Goal: Information Seeking & Learning: Learn about a topic

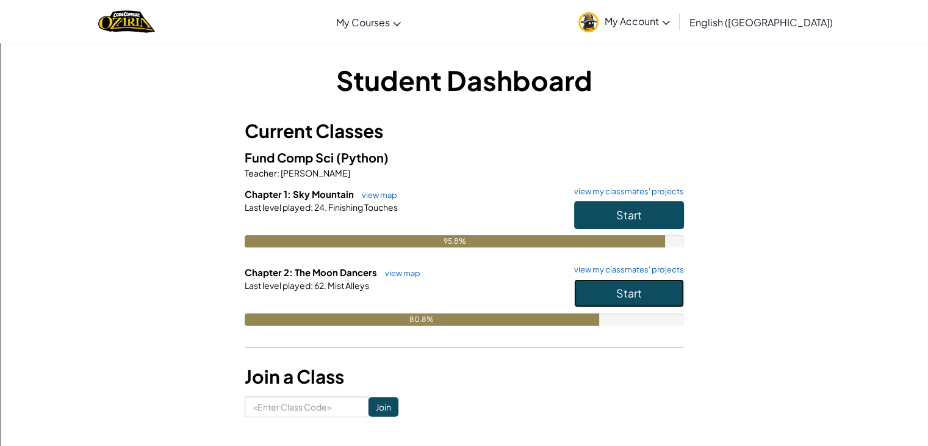
click at [654, 305] on button "Start" at bounding box center [629, 293] width 110 height 28
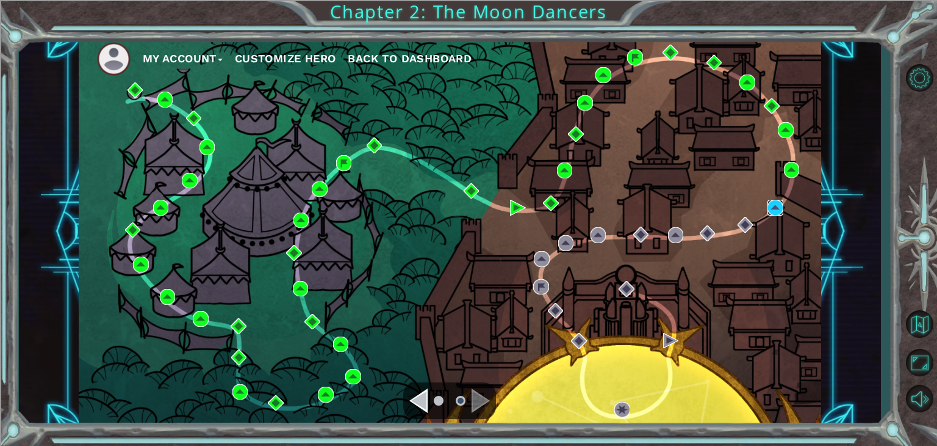
click at [769, 201] on img at bounding box center [776, 208] width 16 height 16
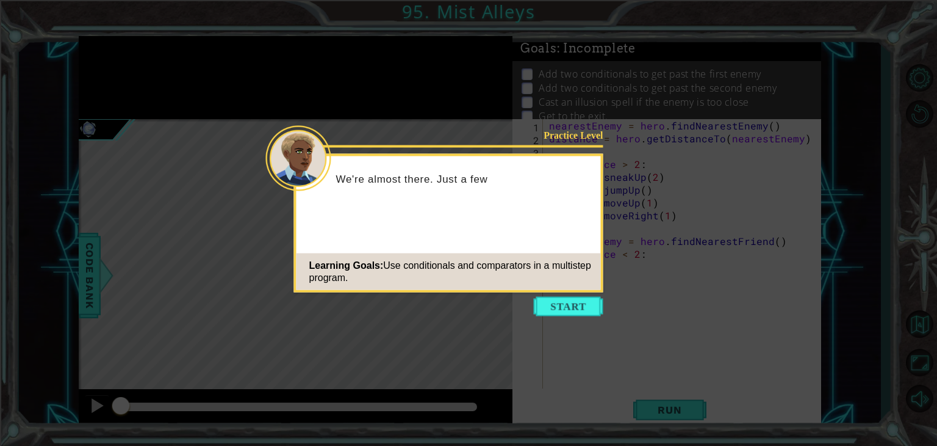
drag, startPoint x: 586, startPoint y: 309, endPoint x: 586, endPoint y: 161, distance: 148.3
click at [586, 161] on div "Practice Level We're almost there. Just a few Learning Goals: Use conditionals …" at bounding box center [449, 182] width 305 height 53
click at [580, 305] on button "Start" at bounding box center [569, 307] width 70 height 20
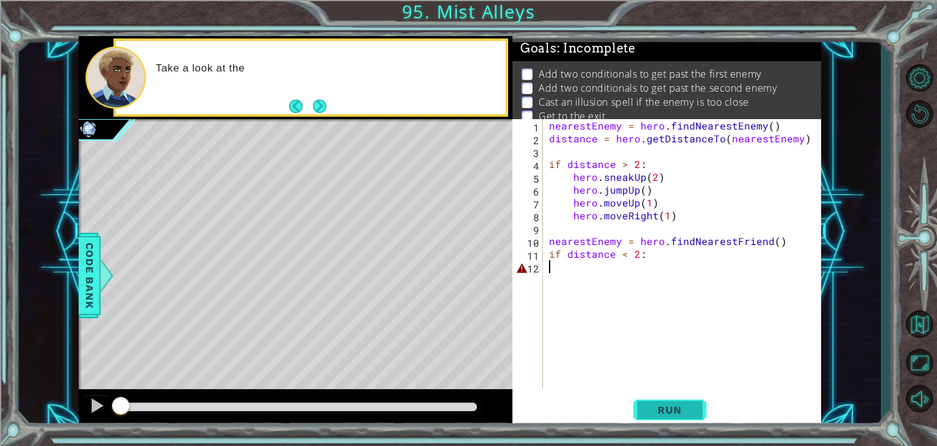
click at [673, 403] on span "Run" at bounding box center [670, 409] width 48 height 12
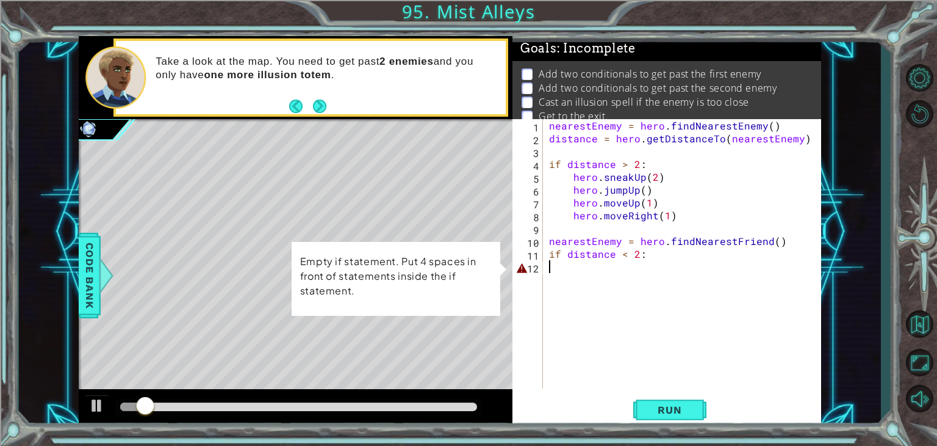
type textarea "if distance < 2:"
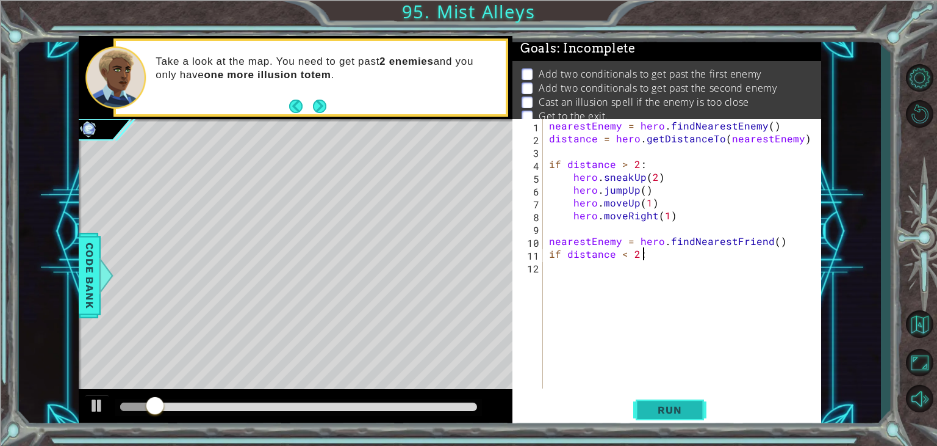
click at [704, 417] on button "Run" at bounding box center [669, 409] width 73 height 31
click at [756, 243] on div "nearestEnemy = hero . findNearestEnemy ( ) distance = hero . getDistanceTo ( ne…" at bounding box center [686, 266] width 278 height 295
click at [770, 240] on div "nearestEnemy = hero . findNearestEnemy ( ) distance = hero . getDistanceTo ( ne…" at bounding box center [686, 266] width 278 height 295
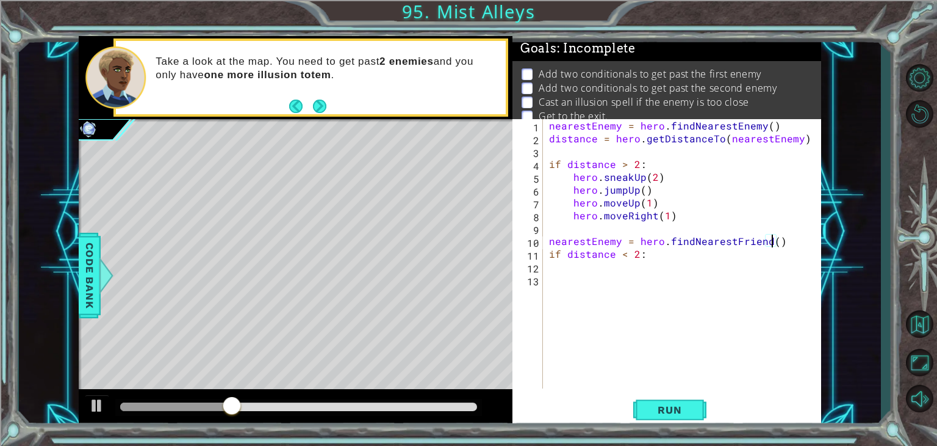
click at [768, 240] on div "nearestEnemy = hero . findNearestEnemy ( ) distance = hero . getDistanceTo ( ne…" at bounding box center [686, 266] width 278 height 295
type textarea "nearestEnemy = hero.findNearestEnemy()"
click at [650, 261] on div "nearestEnemy = hero . findNearestEnemy ( ) distance = hero . getDistanceTo ( ne…" at bounding box center [686, 266] width 278 height 295
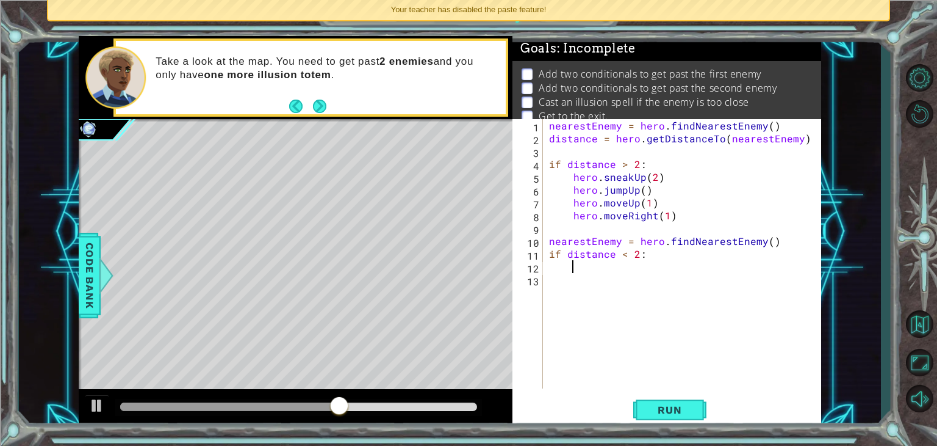
type textarea "2"
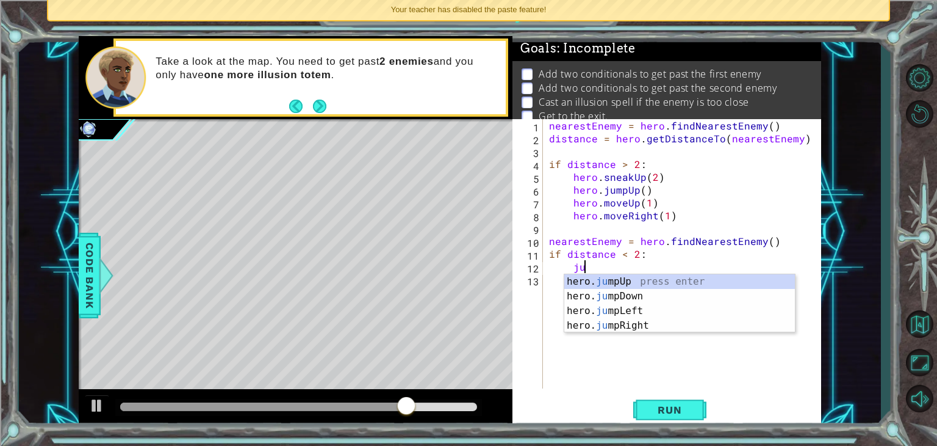
scroll to position [0, 2]
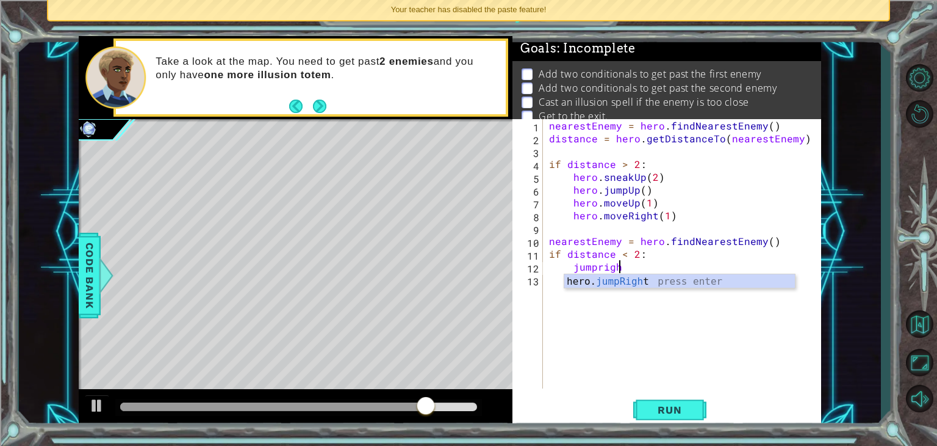
type textarea "jumpright"
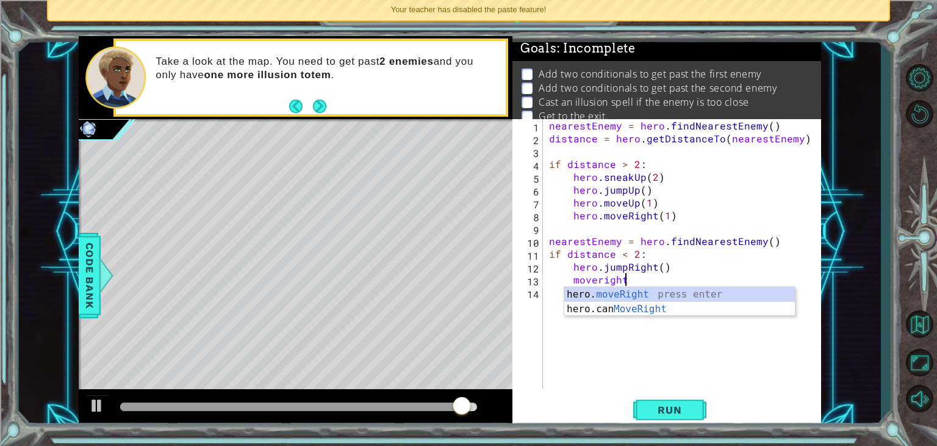
scroll to position [0, 4]
click at [612, 295] on div "hero. moveRight press enter hero.can MoveRight press enter" at bounding box center [680, 316] width 231 height 59
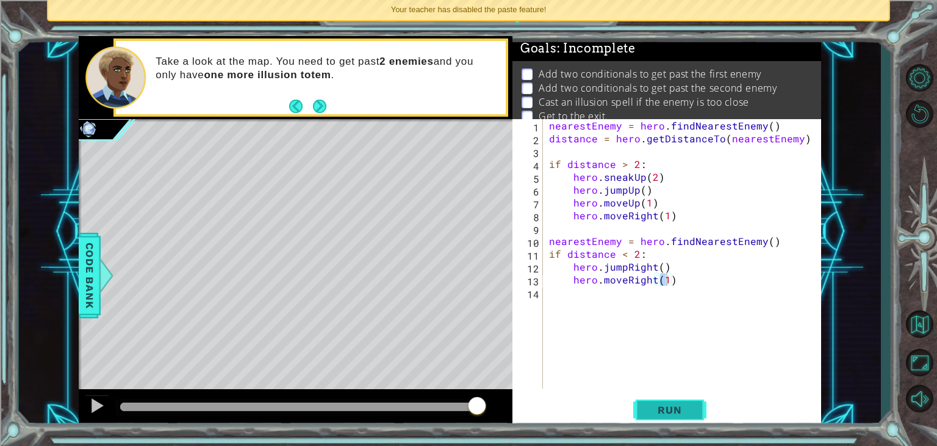
click at [686, 418] on button "Run" at bounding box center [669, 409] width 73 height 31
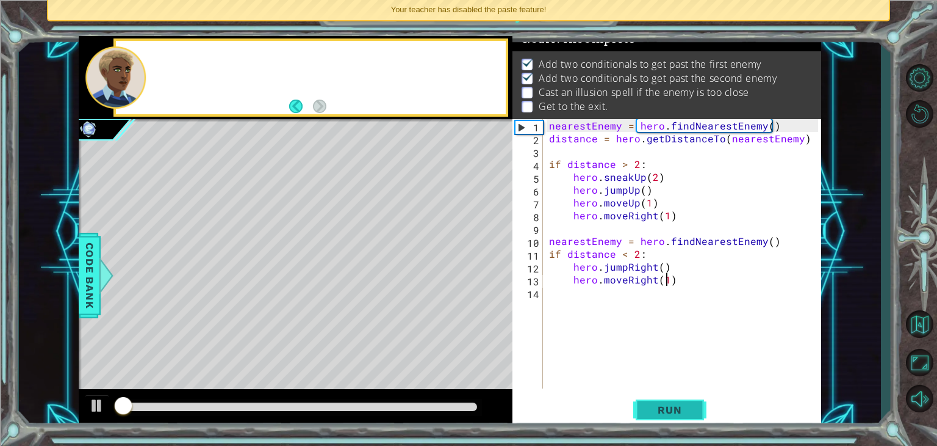
scroll to position [12, 0]
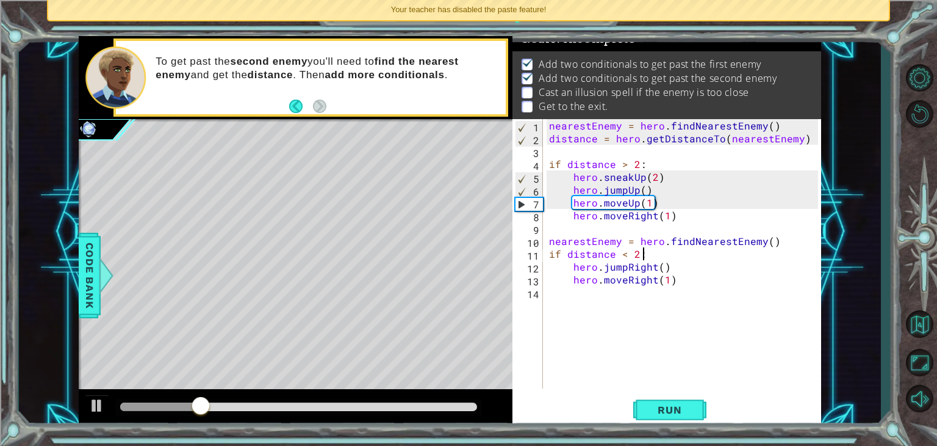
click at [656, 251] on div "nearestEnemy = hero . findNearestEnemy ( ) distance = hero . getDistanceTo ( ne…" at bounding box center [686, 266] width 278 height 295
type textarea "if distance < 2:"
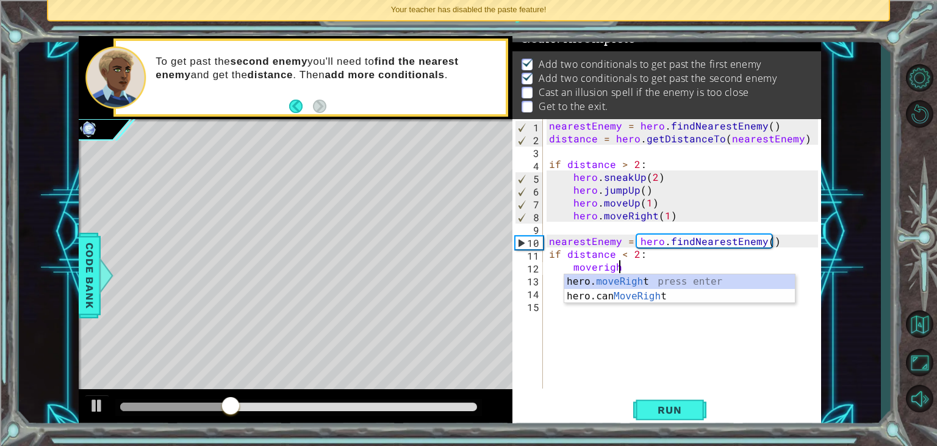
scroll to position [0, 4]
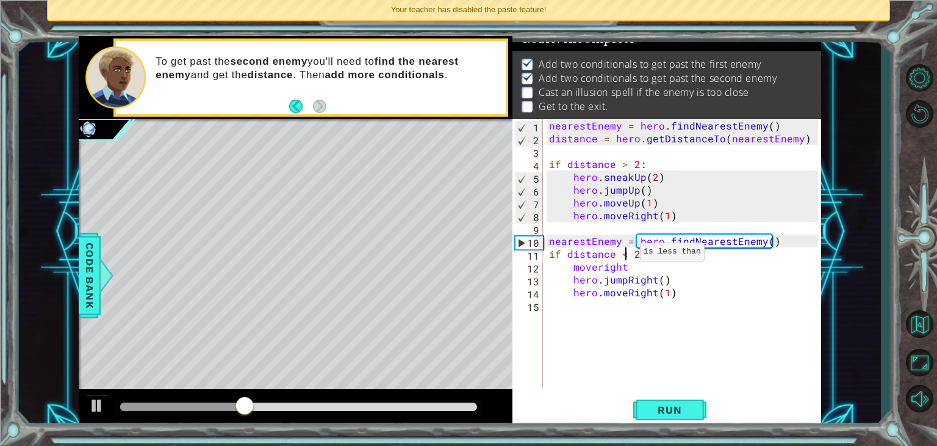
click at [625, 254] on div "nearestEnemy = hero . findNearestEnemy ( ) distance = hero . getDistanceTo ( ne…" at bounding box center [686, 266] width 278 height 295
click at [643, 262] on div "nearestEnemy = hero . findNearestEnemy ( ) distance = hero . getDistanceTo ( ne…" at bounding box center [686, 266] width 278 height 295
click at [644, 262] on div "nearestEnemy = hero . findNearestEnemy ( ) distance = hero . getDistanceTo ( ne…" at bounding box center [686, 266] width 278 height 295
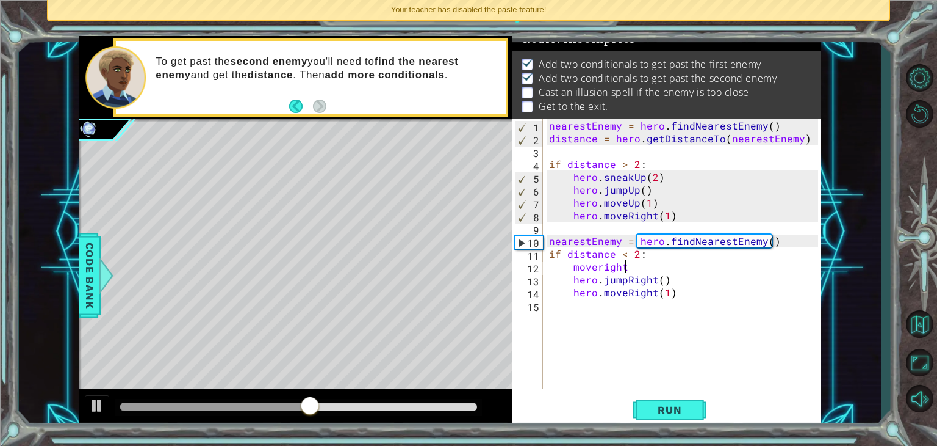
click at [644, 258] on div "nearestEnemy = hero . findNearestEnemy ( ) distance = hero . getDistanceTo ( ne…" at bounding box center [686, 266] width 278 height 295
type textarea "if distance < 2:"
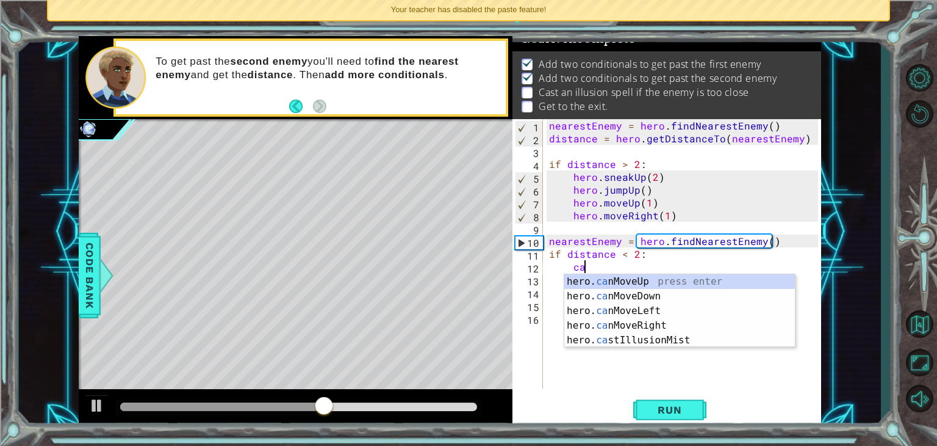
scroll to position [0, 1]
type textarea "c"
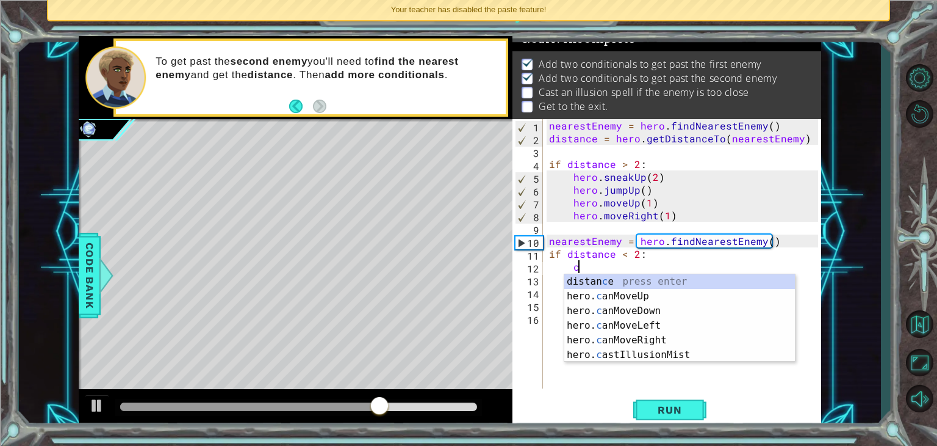
scroll to position [0, 0]
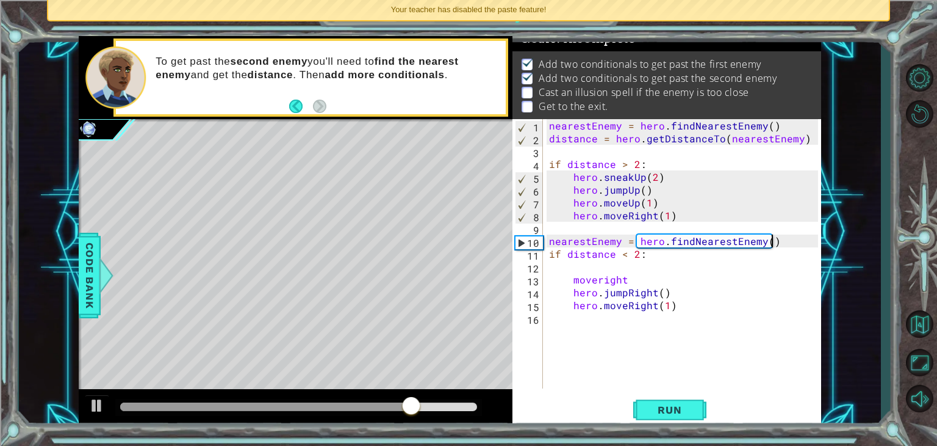
click at [776, 242] on div "nearestEnemy = hero . findNearestEnemy ( ) distance = hero . getDistanceTo ( ne…" at bounding box center [686, 266] width 278 height 295
type textarea "nearestEnemy = hero.findNearestEnemy()"
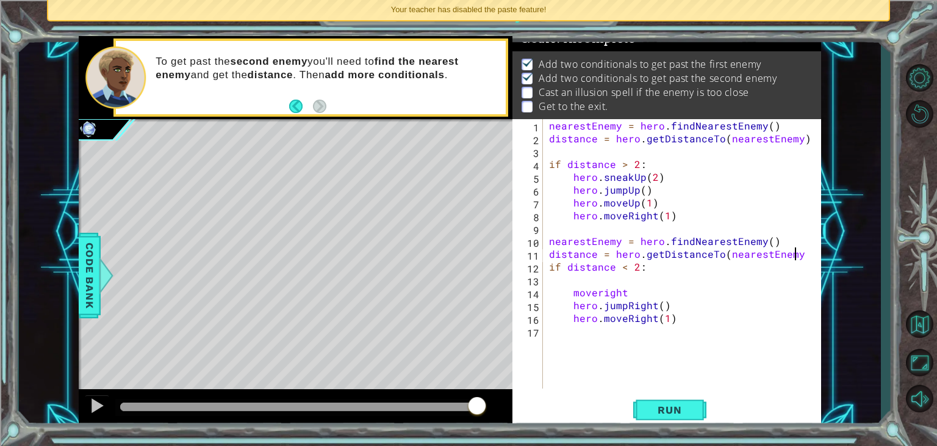
scroll to position [0, 15]
click at [632, 297] on div "nearestEnemy = hero . findNearestEnemy ( ) distance = hero . getDistanceTo ( ne…" at bounding box center [686, 266] width 278 height 295
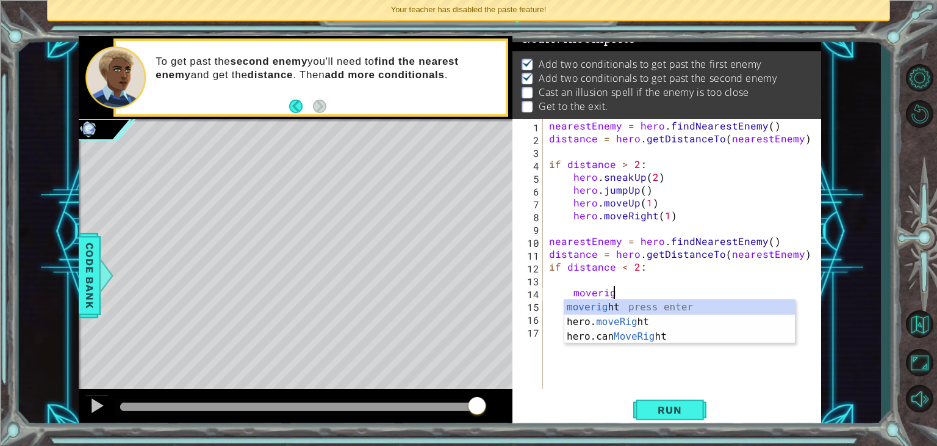
scroll to position [0, 2]
click at [635, 323] on div "moverig ht press enter hero. moveRig ht press enter hero.can MoveRig ht press e…" at bounding box center [680, 336] width 231 height 73
type textarea "hero.moveRight(1)"
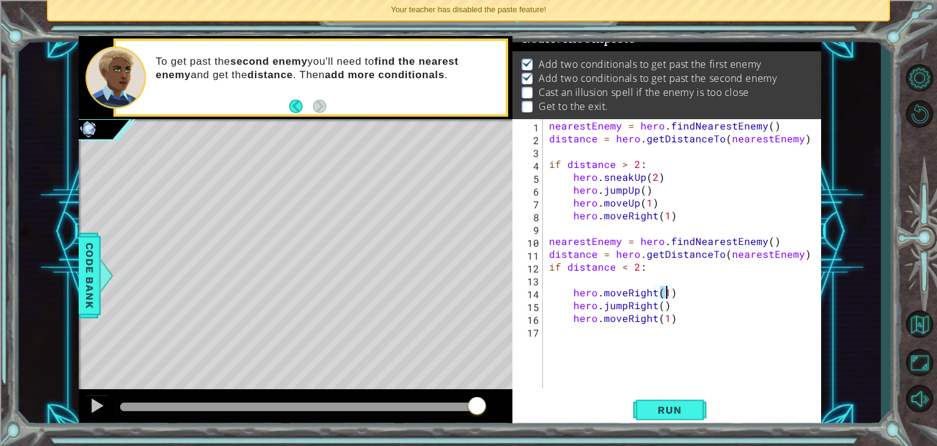
click at [627, 278] on div "nearestEnemy = hero . findNearestEnemy ( ) distance = hero . getDistanceTo ( ne…" at bounding box center [686, 266] width 278 height 295
click at [549, 268] on div "nearestEnemy = hero . findNearestEnemy ( ) distance = hero . getDistanceTo ( ne…" at bounding box center [686, 266] width 278 height 295
click at [661, 395] on button "Run" at bounding box center [669, 409] width 73 height 31
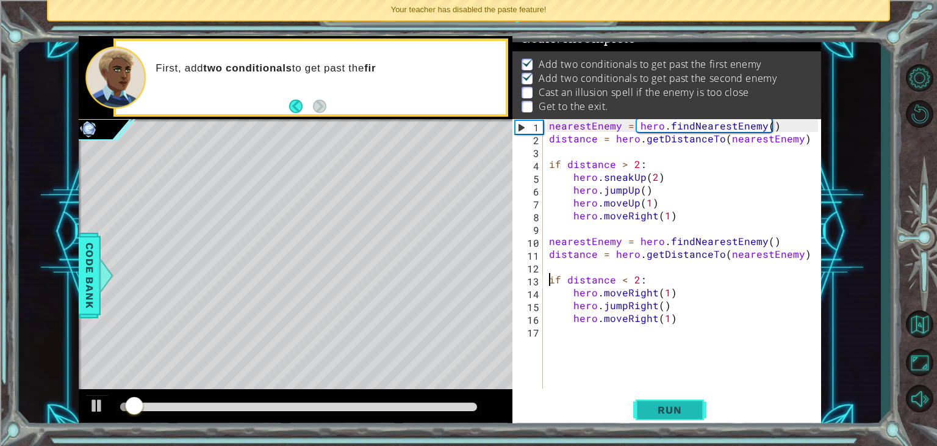
click at [673, 413] on span "Run" at bounding box center [670, 409] width 48 height 12
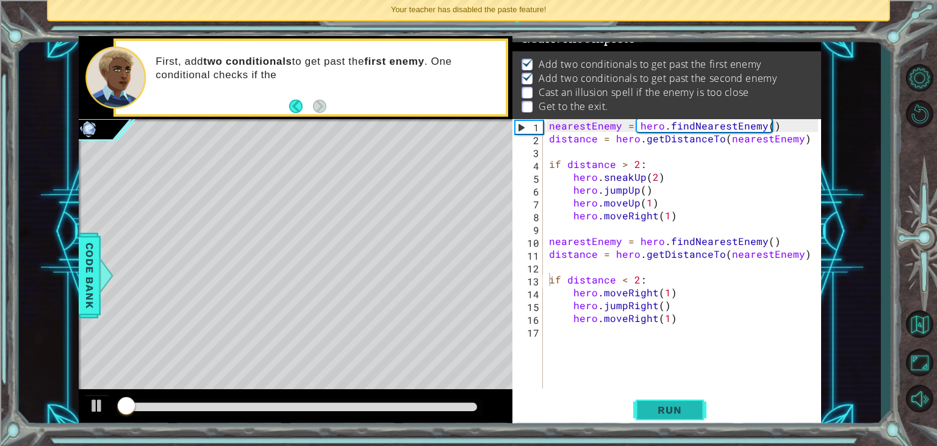
click at [676, 410] on span "Run" at bounding box center [670, 409] width 48 height 12
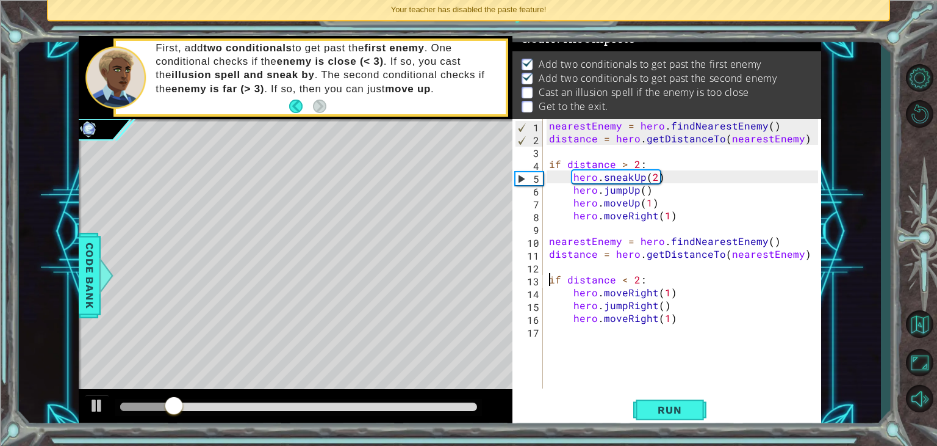
click at [627, 288] on div "nearestEnemy = hero . findNearestEnemy ( ) distance = hero . getDistanceTo ( ne…" at bounding box center [686, 266] width 278 height 295
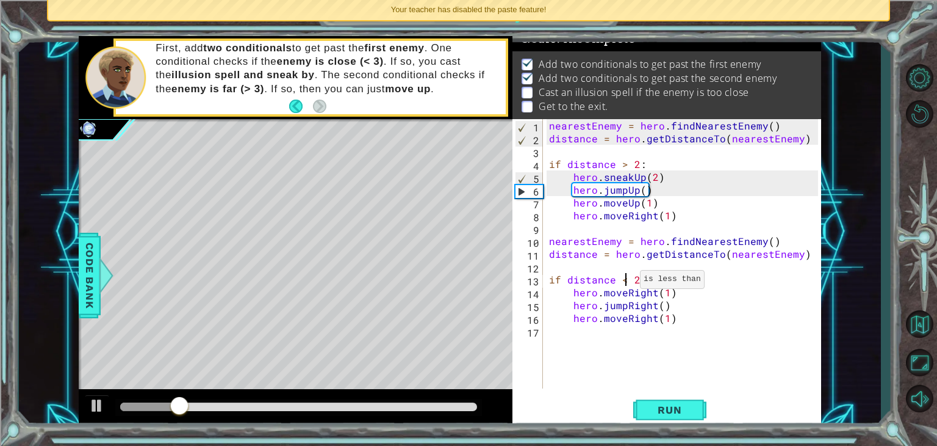
click at [626, 282] on div "nearestEnemy = hero . findNearestEnemy ( ) distance = hero . getDistanceTo ( ne…" at bounding box center [686, 266] width 278 height 295
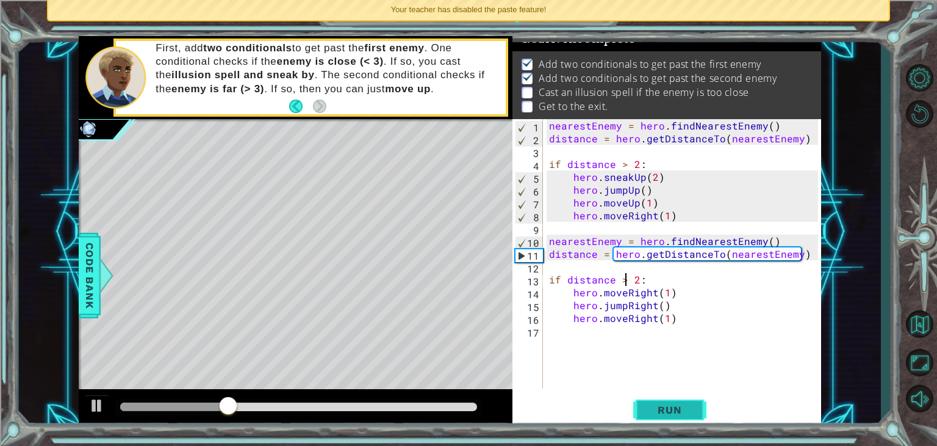
type textarea "if distance > 2:"
drag, startPoint x: 646, startPoint y: 398, endPoint x: 632, endPoint y: 403, distance: 15.1
click at [632, 403] on div "Run" at bounding box center [670, 409] width 309 height 31
click at [654, 425] on div "if distance > 2: 1 2 3 4 5 6 7 8 9 10 11 12 13 14 15 16 17 nearestEnemy = hero …" at bounding box center [667, 273] width 309 height 308
click at [648, 410] on span "Run" at bounding box center [670, 409] width 48 height 12
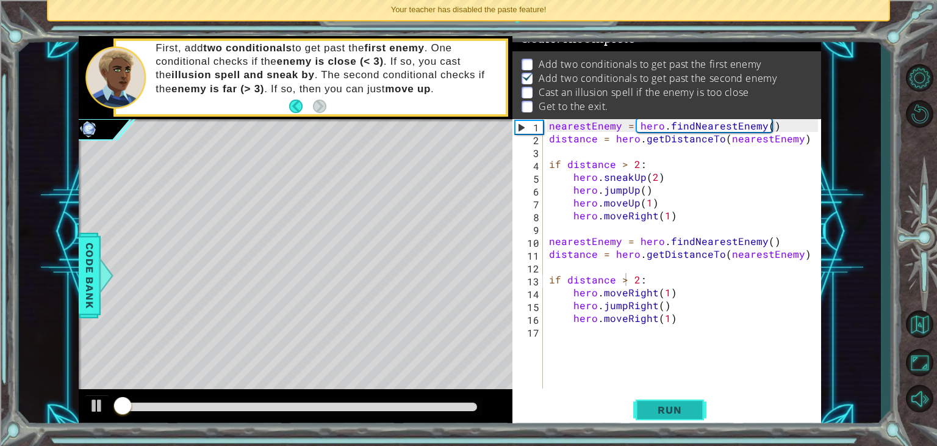
click at [649, 411] on span "Run" at bounding box center [670, 409] width 48 height 12
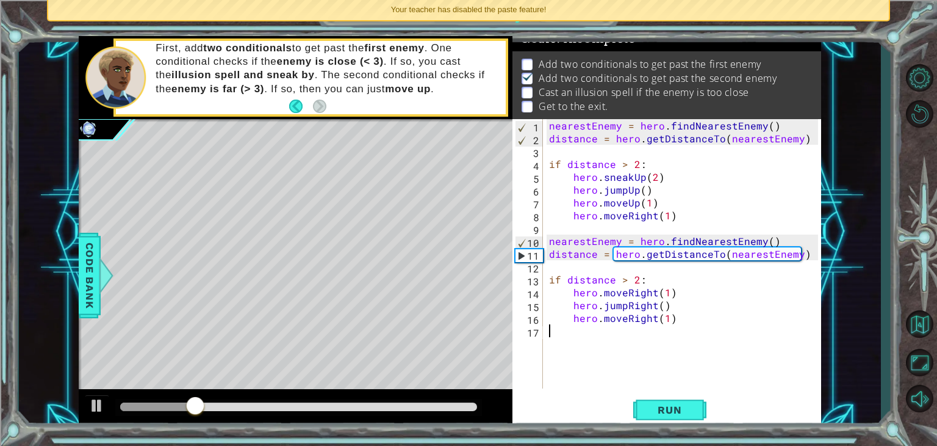
click at [679, 327] on div "nearestEnemy = hero . findNearestEnemy ( ) distance = hero . getDistanceTo ( ne…" at bounding box center [686, 266] width 278 height 295
click at [674, 423] on button "Run" at bounding box center [669, 409] width 73 height 31
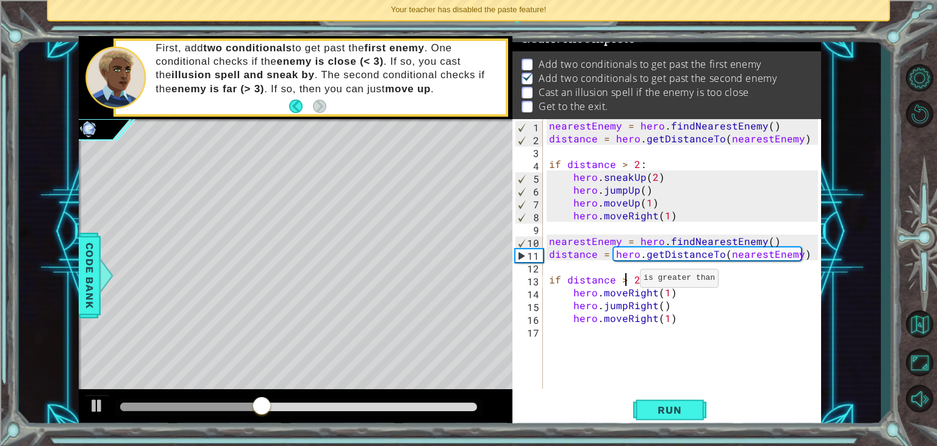
click at [626, 281] on div "nearestEnemy = hero . findNearestEnemy ( ) distance = hero . getDistanceTo ( ne…" at bounding box center [686, 266] width 278 height 295
click at [632, 280] on div "nearestEnemy = hero . findNearestEnemy ( ) distance = hero . getDistanceTo ( ne…" at bounding box center [686, 266] width 278 height 295
click at [620, 284] on div "nearestEnemy = hero . findNearestEnemy ( ) distance = hero . getDistanceTo ( ne…" at bounding box center [686, 266] width 278 height 295
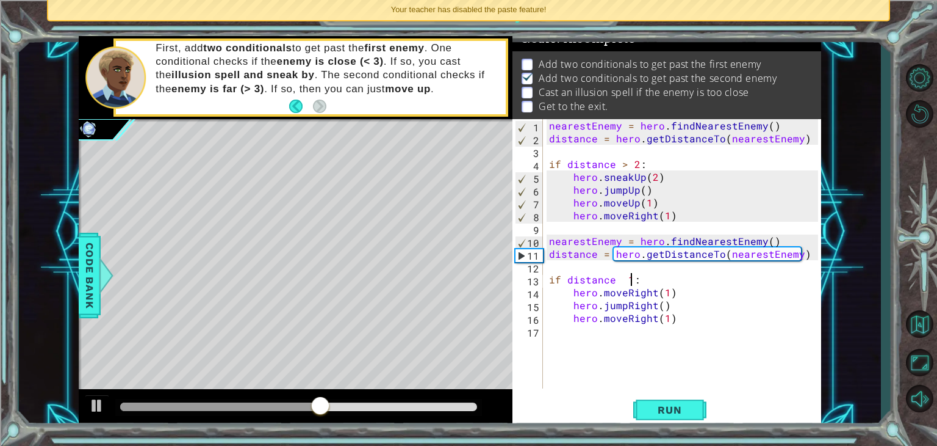
click at [629, 284] on div "nearestEnemy = hero . findNearestEnemy ( ) distance = hero . getDistanceTo ( ne…" at bounding box center [686, 266] width 278 height 295
click at [627, 284] on div "nearestEnemy = hero . findNearestEnemy ( ) distance = hero . getDistanceTo ( ne…" at bounding box center [686, 266] width 278 height 295
click at [625, 281] on div "nearestEnemy = hero . findNearestEnemy ( ) distance = hero . getDistanceTo ( ne…" at bounding box center [686, 266] width 278 height 295
click at [627, 284] on div "nearestEnemy = hero . findNearestEnemy ( ) distance = hero . getDistanceTo ( ne…" at bounding box center [686, 266] width 278 height 295
click at [632, 278] on div "nearestEnemy = hero . findNearestEnemy ( ) distance = hero . getDistanceTo ( ne…" at bounding box center [686, 266] width 278 height 295
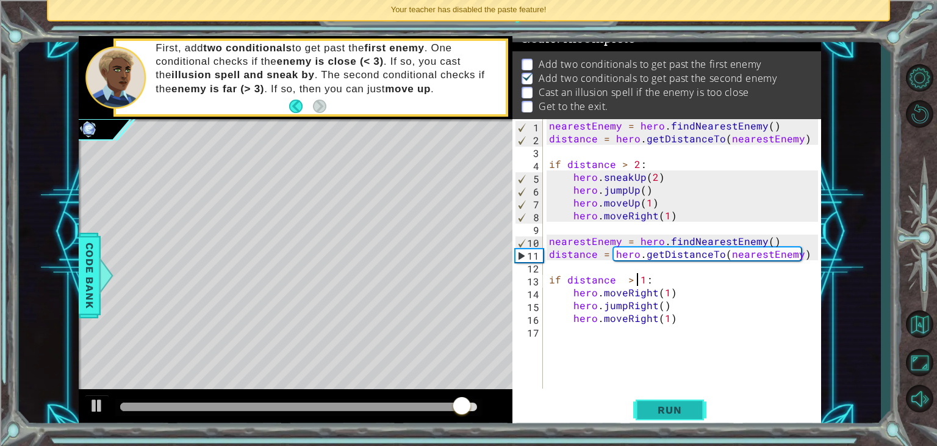
type textarea "if distance > 1:"
click at [668, 400] on button "Run" at bounding box center [669, 409] width 73 height 31
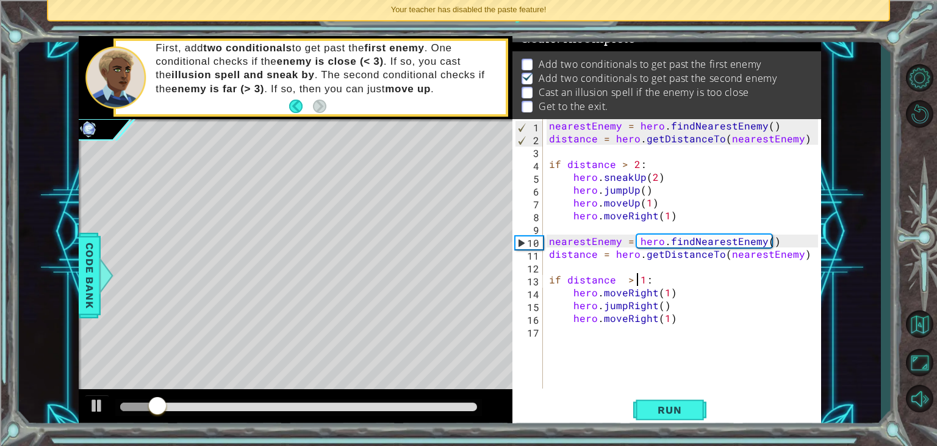
click at [659, 284] on div "nearestEnemy = hero . findNearestEnemy ( ) distance = hero . getDistanceTo ( ne…" at bounding box center [686, 266] width 278 height 295
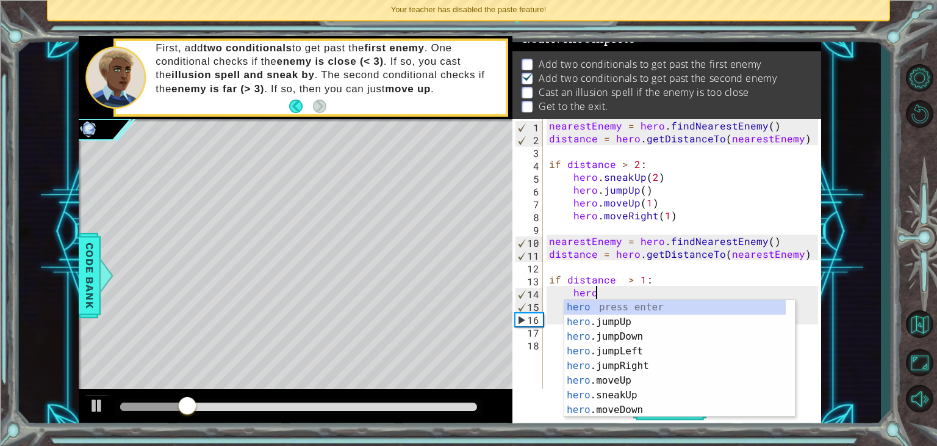
scroll to position [0, 2]
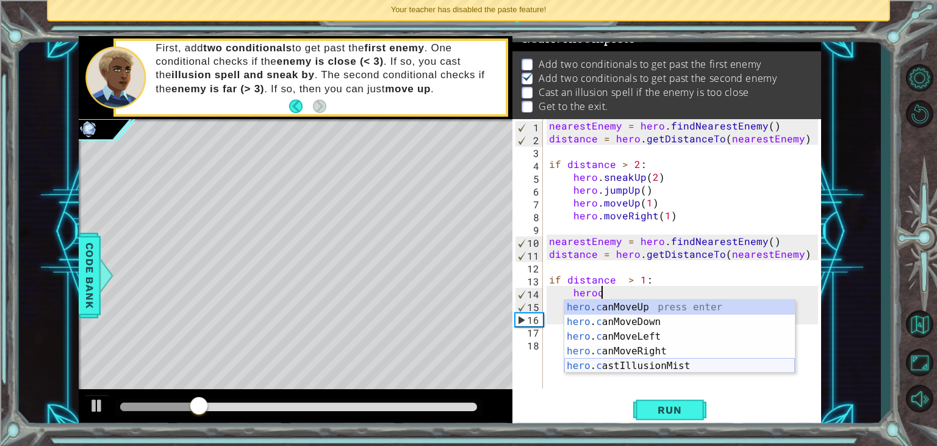
click at [688, 361] on div "hero . c anMoveUp press enter hero . c anMoveDown press enter hero . c anMoveLe…" at bounding box center [680, 351] width 231 height 103
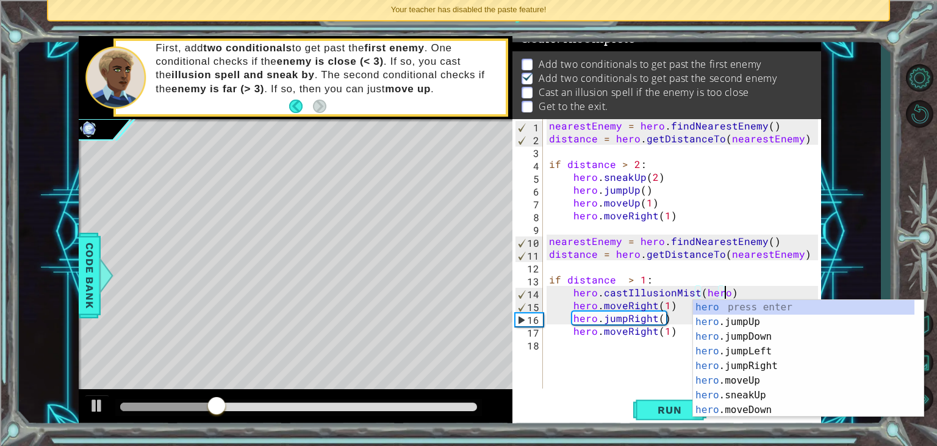
scroll to position [0, 10]
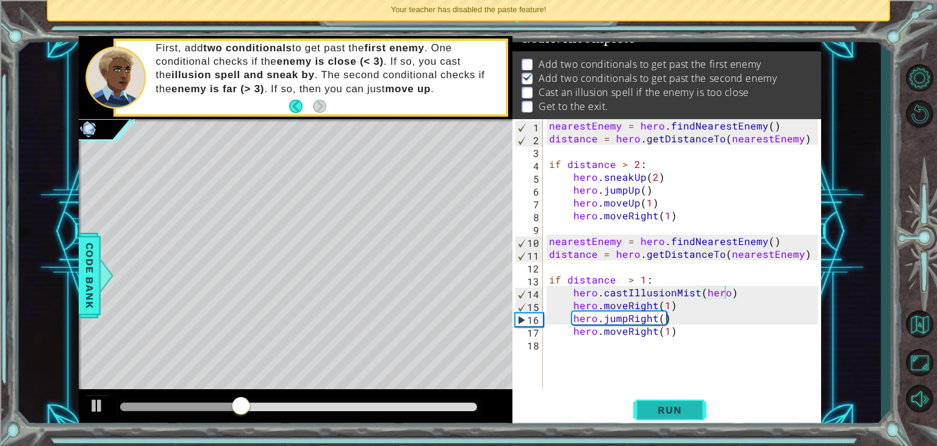
click at [635, 415] on button "Run" at bounding box center [669, 409] width 73 height 31
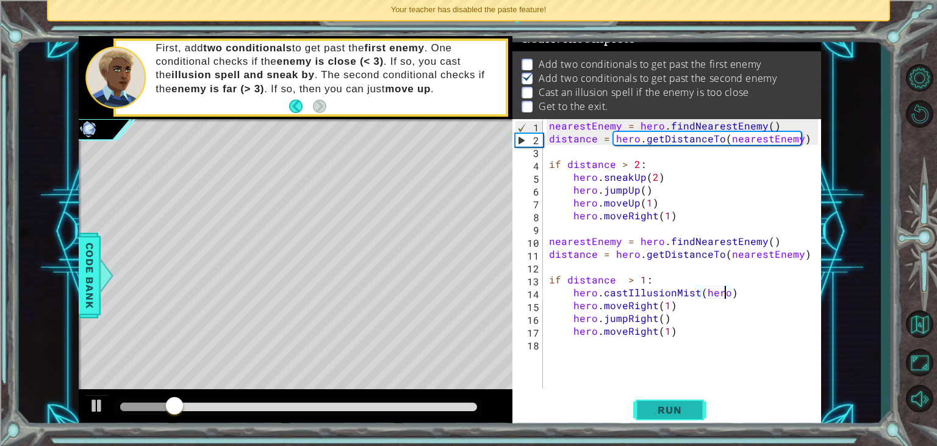
click at [637, 417] on button "Run" at bounding box center [669, 409] width 73 height 31
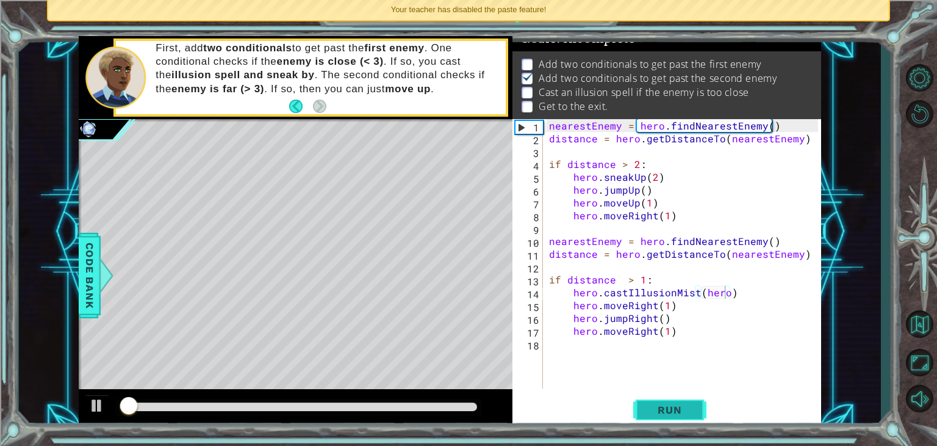
click at [637, 417] on button "Run" at bounding box center [669, 409] width 73 height 31
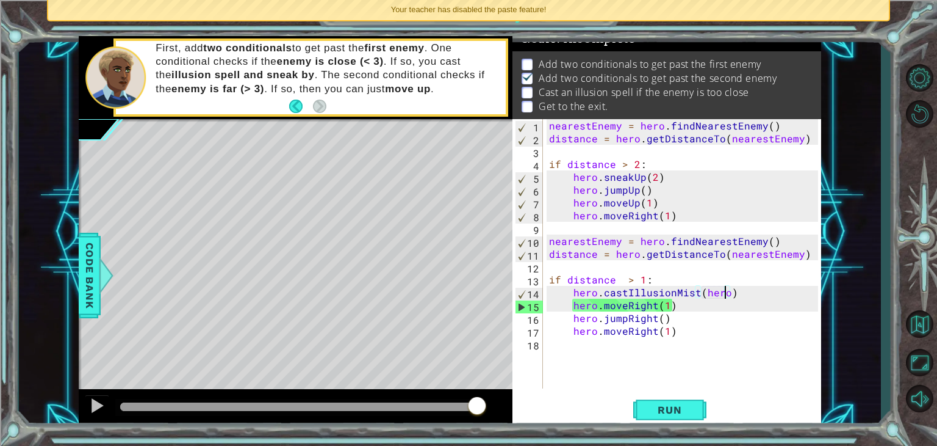
click at [626, 303] on div "nearestEnemy = hero . findNearestEnemy ( ) distance = hero . getDistanceTo ( ne…" at bounding box center [686, 266] width 278 height 295
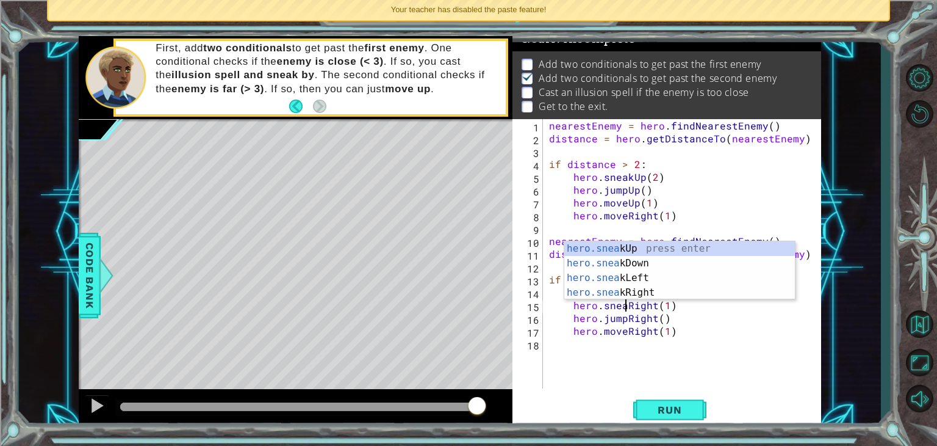
scroll to position [0, 5]
click at [659, 406] on span "Run" at bounding box center [670, 409] width 48 height 12
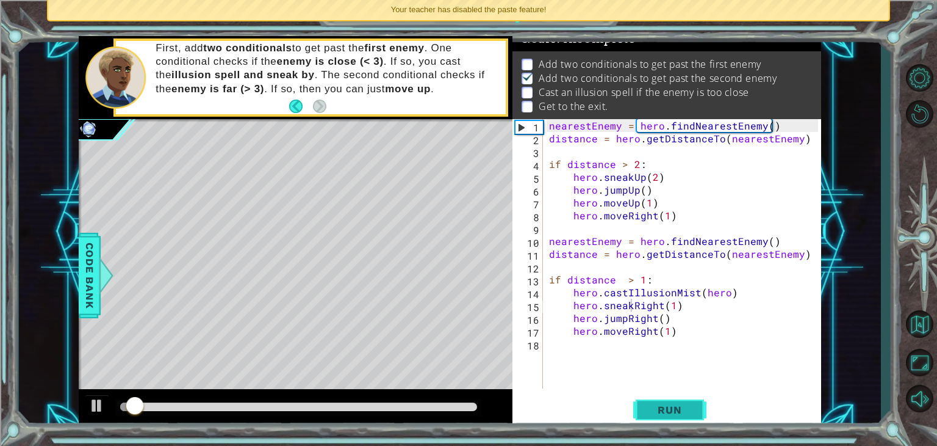
click at [657, 403] on button "Run" at bounding box center [669, 409] width 73 height 31
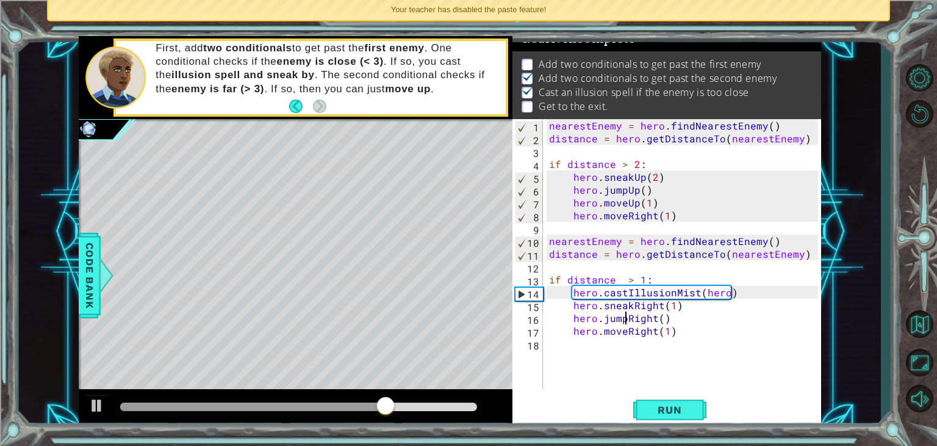
click at [625, 320] on div "nearestEnemy = hero . findNearestEnemy ( ) distance = hero . getDistanceTo ( ne…" at bounding box center [686, 266] width 278 height 295
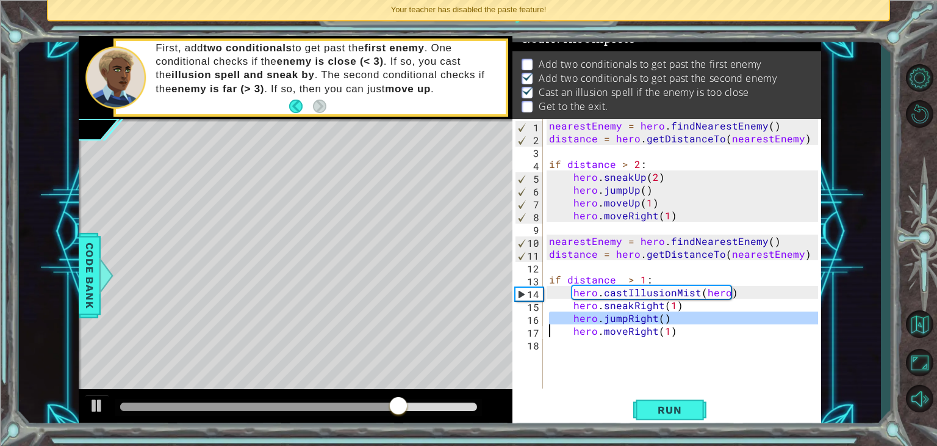
click at [625, 320] on div "nearestEnemy = hero . findNearestEnemy ( ) distance = hero . getDistanceTo ( ne…" at bounding box center [686, 266] width 278 height 295
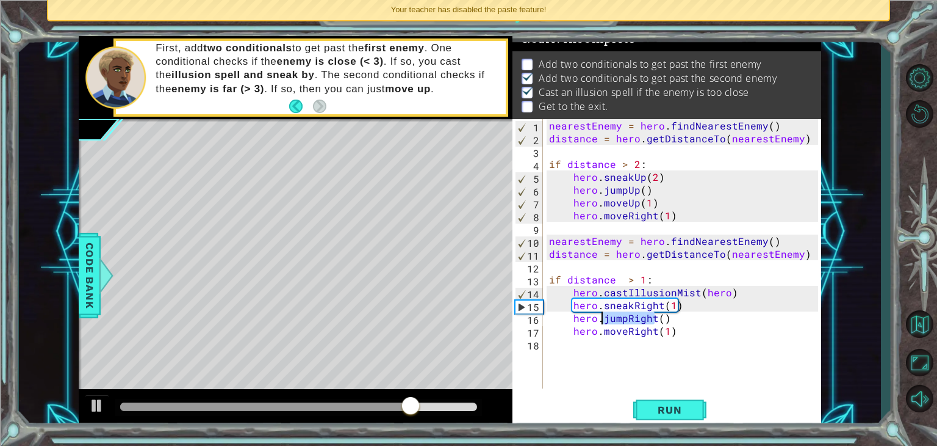
click at [625, 320] on div "nearestEnemy = hero . findNearestEnemy ( ) distance = hero . getDistanceTo ( ne…" at bounding box center [686, 266] width 278 height 295
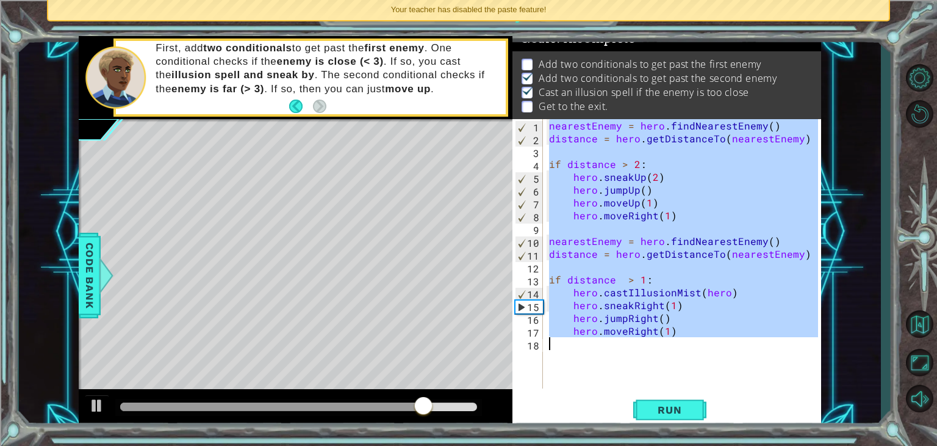
click at [625, 320] on div "nearestEnemy = hero . findNearestEnemy ( ) distance = hero . getDistanceTo ( ne…" at bounding box center [686, 266] width 278 height 295
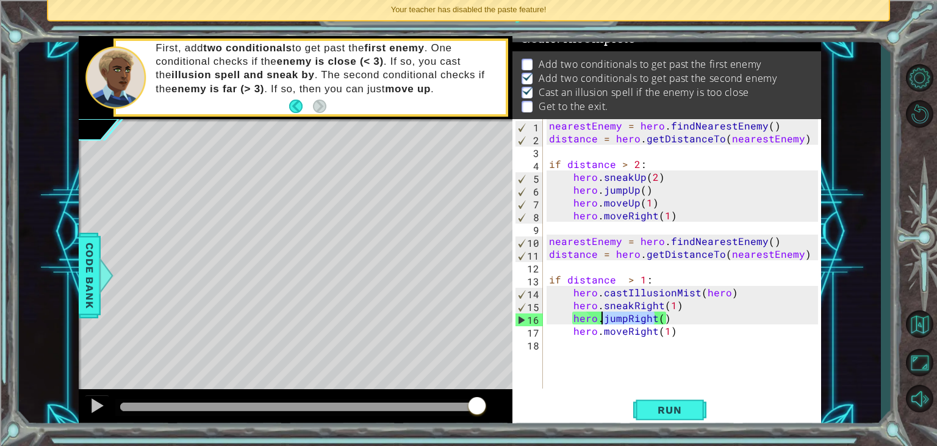
drag, startPoint x: 625, startPoint y: 320, endPoint x: 653, endPoint y: 306, distance: 31.7
click at [653, 306] on div "nearestEnemy = hero . findNearestEnemy ( ) distance = hero . getDistanceTo ( ne…" at bounding box center [686, 266] width 278 height 295
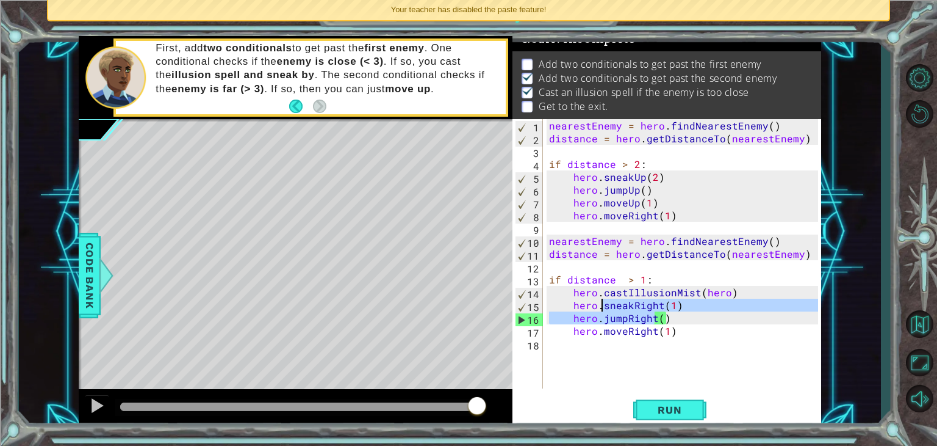
click at [668, 306] on div "nearestEnemy = hero . findNearestEnemy ( ) distance = hero . getDistanceTo ( ne…" at bounding box center [686, 266] width 278 height 295
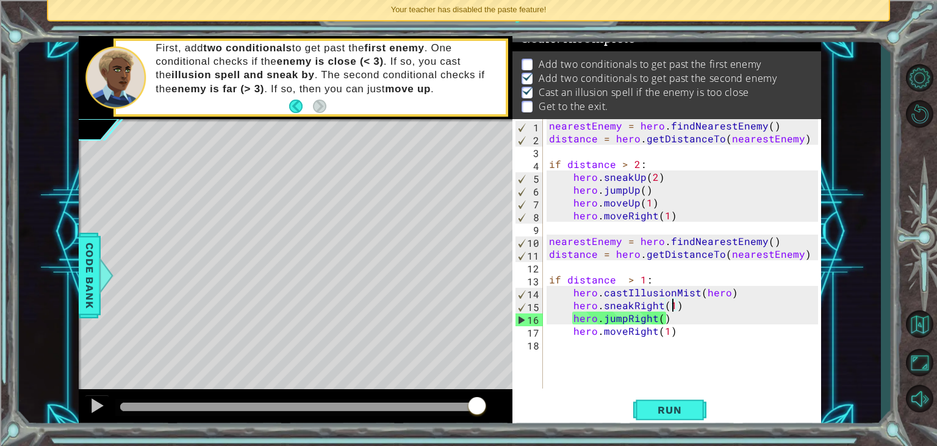
click at [671, 308] on div "nearestEnemy = hero . findNearestEnemy ( ) distance = hero . getDistanceTo ( ne…" at bounding box center [686, 266] width 278 height 295
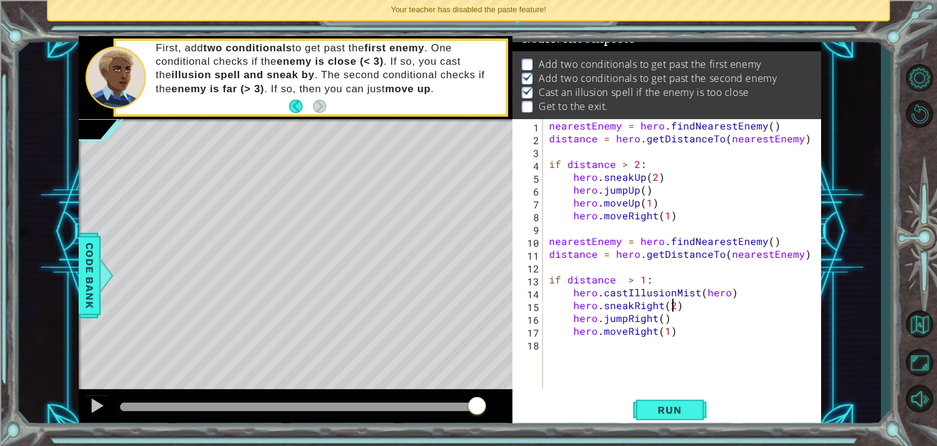
scroll to position [0, 7]
click at [670, 406] on span "Run" at bounding box center [670, 409] width 48 height 12
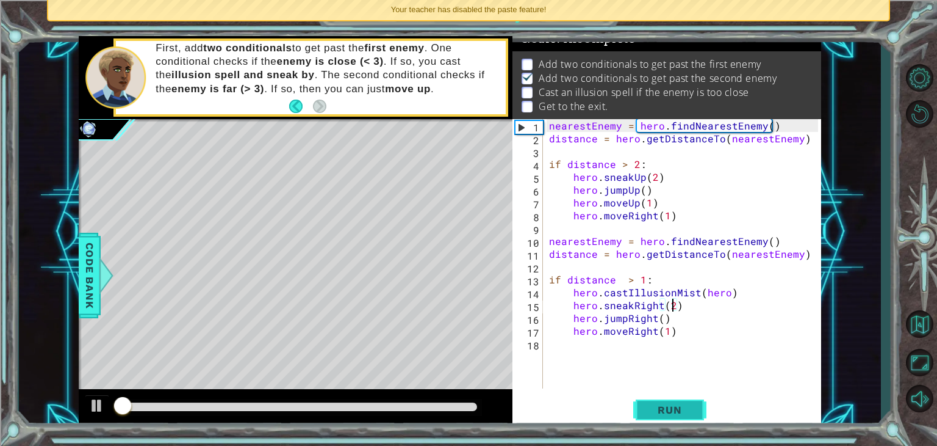
click at [671, 405] on span "Run" at bounding box center [670, 409] width 48 height 12
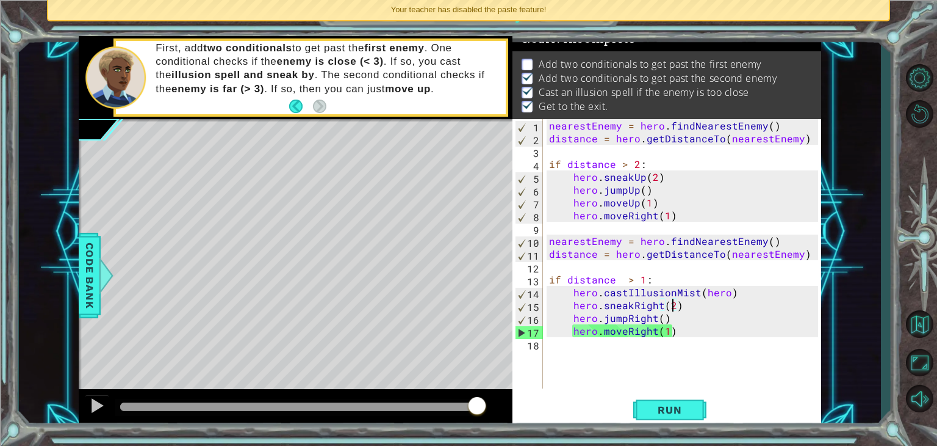
drag, startPoint x: 427, startPoint y: 405, endPoint x: 561, endPoint y: 406, distance: 134.9
click at [561, 406] on div "1 ההההההההההההההההההההההההההההההההההההההההההההההההההההההההההההההההההההההההההההה…" at bounding box center [450, 232] width 743 height 392
drag, startPoint x: 469, startPoint y: 405, endPoint x: 498, endPoint y: 407, distance: 29.4
click at [498, 407] on div at bounding box center [296, 408] width 434 height 39
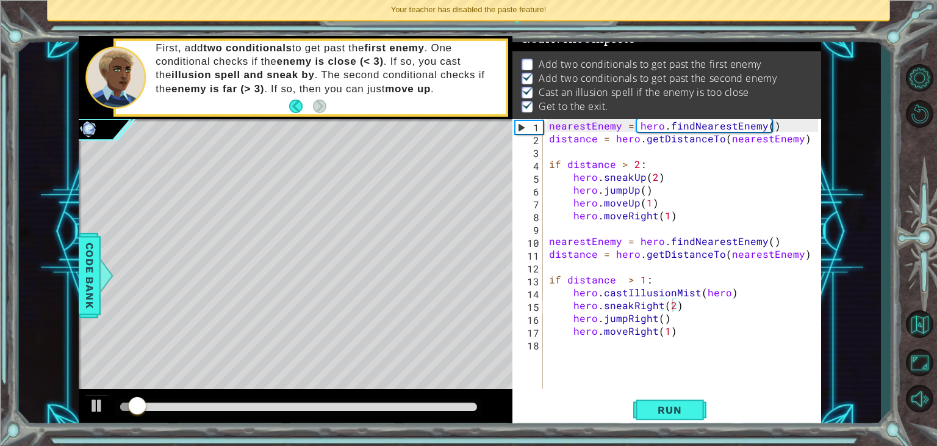
drag, startPoint x: 469, startPoint y: 401, endPoint x: 483, endPoint y: 404, distance: 14.4
click at [483, 404] on div at bounding box center [296, 408] width 434 height 39
click at [478, 404] on div at bounding box center [298, 407] width 367 height 17
click at [476, 406] on div at bounding box center [298, 406] width 357 height 9
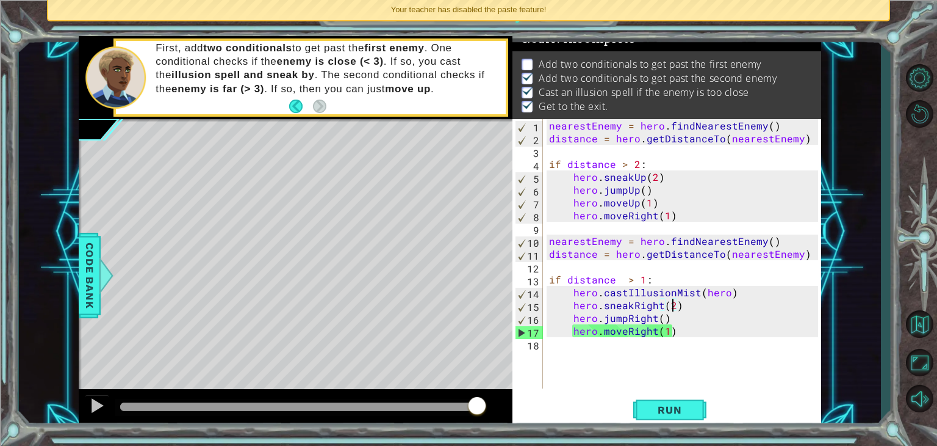
drag, startPoint x: 476, startPoint y: 406, endPoint x: 484, endPoint y: 406, distance: 8.0
click at [674, 216] on div "nearestEnemy = hero . findNearestEnemy ( ) distance = hero . getDistanceTo ( ne…" at bounding box center [686, 266] width 278 height 295
type textarea "hero.moveRight(1)"
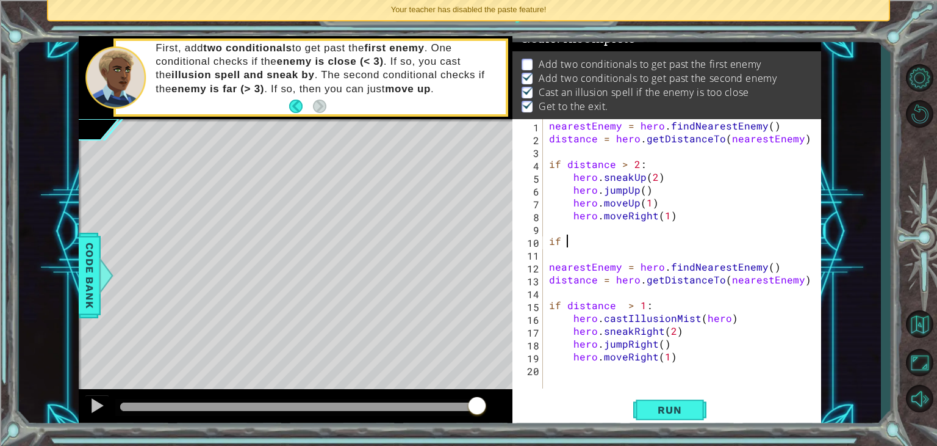
scroll to position [0, 0]
type textarea "i"
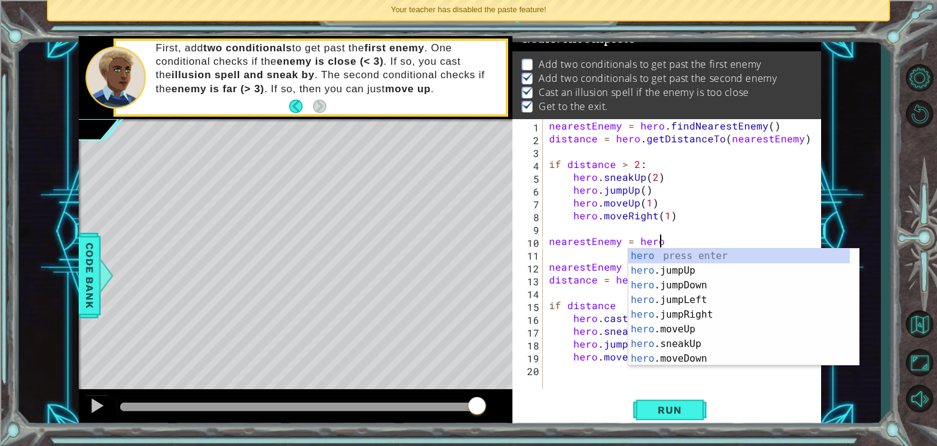
scroll to position [0, 6]
type textarea "nearestEnemy = hero.f"
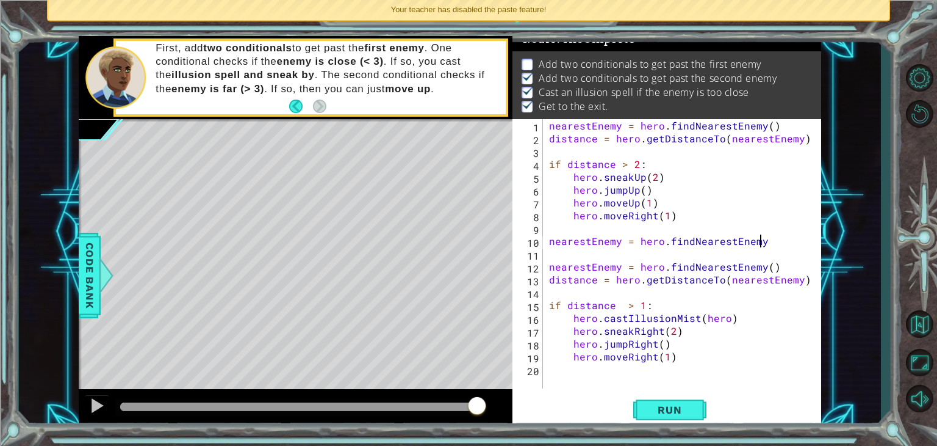
scroll to position [0, 12]
type textarea "nearestEnemy = hero.findNearestEnemy()"
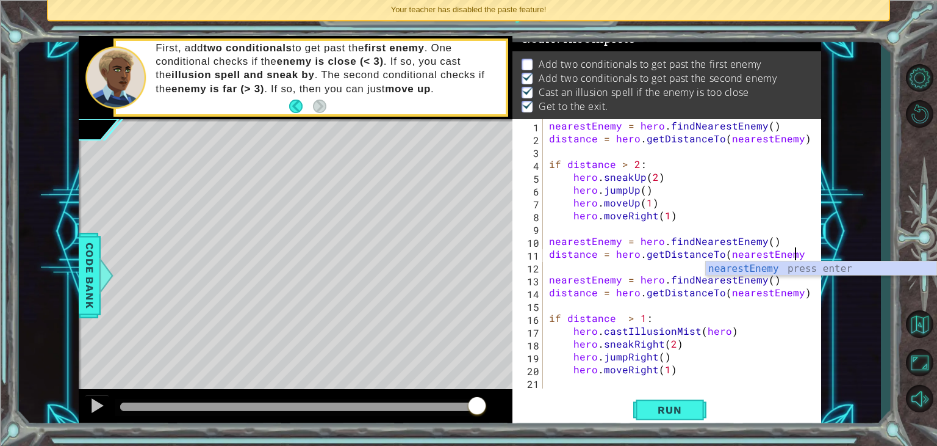
scroll to position [0, 15]
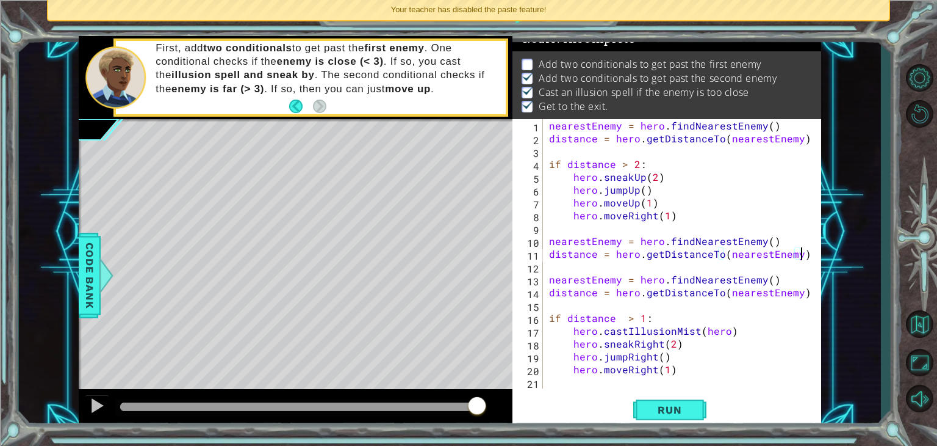
type textarea "distance = hero.getDistanceTo(nearestEnemy)"
click at [0, 253] on div "1 ההההההההההההההההההההההההההההההההההההההההההההההההההההההההההההההההההההההההההההה…" at bounding box center [468, 223] width 937 height 446
click at [566, 269] on div "nearestEnemy = hero . findNearestEnemy ( ) distance = hero . getDistanceTo ( ne…" at bounding box center [686, 266] width 278 height 295
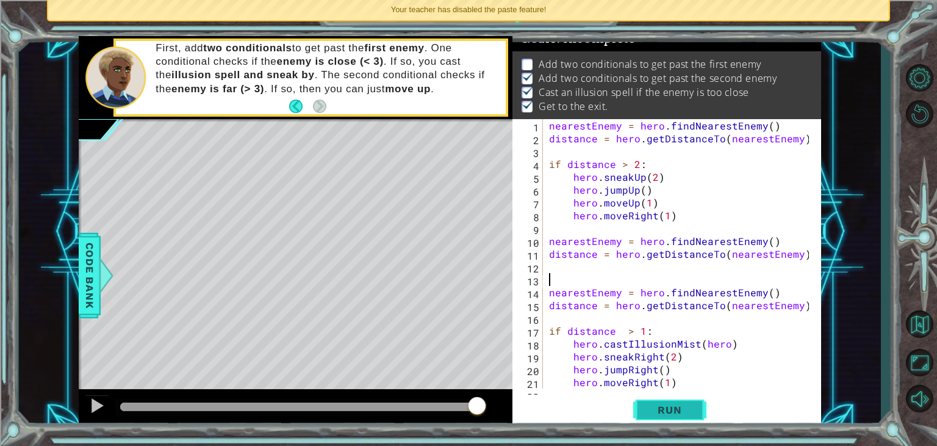
click at [652, 404] on span "Run" at bounding box center [670, 409] width 48 height 12
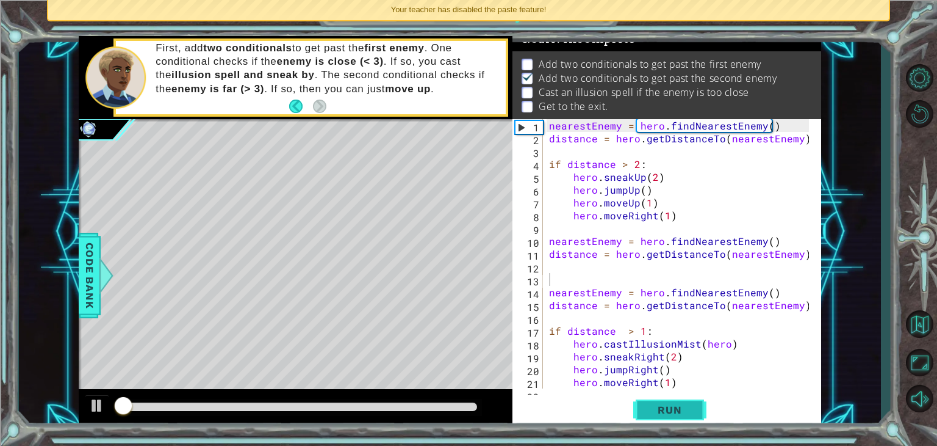
click at [652, 403] on span "Run" at bounding box center [670, 409] width 48 height 12
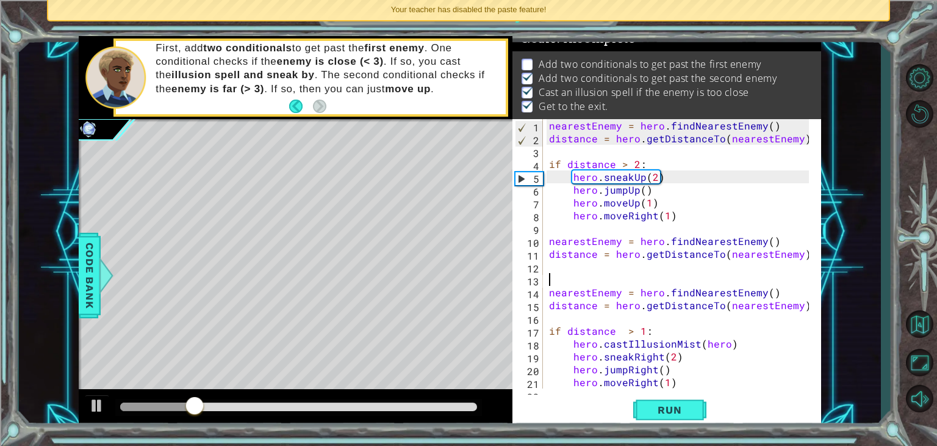
type textarea "f"
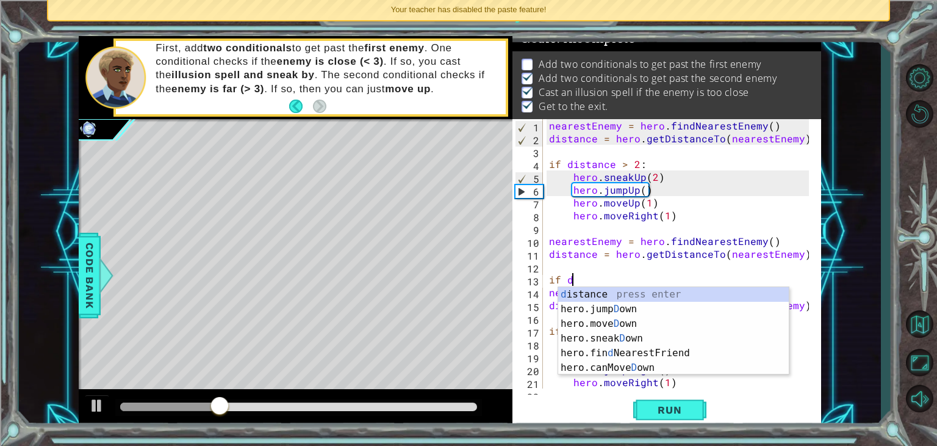
scroll to position [0, 1]
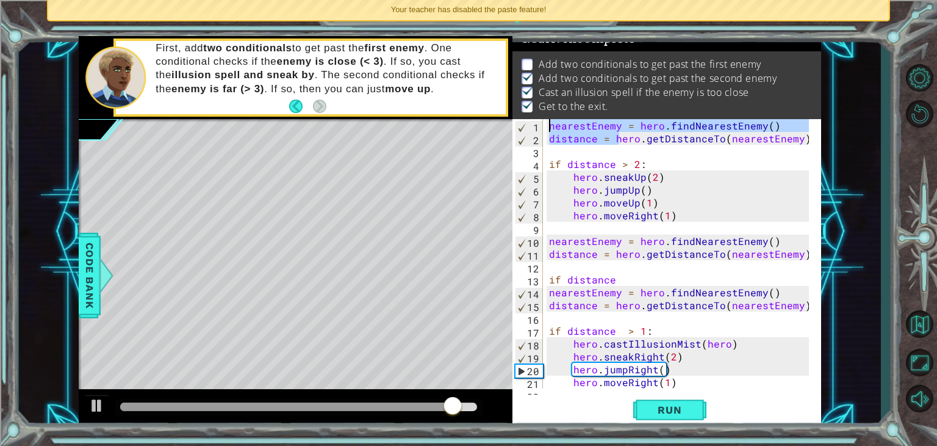
drag, startPoint x: 620, startPoint y: 139, endPoint x: 642, endPoint y: -53, distance: 193.5
click at [642, 0] on html "1 ההההההההההההההההההההההההההההההההההההההההההההההההההההההההההההההההההההההההההההה…" at bounding box center [468, 269] width 937 height 538
click at [530, 11] on span "Your teacher has disabled the paste feature!" at bounding box center [469, 9] width 156 height 9
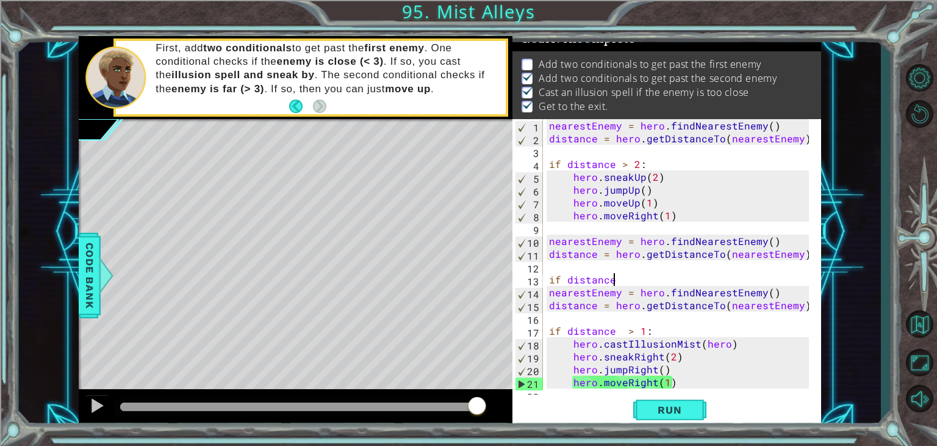
click at [625, 281] on div "nearestEnemy = hero . findNearestEnemy ( ) distance = hero . getDistanceTo ( ne…" at bounding box center [681, 266] width 269 height 295
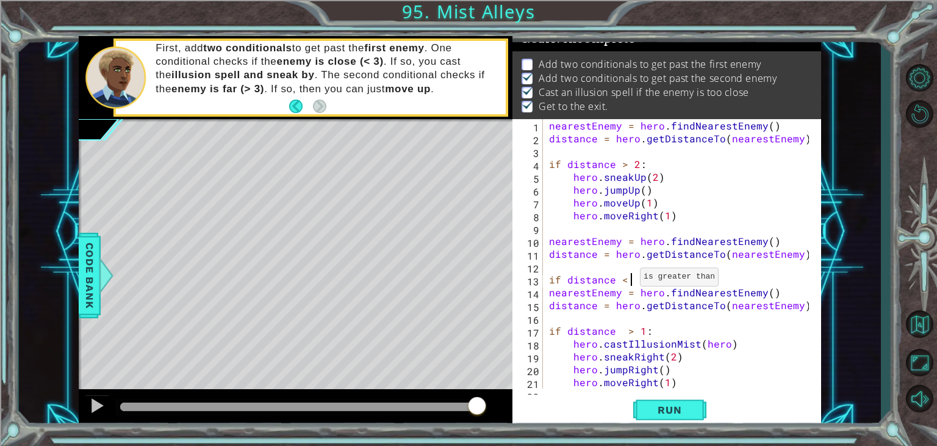
scroll to position [0, 5]
type textarea "if distance < 2"
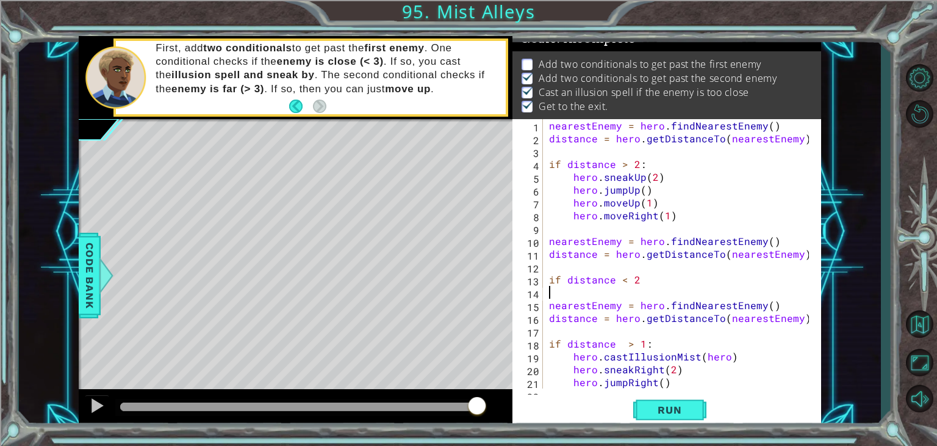
scroll to position [0, 0]
click at [644, 278] on div "nearestEnemy = hero . findNearestEnemy ( ) distance = hero . getDistanceTo ( ne…" at bounding box center [681, 266] width 269 height 295
type textarea "if distance < 2:"
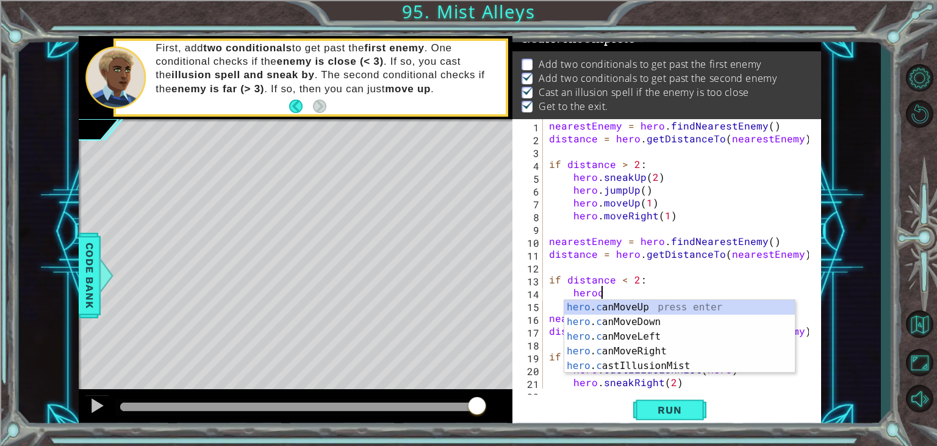
scroll to position [0, 2]
click at [662, 370] on div "hero . ca nMoveUp press enter hero . ca nMoveDown press enter hero . ca nMoveLe…" at bounding box center [680, 351] width 231 height 103
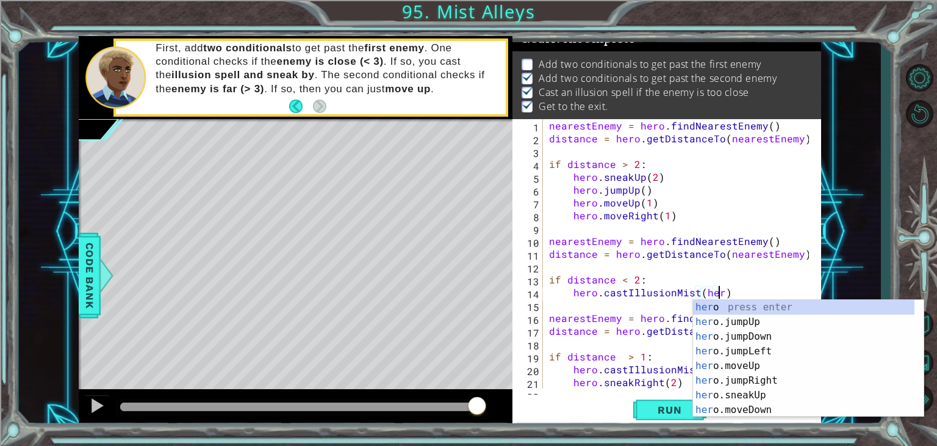
type textarea "hero.castIllusionMist(hero)"
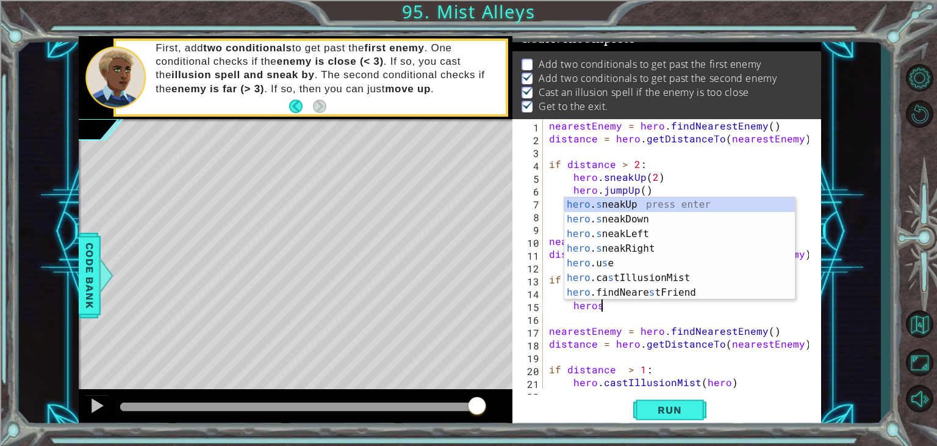
scroll to position [0, 3]
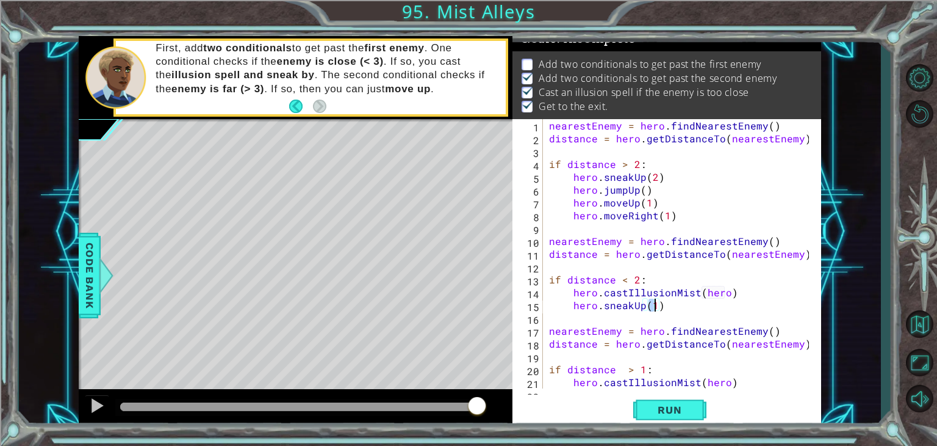
type textarea "hero.sneakUp(2)"
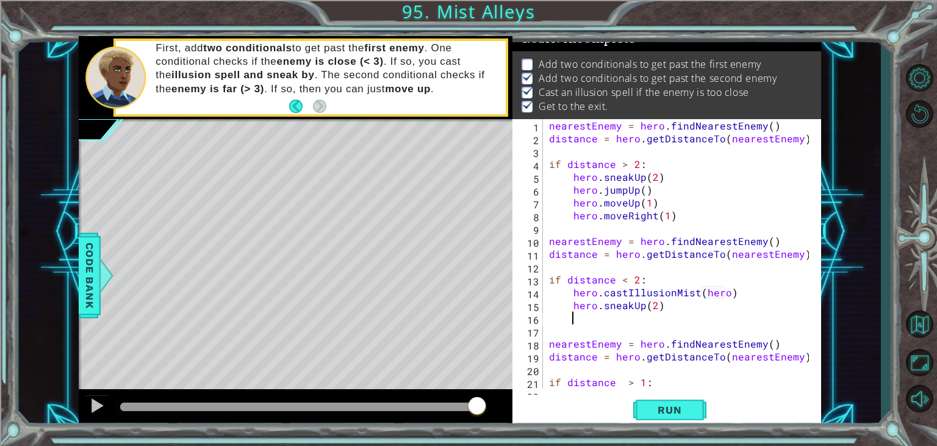
scroll to position [0, 0]
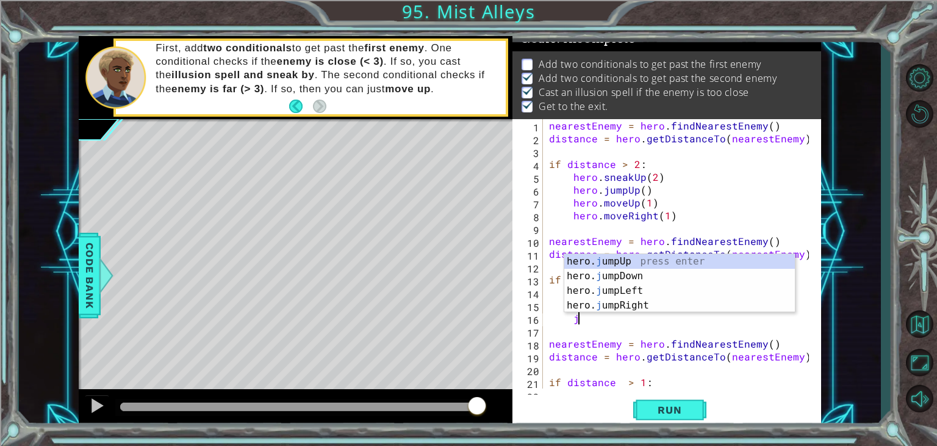
type textarea "jum"
click at [681, 263] on div "hero. jum pUp press enter hero. jum pDown press enter hero. jum pLeft press ent…" at bounding box center [680, 298] width 231 height 88
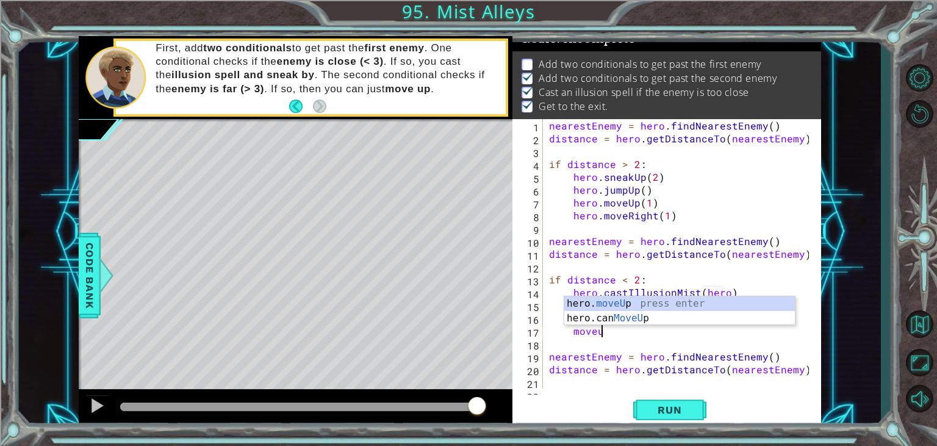
scroll to position [0, 2]
click at [646, 304] on div "hero. moveUp press enter hero.can MoveUp press enter" at bounding box center [680, 325] width 231 height 59
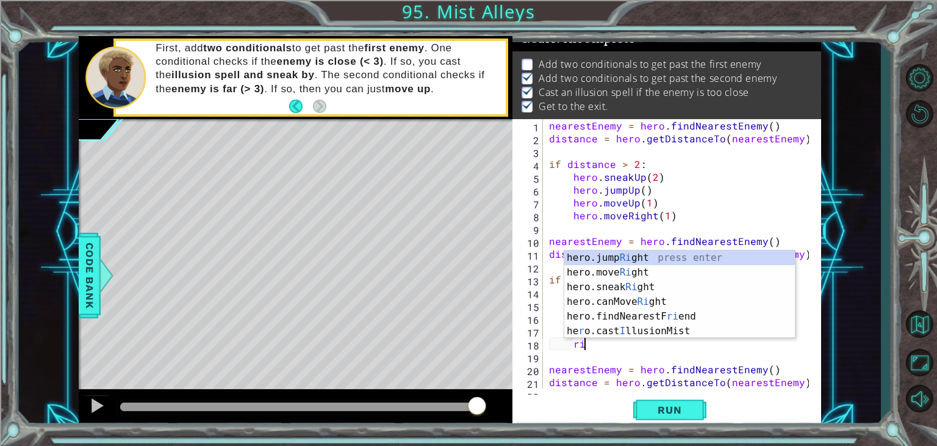
scroll to position [0, 7]
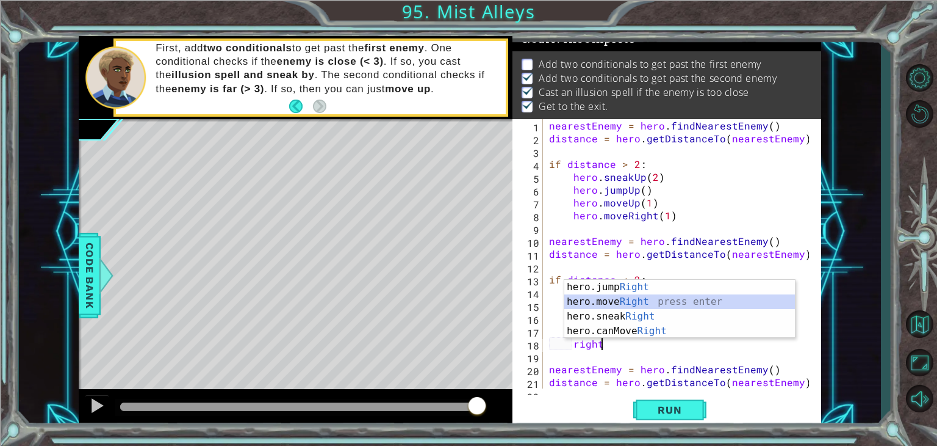
click at [636, 298] on div "hero.jump Right press enter hero.move Right press enter hero.sneak Right press …" at bounding box center [680, 324] width 231 height 88
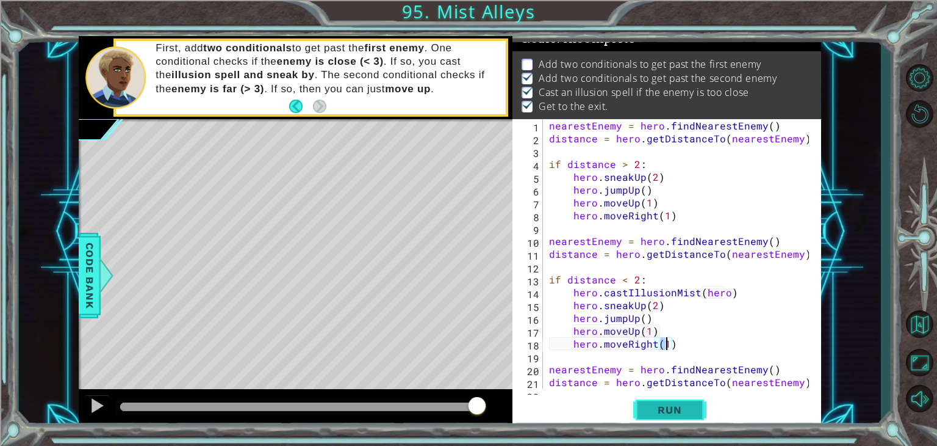
type textarea "hero.moveRight(1)"
click at [673, 415] on span "Run" at bounding box center [670, 409] width 48 height 12
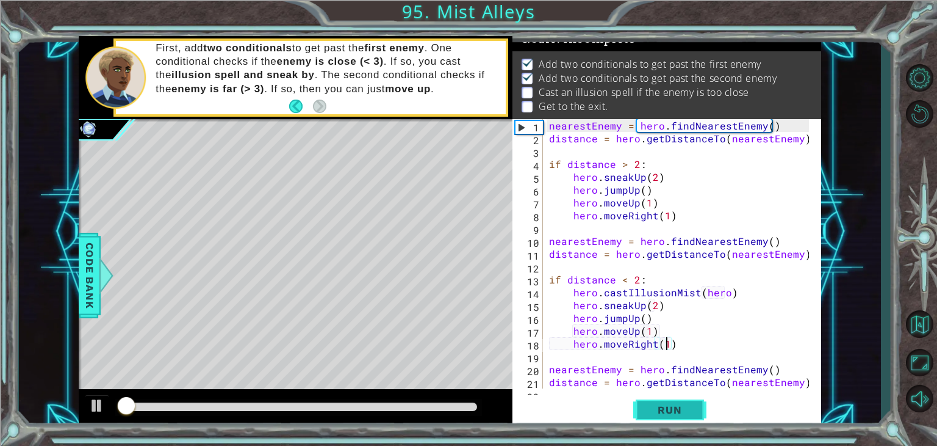
click at [677, 414] on span "Run" at bounding box center [670, 409] width 48 height 12
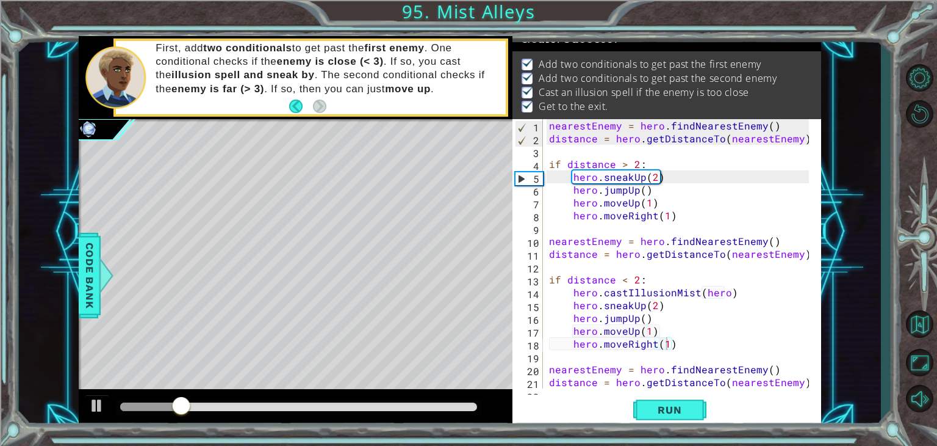
drag, startPoint x: 457, startPoint y: 401, endPoint x: 490, endPoint y: 413, distance: 34.9
click at [490, 413] on div at bounding box center [296, 408] width 434 height 39
click at [477, 399] on div at bounding box center [298, 407] width 367 height 17
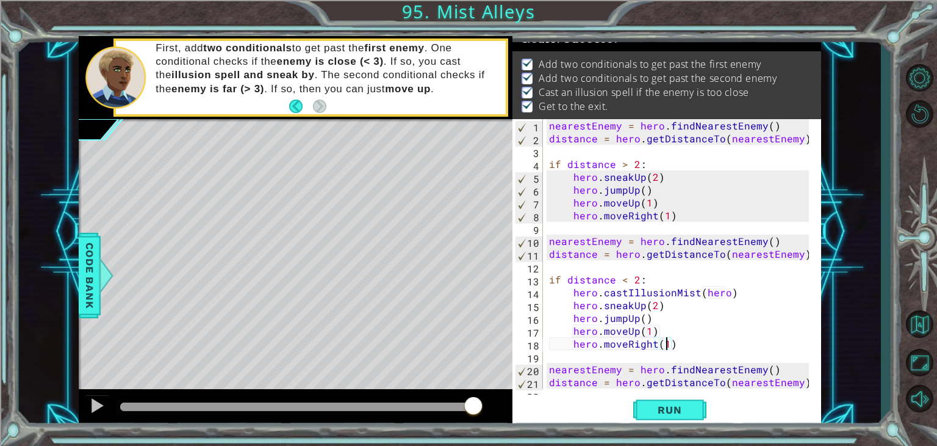
drag, startPoint x: 473, startPoint y: 403, endPoint x: 511, endPoint y: 405, distance: 38.5
click at [511, 405] on div at bounding box center [296, 408] width 434 height 39
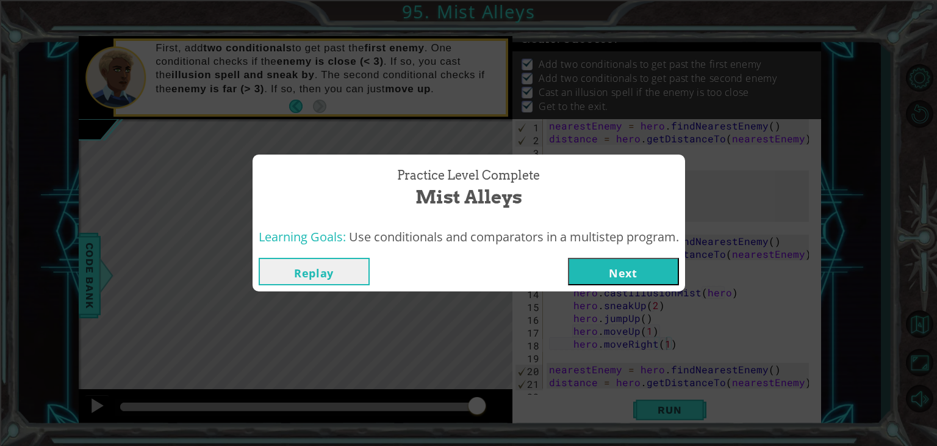
click at [632, 273] on button "Next" at bounding box center [623, 271] width 111 height 27
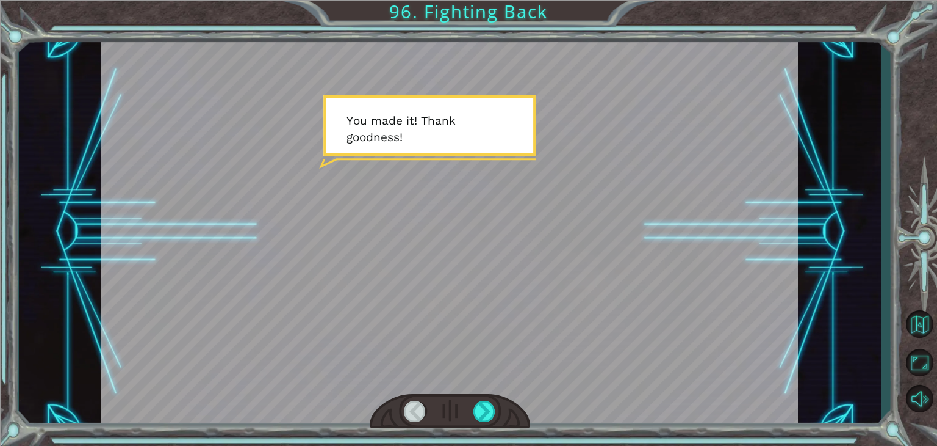
click at [472, 411] on div at bounding box center [450, 411] width 161 height 35
click at [474, 411] on div at bounding box center [485, 410] width 22 height 21
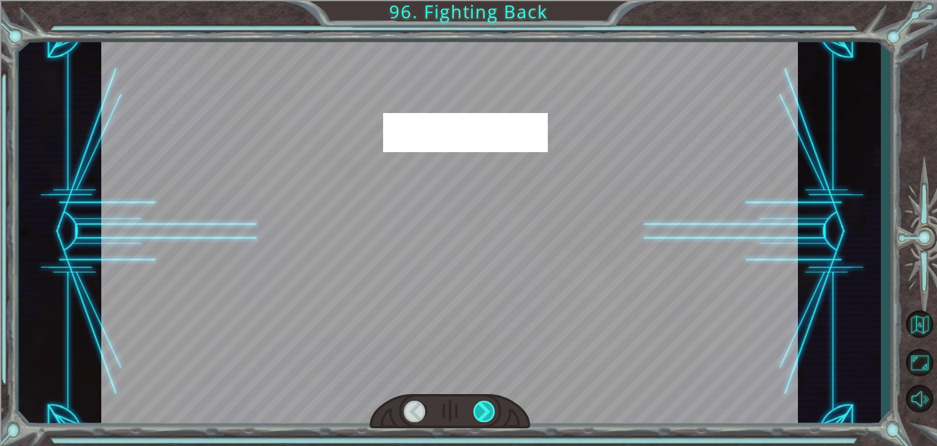
click at [474, 411] on div at bounding box center [485, 410] width 22 height 21
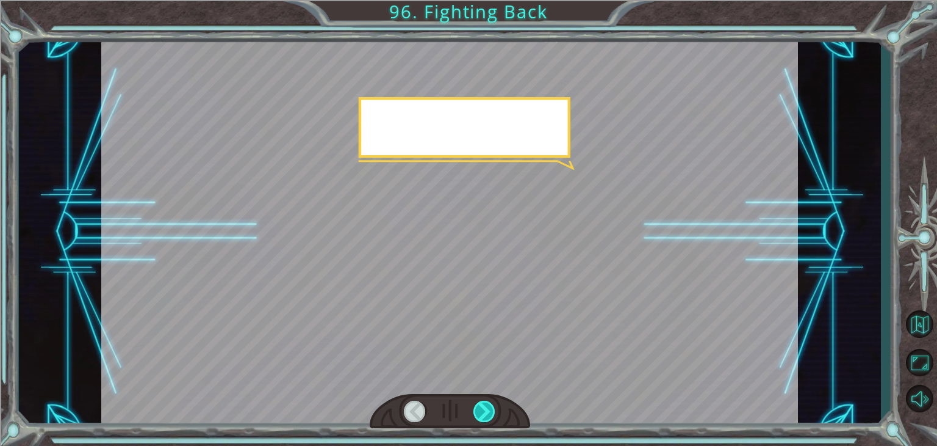
click at [474, 411] on div at bounding box center [485, 410] width 22 height 21
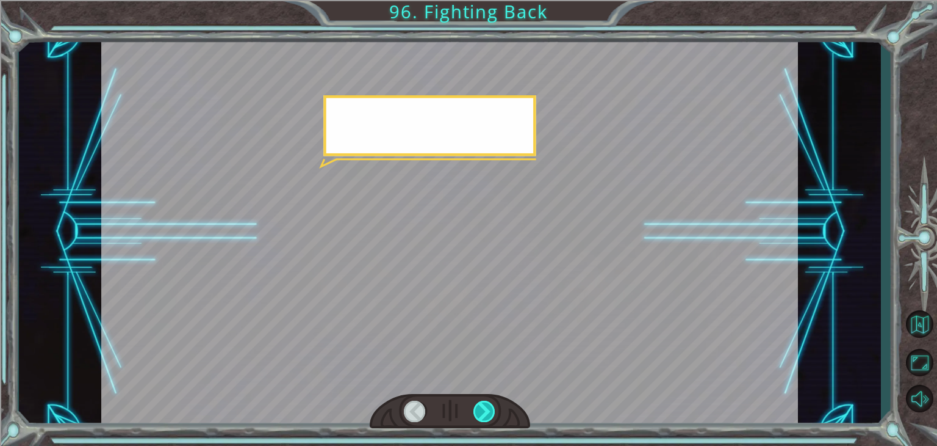
click at [474, 411] on div at bounding box center [485, 410] width 22 height 21
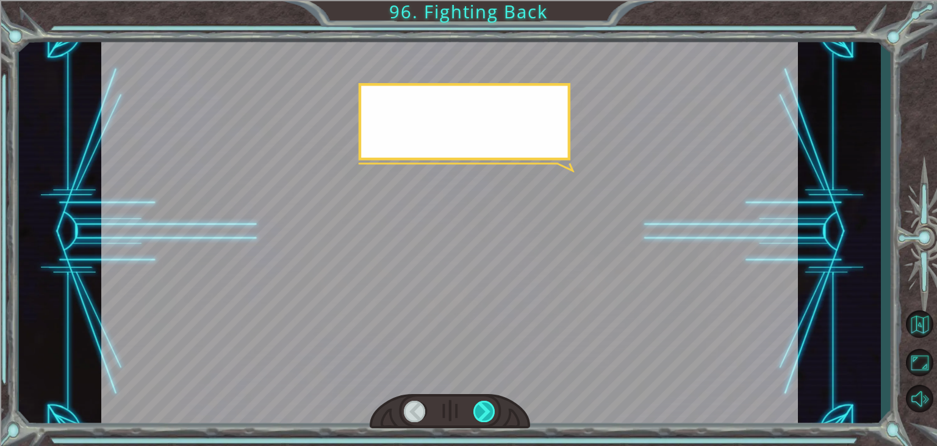
click at [474, 411] on div at bounding box center [485, 410] width 22 height 21
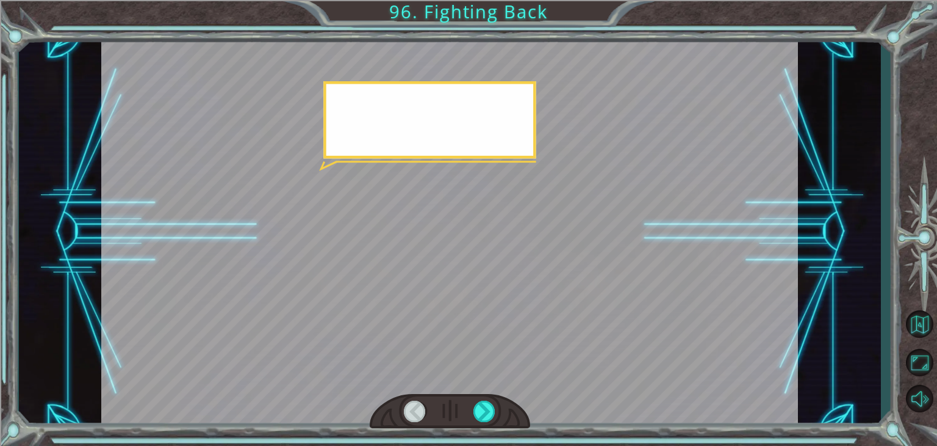
click at [472, 411] on div at bounding box center [450, 411] width 161 height 35
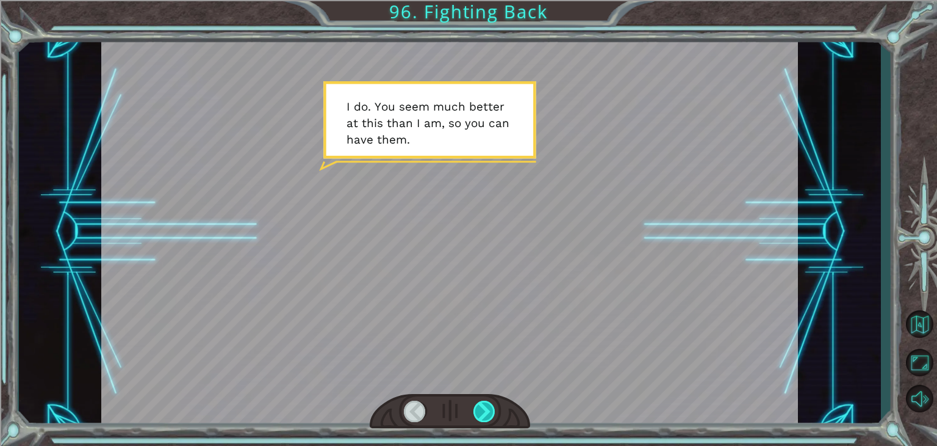
click at [486, 411] on div at bounding box center [485, 410] width 22 height 21
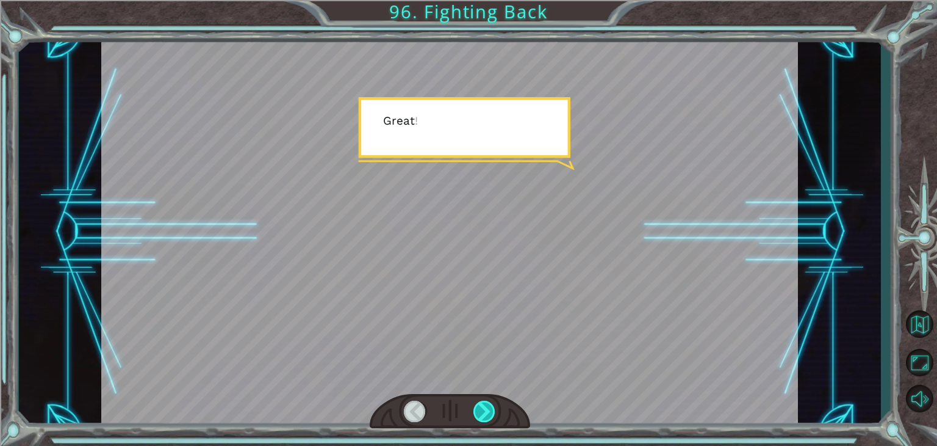
click at [486, 411] on div at bounding box center [485, 410] width 22 height 21
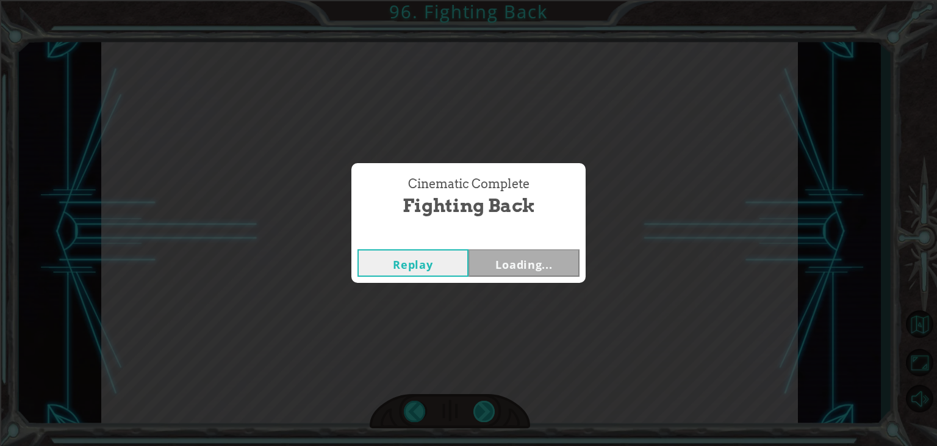
click at [486, 411] on div "Cinematic Complete Fighting Back Replay Loading..." at bounding box center [468, 223] width 937 height 446
click at [508, 269] on button "Next" at bounding box center [524, 262] width 111 height 27
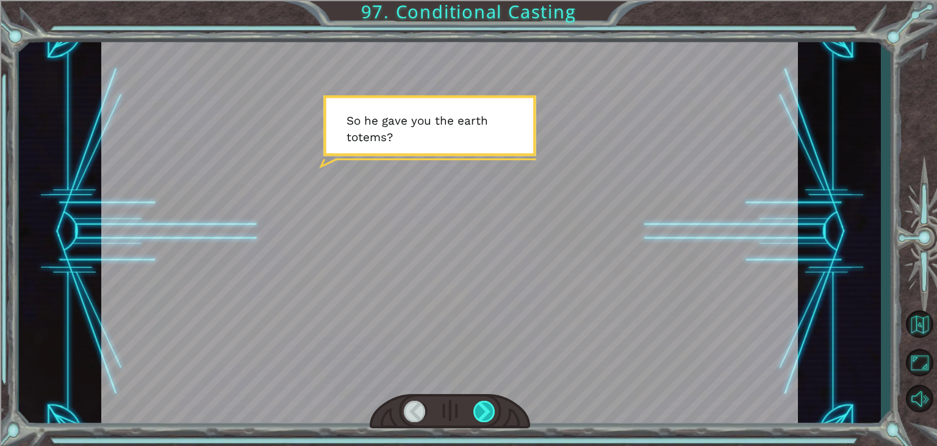
click at [491, 414] on div at bounding box center [485, 410] width 22 height 21
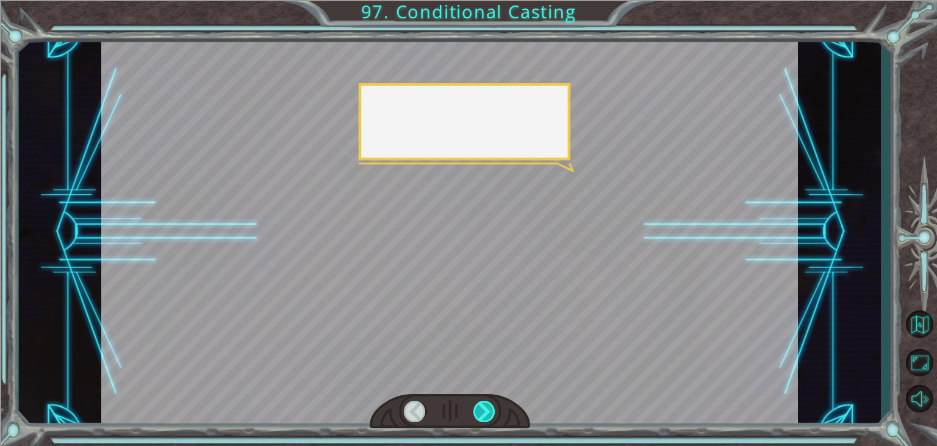
click at [491, 414] on div at bounding box center [485, 410] width 22 height 21
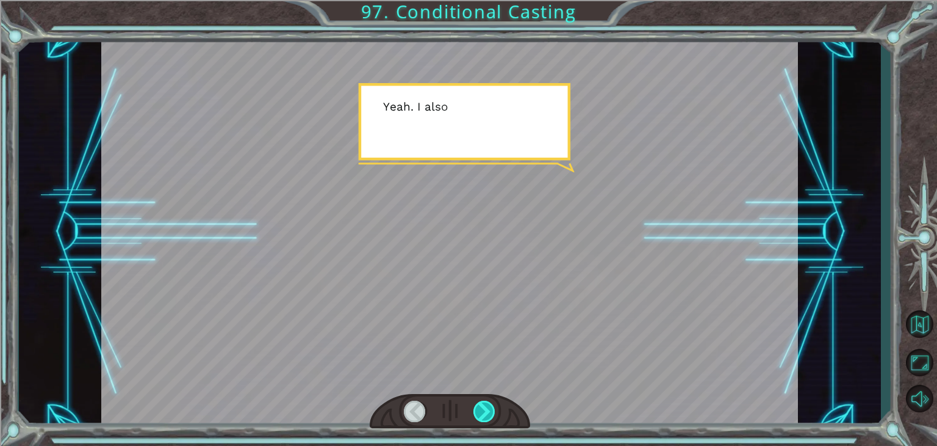
click at [491, 414] on div at bounding box center [485, 410] width 22 height 21
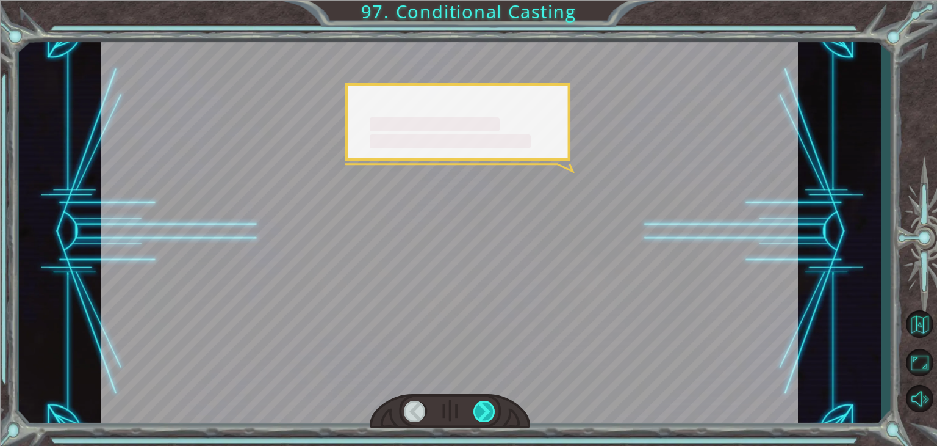
click at [491, 414] on div at bounding box center [485, 410] width 22 height 21
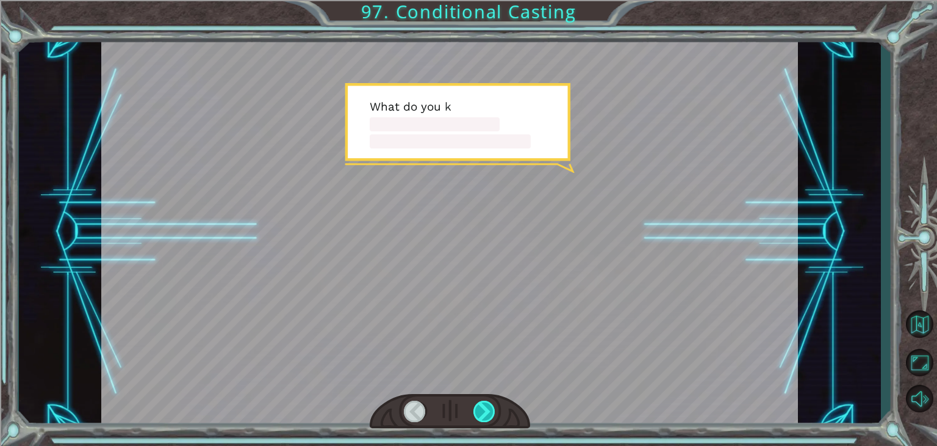
click at [491, 414] on div at bounding box center [485, 410] width 22 height 21
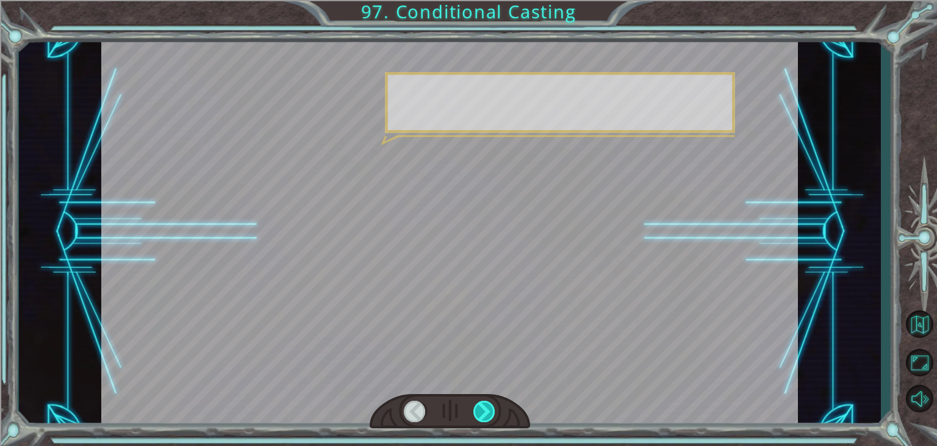
click at [491, 414] on div at bounding box center [485, 410] width 22 height 21
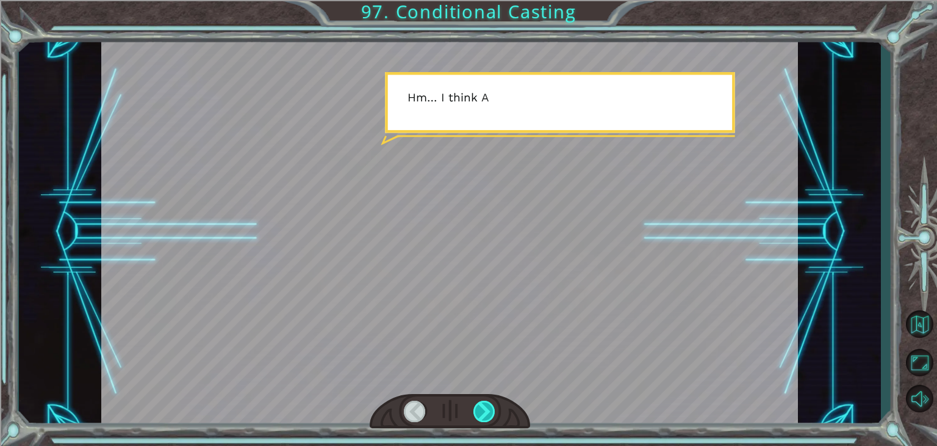
click at [491, 414] on div at bounding box center [485, 410] width 22 height 21
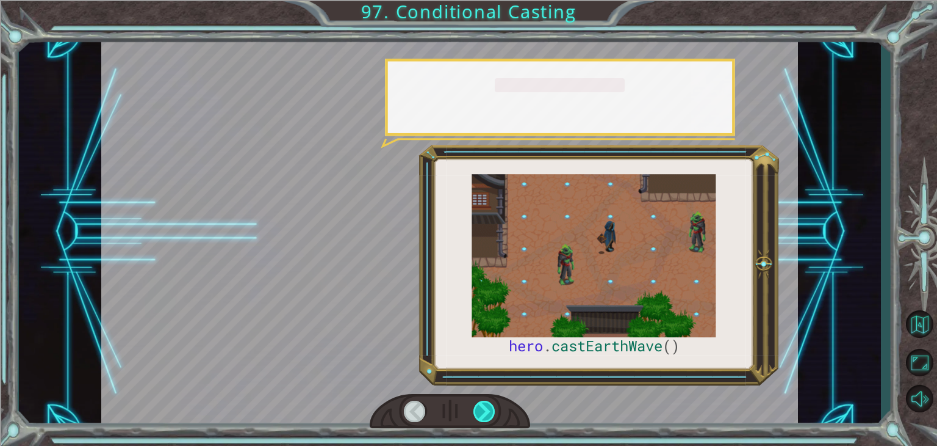
click at [491, 414] on div at bounding box center [485, 410] width 22 height 21
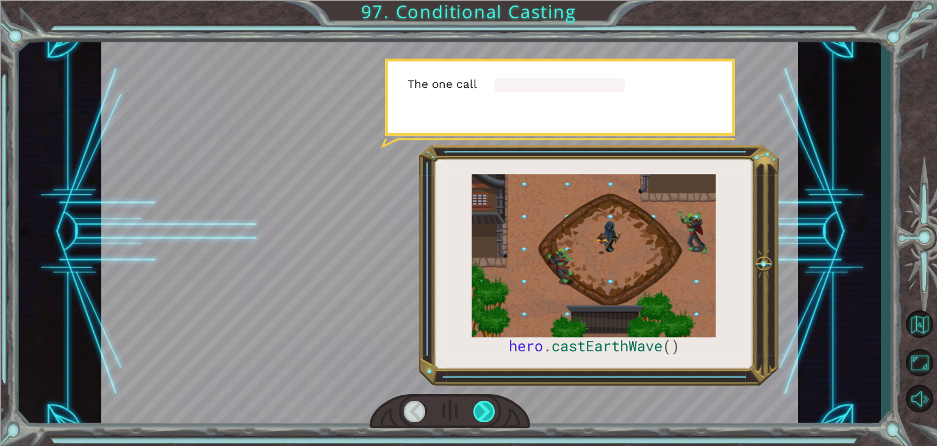
click at [491, 414] on div at bounding box center [485, 410] width 22 height 21
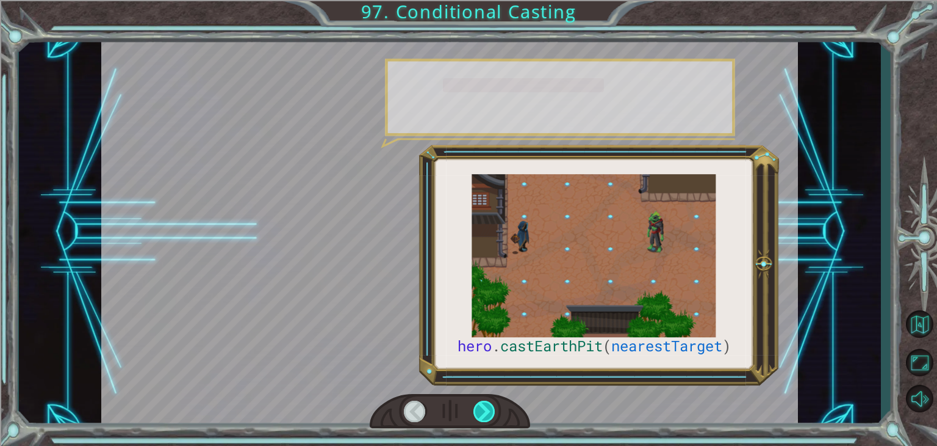
click at [491, 414] on div at bounding box center [485, 410] width 22 height 21
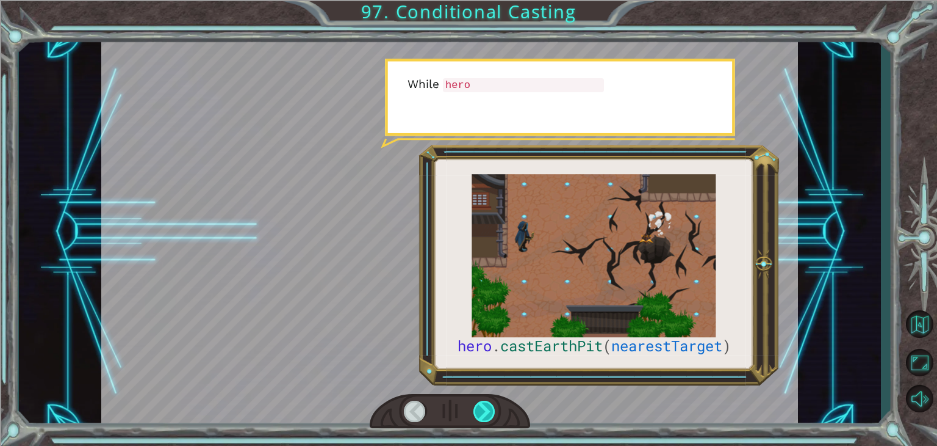
click at [491, 414] on div at bounding box center [485, 410] width 22 height 21
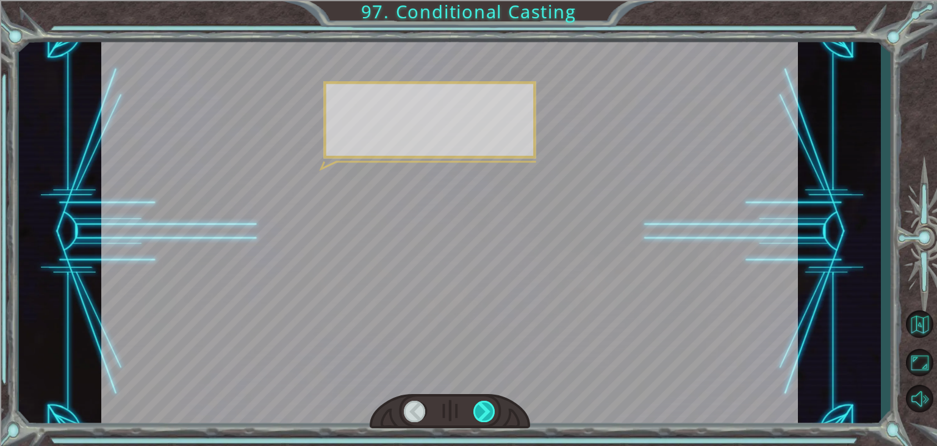
click at [483, 409] on div at bounding box center [485, 410] width 22 height 21
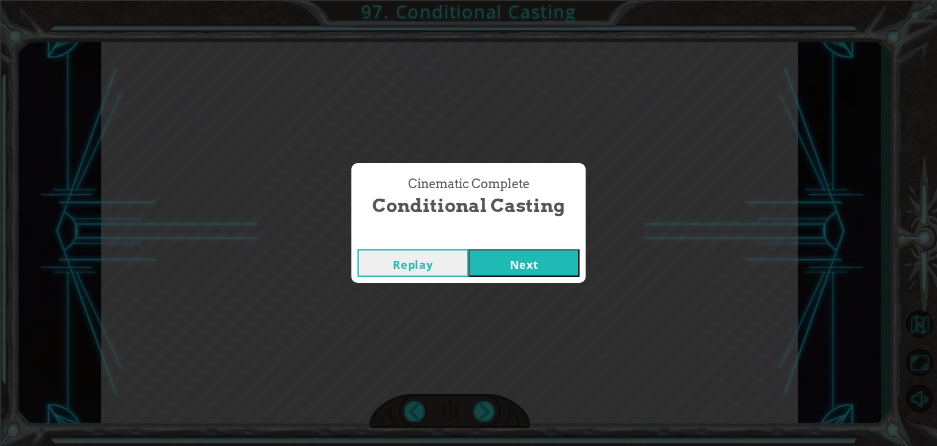
click at [545, 261] on button "Next" at bounding box center [524, 262] width 111 height 27
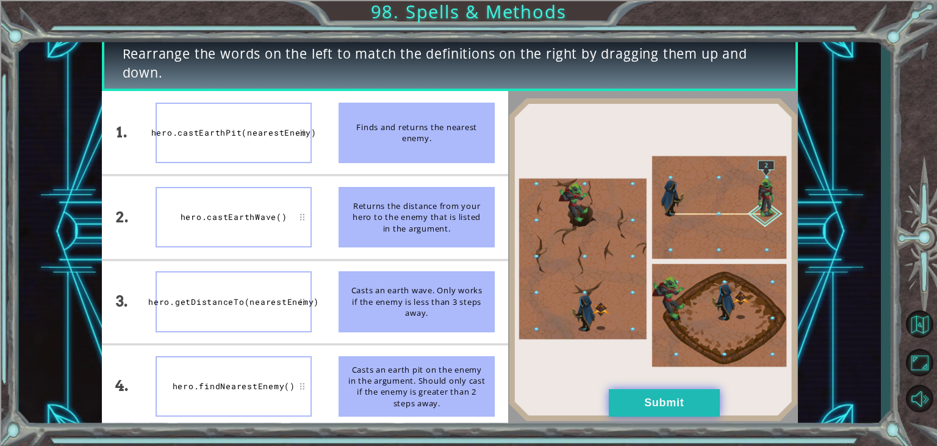
click at [675, 403] on button "Submit" at bounding box center [664, 402] width 111 height 27
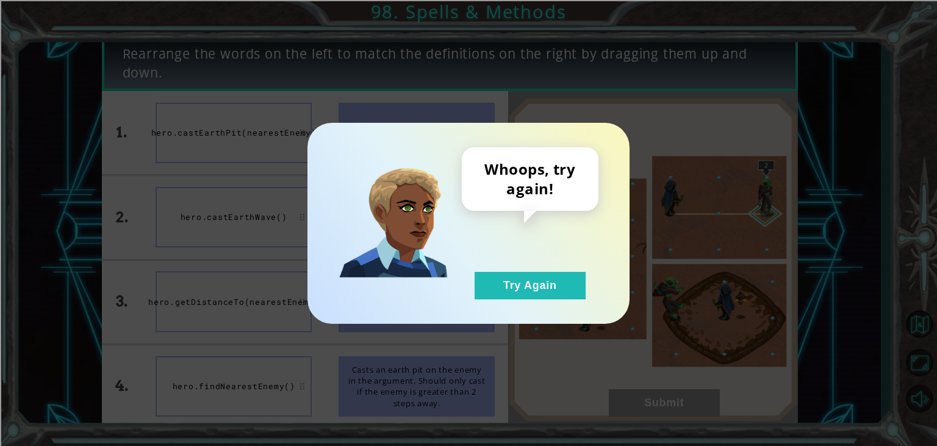
click at [566, 300] on div "Whoops, try again! Try Again" at bounding box center [469, 223] width 322 height 201
click at [560, 291] on button "Try Again" at bounding box center [530, 285] width 111 height 27
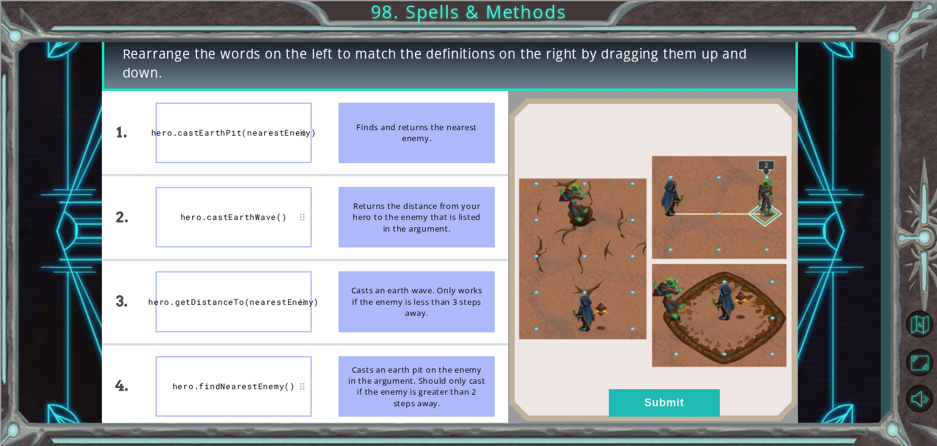
click at [233, 390] on div "hero.findNearestEnemy()" at bounding box center [234, 386] width 156 height 60
click at [651, 403] on button "Submit" at bounding box center [664, 402] width 111 height 27
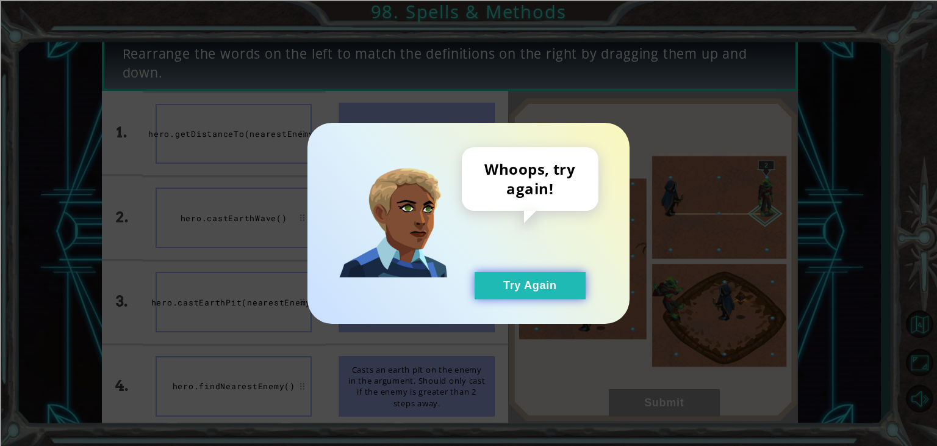
click at [554, 286] on button "Try Again" at bounding box center [530, 285] width 111 height 27
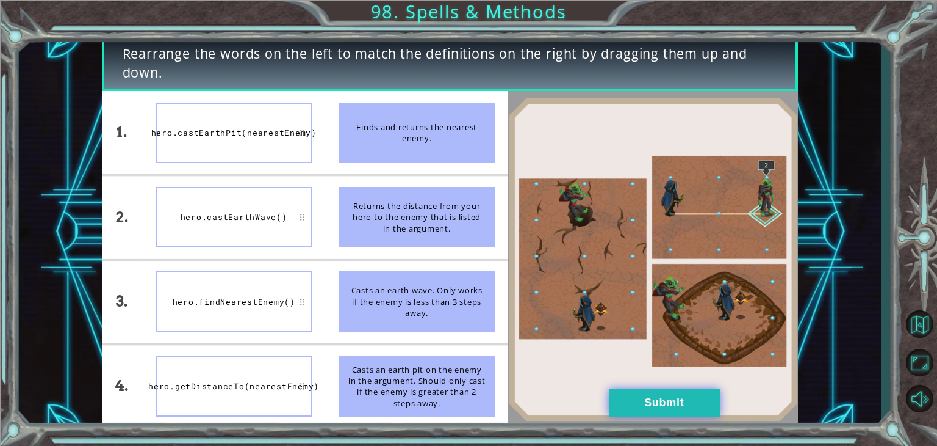
click at [703, 410] on button "Submit" at bounding box center [664, 402] width 111 height 27
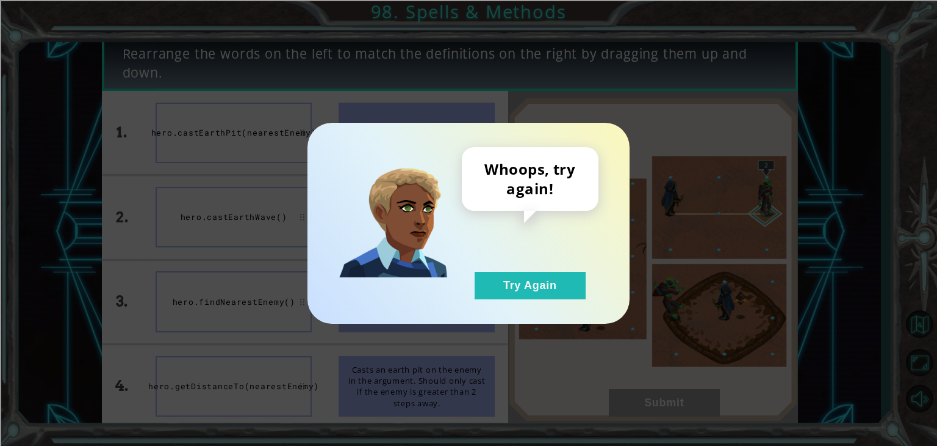
click at [511, 258] on div "Whoops, try again! Try Again" at bounding box center [530, 223] width 137 height 152
click at [522, 290] on button "Try Again" at bounding box center [530, 285] width 111 height 27
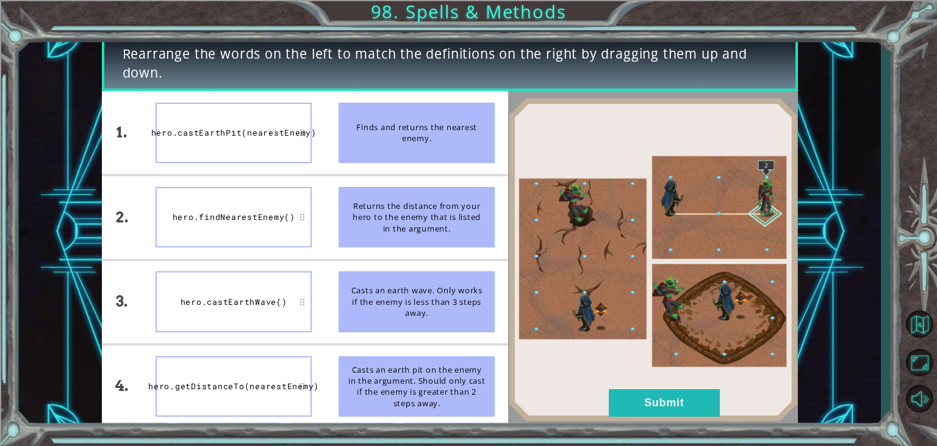
click at [642, 419] on img at bounding box center [653, 259] width 290 height 323
click at [642, 418] on img at bounding box center [653, 259] width 290 height 323
click at [640, 411] on button "Submit" at bounding box center [664, 402] width 111 height 27
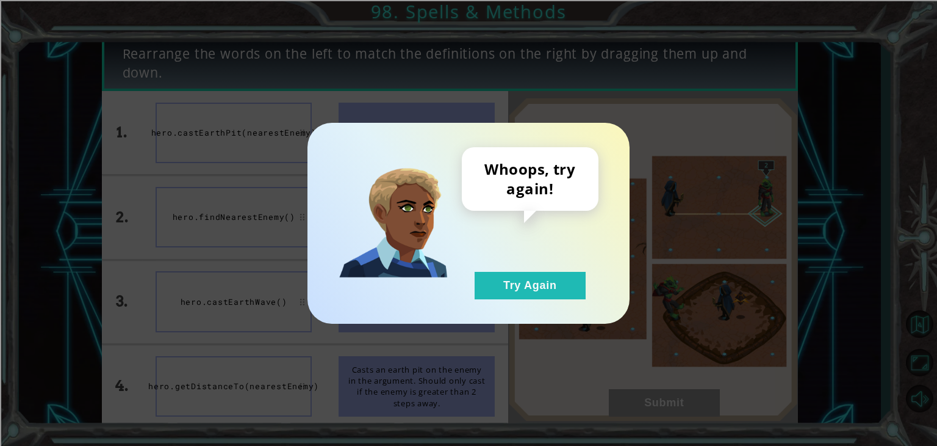
click at [640, 411] on div "Whoops, try again! Try Again" at bounding box center [468, 223] width 937 height 446
click at [539, 283] on button "Try Again" at bounding box center [530, 285] width 111 height 27
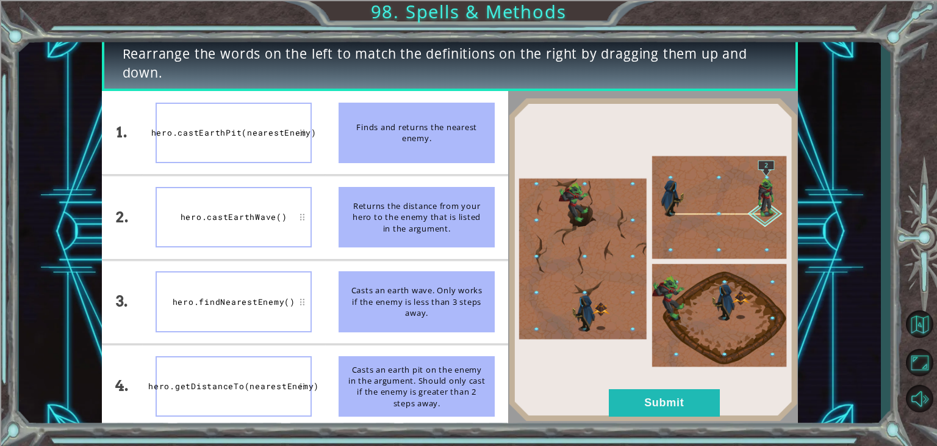
click at [344, 386] on div "Casts an earth pit on the enemy in the argument. Should only cast if the enemy …" at bounding box center [417, 386] width 156 height 60
click at [678, 401] on button "Submit" at bounding box center [664, 402] width 111 height 27
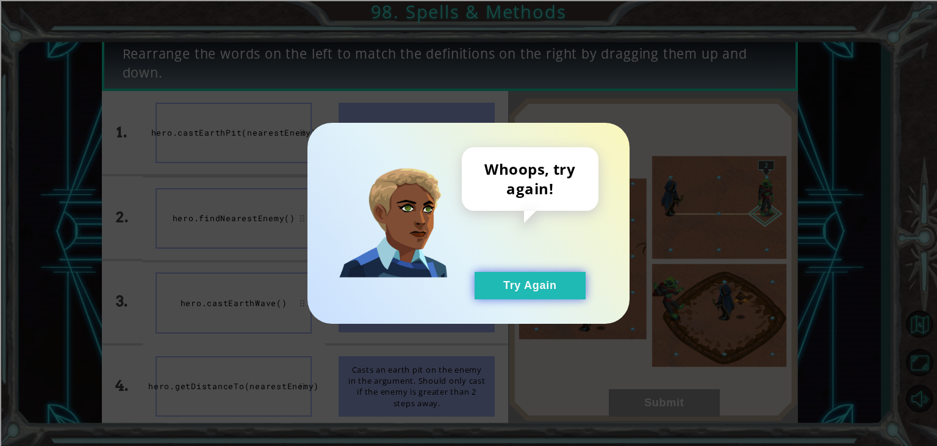
click at [524, 279] on button "Try Again" at bounding box center [530, 285] width 111 height 27
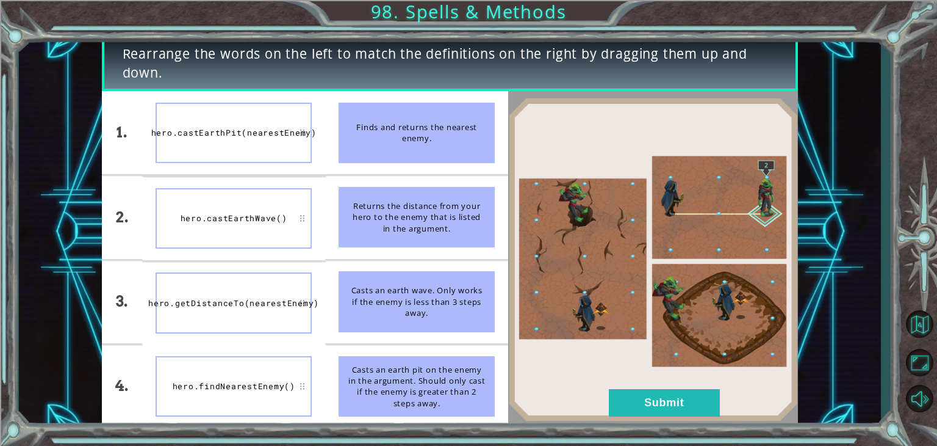
drag, startPoint x: 258, startPoint y: 318, endPoint x: 261, endPoint y: 225, distance: 93.4
drag, startPoint x: 261, startPoint y: 225, endPoint x: 239, endPoint y: 294, distance: 72.2
click at [239, 294] on div "hero.getDistanceTo(nearestEnemy)" at bounding box center [234, 302] width 156 height 60
drag, startPoint x: 239, startPoint y: 294, endPoint x: 255, endPoint y: 229, distance: 66.6
drag, startPoint x: 255, startPoint y: 229, endPoint x: 223, endPoint y: 316, distance: 92.3
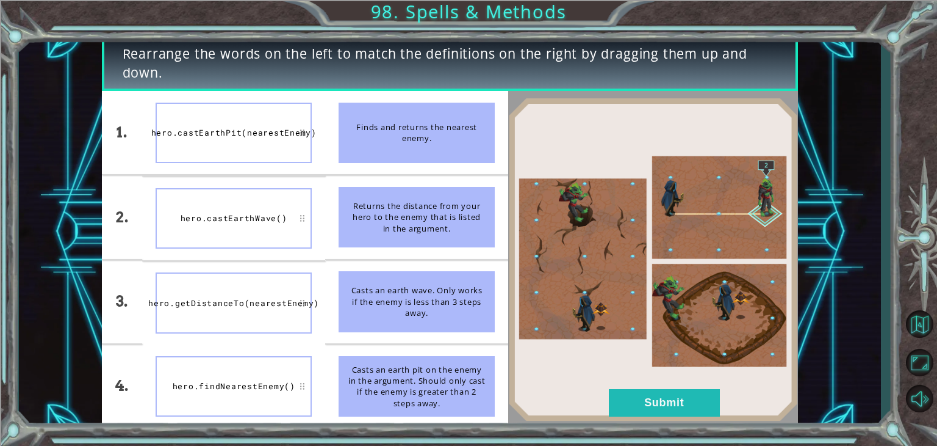
click at [223, 316] on div "hero.getDistanceTo(nearestEnemy)" at bounding box center [234, 302] width 156 height 60
drag, startPoint x: 223, startPoint y: 316, endPoint x: 227, endPoint y: 209, distance: 106.9
click at [227, 209] on ul "hero.castEarthPit(nearestEnemy) hero.castEarthWave() hero.getDistanceTo(nearest…" at bounding box center [233, 259] width 183 height 337
click at [652, 386] on img at bounding box center [653, 259] width 290 height 323
click at [648, 401] on button "Submit" at bounding box center [664, 402] width 111 height 27
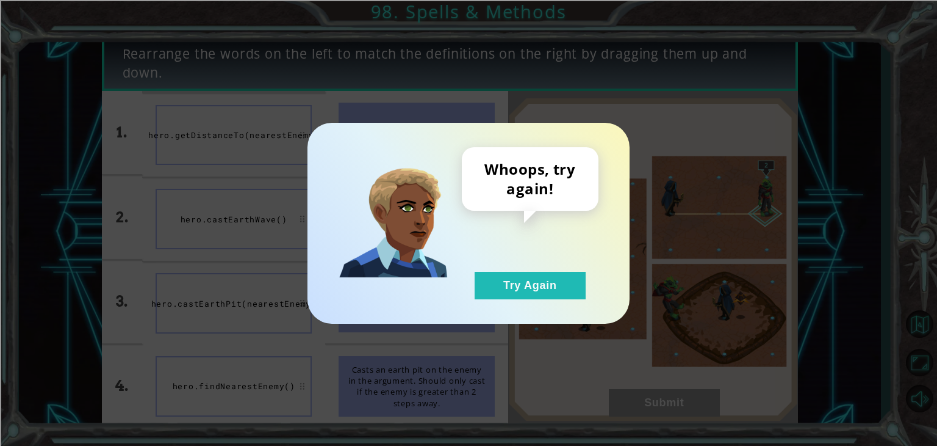
click at [648, 401] on div "Whoops, try again! Try Again" at bounding box center [468, 223] width 937 height 446
click at [542, 295] on button "Try Again" at bounding box center [530, 285] width 111 height 27
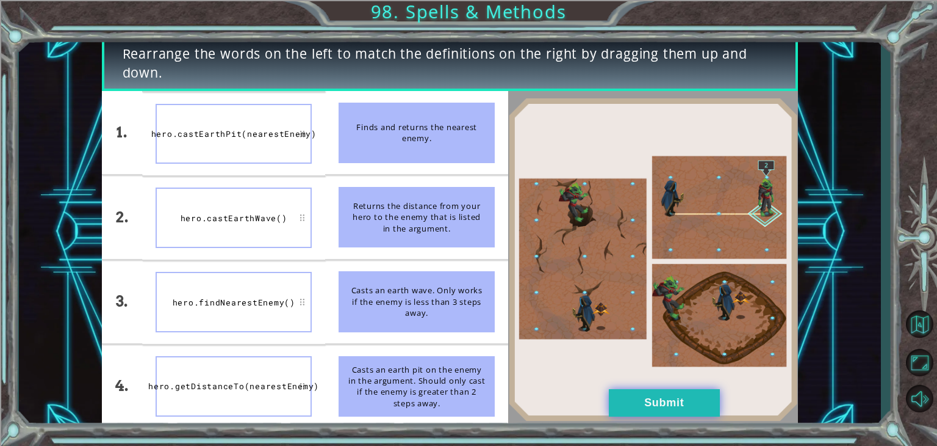
click at [666, 416] on img at bounding box center [653, 259] width 290 height 323
click at [663, 388] on img at bounding box center [653, 259] width 290 height 323
click at [651, 398] on button "Submit" at bounding box center [664, 402] width 111 height 27
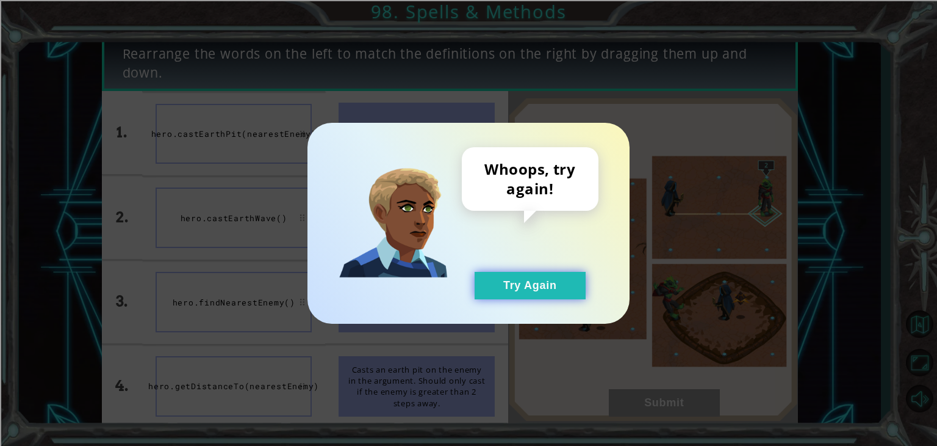
click at [568, 290] on button "Try Again" at bounding box center [530, 285] width 111 height 27
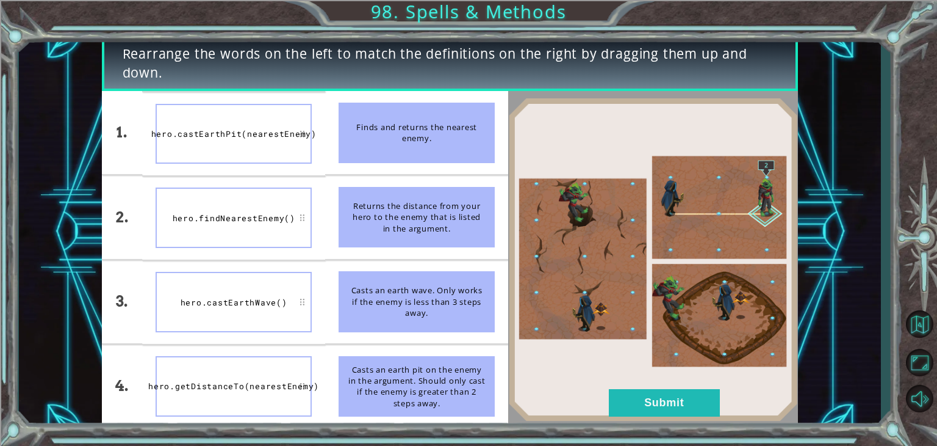
click at [649, 375] on img at bounding box center [653, 259] width 290 height 323
click at [649, 397] on button "Submit" at bounding box center [664, 402] width 111 height 27
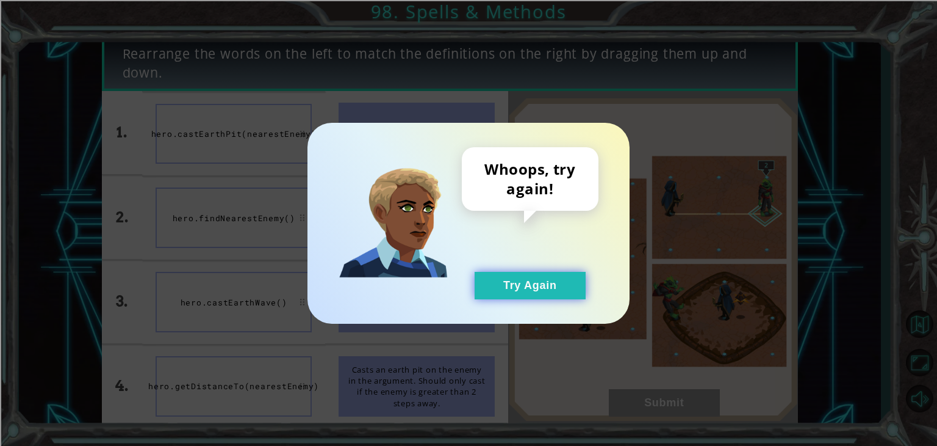
click at [505, 289] on button "Try Again" at bounding box center [530, 285] width 111 height 27
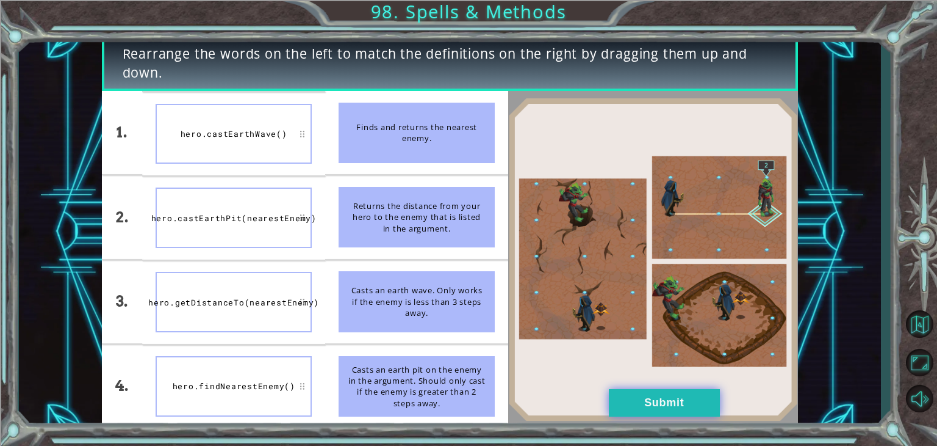
click at [621, 403] on button "Submit" at bounding box center [664, 402] width 111 height 27
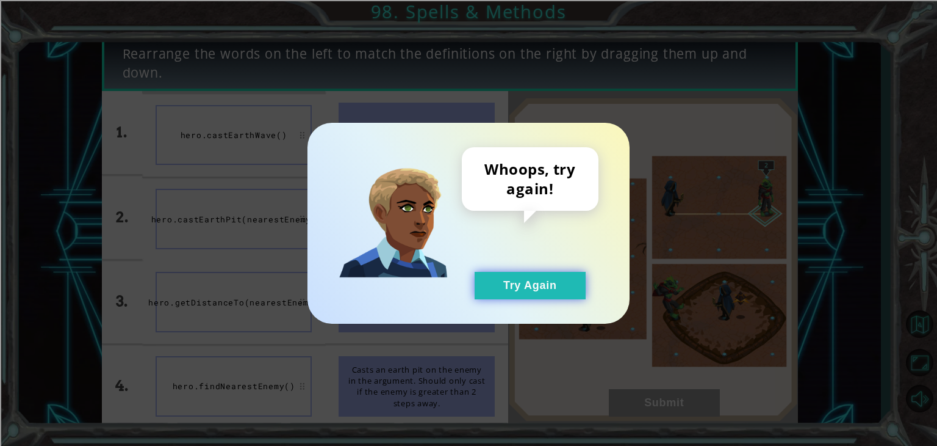
click at [550, 272] on button "Try Again" at bounding box center [530, 285] width 111 height 27
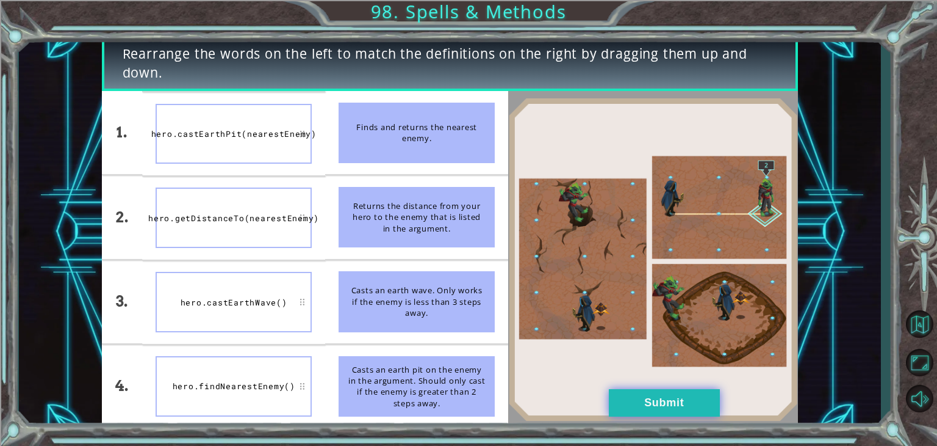
click at [708, 391] on button "Submit" at bounding box center [664, 402] width 111 height 27
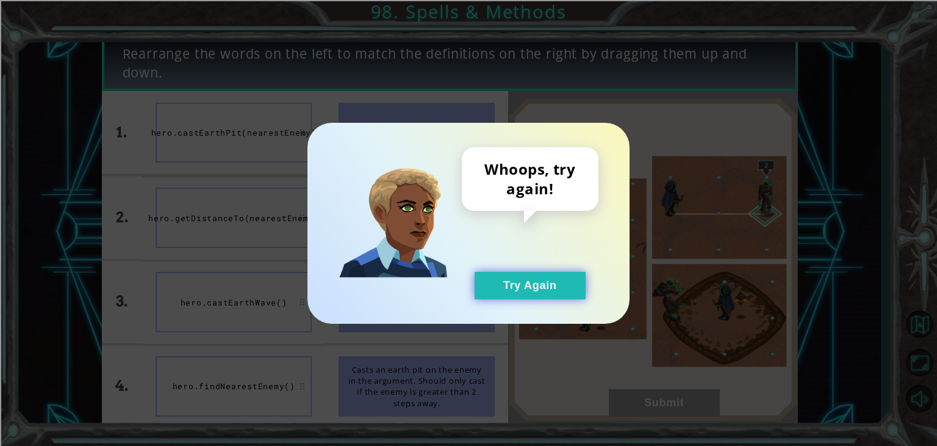
click at [566, 286] on button "Try Again" at bounding box center [530, 285] width 111 height 27
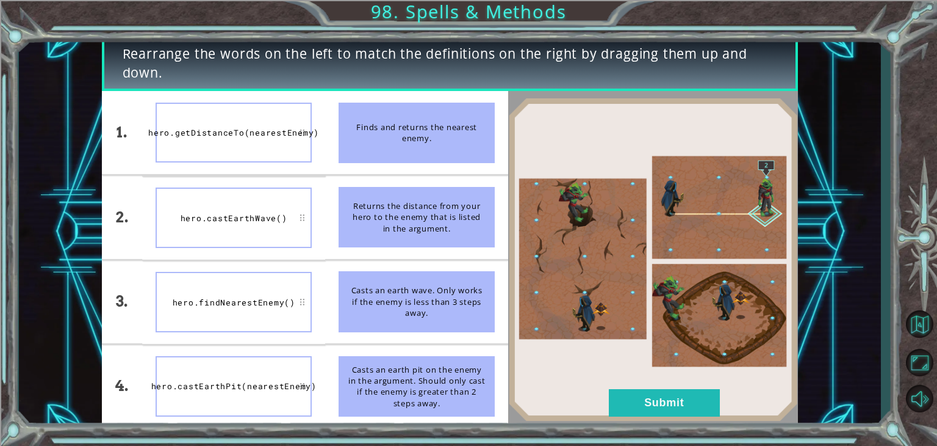
click at [5, 140] on div "Rearrange the words on the left to match the definitions on the right by draggi…" at bounding box center [468, 223] width 937 height 446
click at [702, 413] on button "Submit" at bounding box center [664, 402] width 111 height 27
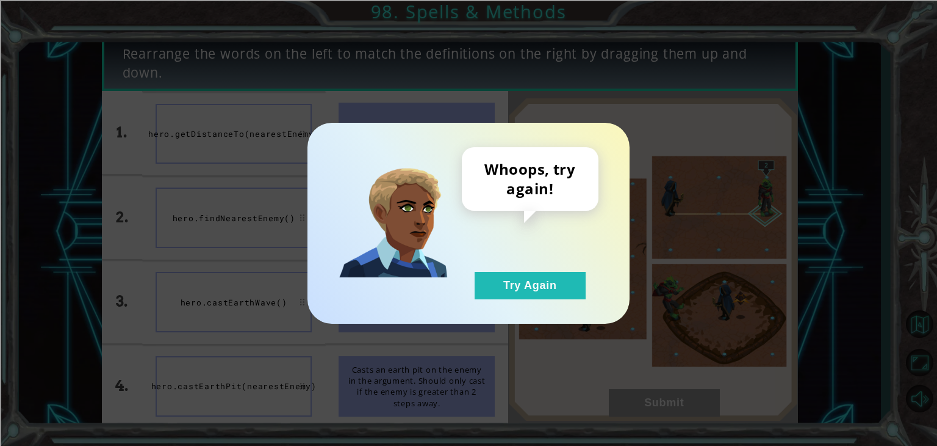
click at [696, 401] on div "Whoops, try again! Try Again" at bounding box center [468, 223] width 937 height 446
click at [571, 309] on div "Whoops, try again! Try Again" at bounding box center [469, 223] width 322 height 201
click at [537, 280] on button "Try Again" at bounding box center [530, 285] width 111 height 27
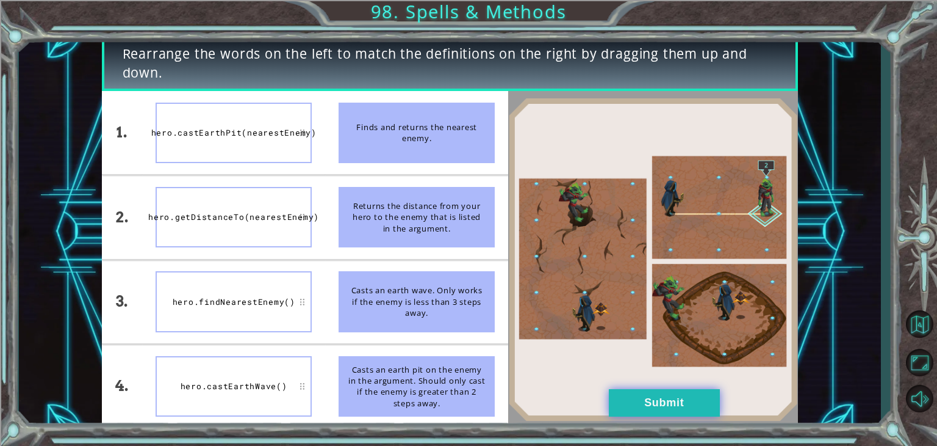
click at [677, 403] on button "Submit" at bounding box center [664, 402] width 111 height 27
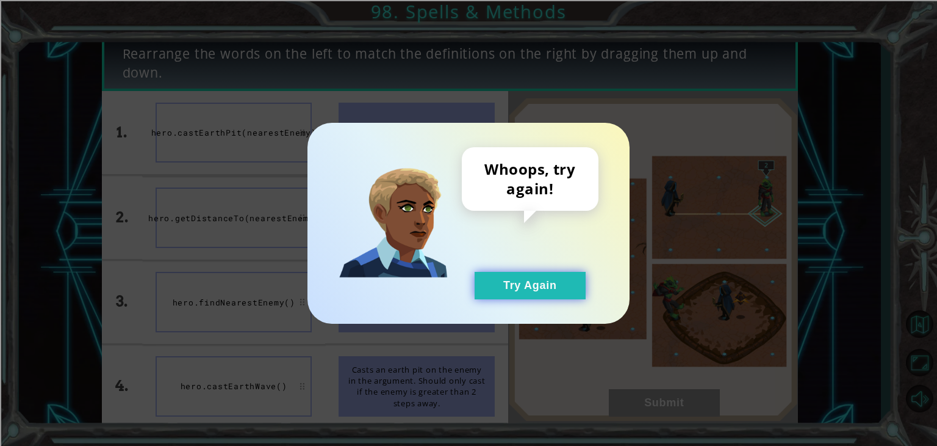
click at [580, 292] on button "Try Again" at bounding box center [530, 285] width 111 height 27
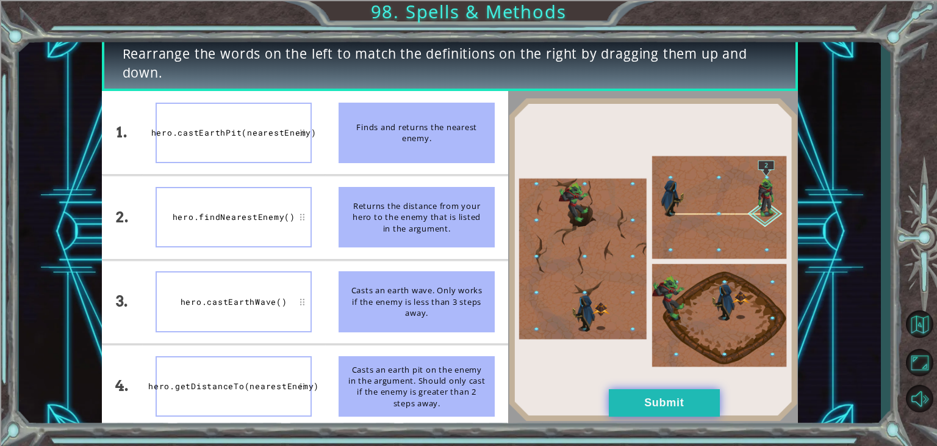
click at [637, 402] on button "Submit" at bounding box center [664, 402] width 111 height 27
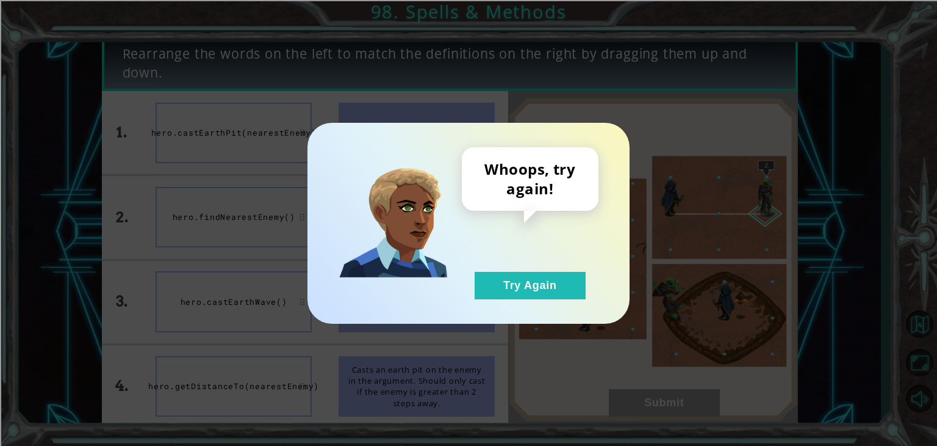
click at [637, 402] on div "Whoops, try again! Try Again" at bounding box center [468, 223] width 937 height 446
drag, startPoint x: 592, startPoint y: 306, endPoint x: 566, endPoint y: 268, distance: 46.0
click at [588, 300] on div "Whoops, try again! Try Again" at bounding box center [469, 223] width 322 height 201
click at [566, 268] on div "Whoops, try again! Try Again" at bounding box center [530, 223] width 137 height 152
click at [559, 286] on button "Try Again" at bounding box center [530, 285] width 111 height 27
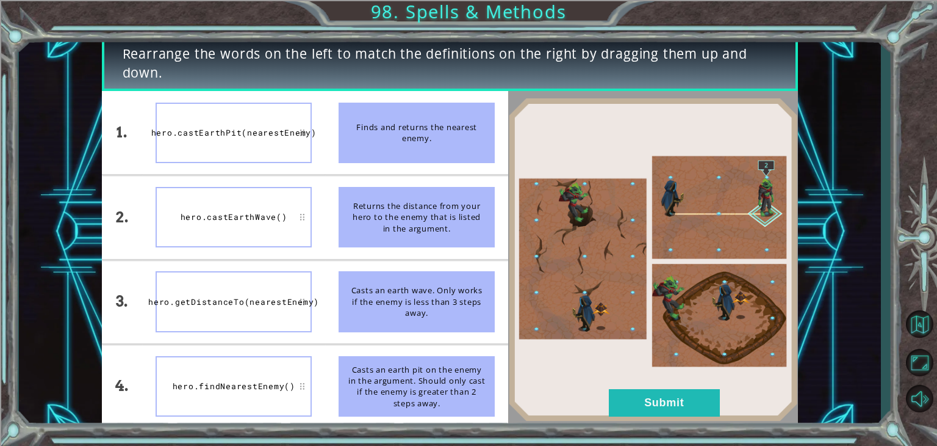
click at [669, 378] on img at bounding box center [653, 259] width 290 height 323
click at [667, 391] on button "Submit" at bounding box center [664, 402] width 111 height 27
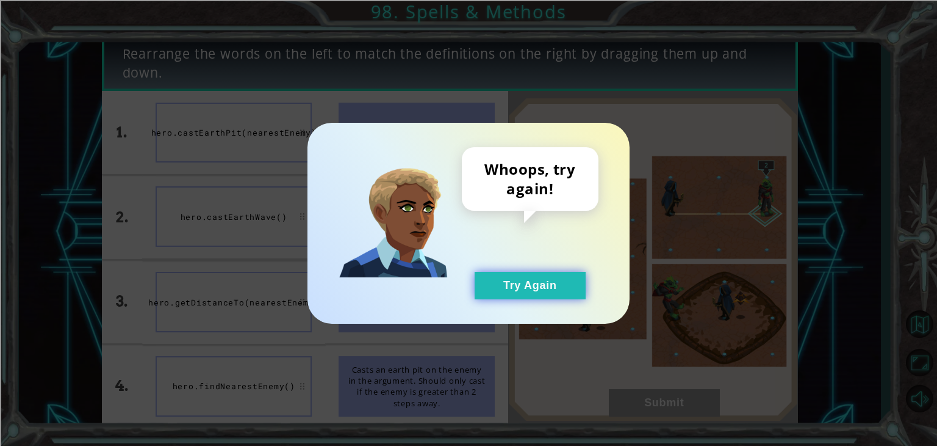
drag, startPoint x: 507, startPoint y: 270, endPoint x: 508, endPoint y: 281, distance: 10.5
click at [508, 281] on div "Whoops, try again! Try Again" at bounding box center [530, 223] width 137 height 152
click at [508, 281] on button "Try Again" at bounding box center [530, 285] width 111 height 27
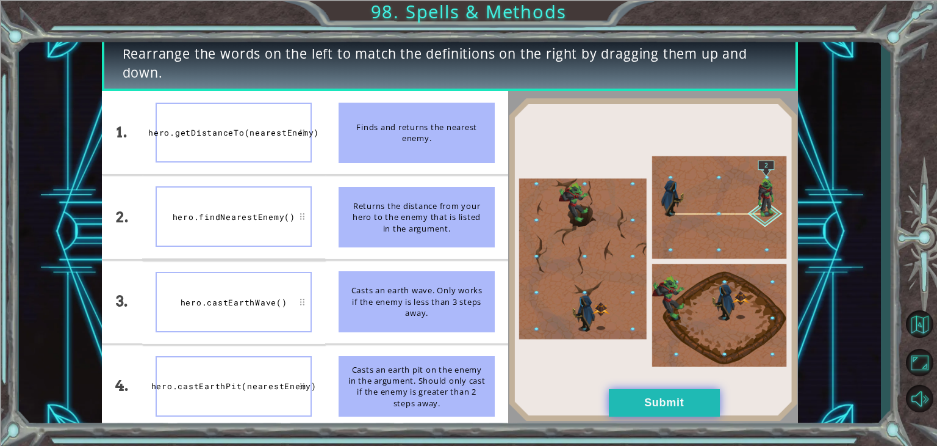
click at [622, 402] on button "Submit" at bounding box center [664, 402] width 111 height 27
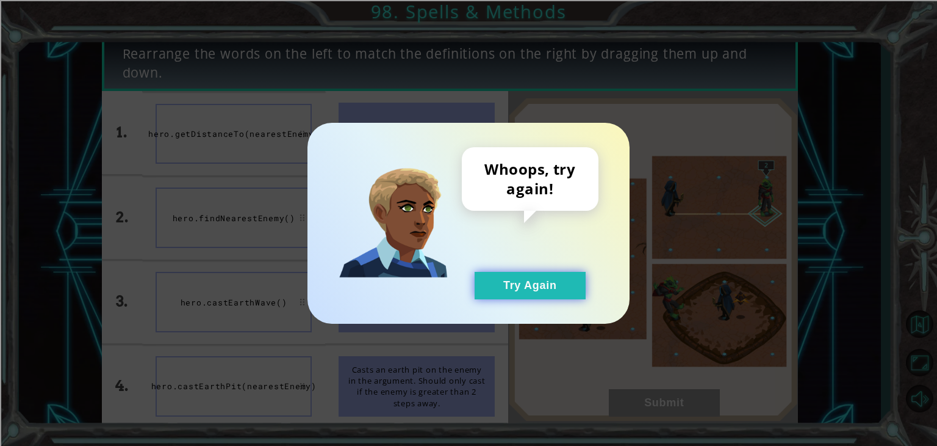
click at [538, 287] on button "Try Again" at bounding box center [530, 285] width 111 height 27
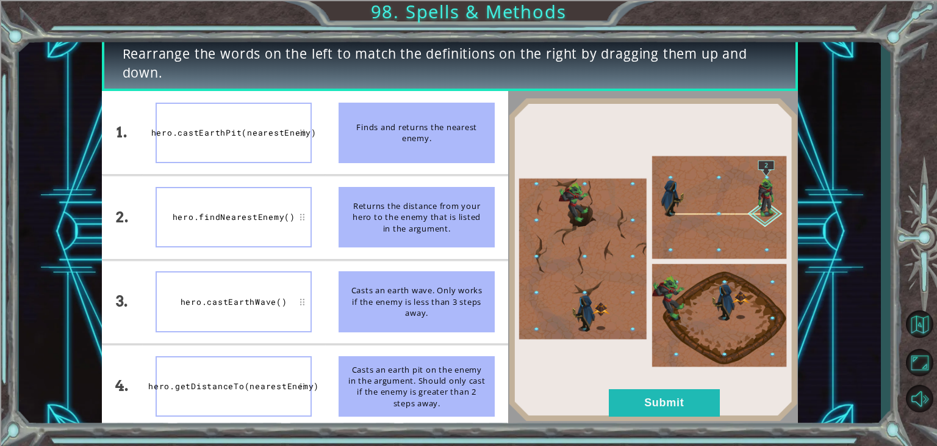
click at [244, 228] on div "hero.findNearestEnemy()" at bounding box center [234, 217] width 156 height 60
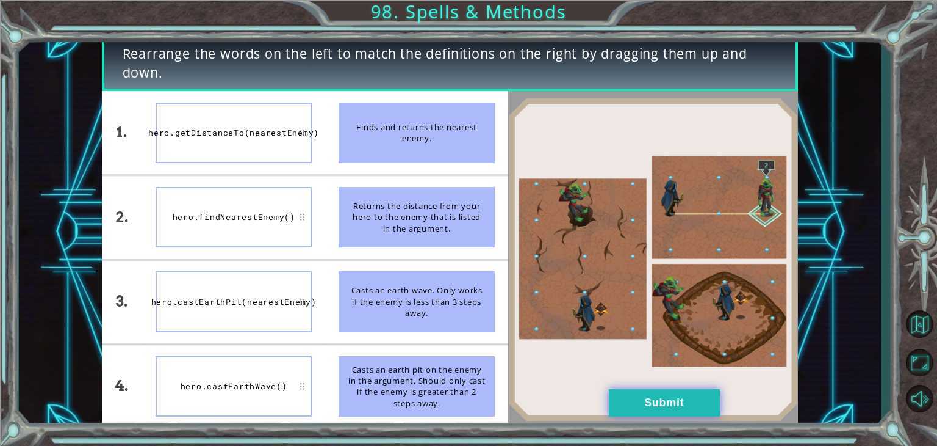
click at [642, 408] on button "Submit" at bounding box center [664, 402] width 111 height 27
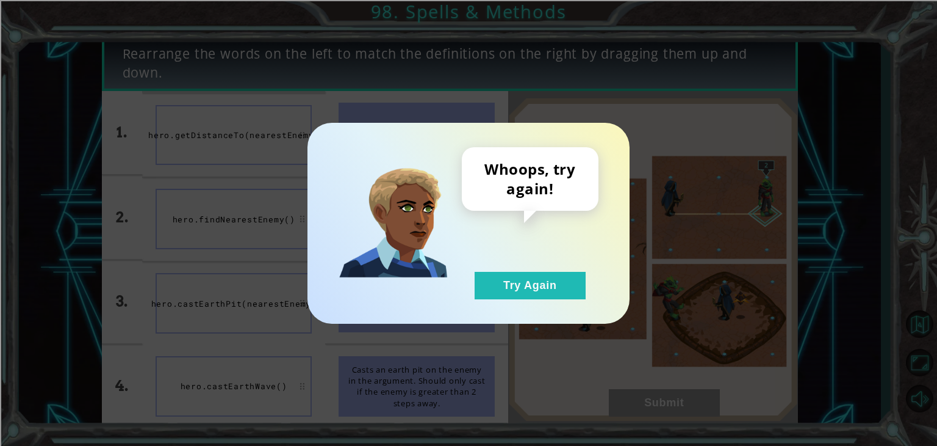
click at [571, 298] on div "Whoops, try again! Try Again" at bounding box center [469, 223] width 322 height 201
drag, startPoint x: 561, startPoint y: 283, endPoint x: 540, endPoint y: 280, distance: 20.9
click at [561, 282] on button "Try Again" at bounding box center [530, 285] width 111 height 27
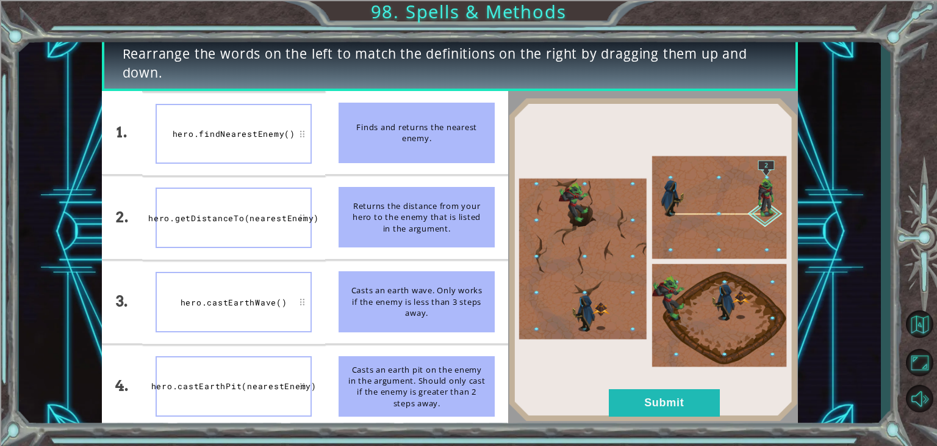
click at [652, 387] on div "1. 2. 3. 4. hero.findNearestEnemy() hero.getDistanceTo(nearestEnemy) hero.castE…" at bounding box center [450, 259] width 696 height 337
click at [651, 398] on button "Submit" at bounding box center [664, 402] width 111 height 27
click at [651, 0] on div "Rearrange the words on the left to match the definitions on the right by draggi…" at bounding box center [468, 0] width 937 height 0
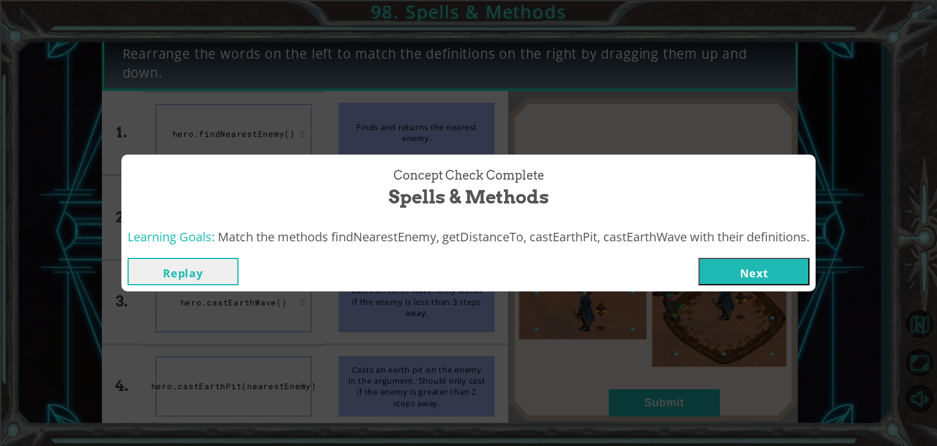
click at [711, 274] on button "Next" at bounding box center [754, 271] width 111 height 27
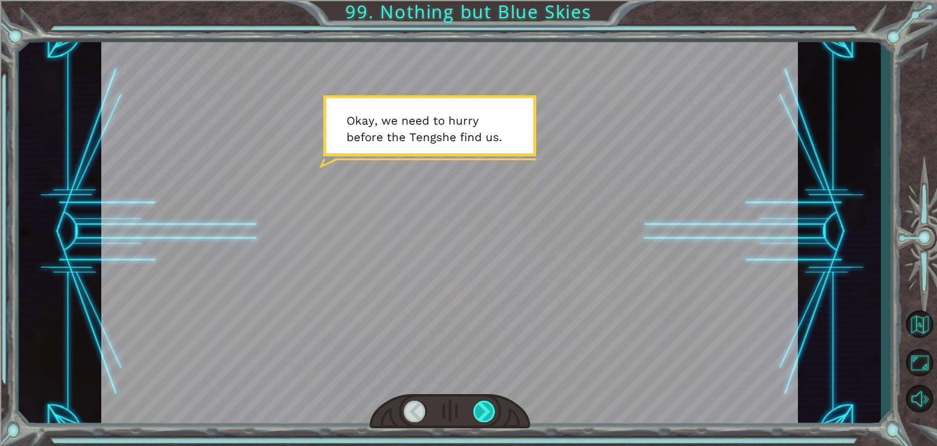
click at [481, 408] on div at bounding box center [485, 410] width 22 height 21
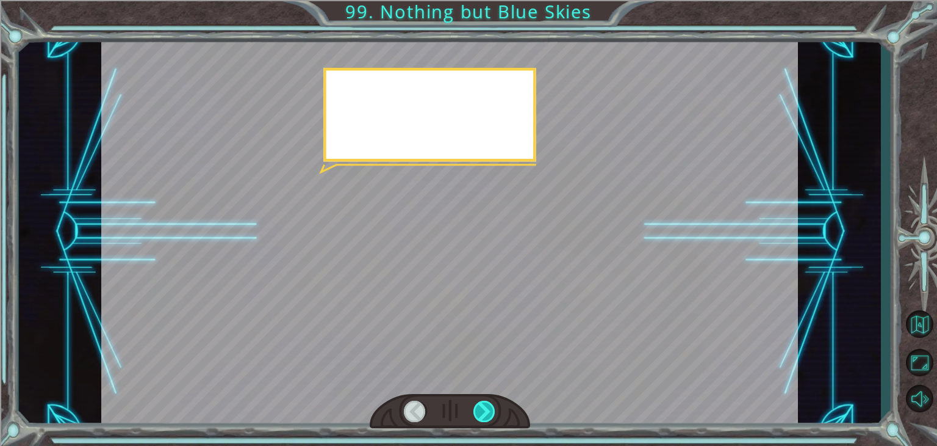
click at [481, 408] on div at bounding box center [485, 410] width 22 height 21
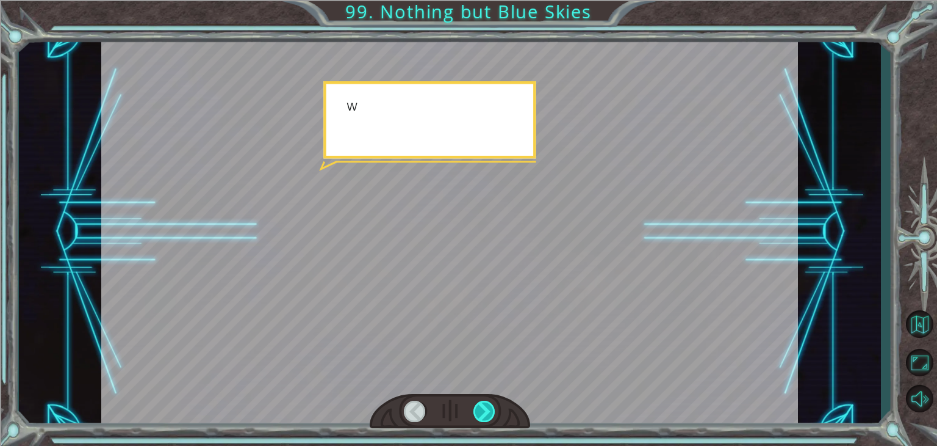
click at [481, 408] on div at bounding box center [485, 410] width 22 height 21
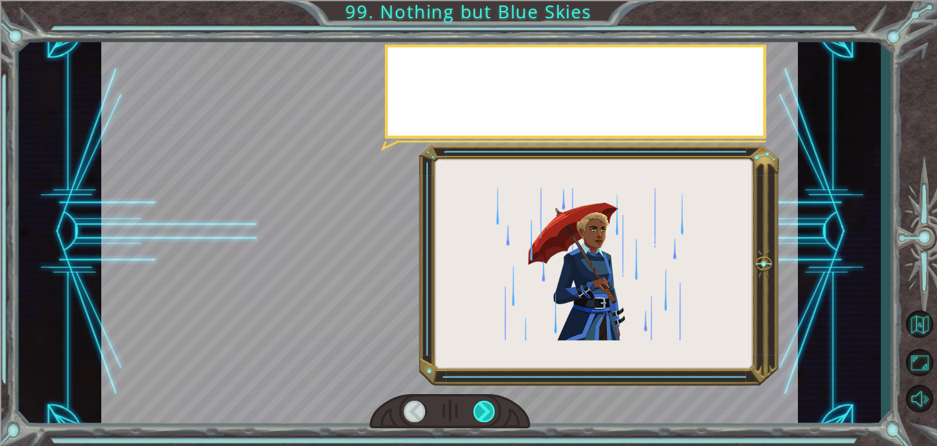
click at [481, 408] on div at bounding box center [485, 410] width 22 height 21
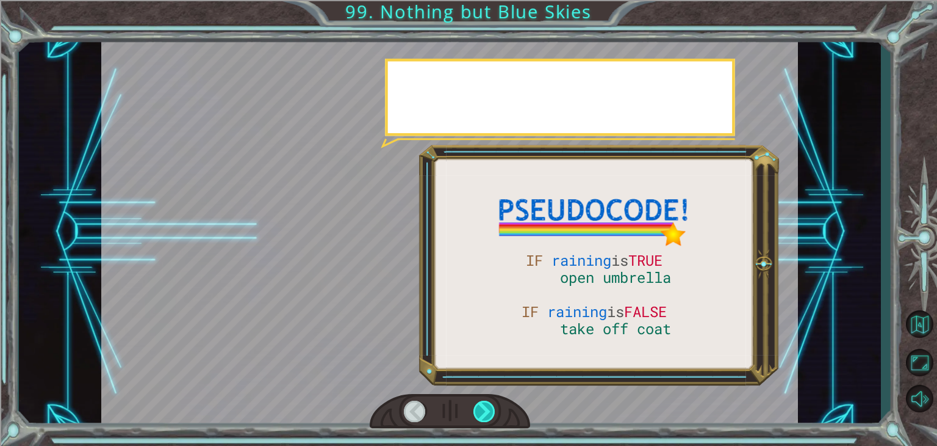
click at [481, 408] on div at bounding box center [485, 410] width 22 height 21
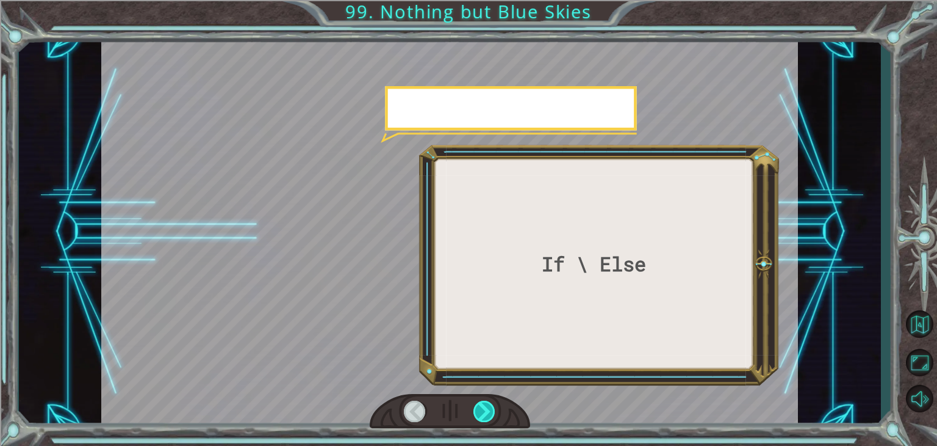
click at [481, 408] on div at bounding box center [485, 410] width 22 height 21
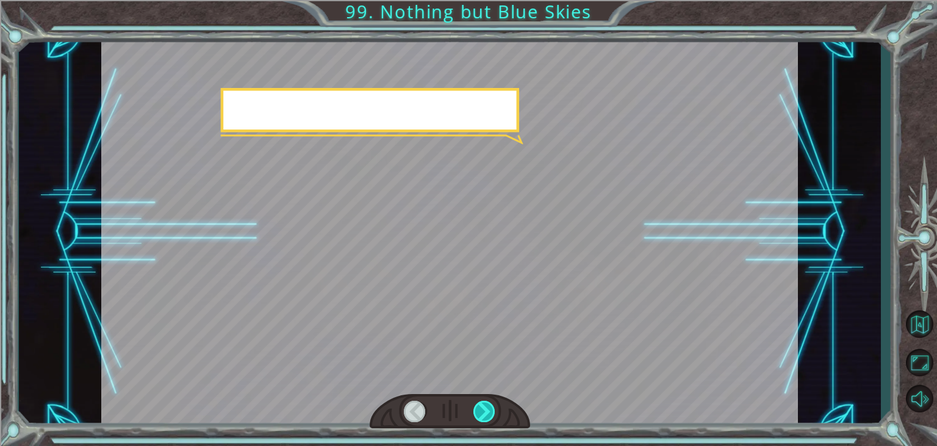
click at [486, 408] on div at bounding box center [485, 410] width 22 height 21
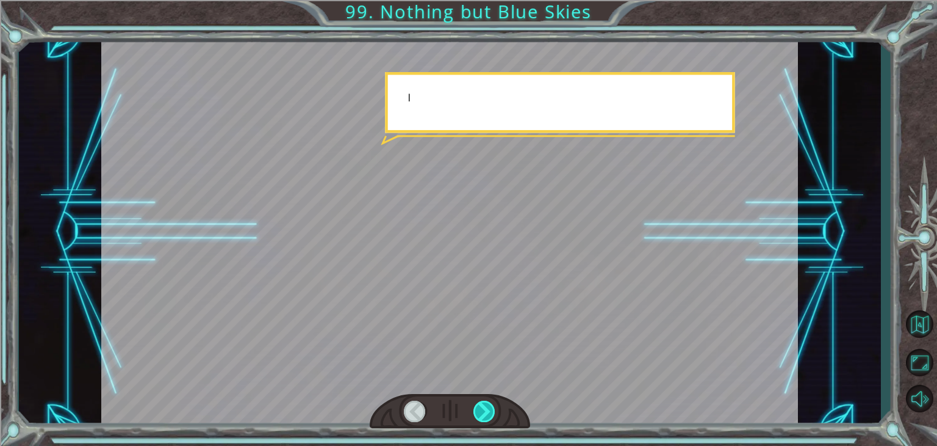
click at [487, 413] on div at bounding box center [485, 410] width 22 height 21
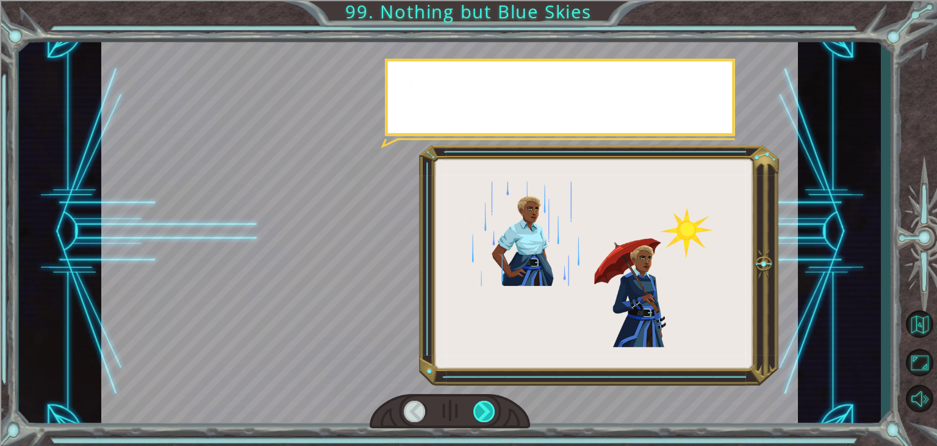
click at [487, 416] on div at bounding box center [485, 410] width 22 height 21
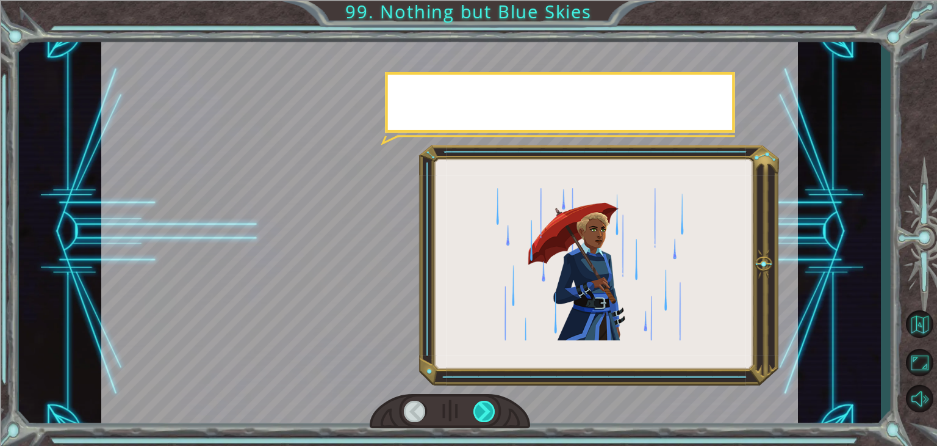
click at [487, 416] on div at bounding box center [485, 410] width 22 height 21
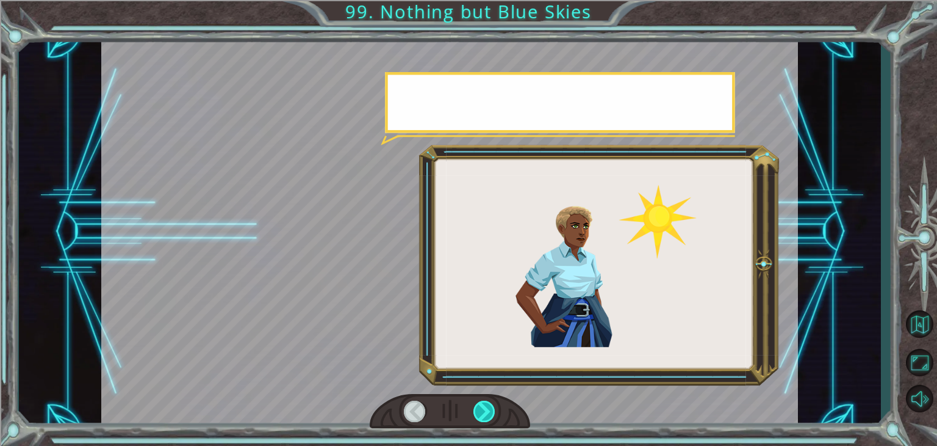
click at [487, 416] on div at bounding box center [485, 410] width 22 height 21
click at [498, 408] on div at bounding box center [450, 411] width 161 height 35
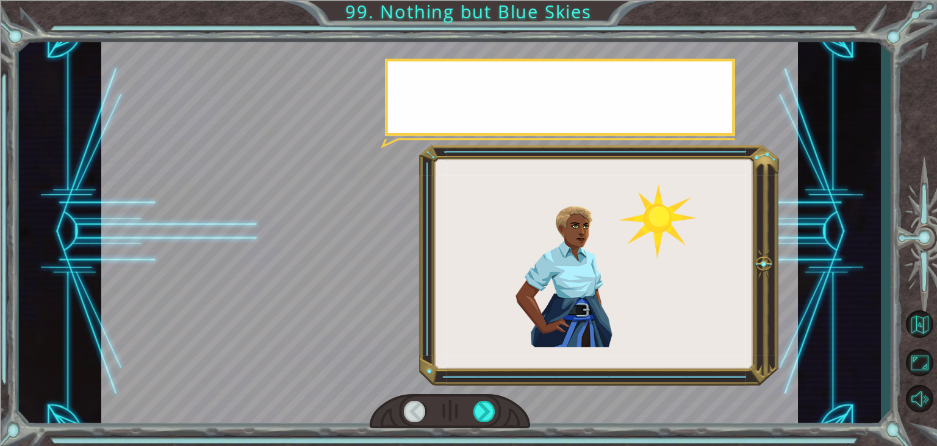
click at [498, 408] on div at bounding box center [450, 411] width 161 height 35
click at [498, 410] on div at bounding box center [450, 411] width 161 height 35
click at [496, 414] on div at bounding box center [450, 411] width 161 height 35
click at [508, 411] on div at bounding box center [450, 411] width 161 height 35
click at [496, 413] on div at bounding box center [485, 410] width 22 height 21
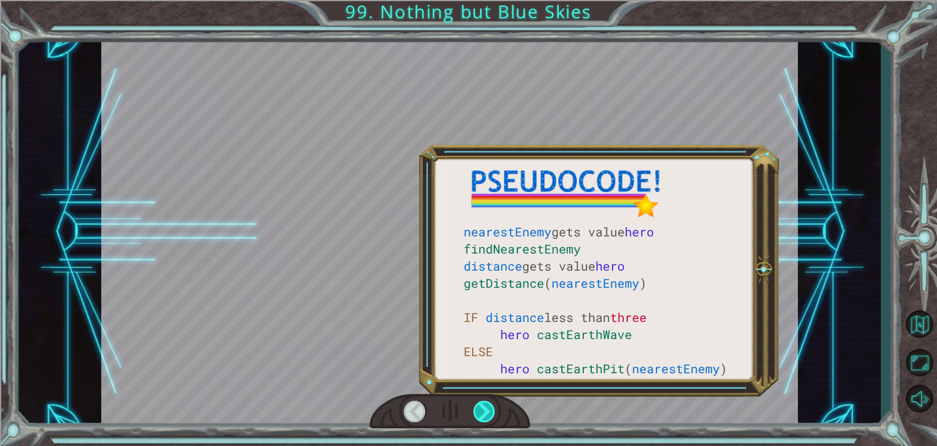
click at [496, 413] on div at bounding box center [485, 410] width 22 height 21
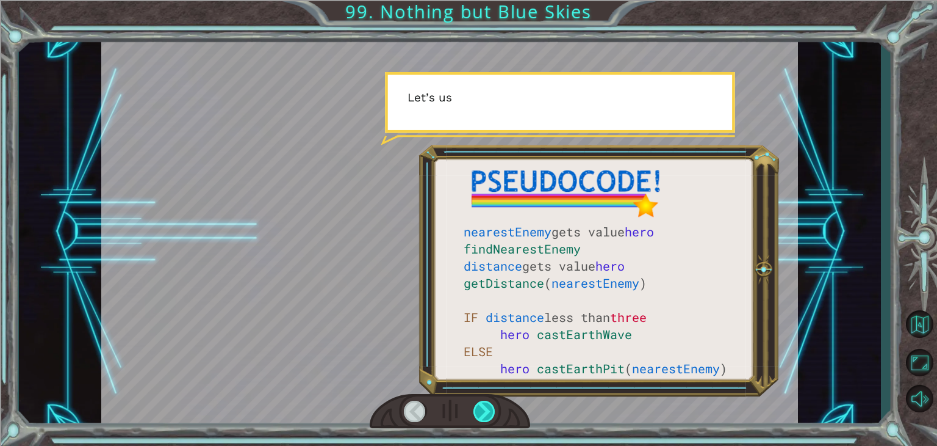
click at [496, 413] on div at bounding box center [485, 410] width 22 height 21
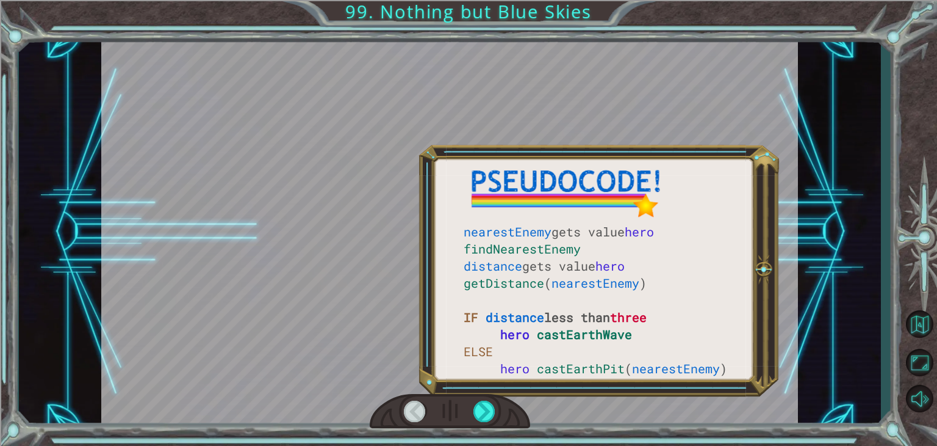
click at [466, 413] on div at bounding box center [450, 411] width 161 height 35
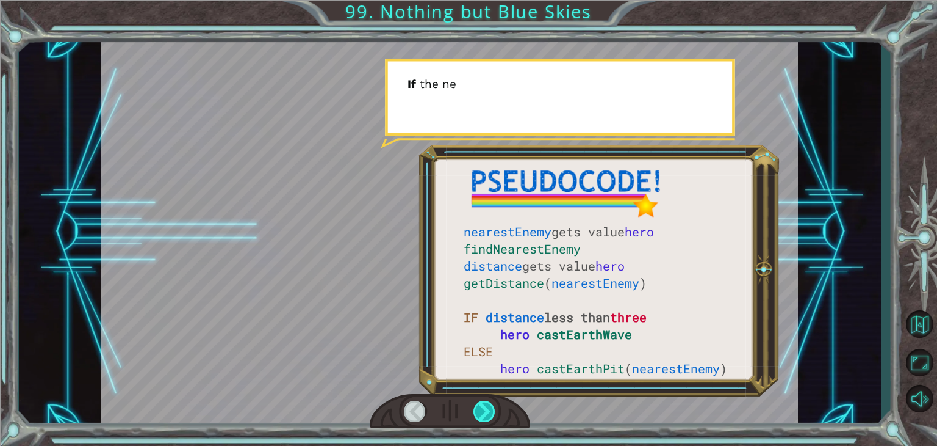
drag, startPoint x: 466, startPoint y: 413, endPoint x: 475, endPoint y: 411, distance: 9.3
click at [472, 413] on div at bounding box center [450, 411] width 161 height 35
click at [478, 410] on div at bounding box center [485, 410] width 22 height 21
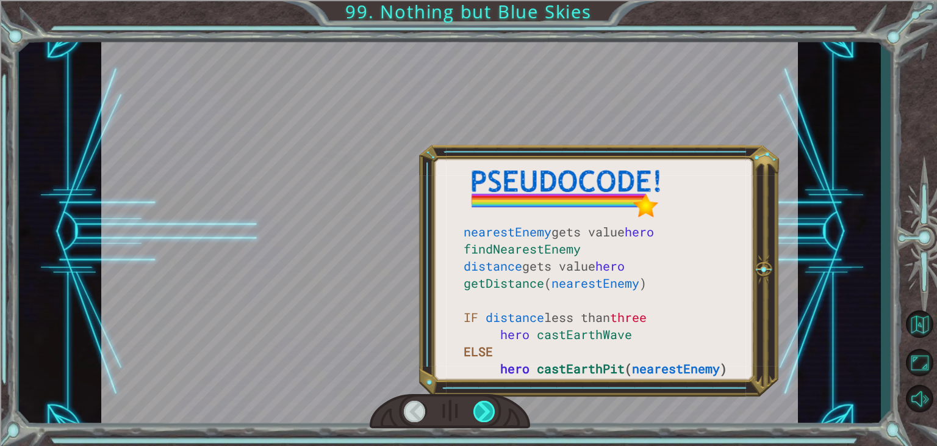
click at [478, 410] on div at bounding box center [485, 410] width 22 height 21
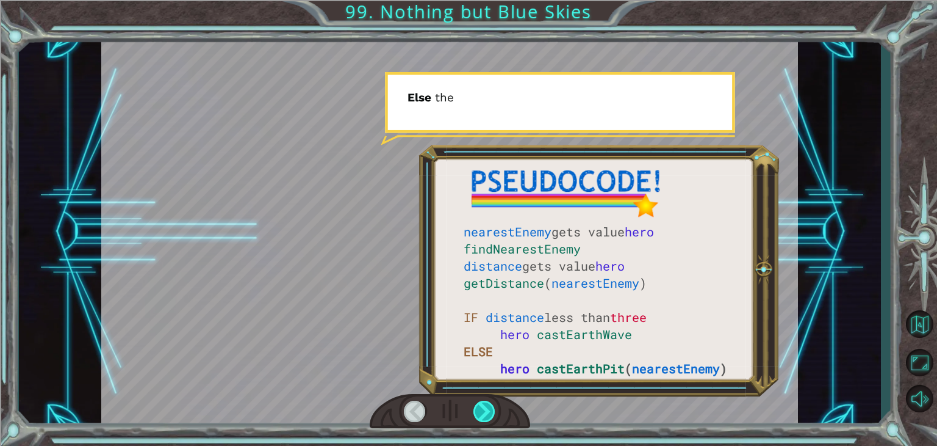
click at [478, 410] on div at bounding box center [485, 410] width 22 height 21
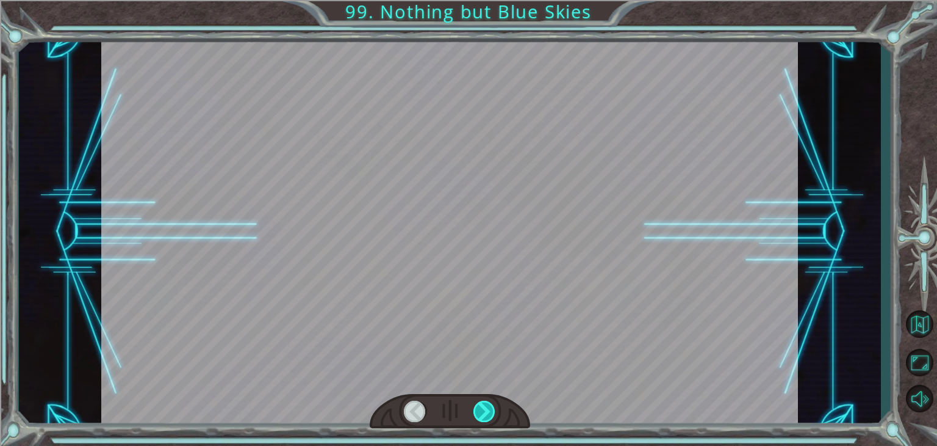
click at [478, 410] on div at bounding box center [485, 410] width 22 height 21
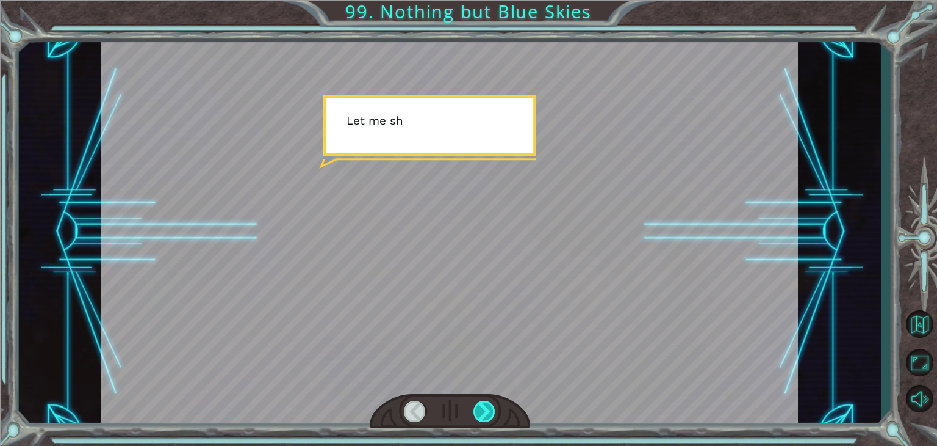
click at [478, 410] on div at bounding box center [485, 410] width 22 height 21
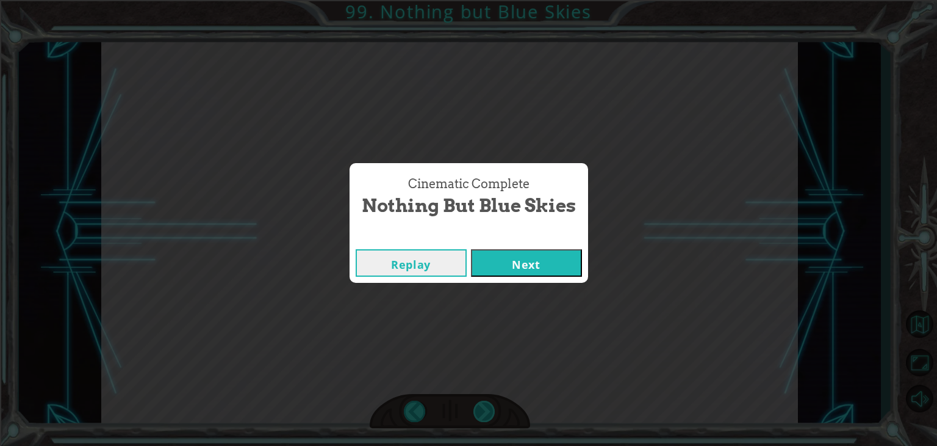
click at [478, 410] on div "Cinematic Complete Nothing but Blue Skies Replay Next" at bounding box center [468, 223] width 937 height 446
click at [502, 257] on button "Next" at bounding box center [526, 262] width 111 height 27
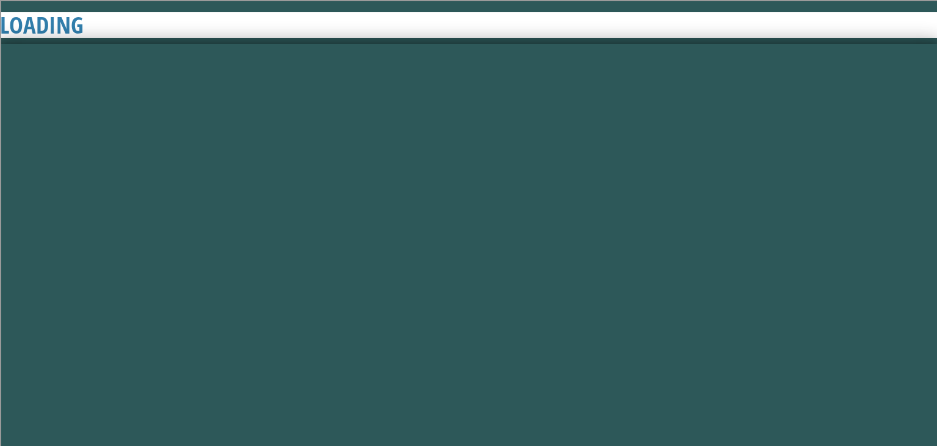
click at [503, 263] on button "Next" at bounding box center [526, 262] width 111 height 27
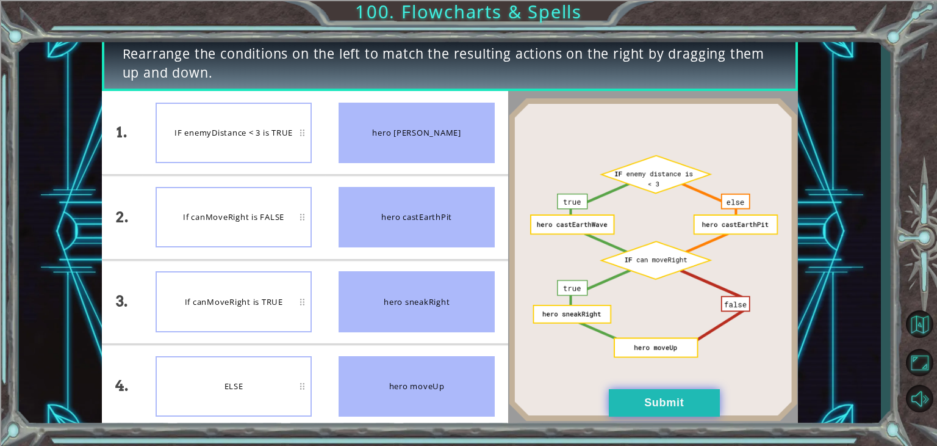
click at [684, 391] on button "Submit" at bounding box center [664, 402] width 111 height 27
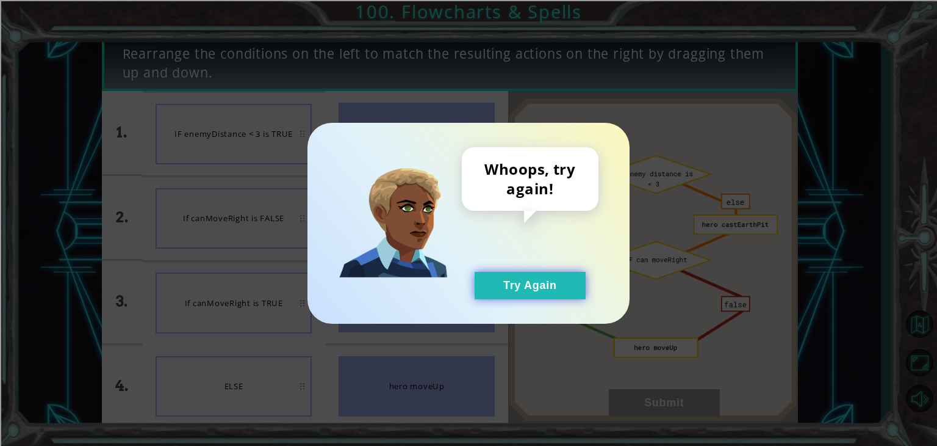
click at [557, 278] on button "Try Again" at bounding box center [530, 285] width 111 height 27
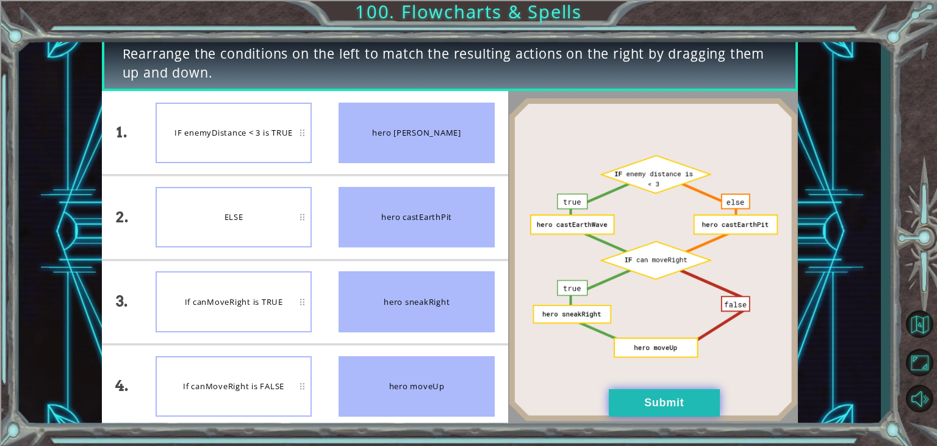
click at [655, 410] on button "Submit" at bounding box center [664, 402] width 111 height 27
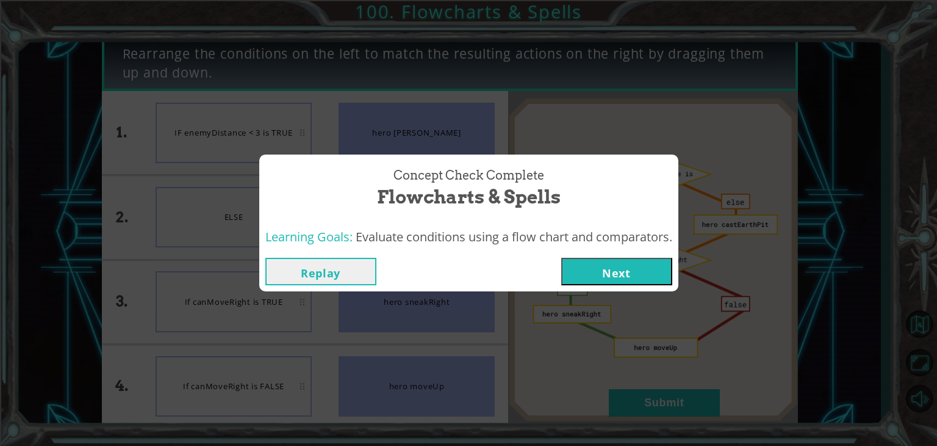
click at [619, 258] on button "Next" at bounding box center [616, 271] width 111 height 27
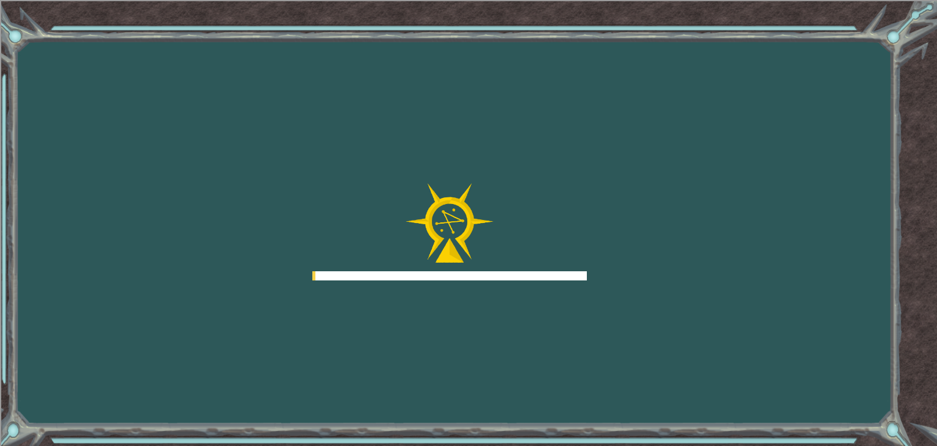
click at [615, 259] on div "Goals Error loading from server. Try refreshing the page. You'll need to join a…" at bounding box center [468, 223] width 937 height 446
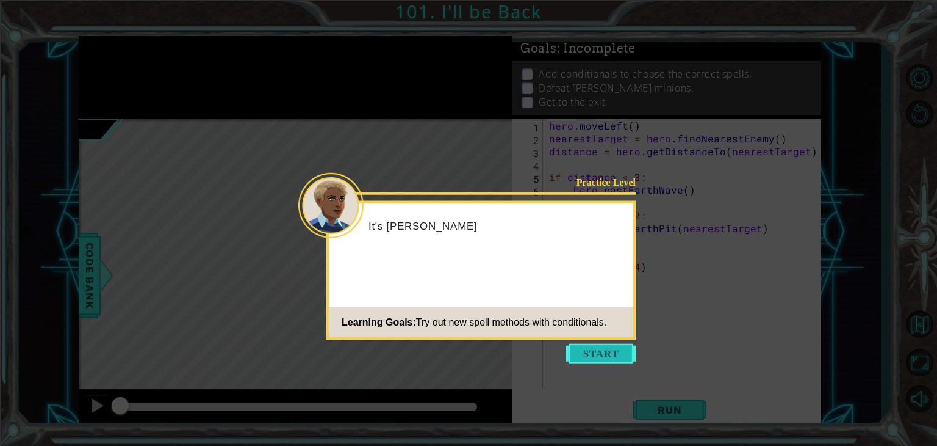
click at [596, 344] on button "Start" at bounding box center [601, 354] width 70 height 20
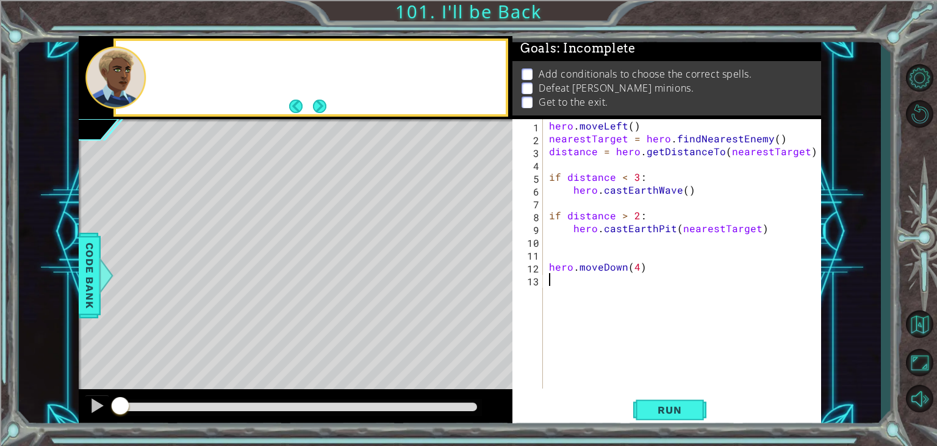
click at [596, 344] on div "hero . moveLeft ( ) nearestTarget = hero . findNearestEnemy ( ) distance = hero…" at bounding box center [686, 266] width 278 height 295
click at [331, 114] on div "In this area, there are two enem" at bounding box center [311, 77] width 395 height 79
click at [331, 115] on div "In this area, there are two enemies tha" at bounding box center [311, 77] width 395 height 79
click at [331, 115] on div "In this area, there are two enemies that move" at bounding box center [311, 77] width 395 height 79
click at [331, 115] on div "In this area, there are two enemies that move left a" at bounding box center [311, 77] width 395 height 79
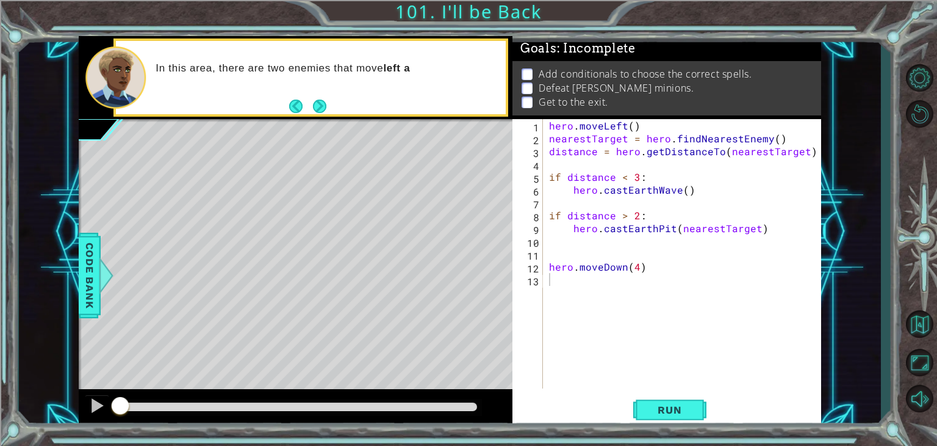
click at [331, 115] on div "In this area, there are two enemies that move left a" at bounding box center [311, 77] width 395 height 79
click at [331, 116] on div "In this area, there are two enemies that move left and righ" at bounding box center [311, 77] width 395 height 79
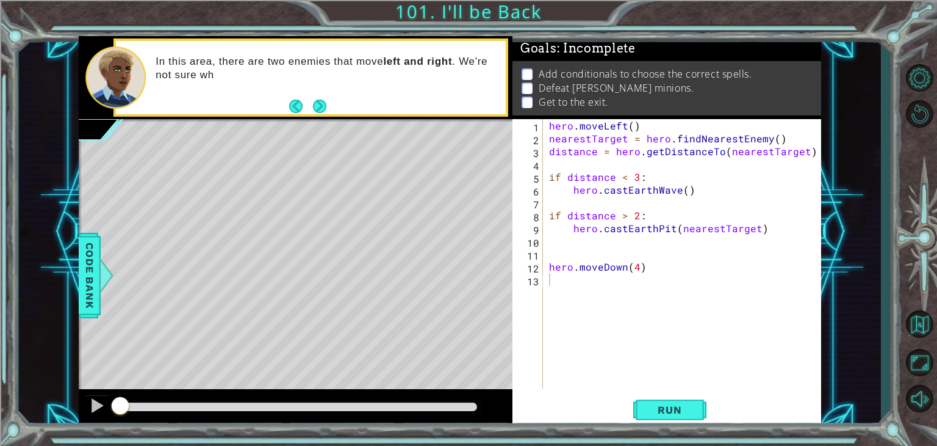
click at [331, 117] on div "In this area, there are two enemies that move left and right . We're not sure wh" at bounding box center [296, 78] width 434 height 84
click at [327, 110] on button "Next" at bounding box center [319, 105] width 13 height 13
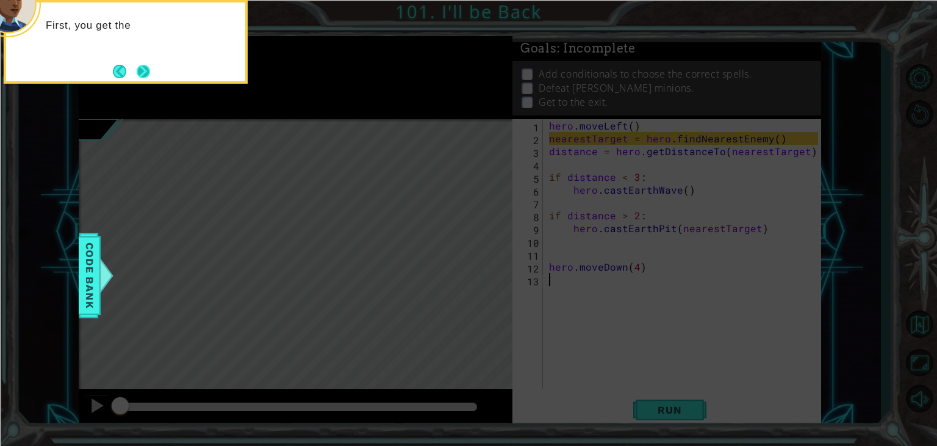
click at [146, 73] on button "Next" at bounding box center [143, 71] width 13 height 13
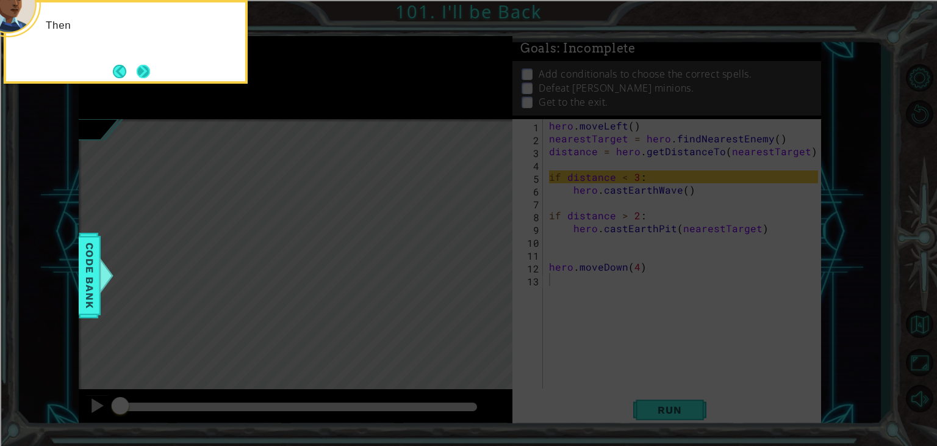
click at [150, 74] on button "Next" at bounding box center [143, 71] width 13 height 13
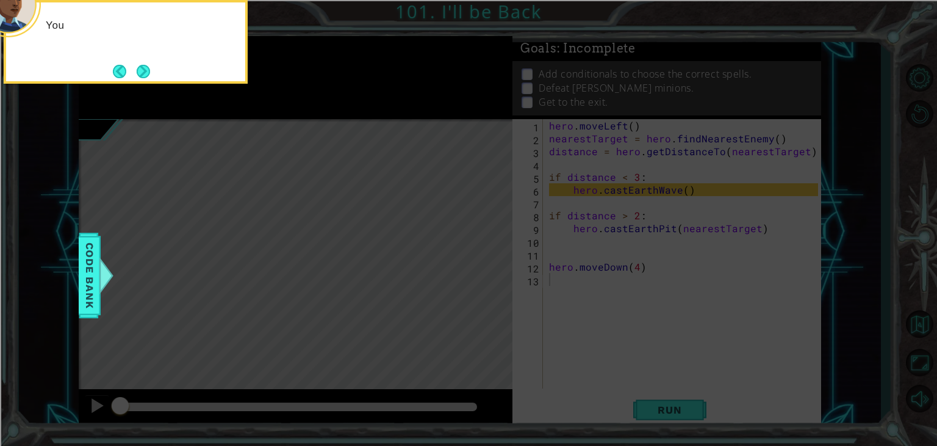
click at [150, 74] on button "Next" at bounding box center [143, 71] width 13 height 13
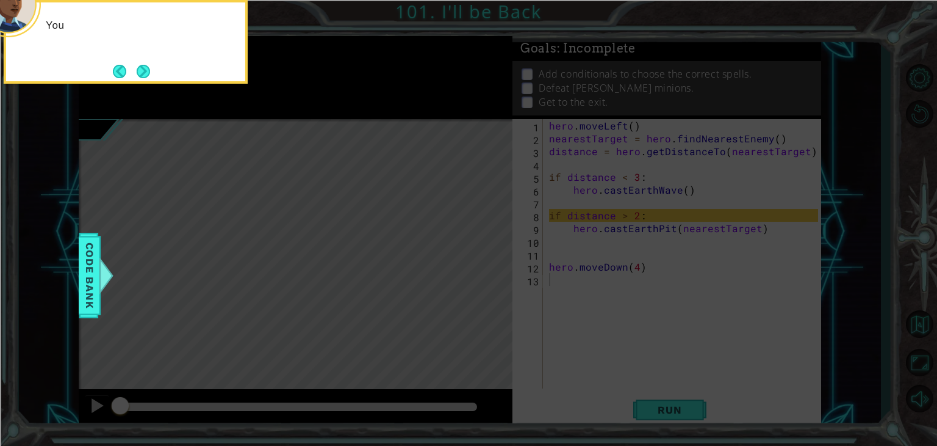
click at [149, 74] on button "Next" at bounding box center [143, 71] width 13 height 13
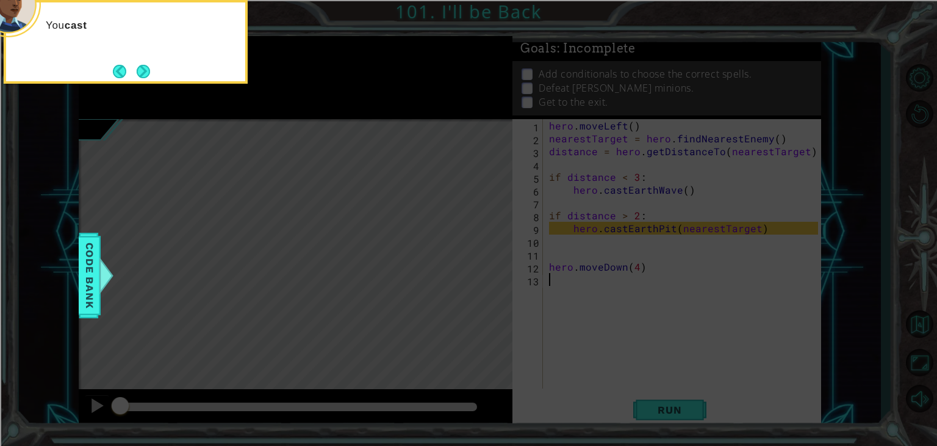
click at [149, 74] on button "Next" at bounding box center [143, 71] width 13 height 13
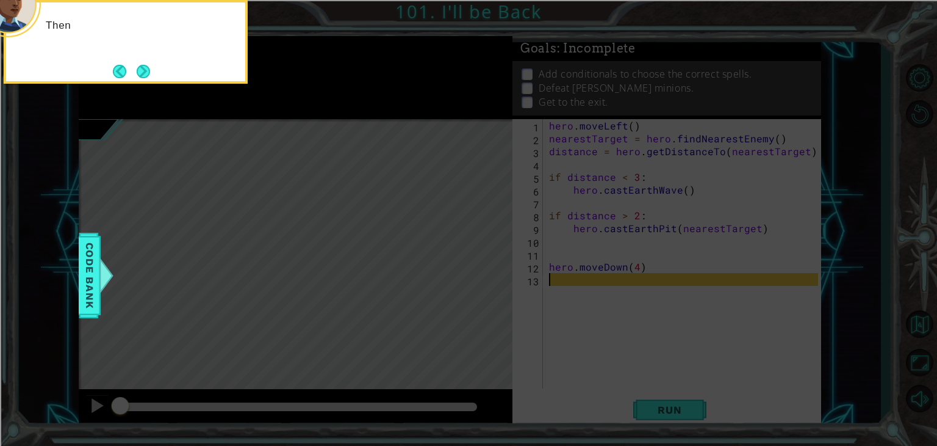
click at [148, 74] on button "Next" at bounding box center [143, 71] width 13 height 13
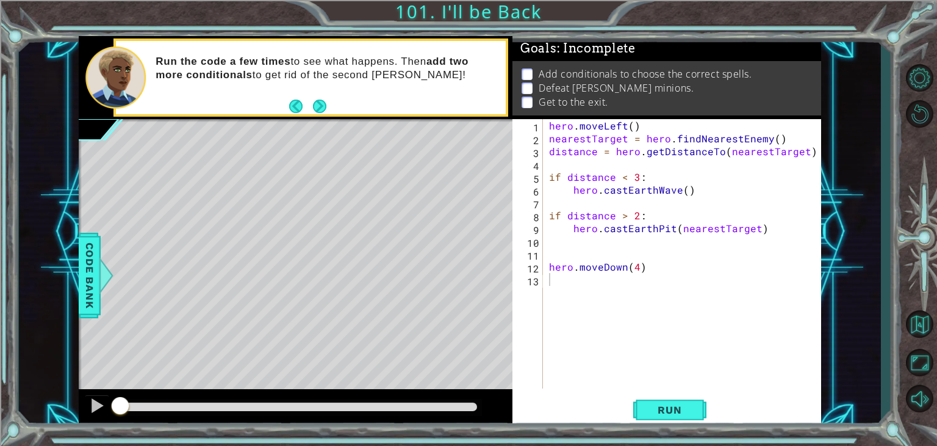
click at [699, 428] on div "1 ההההההההההההההההההההההההההההההההההההההההההההההההההההההההההההההההההההההההההההה…" at bounding box center [468, 223] width 937 height 446
click at [696, 413] on button "Run" at bounding box center [669, 409] width 73 height 31
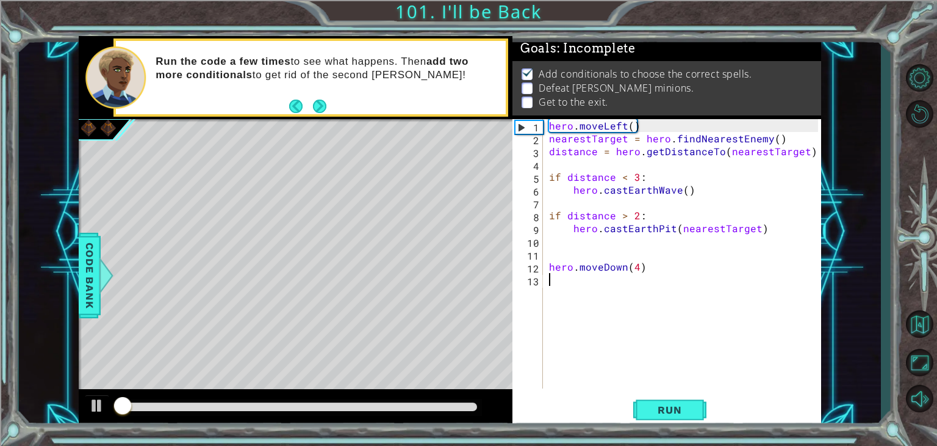
scroll to position [5, 0]
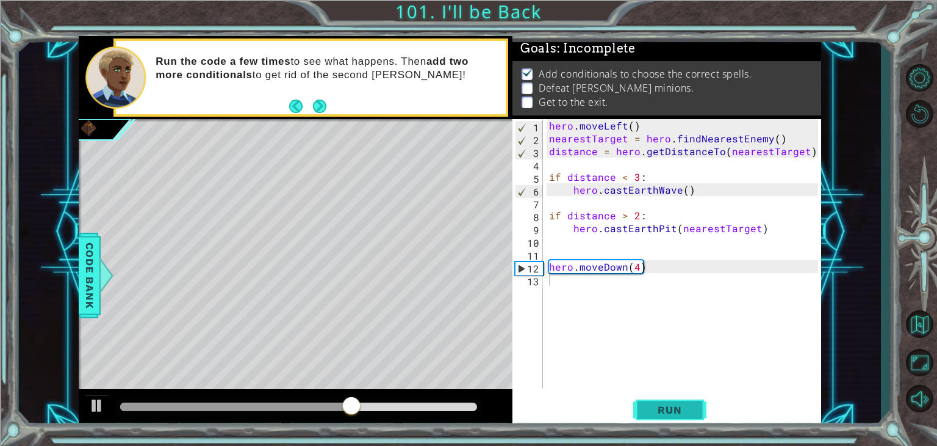
click at [669, 402] on button "Run" at bounding box center [669, 409] width 73 height 31
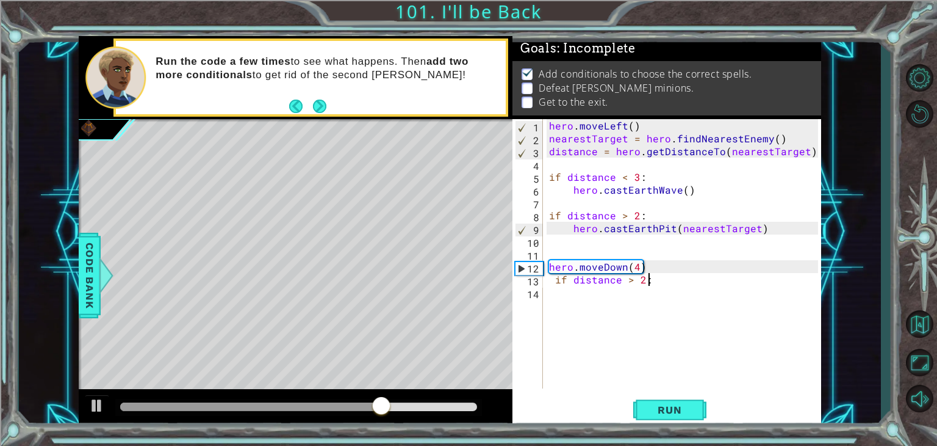
scroll to position [0, 5]
click at [558, 284] on div "hero . moveLeft ( ) nearestTarget = hero . findNearestEnemy ( ) distance = hero…" at bounding box center [686, 266] width 278 height 295
click at [649, 285] on div "hero . moveLeft ( ) nearestTarget = hero . findNearestEnemy ( ) distance = hero…" at bounding box center [686, 266] width 278 height 295
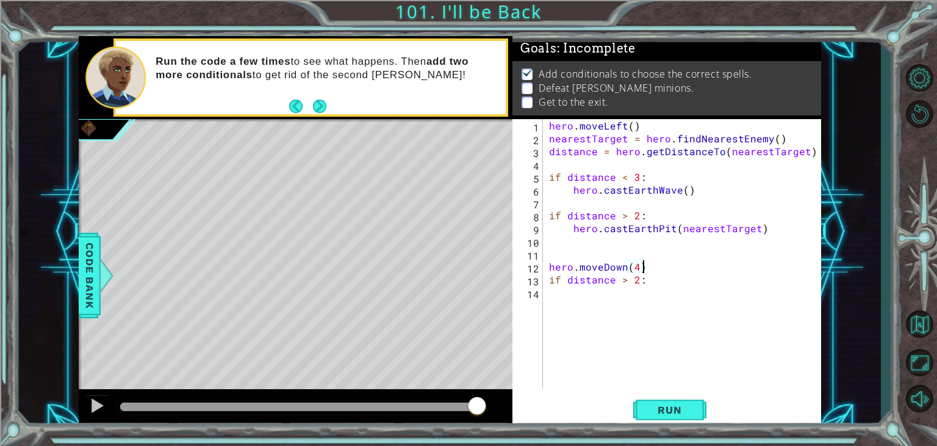
click at [644, 261] on div "hero . moveLeft ( ) nearestTarget = hero . findNearestEnemy ( ) distance = hero…" at bounding box center [686, 266] width 278 height 295
type textarea "hero.moveDown(4)"
click at [656, 295] on div "hero . moveLeft ( ) nearestTarget = hero . findNearestEnemy ( ) distance = hero…" at bounding box center [686, 266] width 278 height 295
type textarea "if distance > 2:"
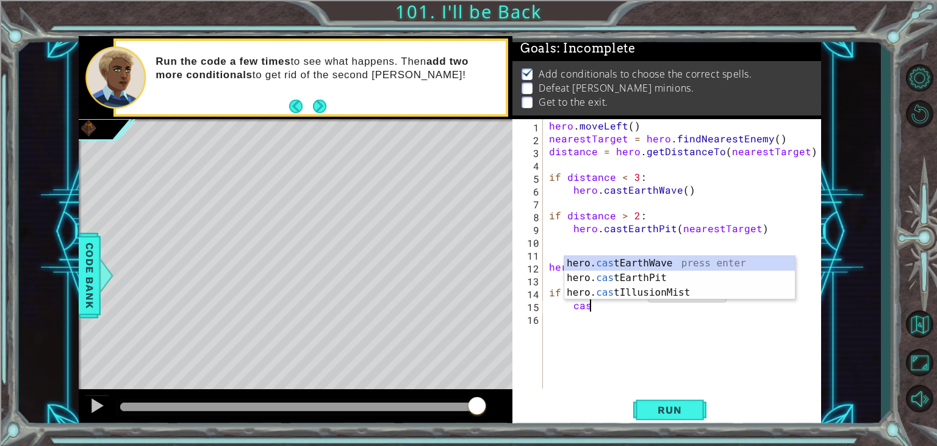
scroll to position [0, 2]
type textarea "ca"
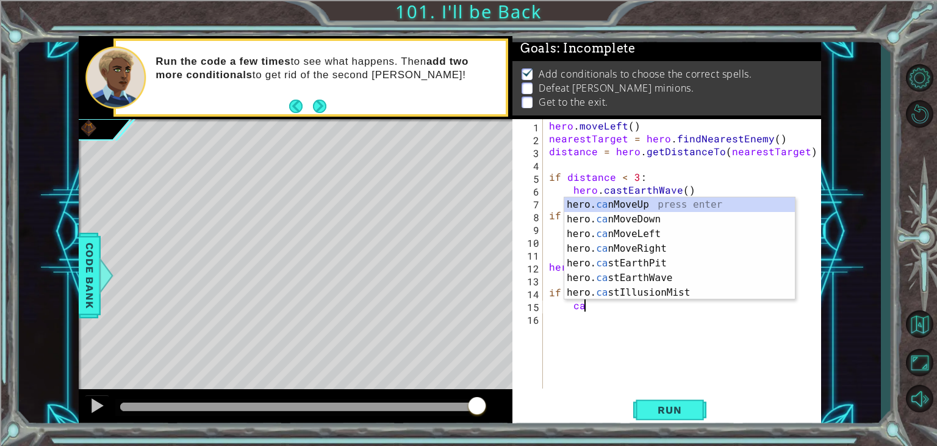
click at [646, 339] on div "hero . moveLeft ( ) nearestTarget = hero . findNearestEnemy ( ) distance = hero…" at bounding box center [686, 266] width 278 height 295
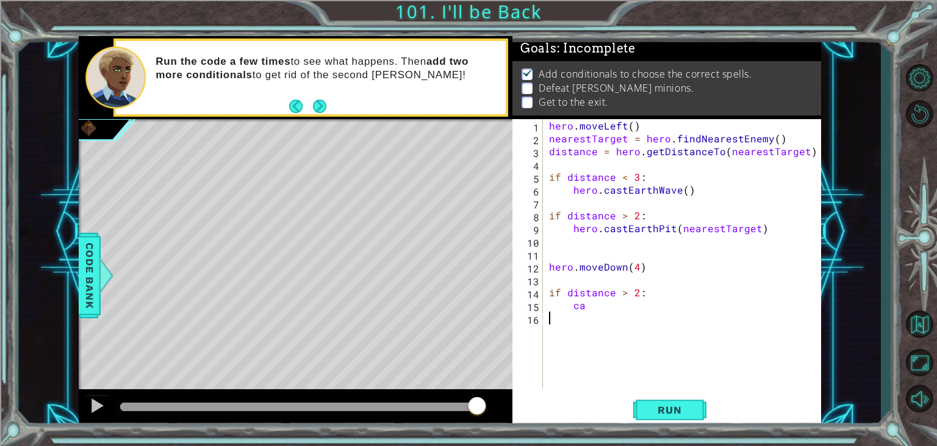
scroll to position [0, 0]
click at [607, 303] on div "hero . moveLeft ( ) nearestTarget = hero . findNearestEnemy ( ) distance = hero…" at bounding box center [686, 266] width 278 height 295
click at [598, 308] on div "hero . moveLeft ( ) nearestTarget = hero . findNearestEnemy ( ) distance = hero…" at bounding box center [686, 266] width 278 height 295
type textarea "cas"
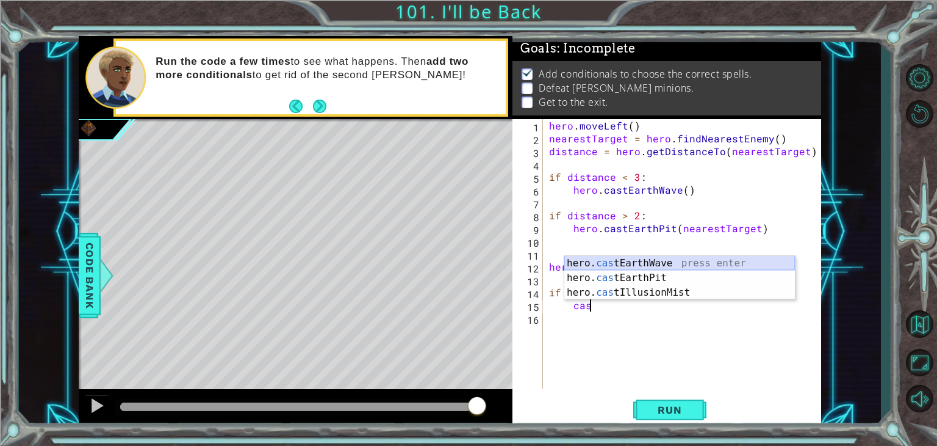
click at [660, 266] on div "hero. cas tEarthWave press enter hero. cas tEarthPit press enter hero. cas tIll…" at bounding box center [680, 292] width 231 height 73
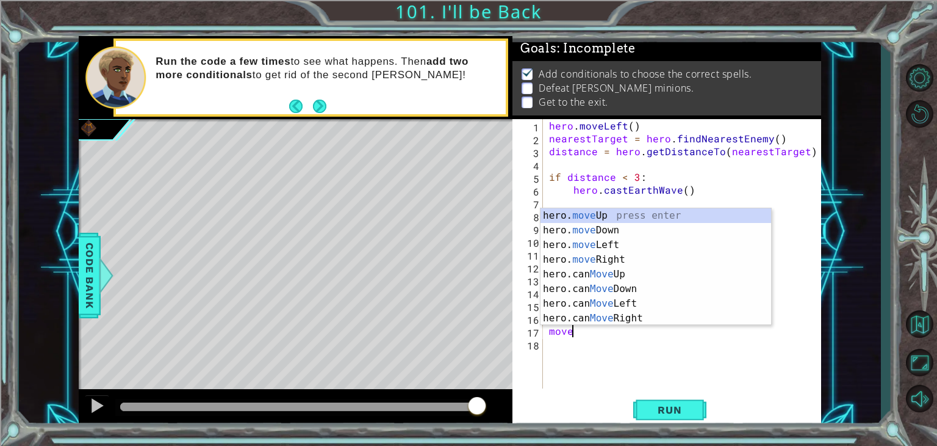
scroll to position [0, 1]
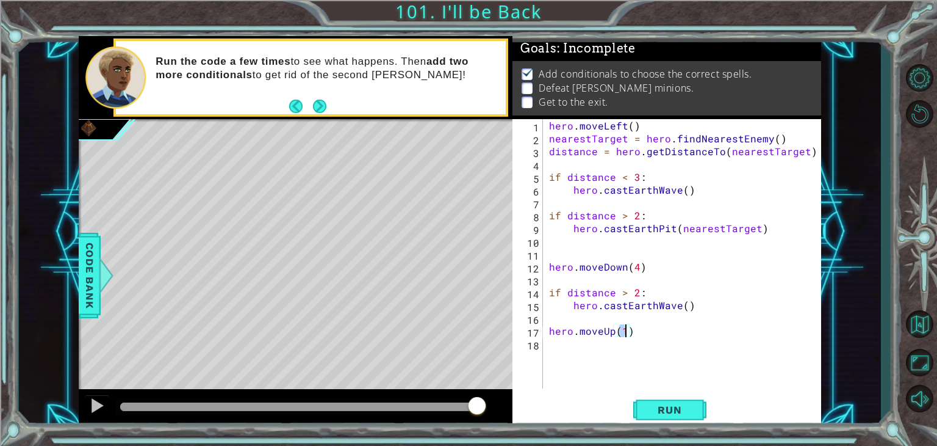
type textarea "hero.moveUp(2)"
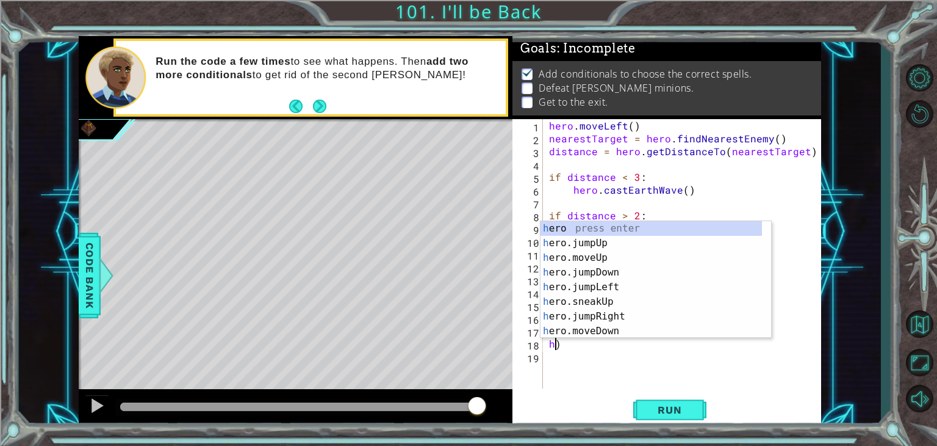
scroll to position [0, 0]
type textarea ")"
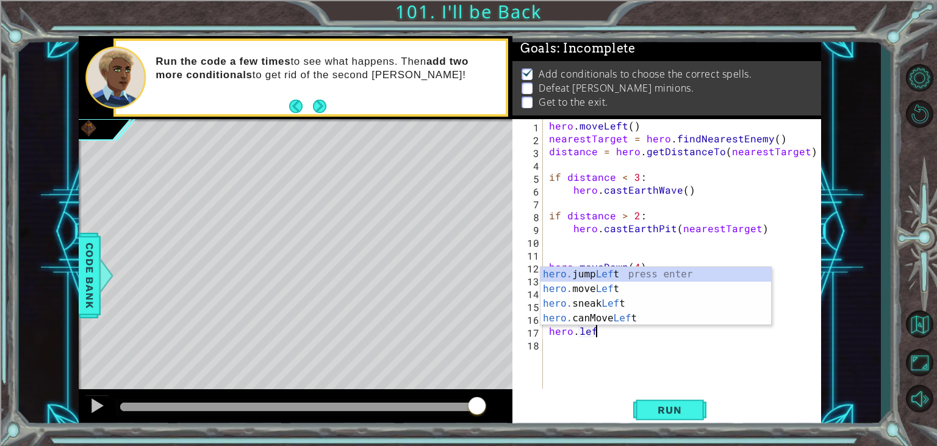
type textarea "hero.left"
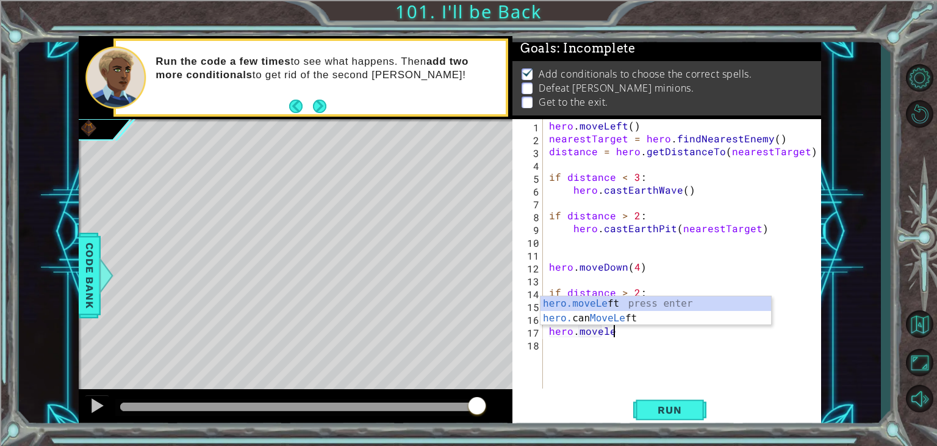
scroll to position [0, 3]
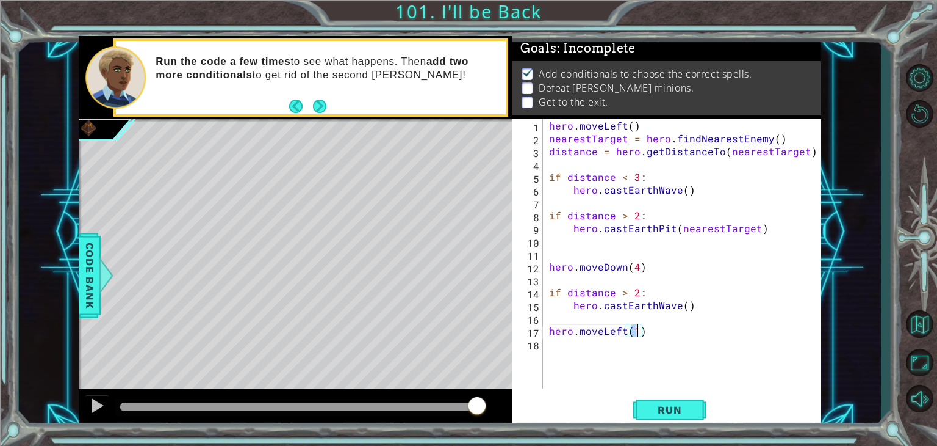
type textarea "hero.moveLeft(2)"
type textarea "jumpleft"
type textarea "hero.jumpLeft(2)"
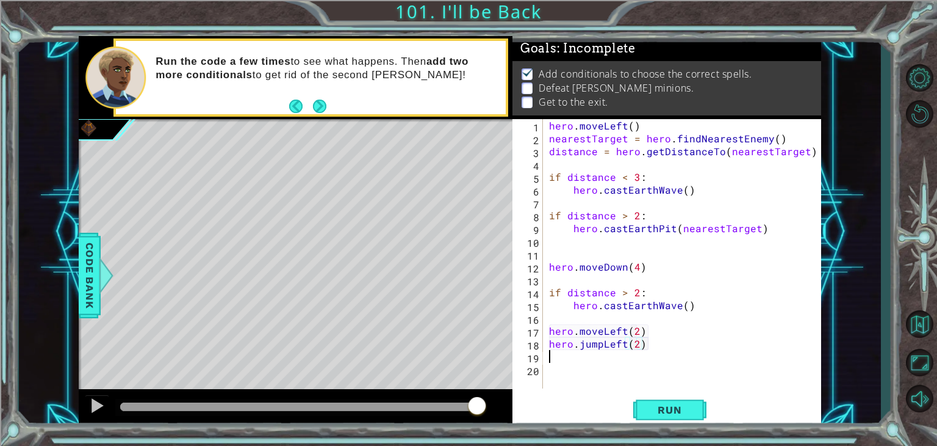
scroll to position [0, 0]
click at [662, 409] on span "Run" at bounding box center [670, 409] width 48 height 12
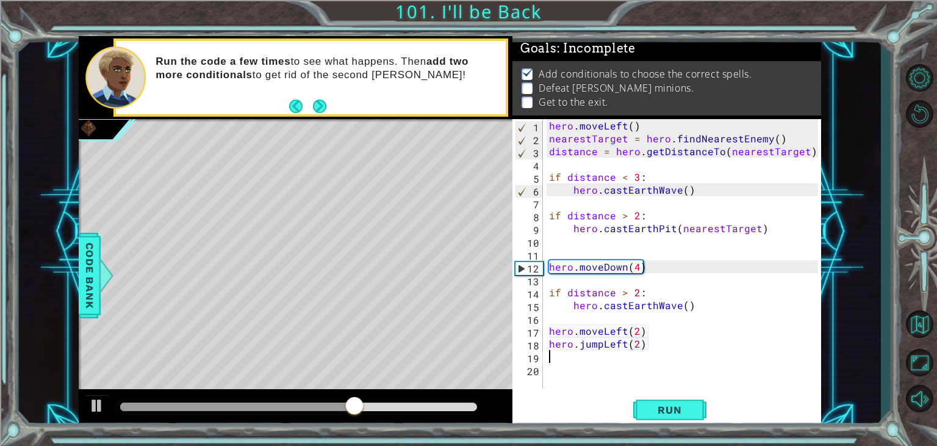
click at [353, 404] on div at bounding box center [355, 406] width 22 height 22
click at [86, 408] on button at bounding box center [97, 406] width 24 height 25
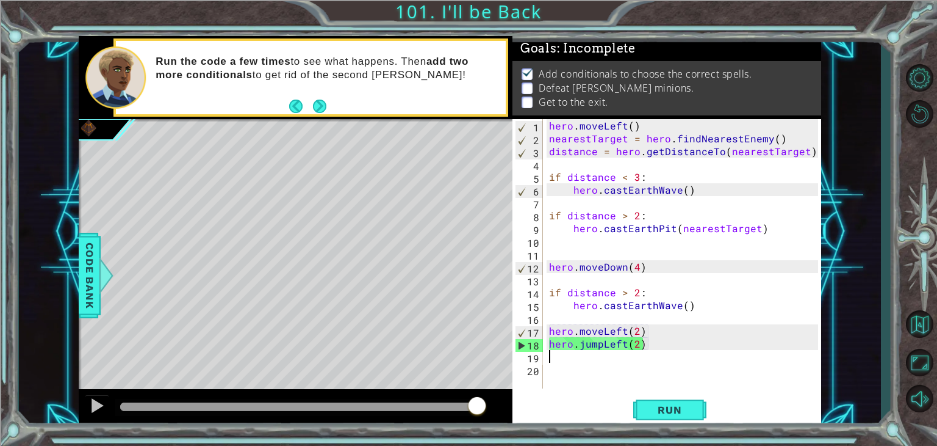
click at [698, 305] on div "hero . moveLeft ( ) nearestTarget = hero . findNearestEnemy ( ) distance = hero…" at bounding box center [686, 266] width 278 height 295
type textarea "hero.castEarthWave()"
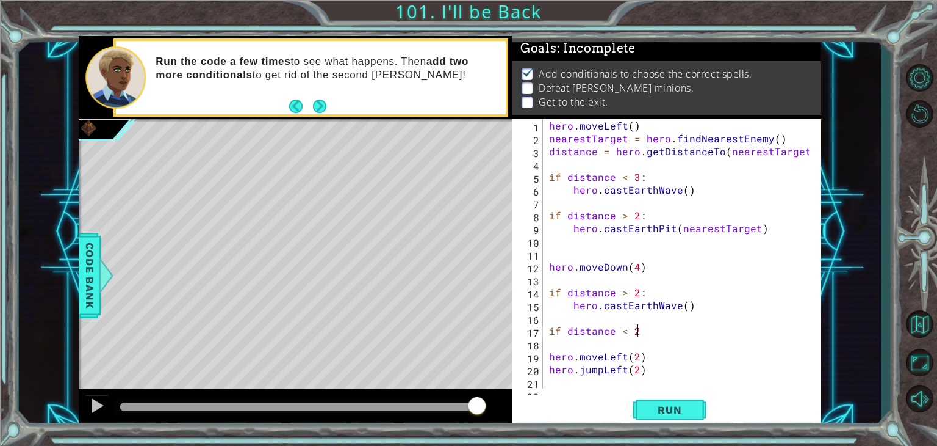
scroll to position [0, 5]
type textarea "if distance < 2:"
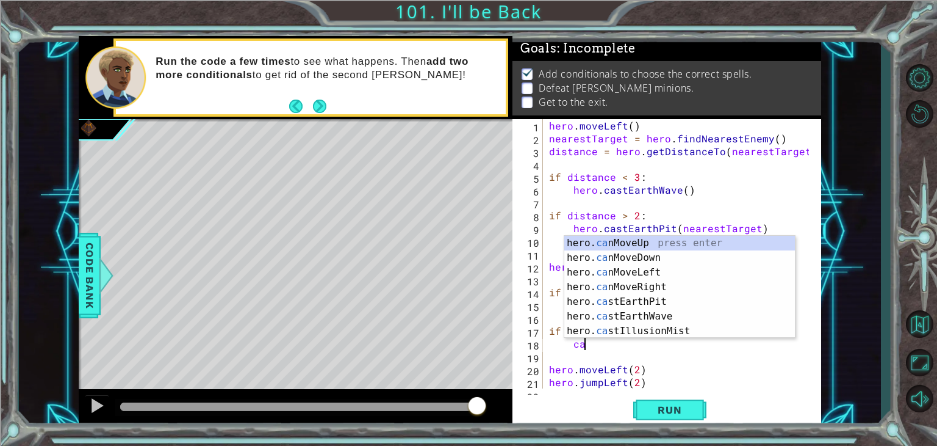
type textarea "cas"
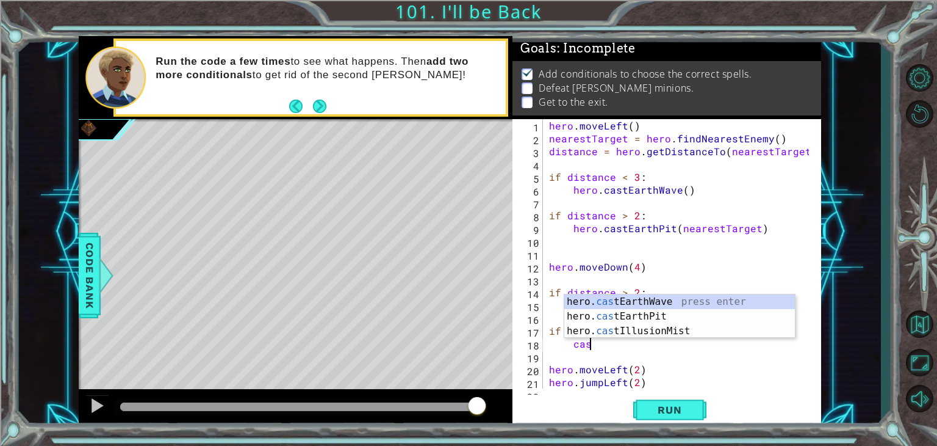
scroll to position [0, 2]
click at [669, 303] on div "hero. cas tEarthWave press enter hero. cas tEarthPit press enter hero. cas tIll…" at bounding box center [680, 330] width 231 height 73
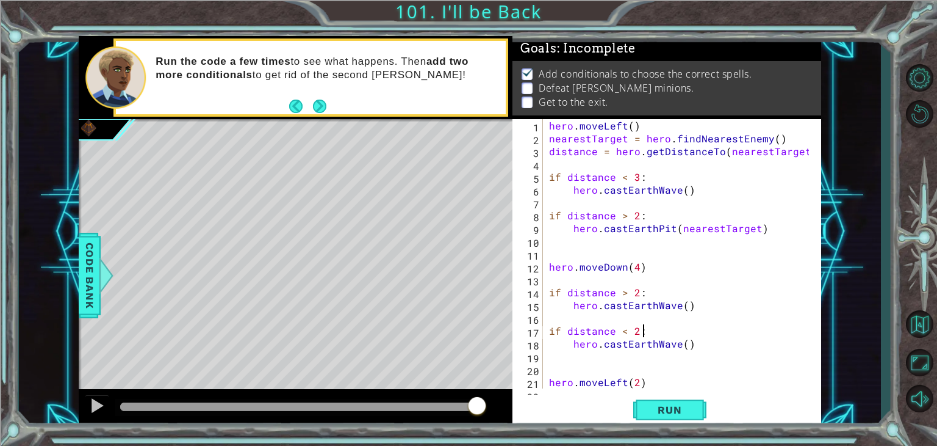
click at [665, 330] on div "hero . moveLeft ( ) nearestTarget = hero . findNearestEnemy ( ) distance = hero…" at bounding box center [681, 266] width 269 height 295
type textarea "if distance < 2:"
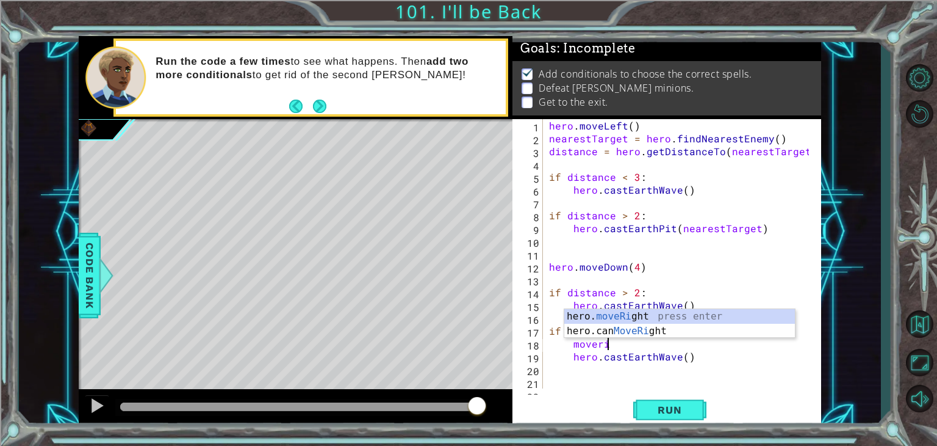
scroll to position [0, 3]
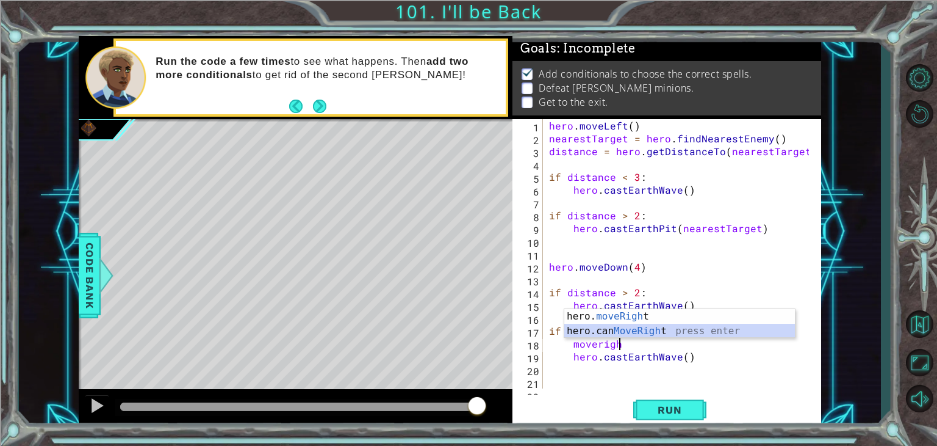
click at [665, 330] on div "hero. moveRigh t press enter hero.can MoveRigh t press enter" at bounding box center [680, 338] width 231 height 59
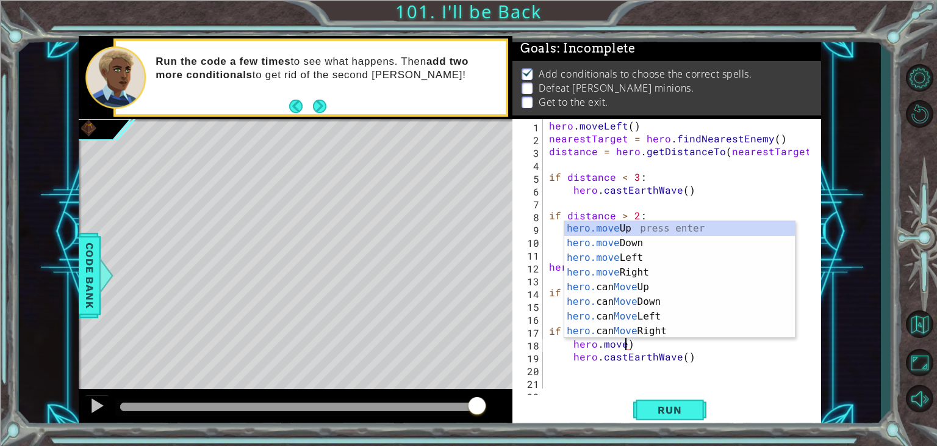
scroll to position [0, 5]
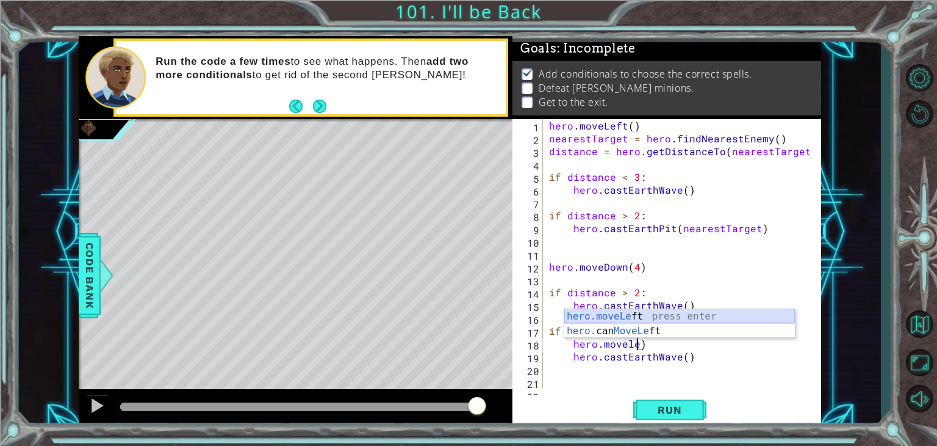
click at [653, 316] on div "hero.moveLe ft press enter hero. can MoveLe ft press enter" at bounding box center [680, 338] width 231 height 59
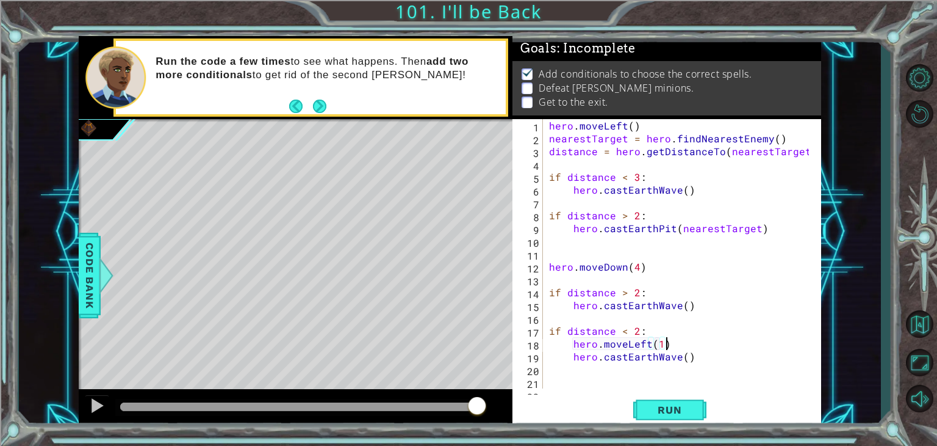
click at [669, 342] on div "hero . moveLeft ( ) nearestTarget = hero . findNearestEnemy ( ) distance = hero…" at bounding box center [681, 266] width 269 height 295
click at [676, 390] on div "hero.moveLeft(1) 1 2 3 4 5 6 7 8 9 10 11 12 13 14 15 16 17 18 19 20 21 22 hero …" at bounding box center [667, 273] width 309 height 308
click at [671, 395] on button "Run" at bounding box center [669, 409] width 73 height 31
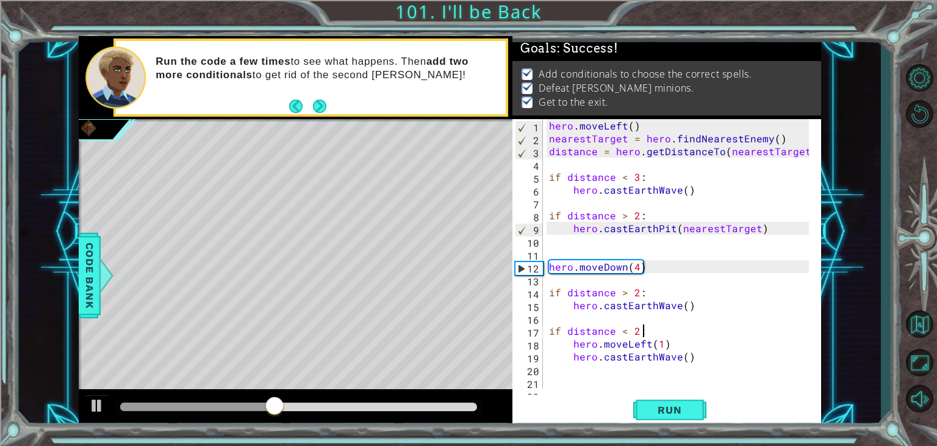
click at [659, 331] on div "hero . moveLeft ( ) nearestTarget = hero . findNearestEnemy ( ) distance = hero…" at bounding box center [681, 266] width 269 height 295
type textarea "if distance < 2:"
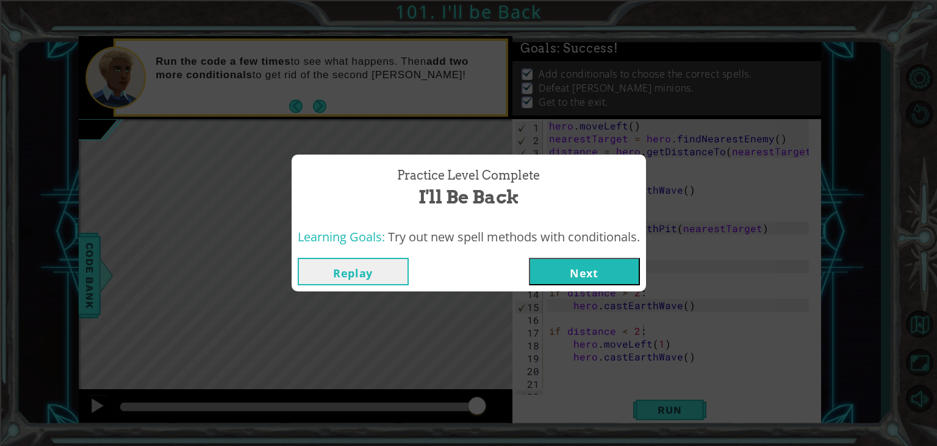
click at [601, 257] on div "Replay Next" at bounding box center [469, 271] width 355 height 40
click at [602, 265] on button "Next" at bounding box center [584, 271] width 111 height 27
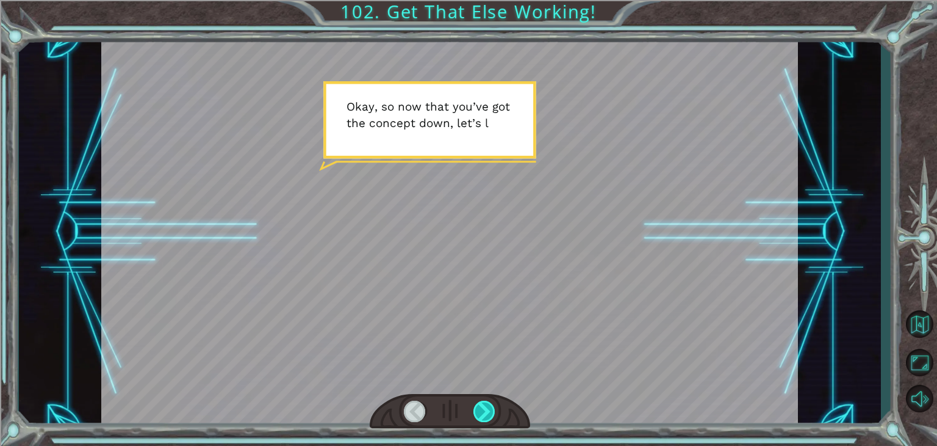
click at [483, 414] on div at bounding box center [485, 410] width 22 height 21
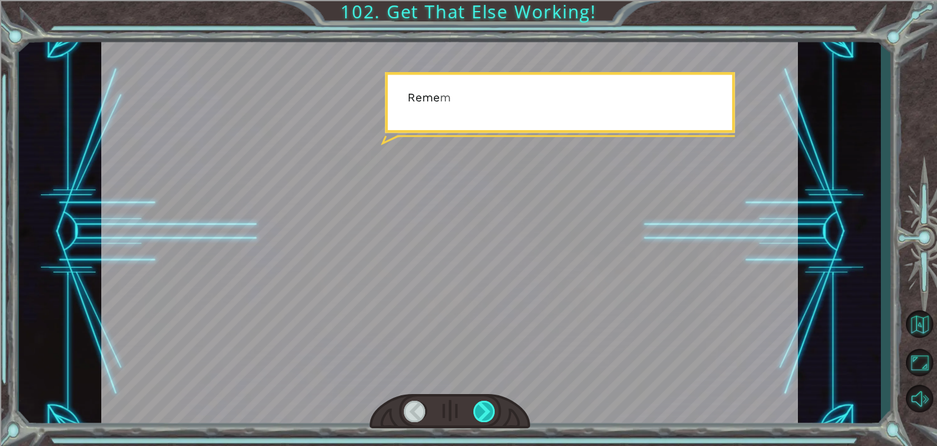
click at [483, 414] on div at bounding box center [485, 410] width 22 height 21
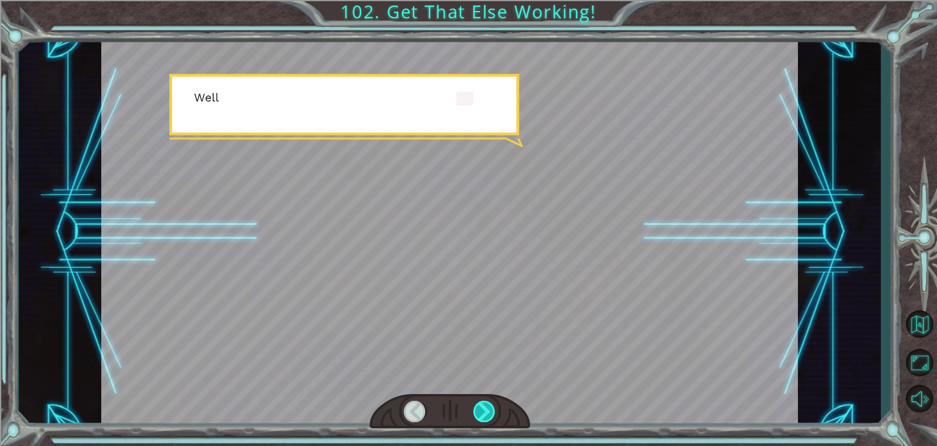
click at [483, 414] on div at bounding box center [485, 410] width 22 height 21
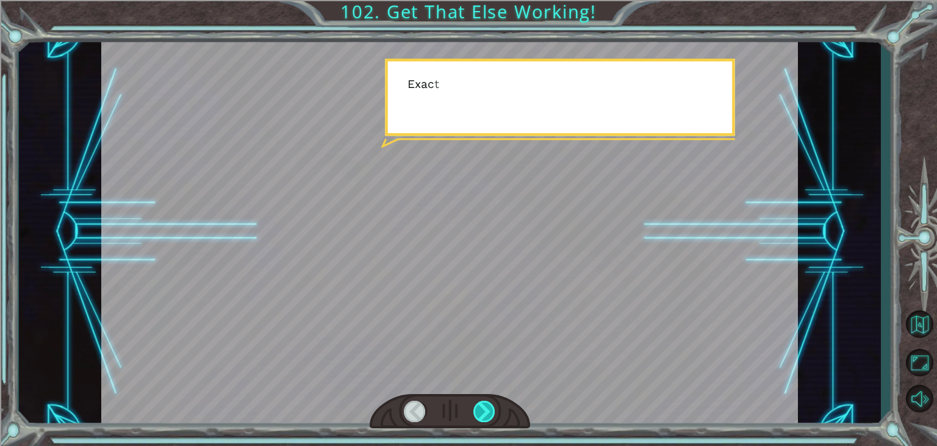
click at [483, 414] on div at bounding box center [485, 410] width 22 height 21
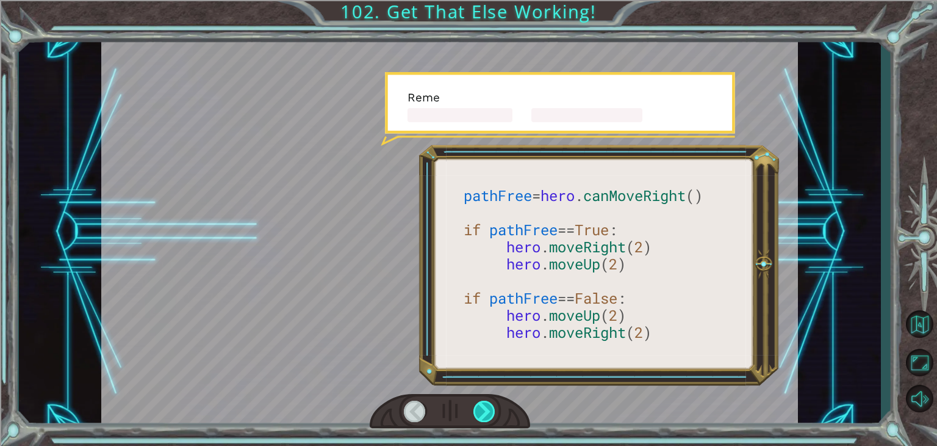
click at [483, 414] on div at bounding box center [485, 410] width 22 height 21
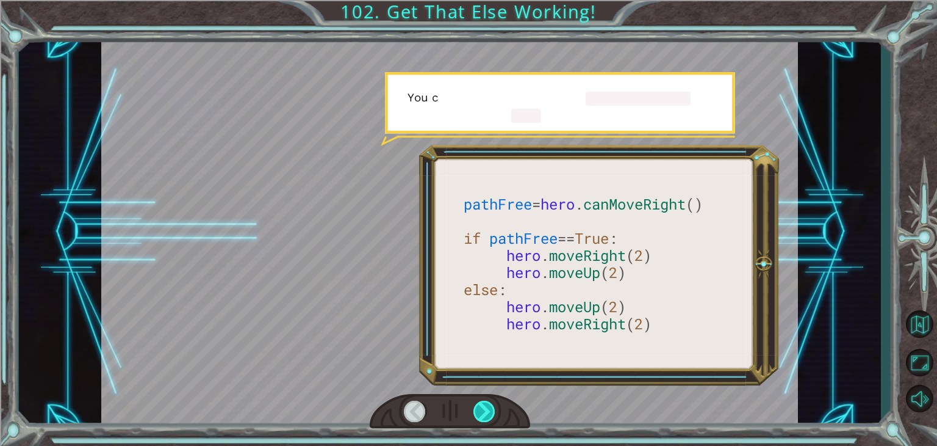
click at [483, 414] on div at bounding box center [485, 410] width 22 height 21
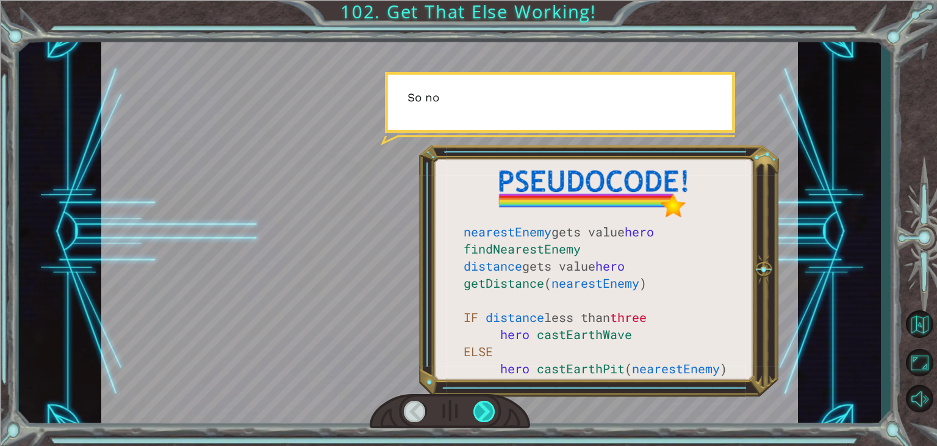
click at [483, 414] on div at bounding box center [485, 410] width 22 height 21
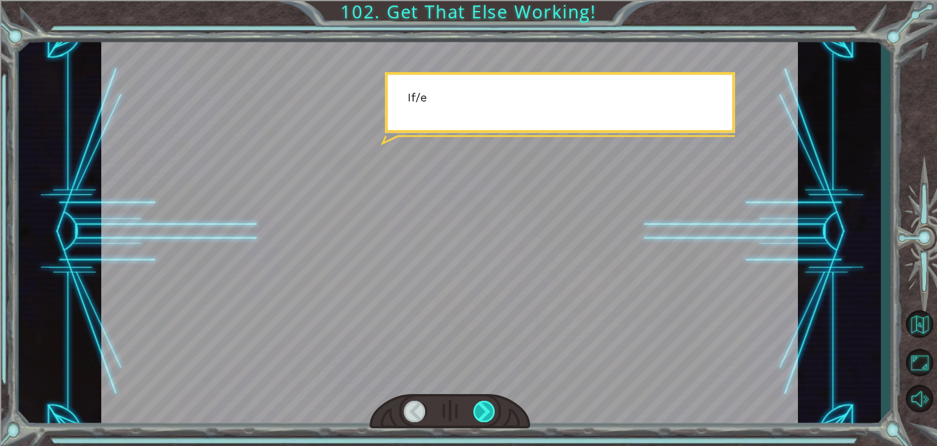
click at [483, 414] on div at bounding box center [485, 410] width 22 height 21
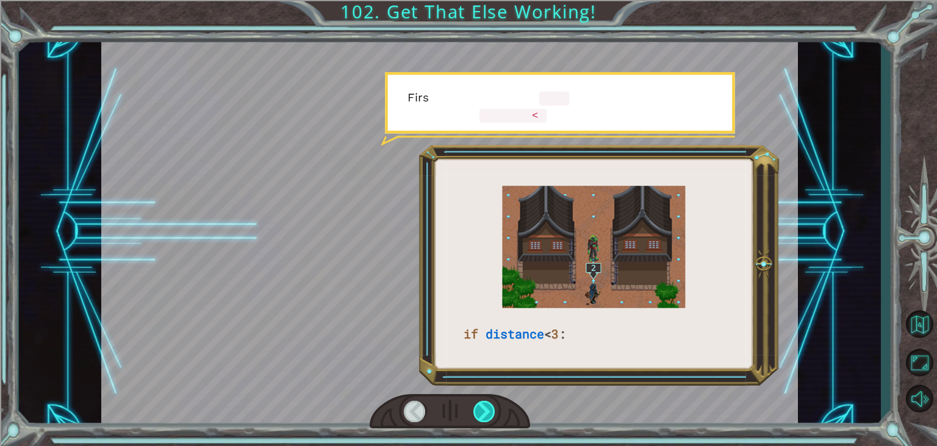
click at [483, 414] on div at bounding box center [485, 410] width 22 height 21
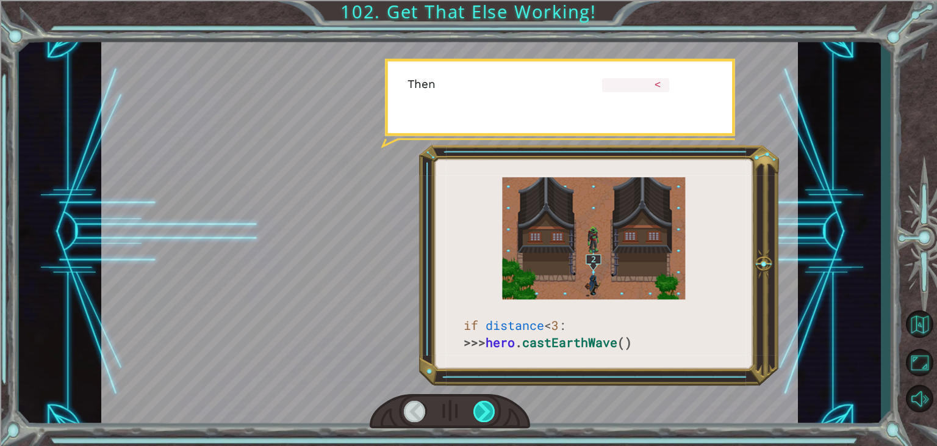
click at [483, 414] on div at bounding box center [485, 410] width 22 height 21
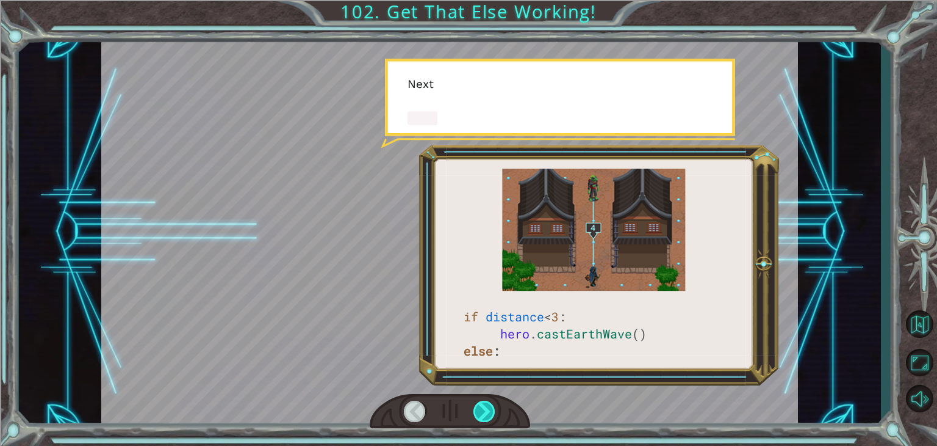
click at [483, 414] on div at bounding box center [485, 410] width 22 height 21
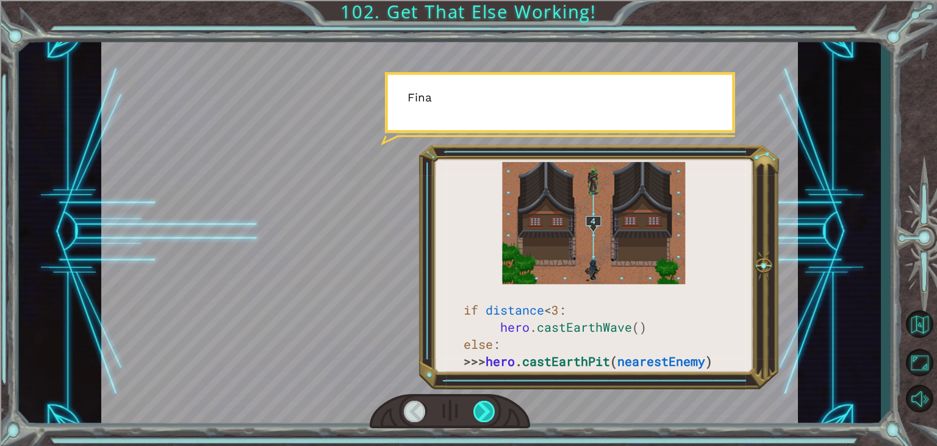
click at [483, 414] on div at bounding box center [485, 410] width 22 height 21
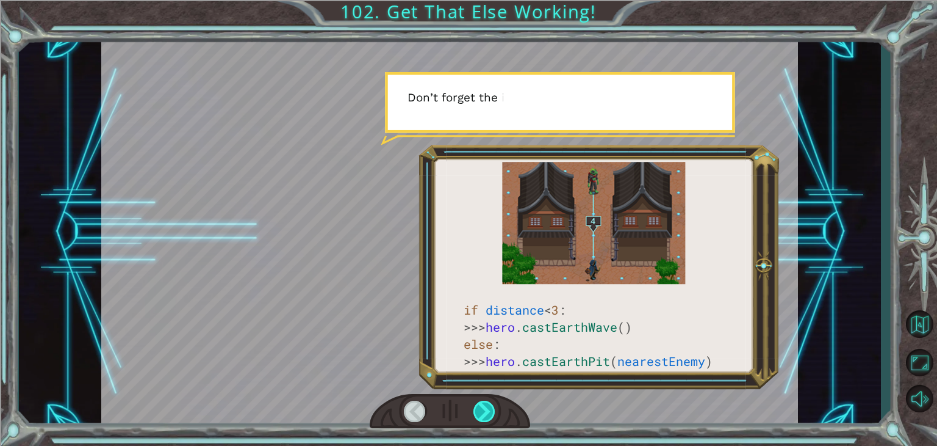
click at [483, 414] on div at bounding box center [485, 410] width 22 height 21
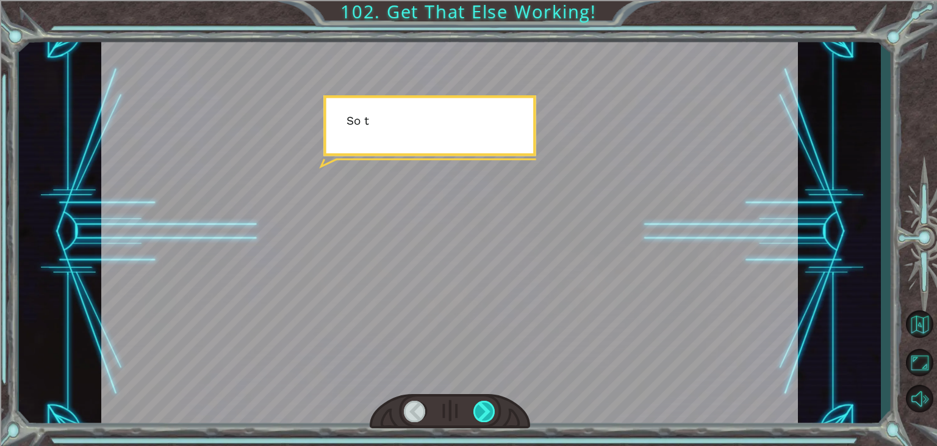
click at [483, 414] on div at bounding box center [485, 410] width 22 height 21
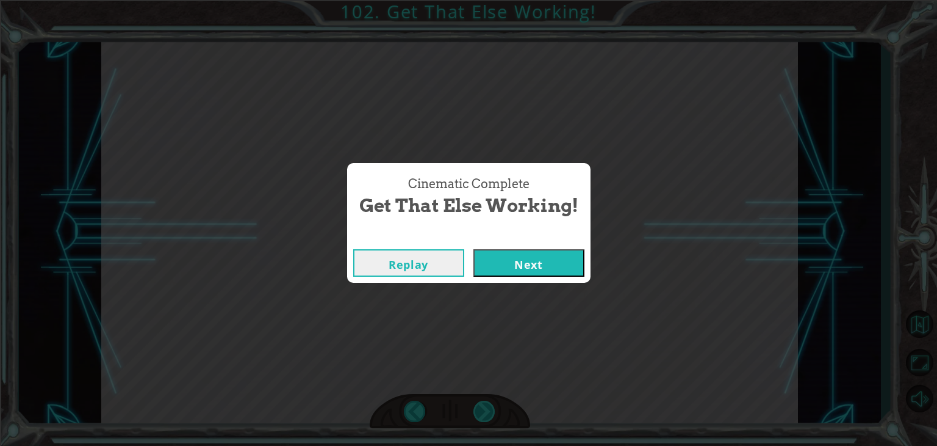
click at [483, 414] on div "Cinematic Complete Get That Else Working! Replay Next" at bounding box center [468, 223] width 937 height 446
click at [497, 267] on button "Next" at bounding box center [529, 262] width 111 height 27
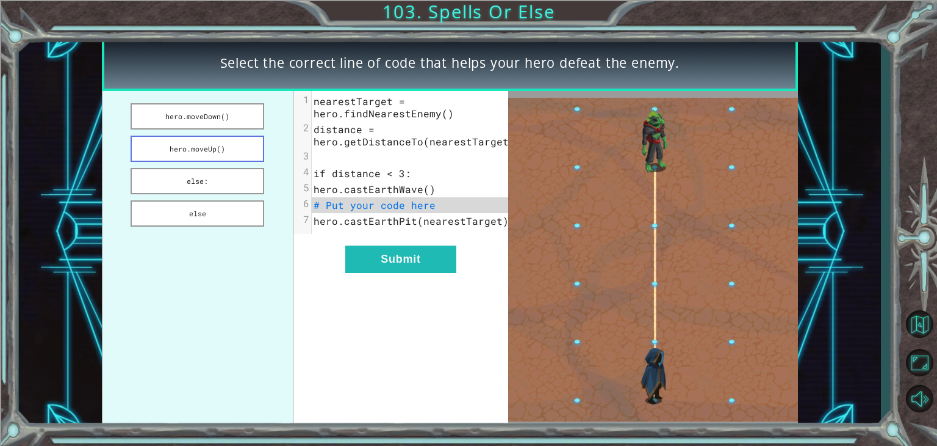
click at [210, 146] on button "hero.moveUp()" at bounding box center [198, 148] width 134 height 26
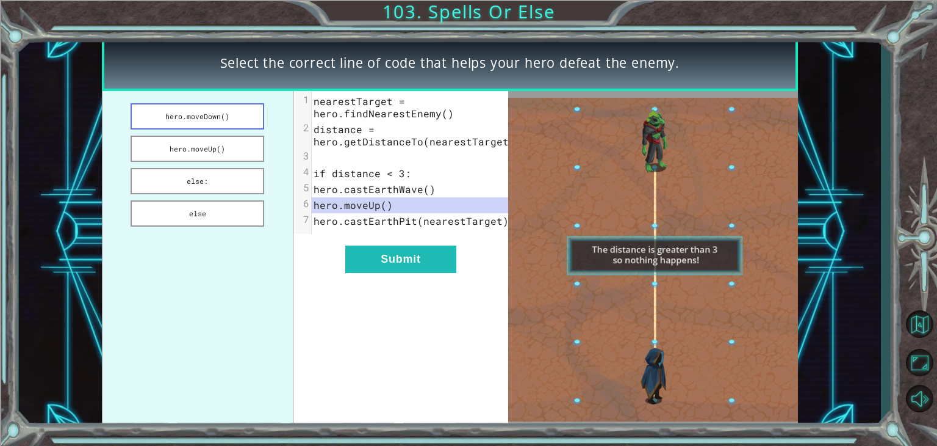
click at [209, 120] on button "hero.moveDown()" at bounding box center [198, 116] width 134 height 26
click at [212, 181] on button "else:" at bounding box center [198, 181] width 134 height 26
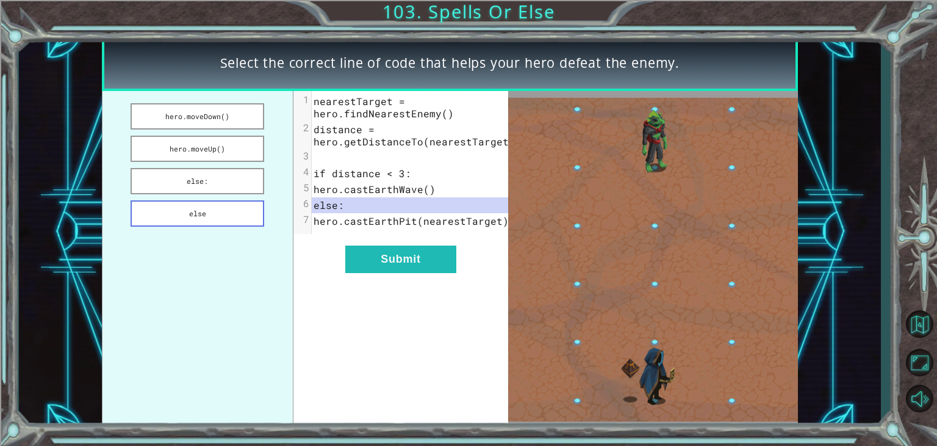
click at [222, 217] on button "else" at bounding box center [198, 213] width 134 height 26
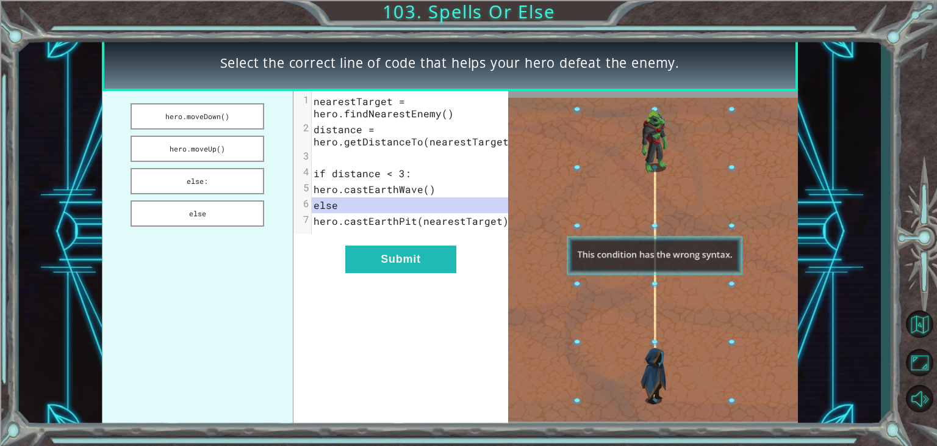
click at [215, 193] on ul "hero.moveDown() hero.moveUp() else: else" at bounding box center [198, 259] width 192 height 337
click at [227, 186] on button "else:" at bounding box center [198, 181] width 134 height 26
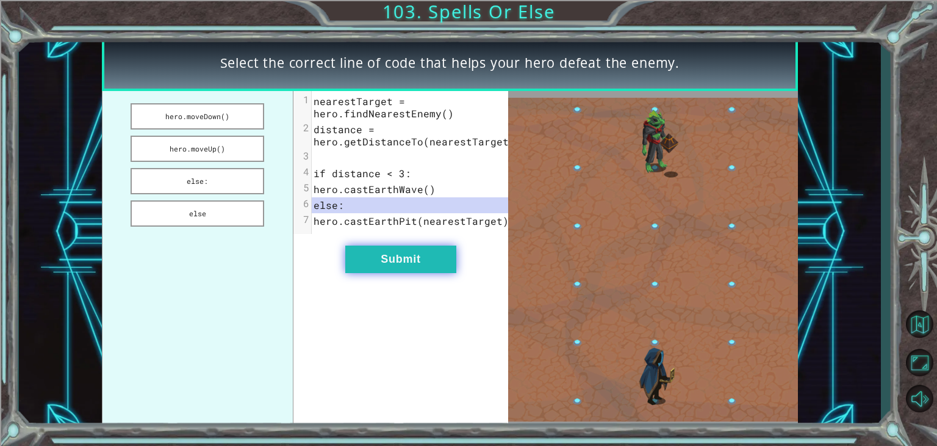
click at [387, 265] on button "Submit" at bounding box center [400, 258] width 111 height 27
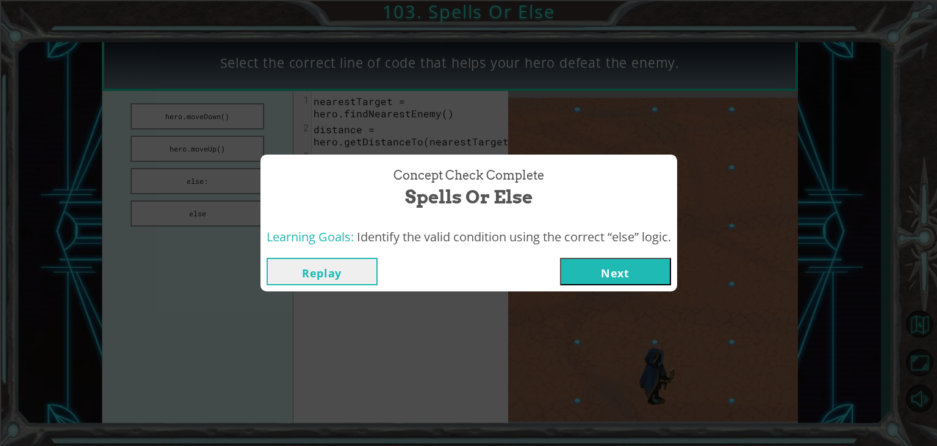
click at [605, 269] on button "Next" at bounding box center [615, 271] width 111 height 27
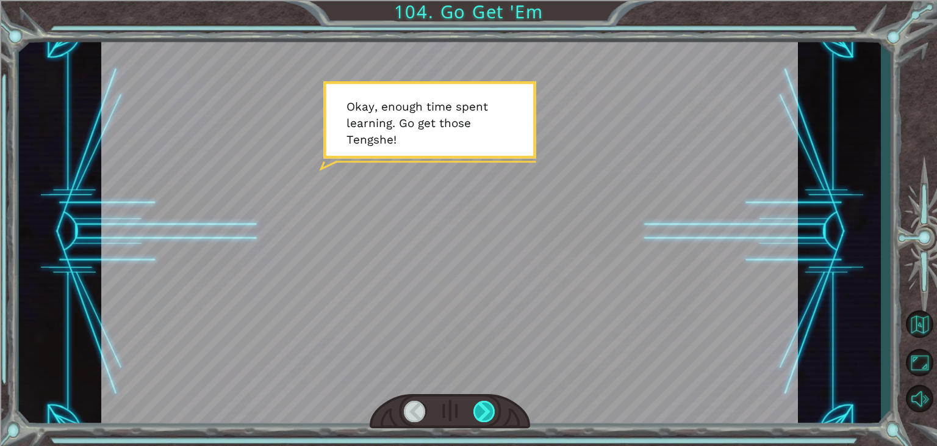
click at [485, 410] on div at bounding box center [485, 410] width 22 height 21
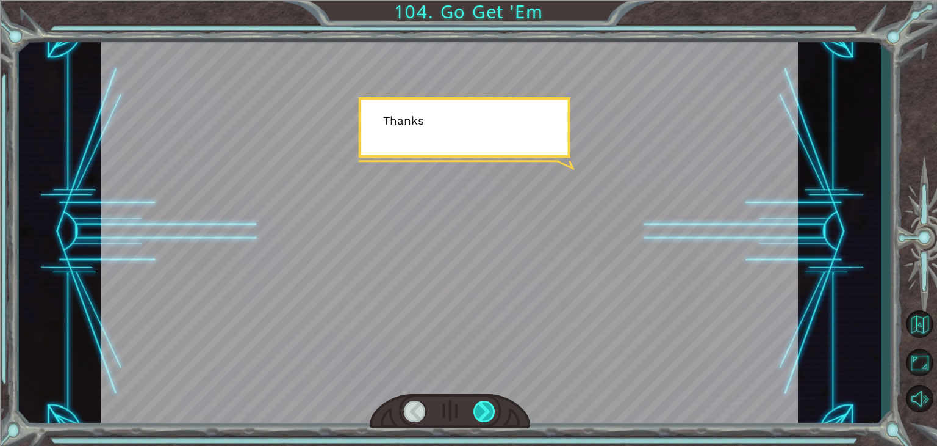
click at [485, 410] on div at bounding box center [485, 410] width 22 height 21
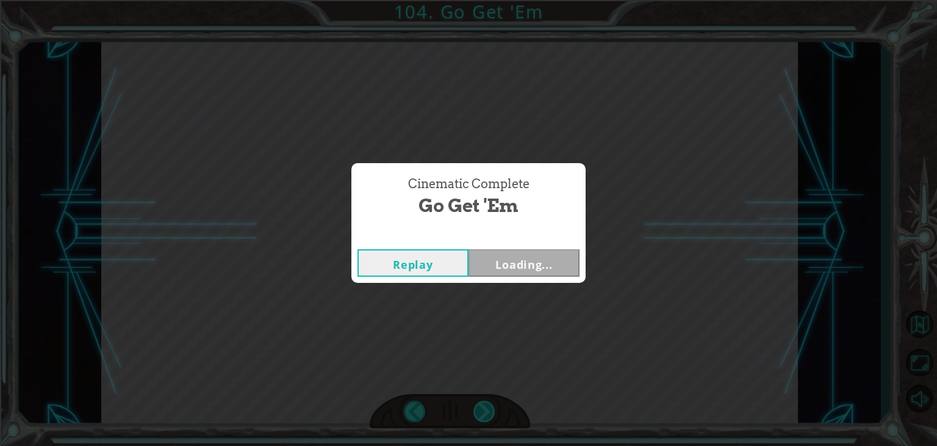
click at [485, 410] on div "Cinematic Complete Go Get 'Em Replay Loading..." at bounding box center [468, 223] width 937 height 446
click at [492, 269] on button "Next" at bounding box center [524, 262] width 111 height 27
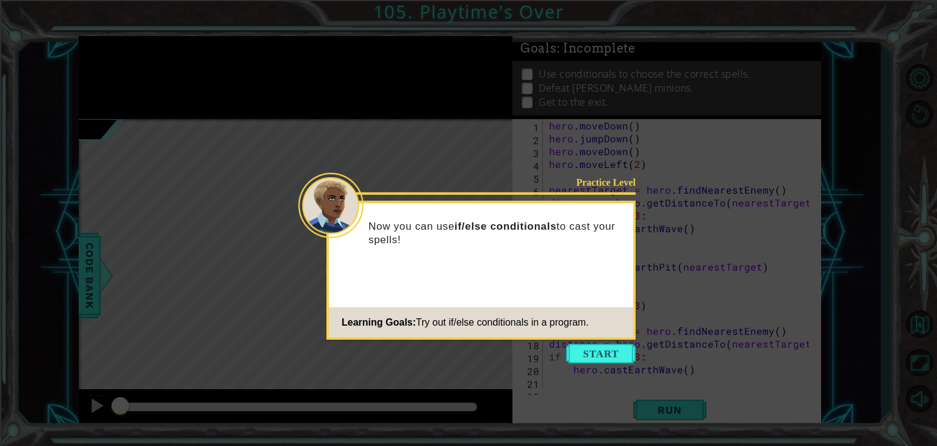
click at [601, 370] on icon at bounding box center [468, 223] width 937 height 446
click at [595, 364] on icon at bounding box center [468, 223] width 937 height 446
click at [595, 358] on button "Start" at bounding box center [601, 354] width 70 height 20
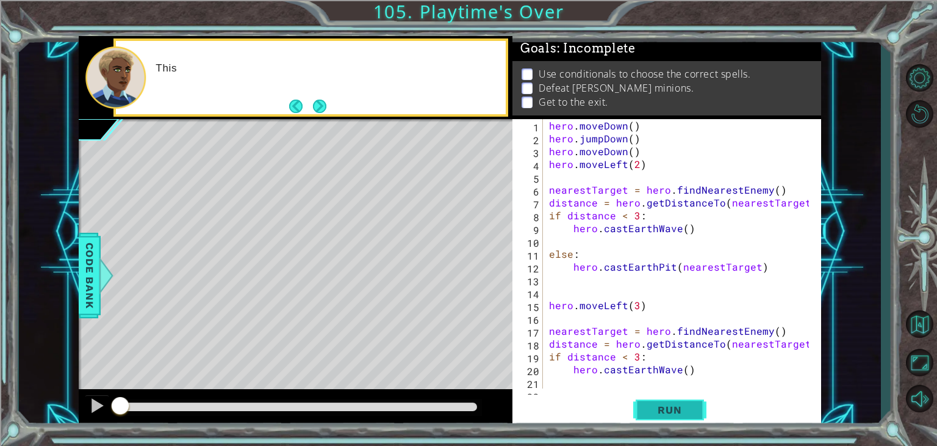
click at [664, 420] on button "Run" at bounding box center [669, 409] width 73 height 31
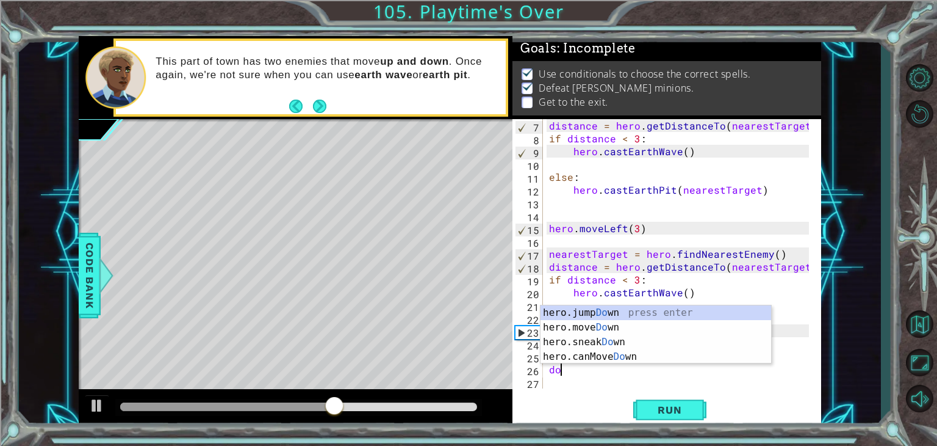
scroll to position [0, 6]
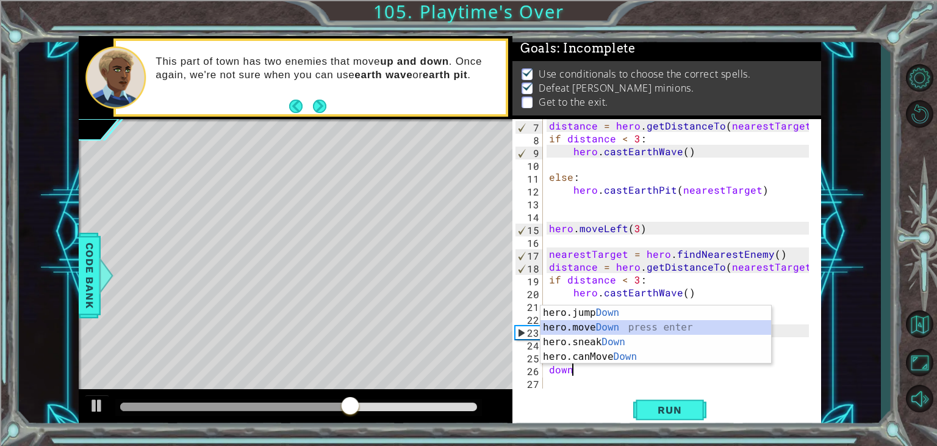
click at [607, 334] on div "hero.jump Down press enter hero.move Down press enter hero.sneak Down press ent…" at bounding box center [656, 349] width 231 height 88
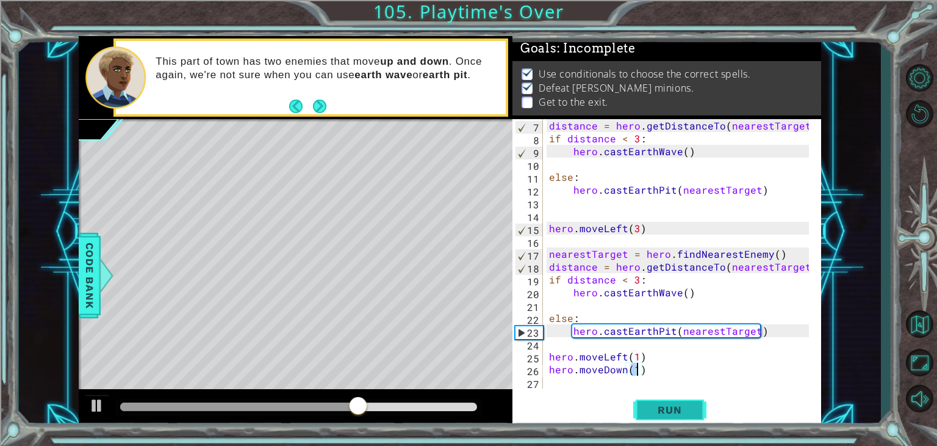
type textarea "hero.moveDown(1)"
click at [669, 416] on button "Run" at bounding box center [669, 409] width 73 height 31
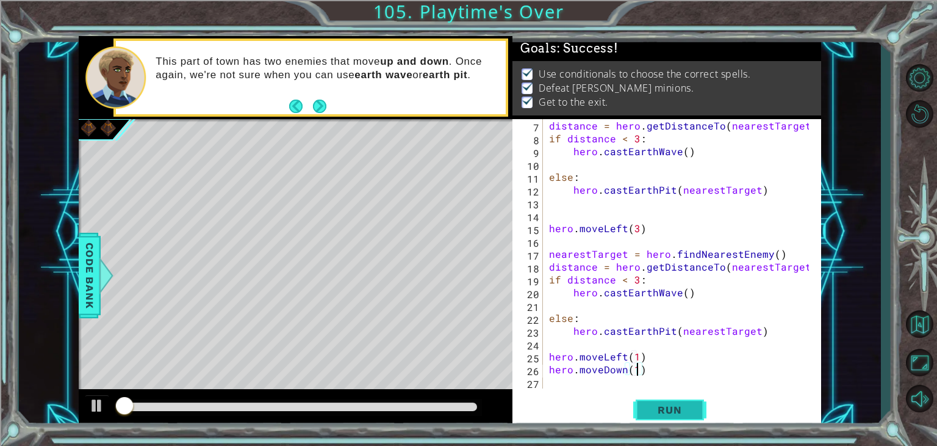
click at [669, 416] on button "Run" at bounding box center [669, 409] width 73 height 31
drag, startPoint x: 254, startPoint y: 399, endPoint x: 272, endPoint y: 403, distance: 18.4
click at [272, 403] on div at bounding box center [298, 407] width 367 height 17
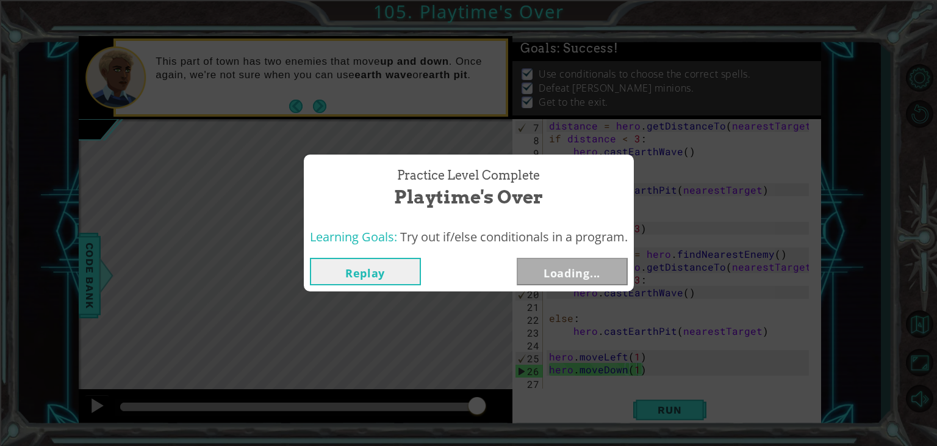
drag, startPoint x: 272, startPoint y: 403, endPoint x: 500, endPoint y: 415, distance: 229.2
click at [500, 415] on body "1 ההההההההההההההההההההההההההההההההההההההההההההההההההההההההההההההההההההההההההההה…" at bounding box center [468, 223] width 937 height 446
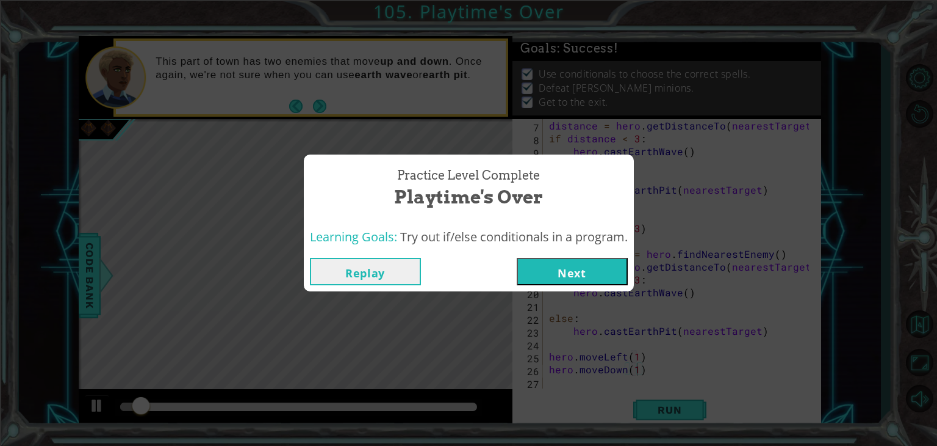
click at [558, 281] on button "Next" at bounding box center [572, 271] width 111 height 27
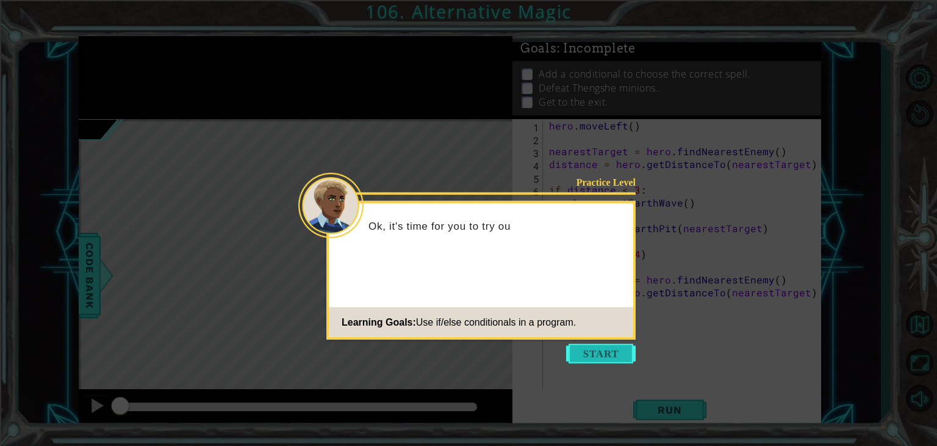
click at [604, 345] on button "Start" at bounding box center [601, 354] width 70 height 20
click at [604, 345] on div "hero . moveLeft ( ) nearestTarget = hero . findNearestEnemy ( ) distance = hero…" at bounding box center [686, 266] width 278 height 295
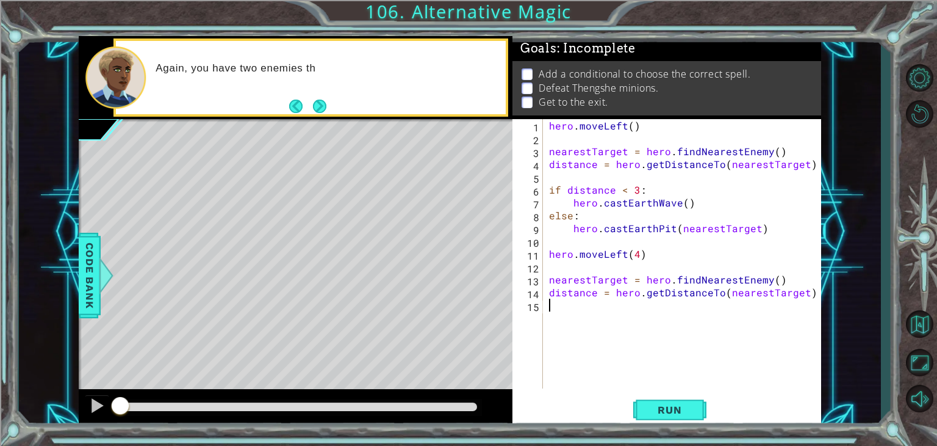
click at [674, 429] on div "1 ההההההההההההההההההההההההההההההההההההההההההההההההההההההההההההההההההההההההההההה…" at bounding box center [468, 223] width 937 height 446
click at [674, 424] on button "Run" at bounding box center [669, 409] width 73 height 31
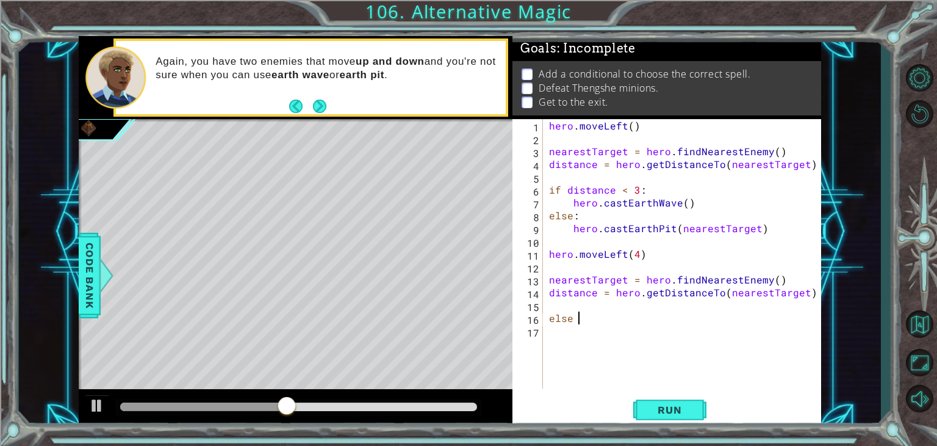
scroll to position [0, 1]
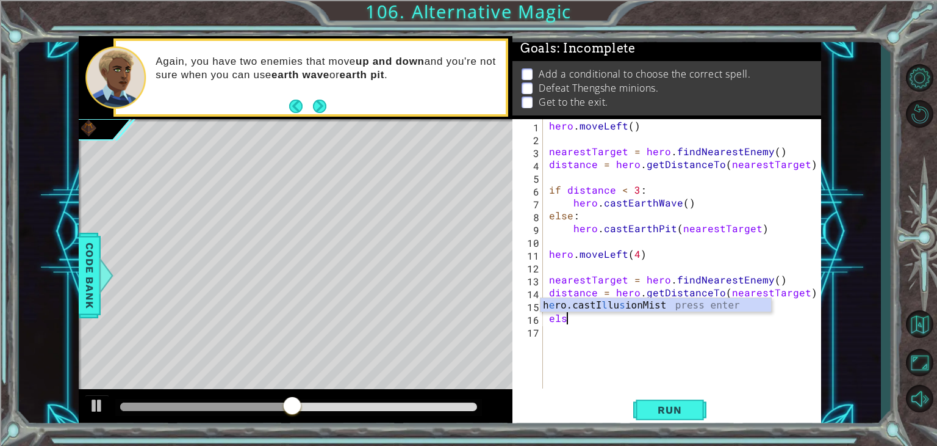
type textarea "e"
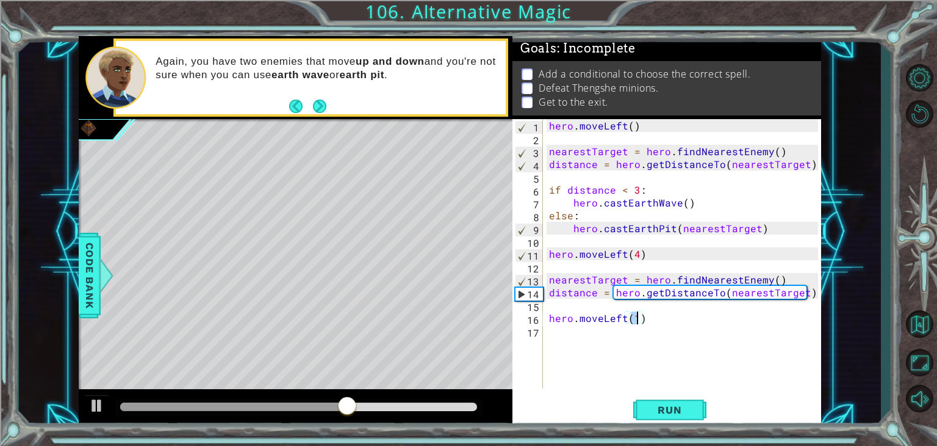
scroll to position [0, 5]
click at [696, 422] on button "Run" at bounding box center [669, 409] width 73 height 31
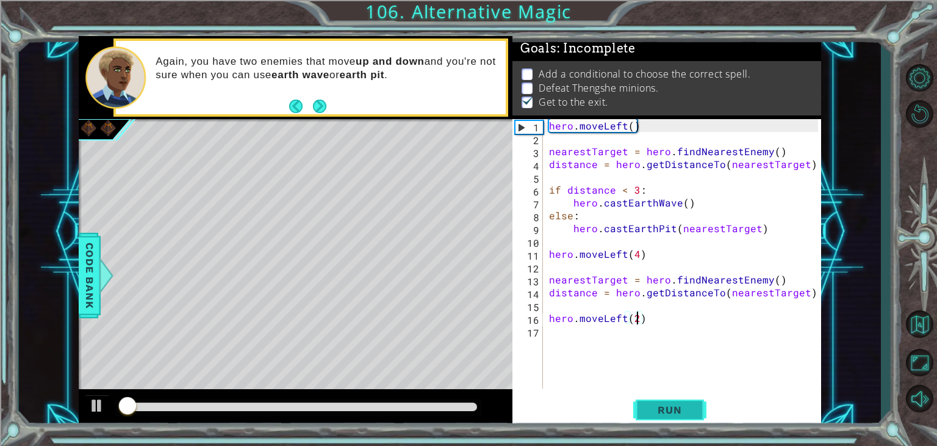
scroll to position [5, 0]
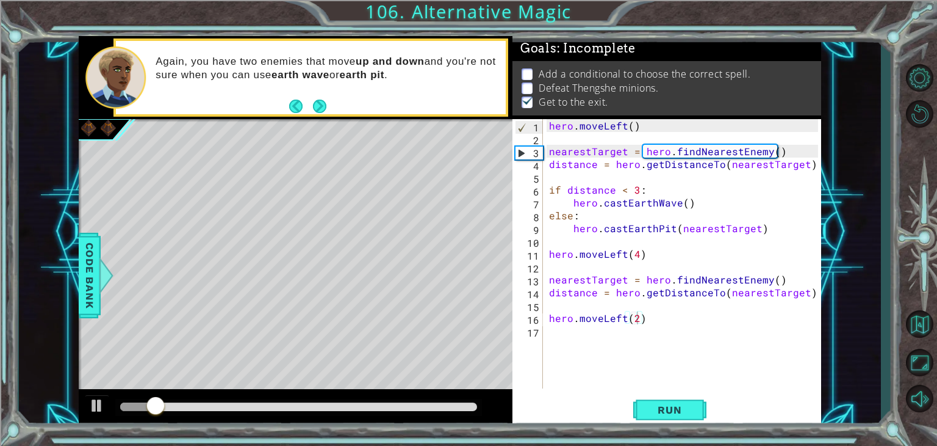
drag, startPoint x: 326, startPoint y: 415, endPoint x: 345, endPoint y: 413, distance: 19.0
click at [345, 413] on div at bounding box center [298, 407] width 367 height 17
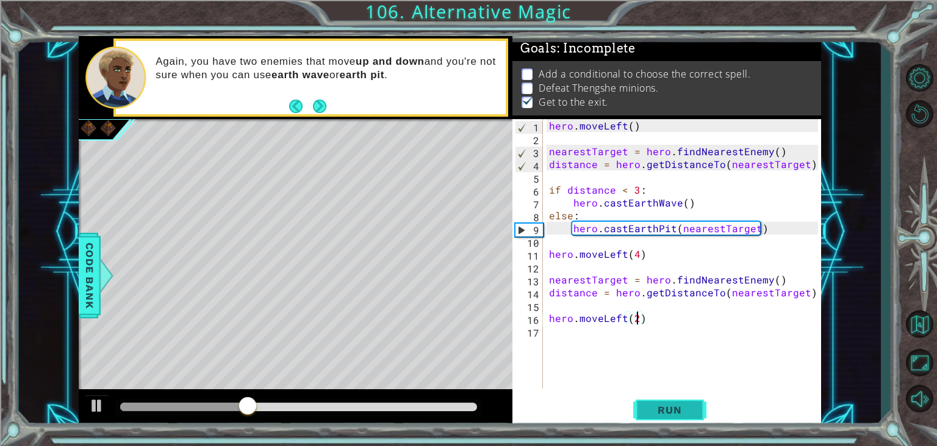
click at [671, 413] on span "Run" at bounding box center [670, 409] width 48 height 12
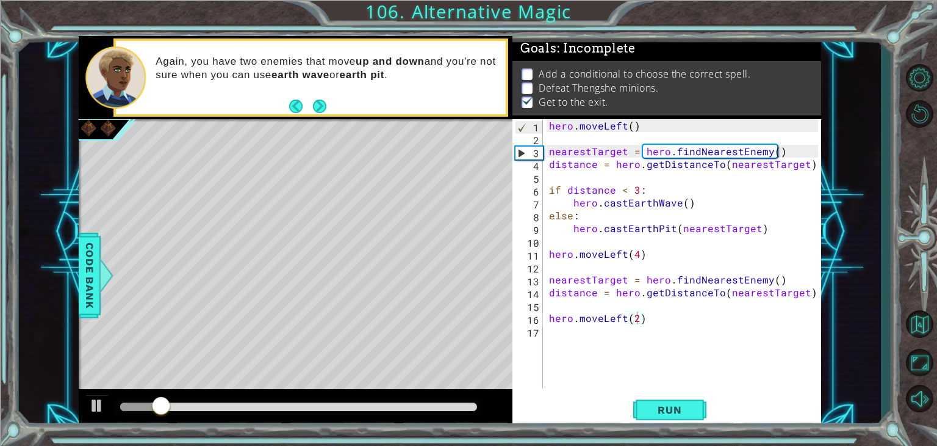
click at [472, 411] on div at bounding box center [298, 407] width 367 height 17
click at [475, 404] on div at bounding box center [298, 406] width 357 height 9
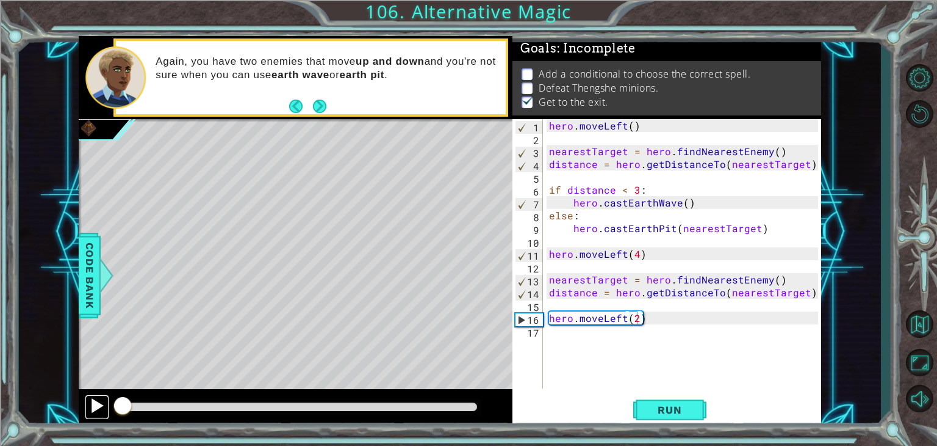
click at [99, 405] on div at bounding box center [97, 405] width 16 height 16
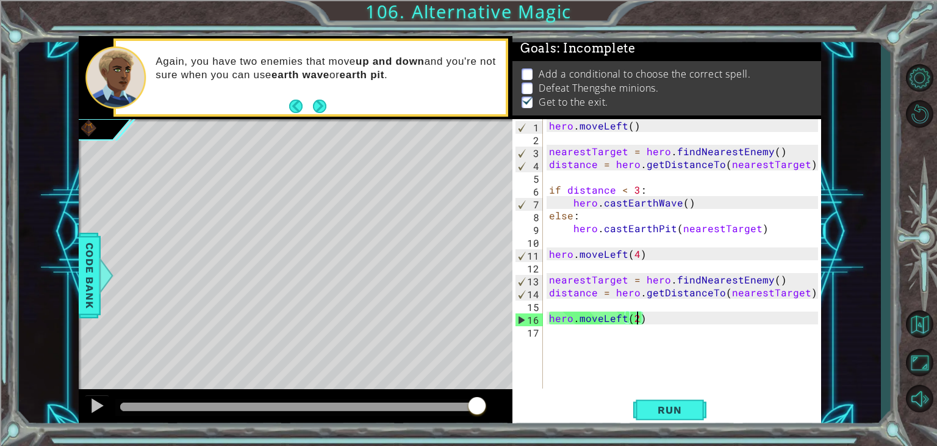
drag, startPoint x: 164, startPoint y: 406, endPoint x: 691, endPoint y: 442, distance: 528.5
click at [691, 442] on div "1 ההההההההההההההההההההההההההההההההההההההההההההההההההההההההההההההההההההההההההההה…" at bounding box center [468, 223] width 937 height 446
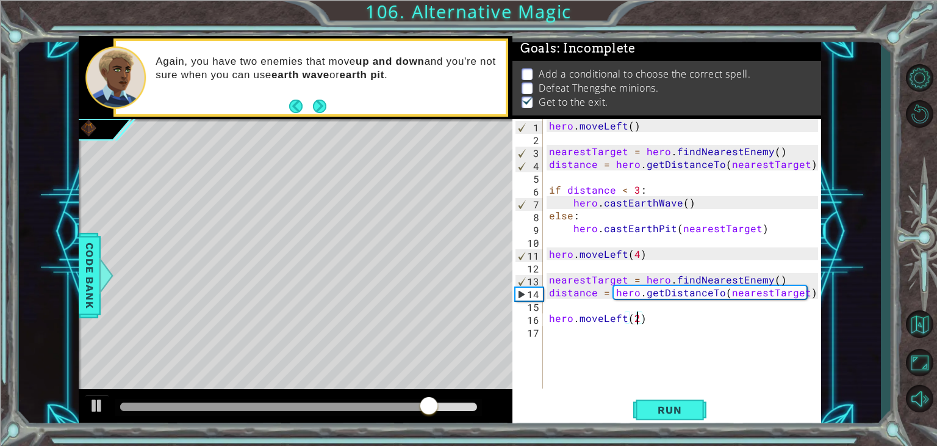
click at [610, 406] on div "1 ההההההההההההההההההההההההההההההההההההההההההההההההההההההההההההההההההההההההההההה…" at bounding box center [450, 232] width 743 height 392
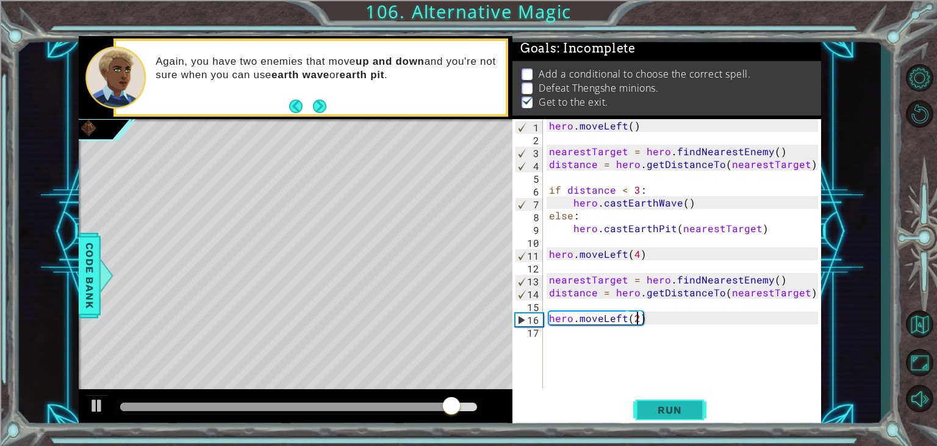
click at [663, 414] on span "Run" at bounding box center [670, 409] width 48 height 12
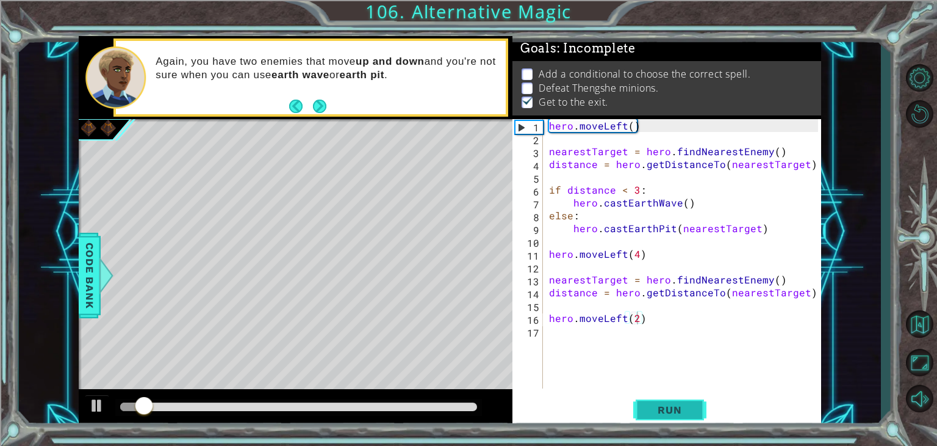
click at [663, 414] on span "Run" at bounding box center [670, 409] width 48 height 12
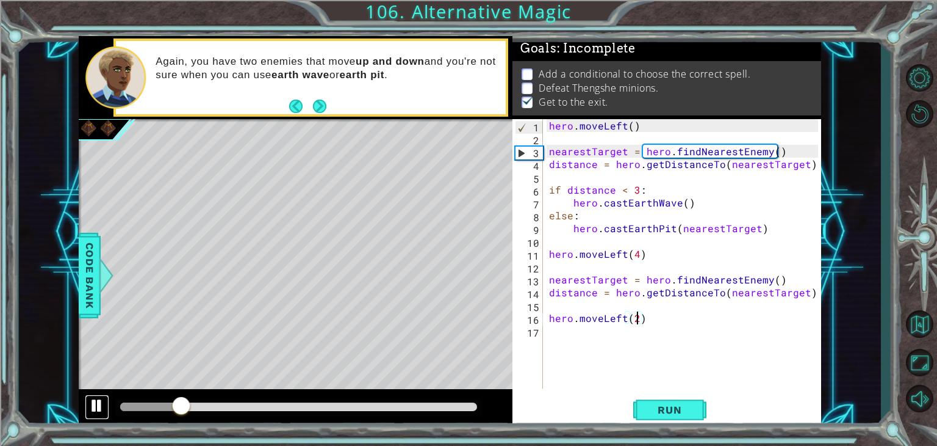
click at [90, 404] on div at bounding box center [97, 405] width 16 height 16
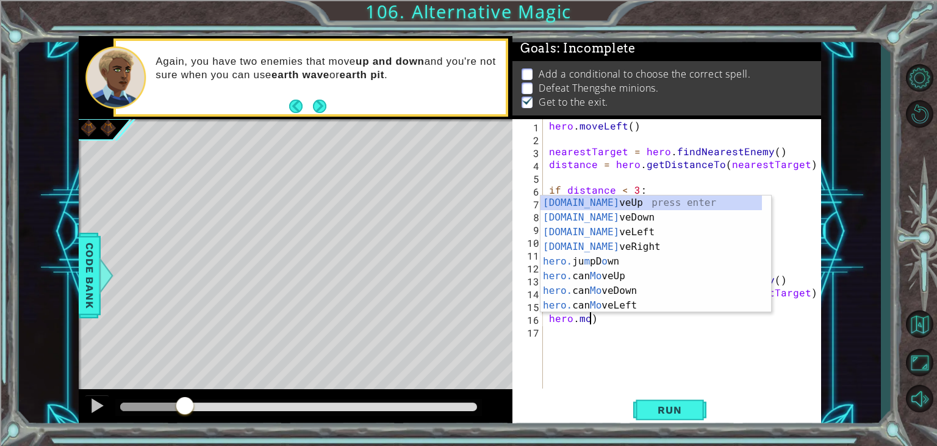
scroll to position [0, 1]
type textarea ")"
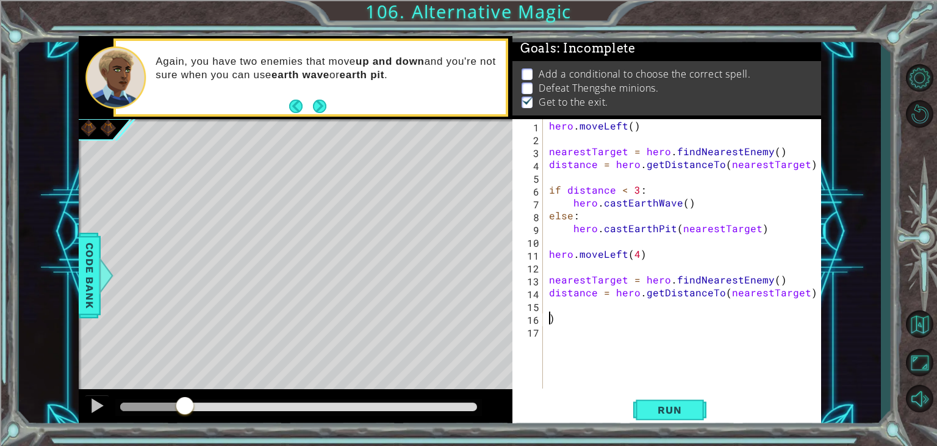
scroll to position [0, 0]
click at [571, 312] on div "hero . moveLeft ( ) nearestTarget = hero . findNearestEnemy ( ) distance = hero…" at bounding box center [686, 266] width 278 height 295
type textarea "if distance > 3"
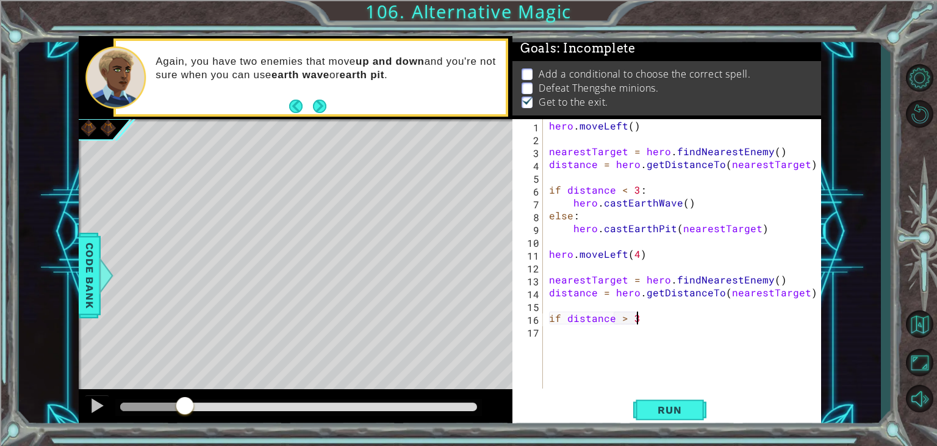
type textarea "\"
type textarea "if distance > 3:"
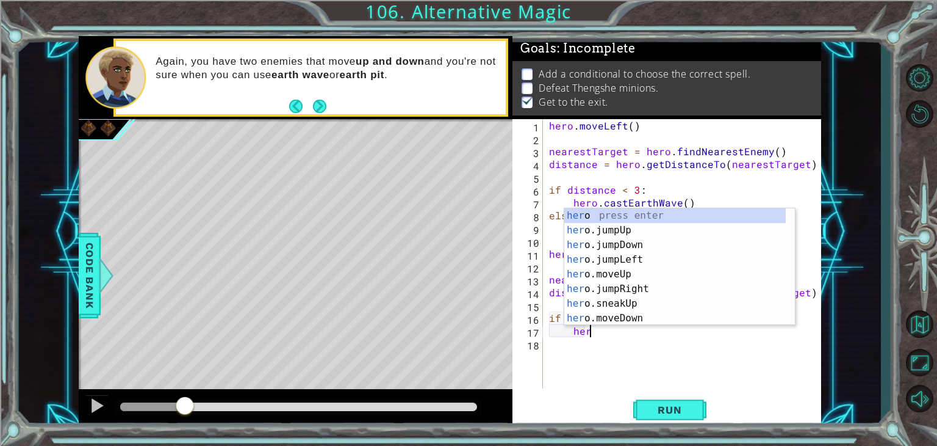
scroll to position [0, 2]
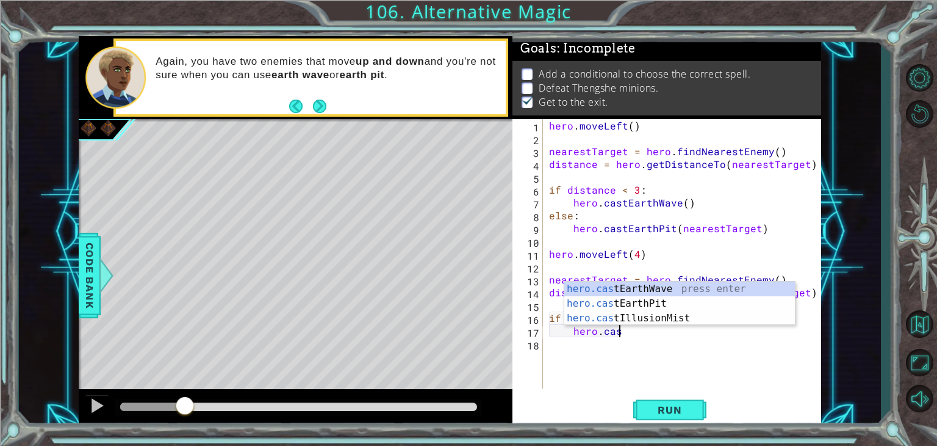
type textarea "hero.cast"
click at [654, 290] on div "hero.cast EarthWave press enter hero.cast EarthPit press enter hero.cast Illusi…" at bounding box center [680, 317] width 231 height 73
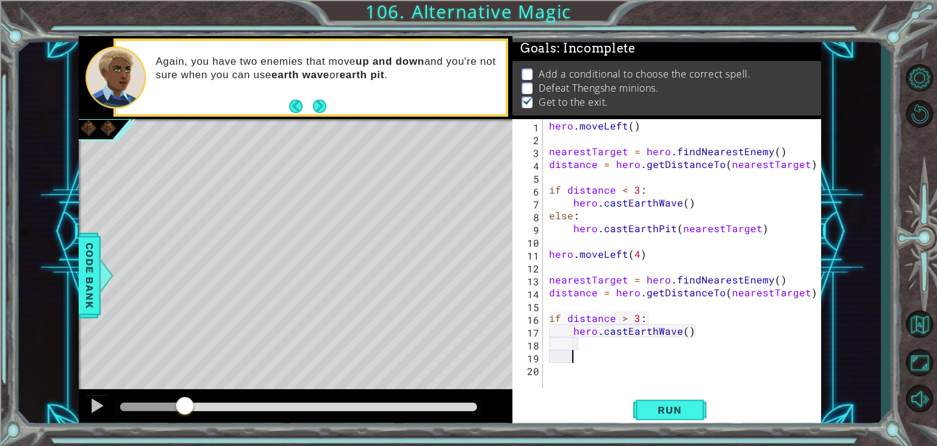
scroll to position [0, 0]
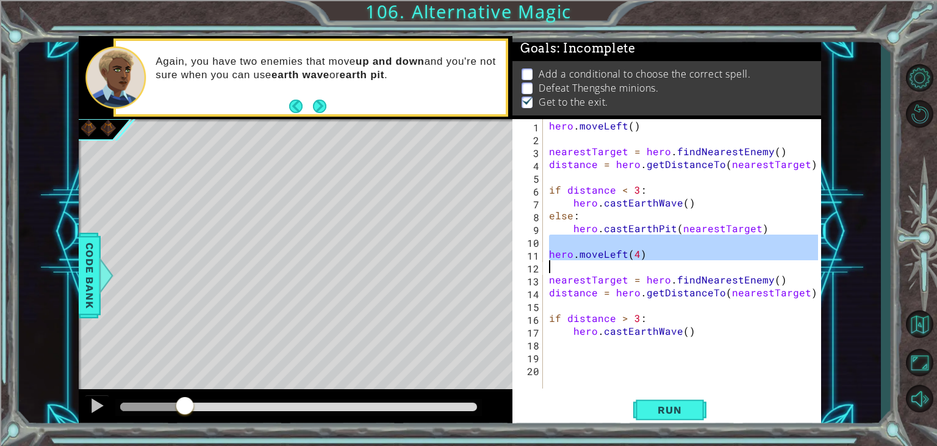
drag, startPoint x: 659, startPoint y: 247, endPoint x: 544, endPoint y: 269, distance: 116.7
click at [544, 269] on div "1 2 3 4 5 6 7 8 9 10 11 12 13 14 15 16 17 18 19 20 hero . moveLeft ( ) nearestT…" at bounding box center [666, 253] width 306 height 269
type textarea "hero.moveLeft(4)"
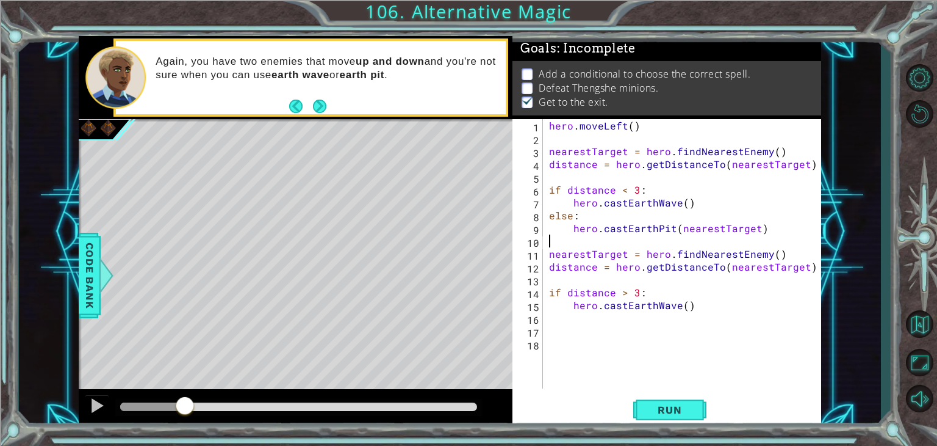
click at [685, 327] on div "hero . moveLeft ( ) nearestTarget = hero . findNearestEnemy ( ) distance = hero…" at bounding box center [686, 266] width 278 height 295
click at [668, 414] on span "Run" at bounding box center [670, 409] width 48 height 12
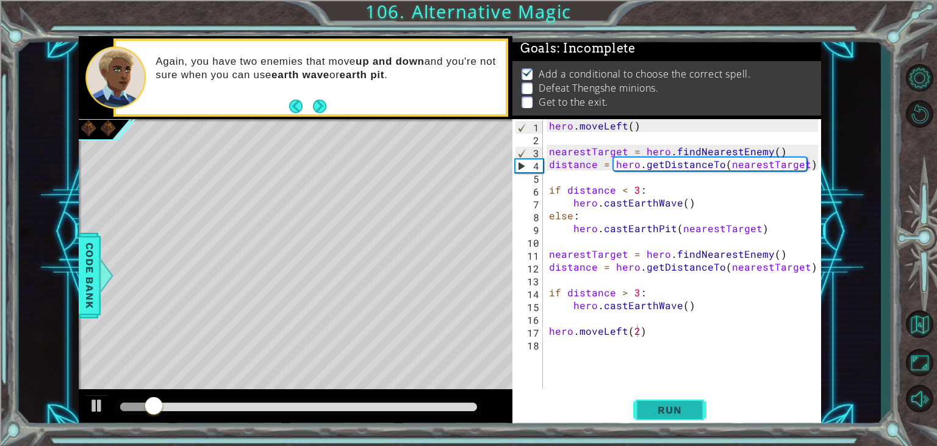
click at [669, 405] on span "Run" at bounding box center [670, 409] width 48 height 12
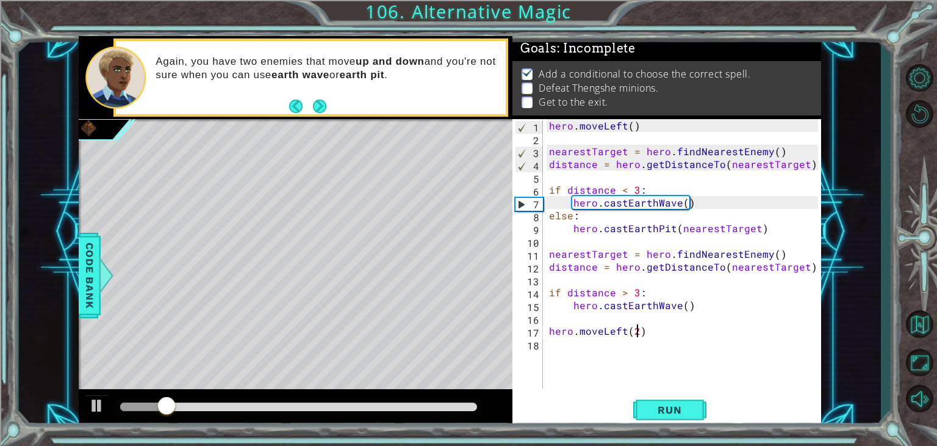
click at [693, 308] on div "hero . moveLeft ( ) nearestTarget = hero . findNearestEnemy ( ) distance = hero…" at bounding box center [686, 266] width 278 height 295
type textarea "hero.castEarthWave()"
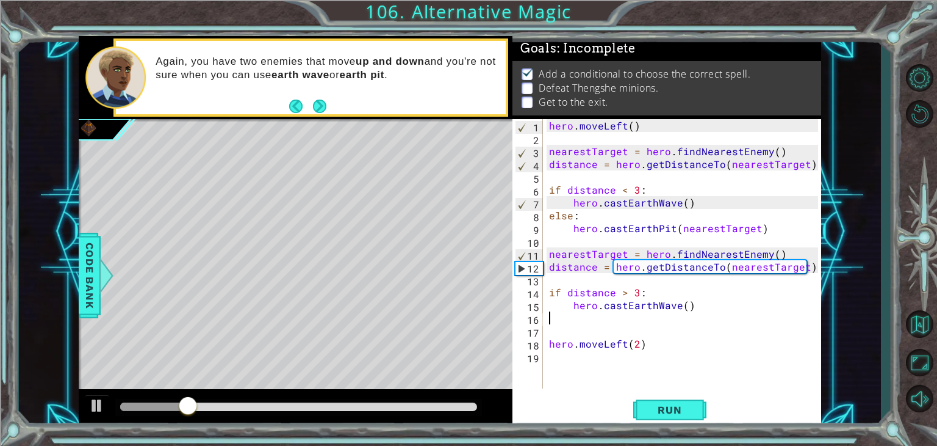
scroll to position [0, 0]
type textarea "hero.castEarthWave()"
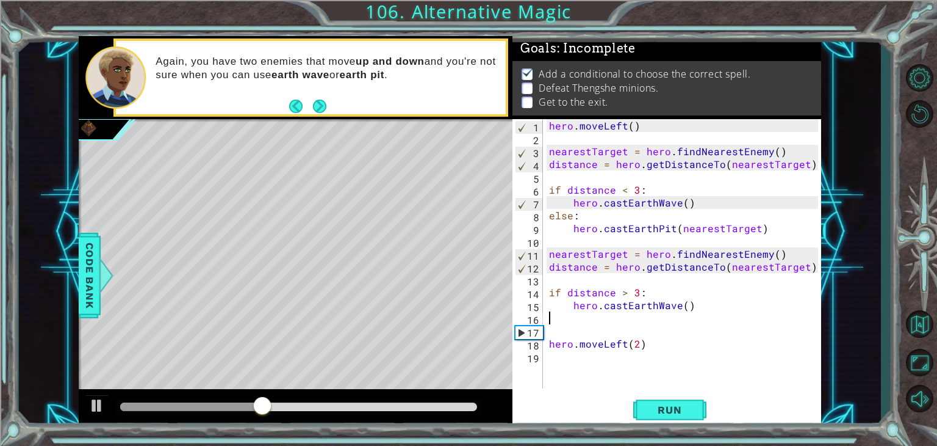
click at [557, 245] on div "hero . moveLeft ( ) nearestTarget = hero . findNearestEnemy ( ) distance = hero…" at bounding box center [686, 266] width 278 height 295
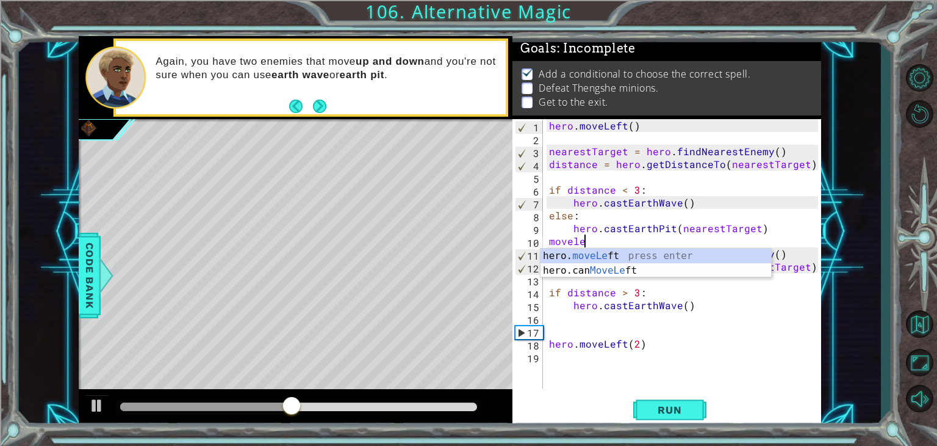
scroll to position [0, 2]
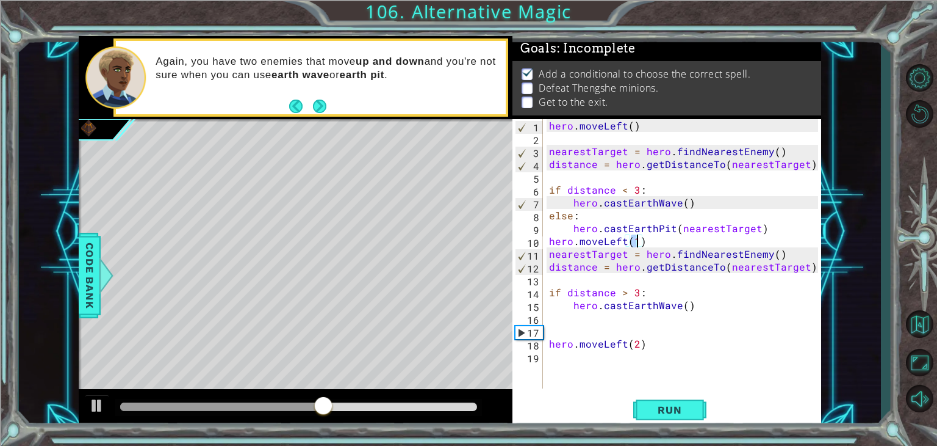
type textarea "hero.moveLeft(4)"
click at [647, 245] on div "hero . moveLeft ( ) nearestTarget = hero . findNearestEnemy ( ) distance = hero…" at bounding box center [686, 266] width 278 height 295
click at [549, 242] on div "hero . moveLeft ( ) nearestTarget = hero . findNearestEnemy ( ) distance = hero…" at bounding box center [686, 266] width 278 height 295
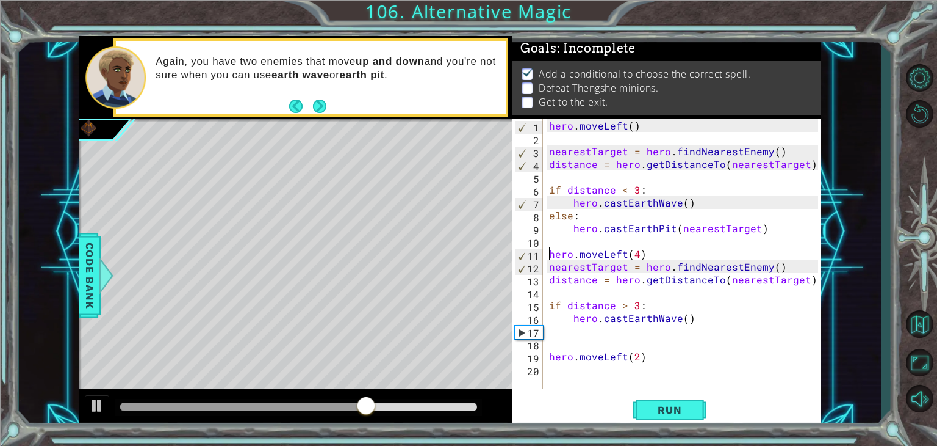
click at [654, 256] on div "hero . moveLeft ( ) nearestTarget = hero . findNearestEnemy ( ) distance = hero…" at bounding box center [686, 266] width 278 height 295
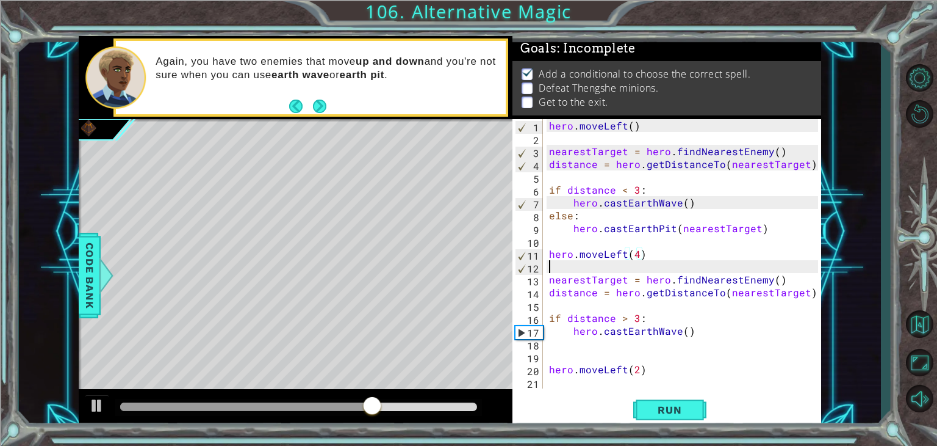
scroll to position [0, 0]
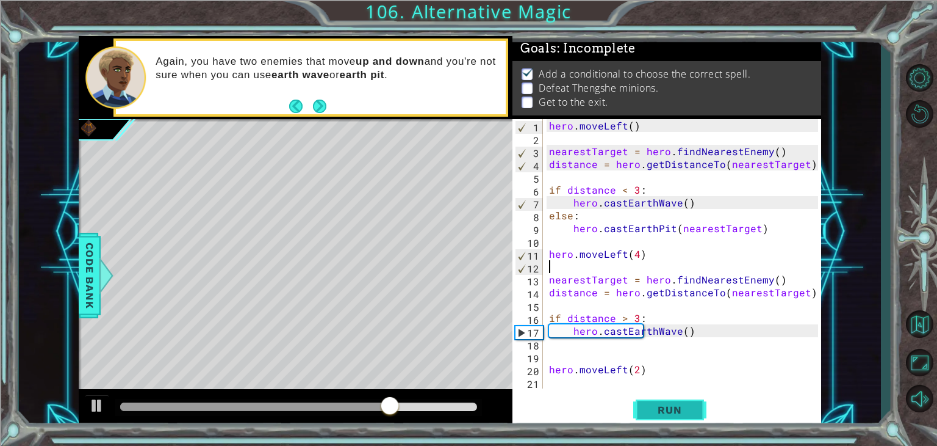
click at [688, 405] on span "Run" at bounding box center [670, 409] width 48 height 12
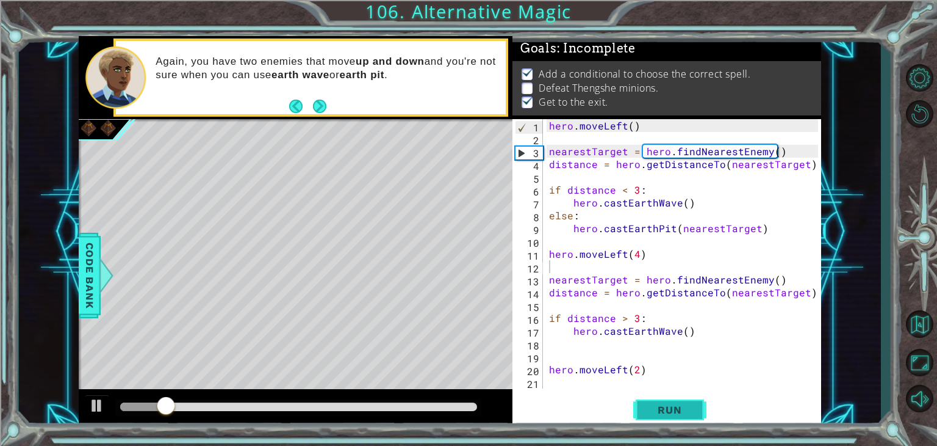
click at [688, 405] on span "Run" at bounding box center [670, 409] width 48 height 12
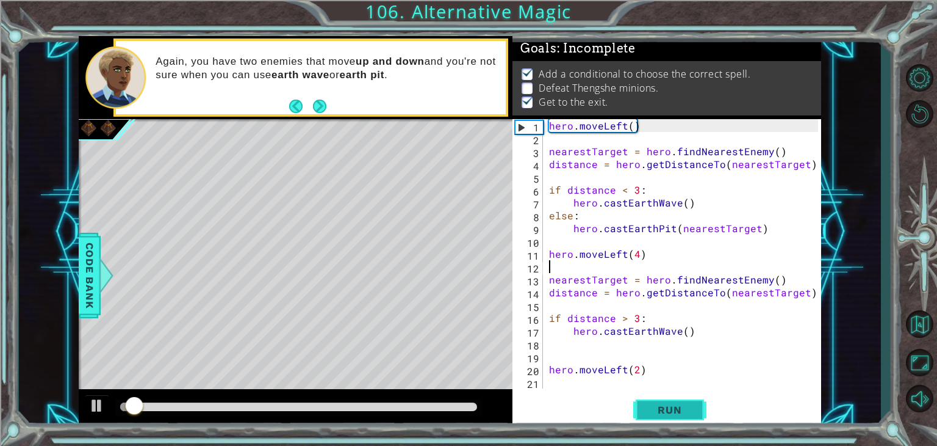
click at [688, 405] on span "Run" at bounding box center [670, 409] width 48 height 12
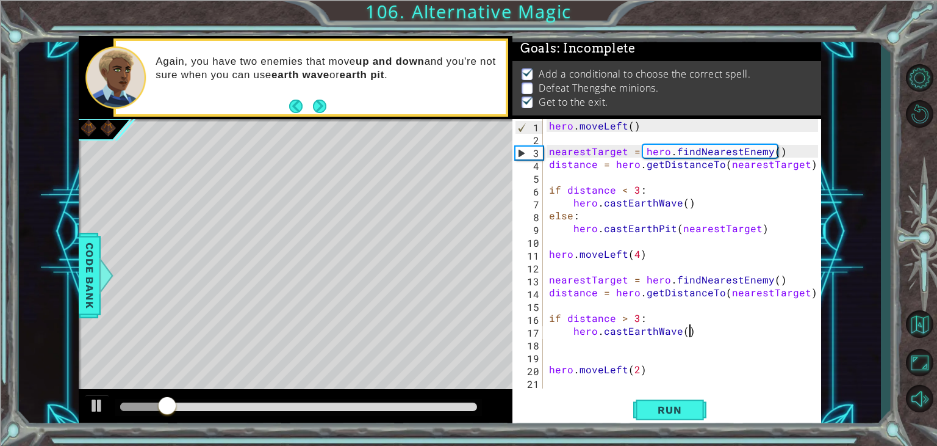
click at [696, 330] on div "hero . moveLeft ( ) nearestTarget = hero . findNearestEnemy ( ) distance = hero…" at bounding box center [686, 266] width 278 height 295
type textarea "hero.castEarthWave()"
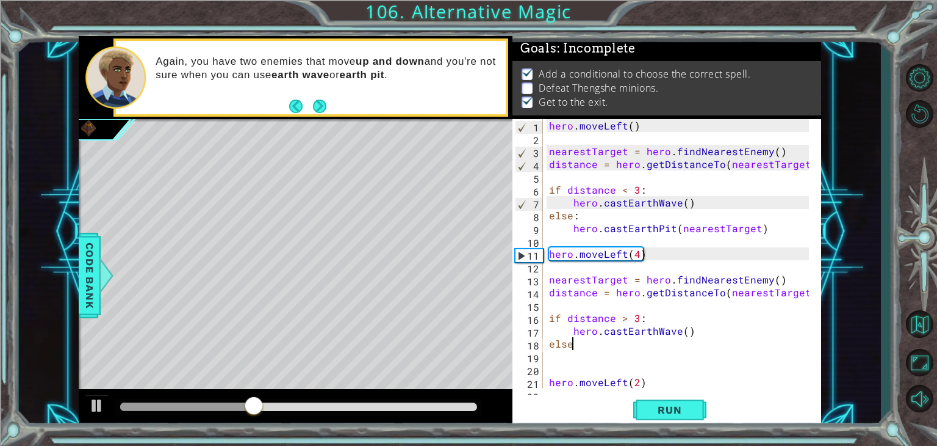
type textarea "else:"
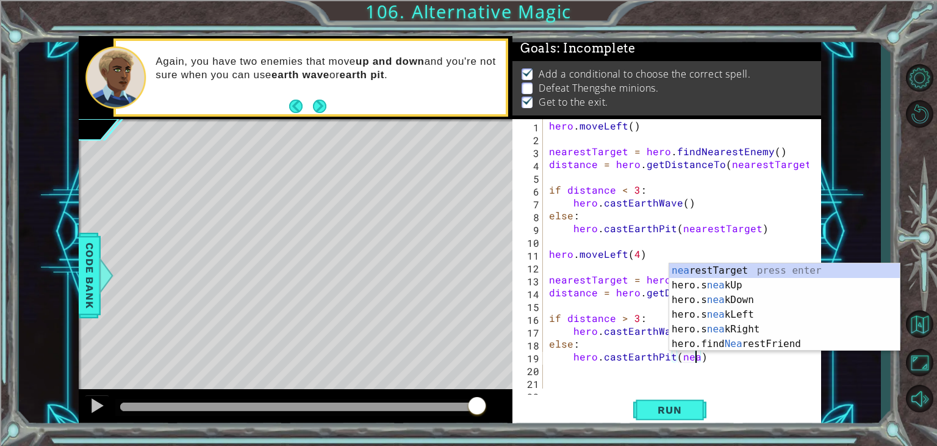
scroll to position [0, 9]
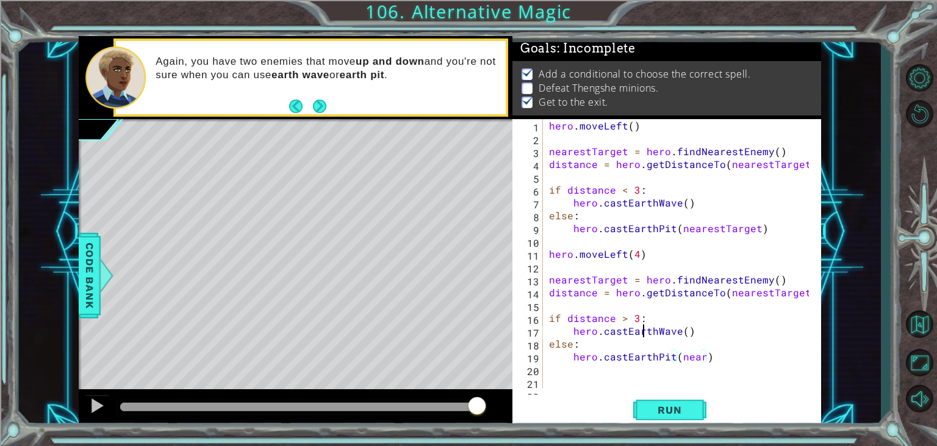
click at [643, 331] on div "hero . moveLeft ( ) nearestTarget = hero . findNearestEnemy ( ) distance = hero…" at bounding box center [681, 266] width 269 height 295
click at [687, 334] on div "hero . moveLeft ( ) nearestTarget = hero . findNearestEnemy ( ) distance = hero…" at bounding box center [681, 266] width 269 height 295
click at [685, 333] on div "hero . moveLeft ( ) nearestTarget = hero . findNearestEnemy ( ) distance = hero…" at bounding box center [681, 266] width 269 height 295
click at [698, 358] on div "hero . moveLeft ( ) nearestTarget = hero . findNearestEnemy ( ) distance = hero…" at bounding box center [681, 266] width 269 height 295
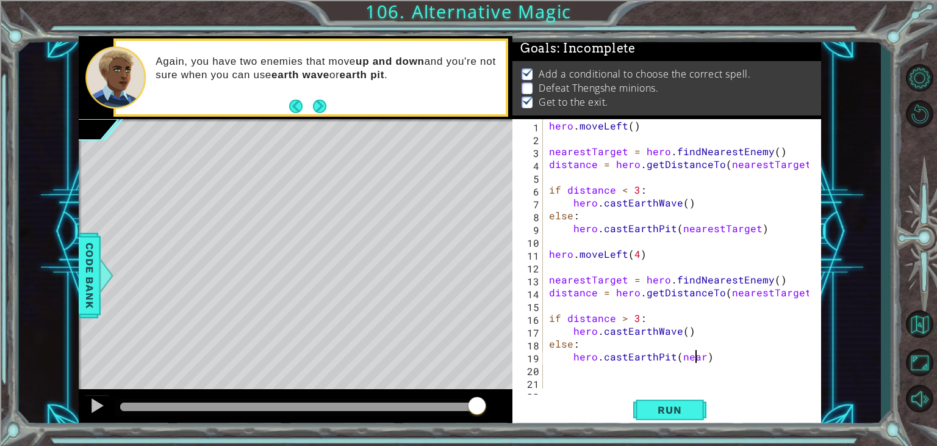
click at [698, 358] on div "hero . moveLeft ( ) nearestTarget = hero . findNearestEnemy ( ) distance = hero…" at bounding box center [681, 266] width 269 height 295
click at [703, 359] on div "hero . moveLeft ( ) nearestTarget = hero . findNearestEnemy ( ) distance = hero…" at bounding box center [681, 266] width 269 height 295
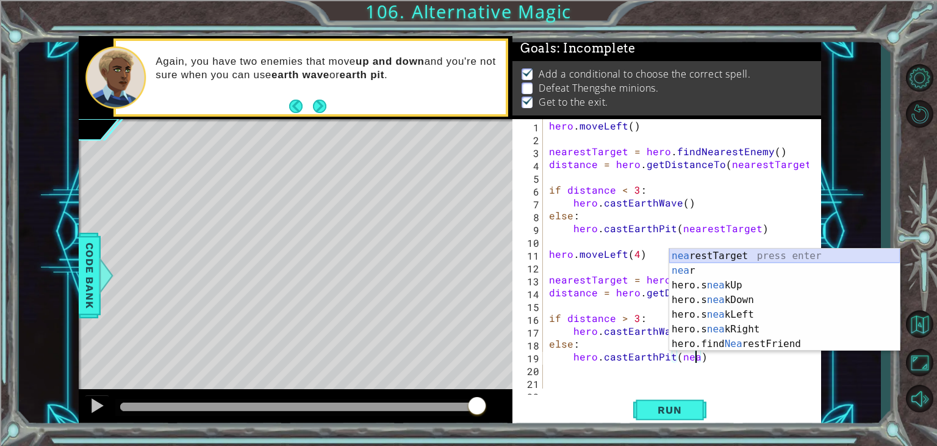
click at [713, 259] on div "nea restTarget press enter nea r press enter hero.s nea kUp press enter hero.s …" at bounding box center [784, 314] width 231 height 132
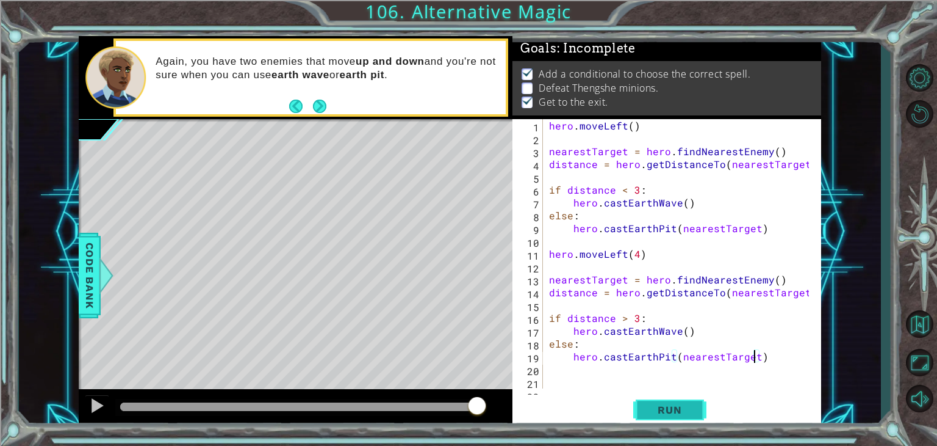
type textarea "hero.castEarthPit(nearestTarget)"
click at [698, 408] on button "Run" at bounding box center [669, 409] width 73 height 31
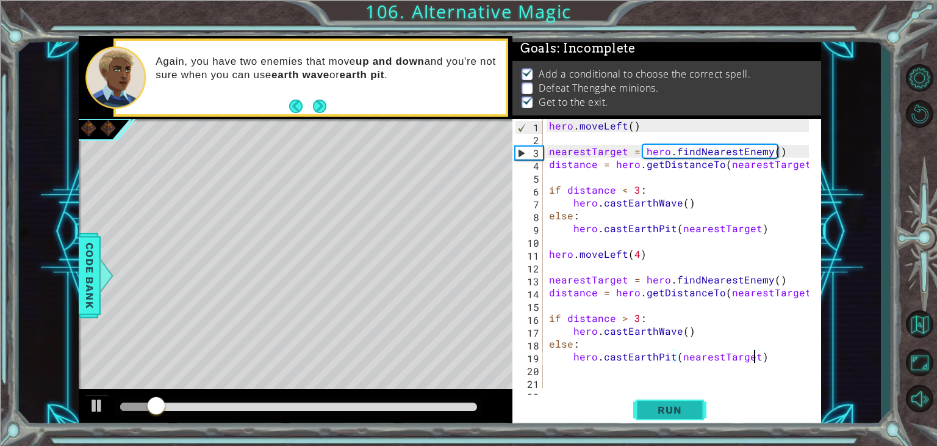
click at [698, 408] on button "Run" at bounding box center [669, 409] width 73 height 31
click at [608, 379] on div "hero . moveLeft ( ) nearestTarget = hero . findNearestEnemy ( ) distance = hero…" at bounding box center [681, 266] width 269 height 295
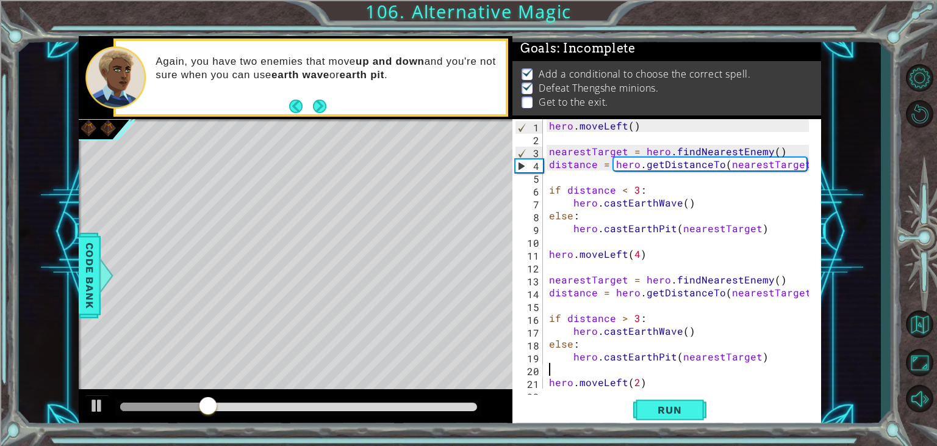
type textarea "m"
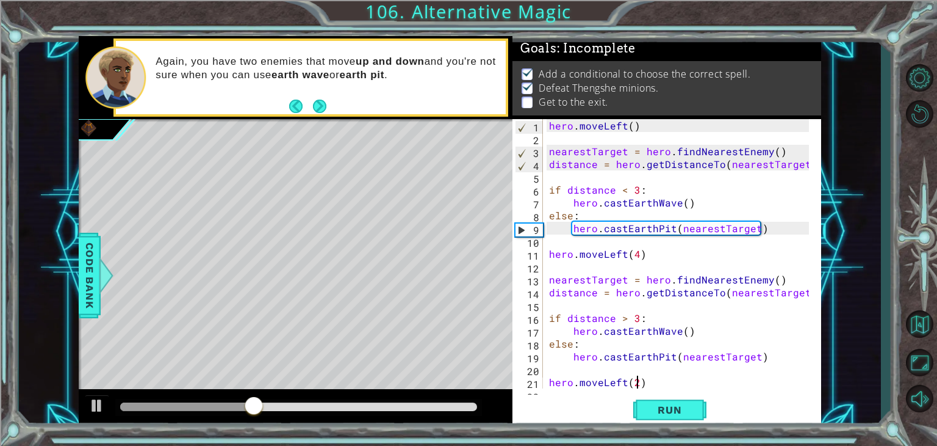
click at [635, 381] on div "hero . moveLeft ( ) nearestTarget = hero . findNearestEnemy ( ) distance = hero…" at bounding box center [681, 266] width 269 height 295
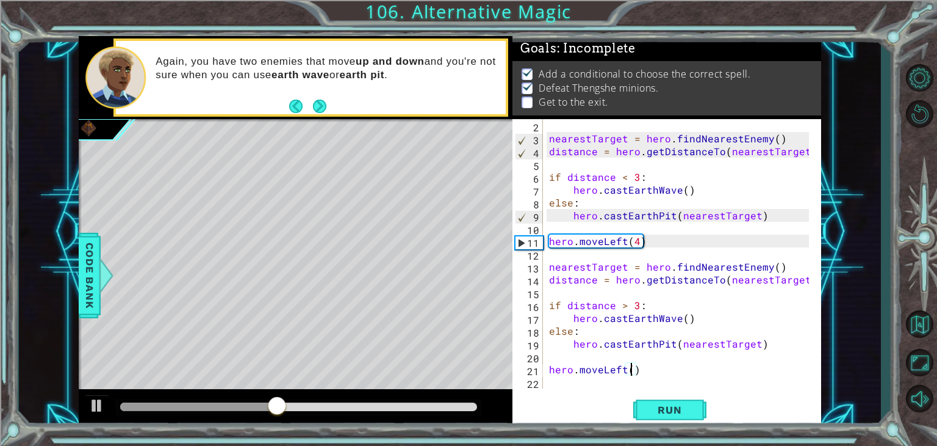
scroll to position [0, 5]
click at [658, 418] on button "Run" at bounding box center [669, 409] width 73 height 31
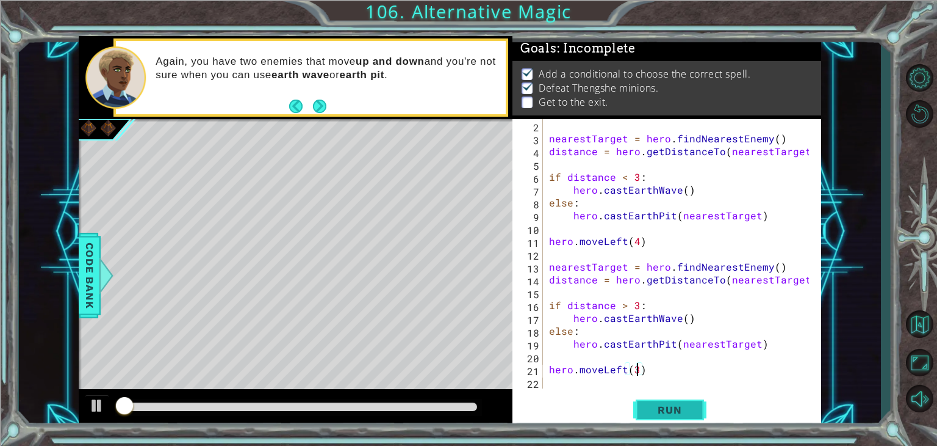
click at [657, 417] on button "Run" at bounding box center [669, 409] width 73 height 31
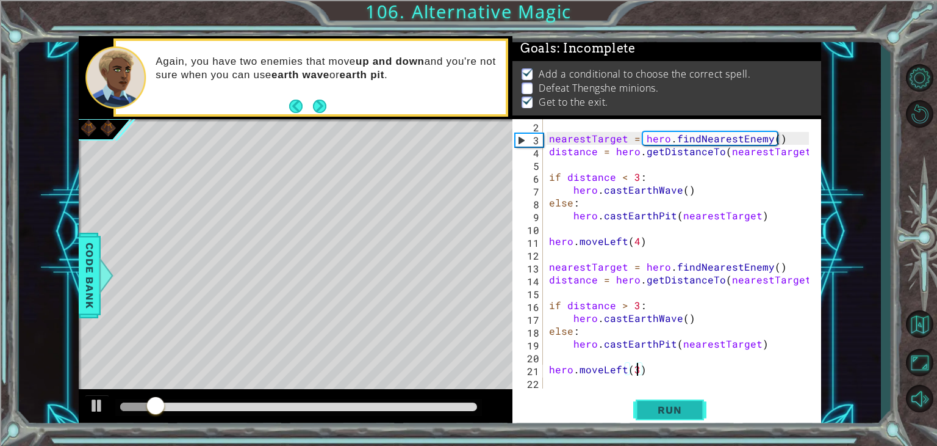
click at [654, 417] on button "Run" at bounding box center [669, 409] width 73 height 31
click at [654, 416] on button "Run" at bounding box center [669, 409] width 73 height 31
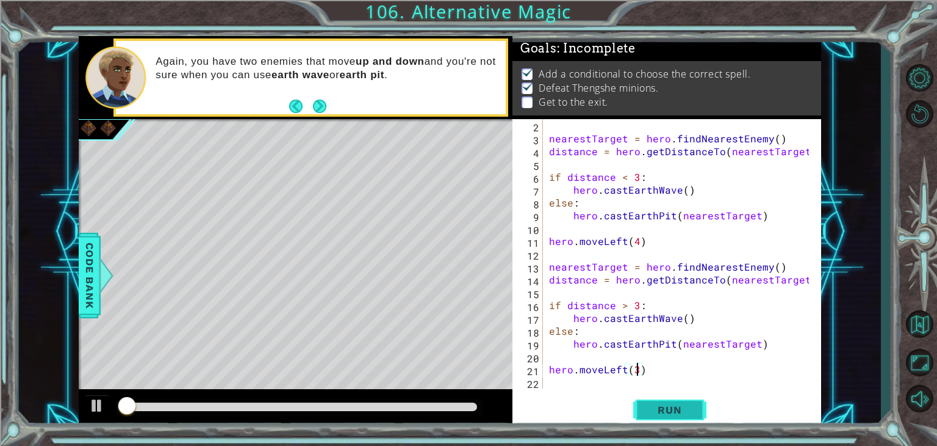
click at [654, 416] on button "Run" at bounding box center [669, 409] width 73 height 31
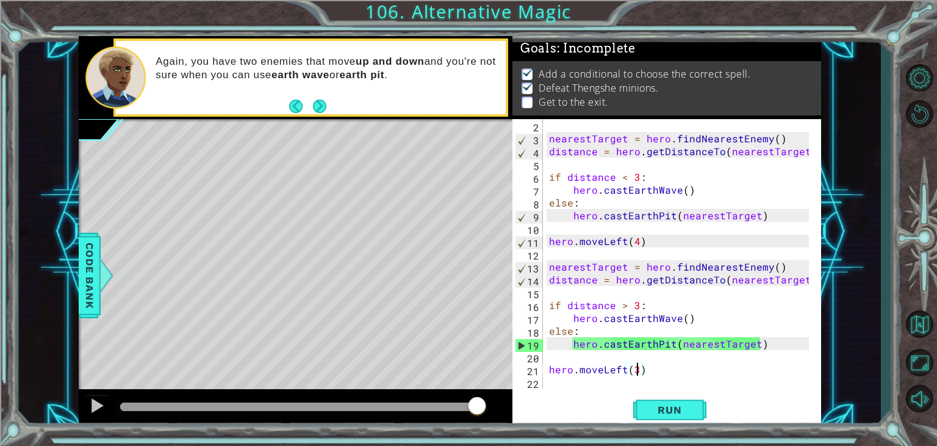
click at [628, 405] on div "Run" at bounding box center [670, 409] width 309 height 31
click at [671, 348] on div "nearestTarget = hero . findNearestEnemy ( ) distance = hero . getDistanceTo ( n…" at bounding box center [681, 266] width 269 height 295
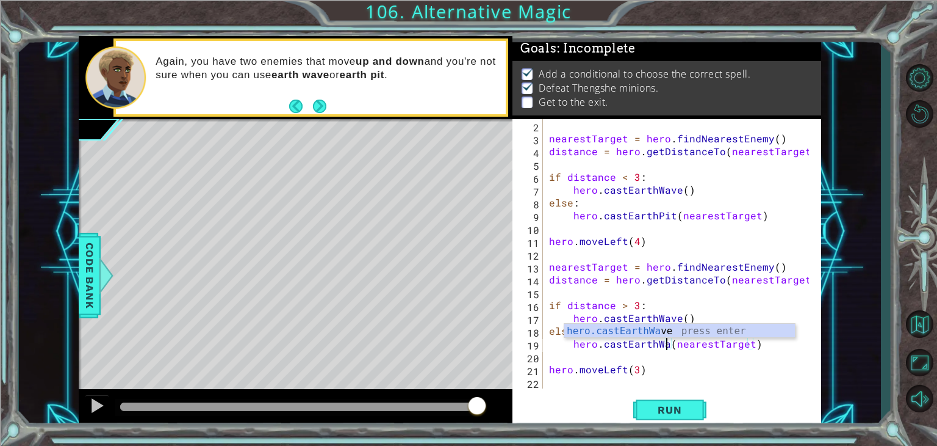
scroll to position [0, 8]
type textarea "hero.castEarthWave(nearestTarget)"
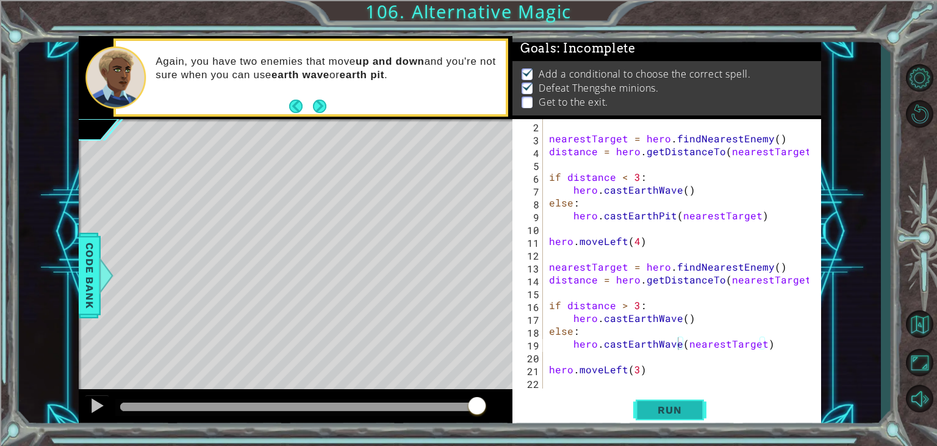
click at [668, 405] on span "Run" at bounding box center [670, 409] width 48 height 12
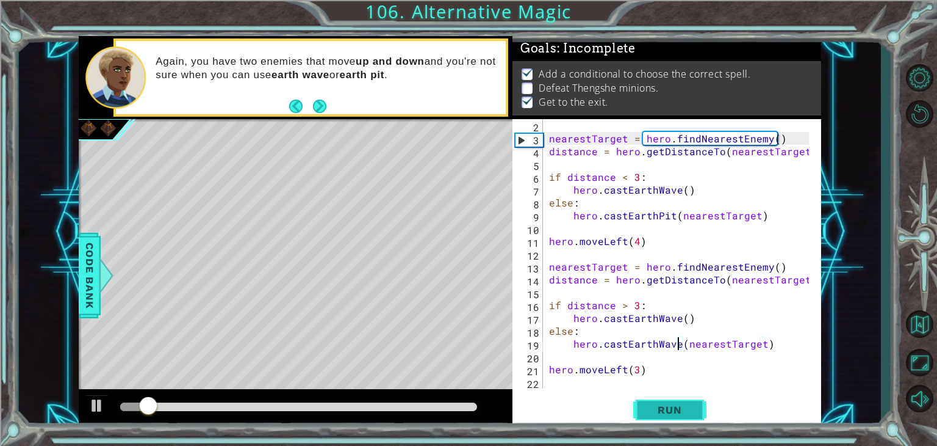
click at [666, 402] on button "Run" at bounding box center [669, 409] width 73 height 31
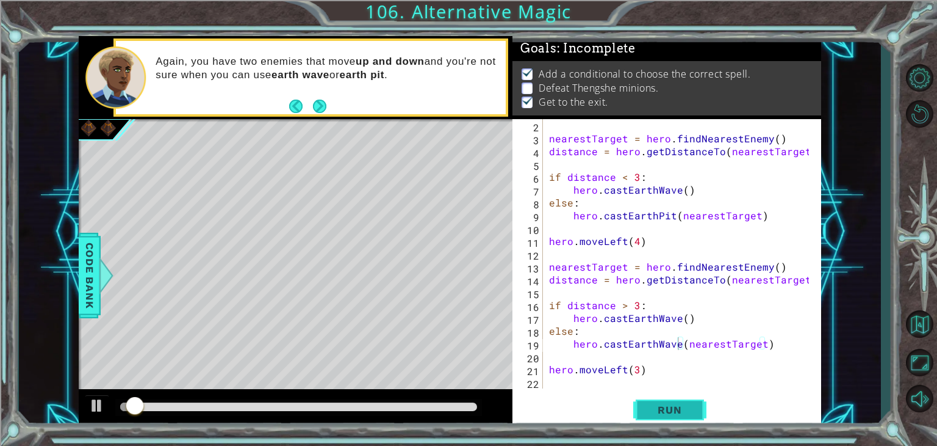
click at [666, 402] on button "Run" at bounding box center [669, 409] width 73 height 31
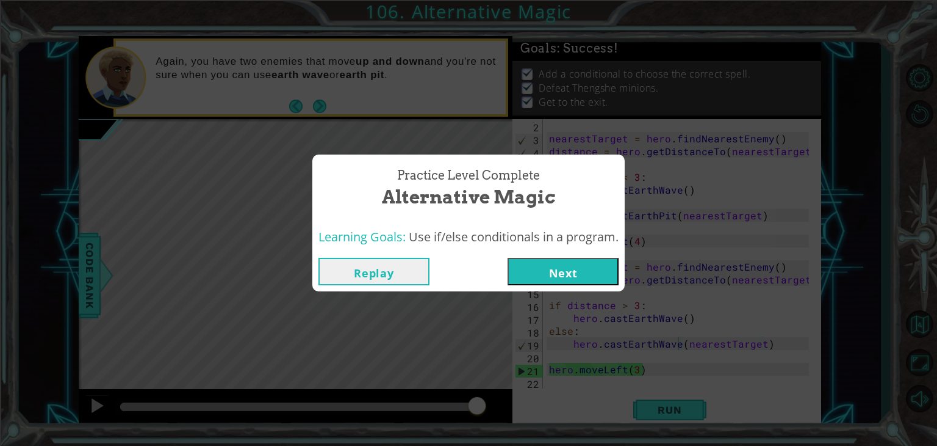
click at [582, 279] on button "Next" at bounding box center [563, 271] width 111 height 27
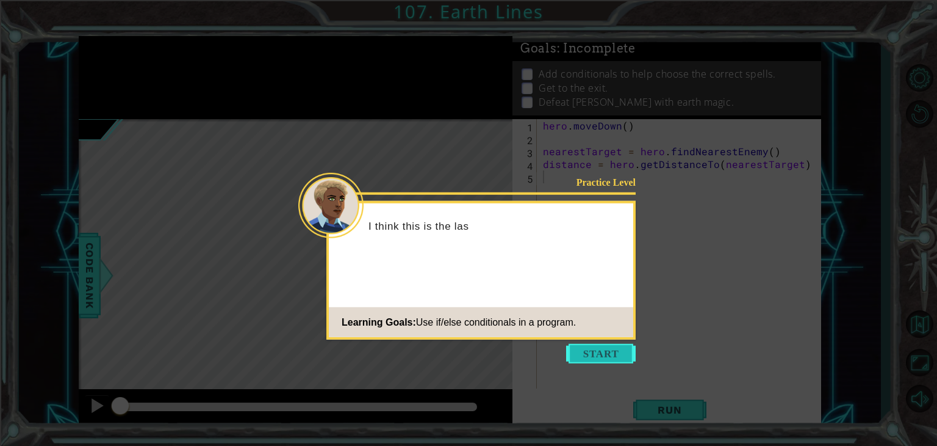
click at [580, 350] on button "Start" at bounding box center [601, 354] width 70 height 20
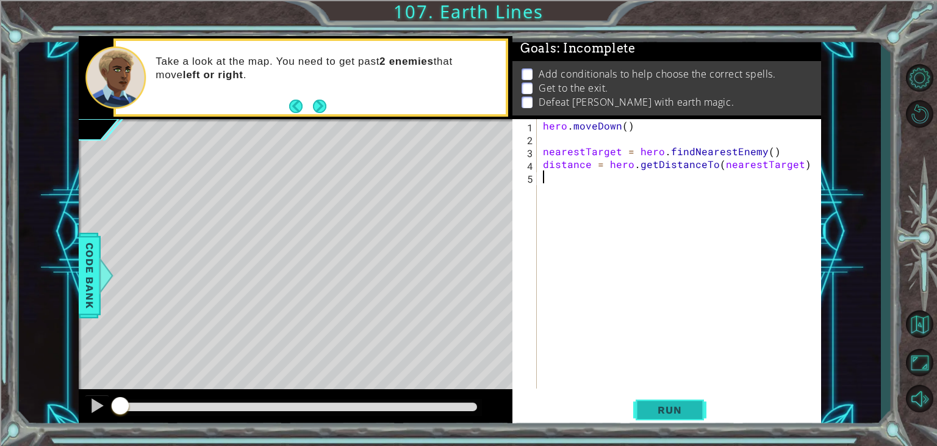
click at [679, 413] on span "Run" at bounding box center [670, 409] width 48 height 12
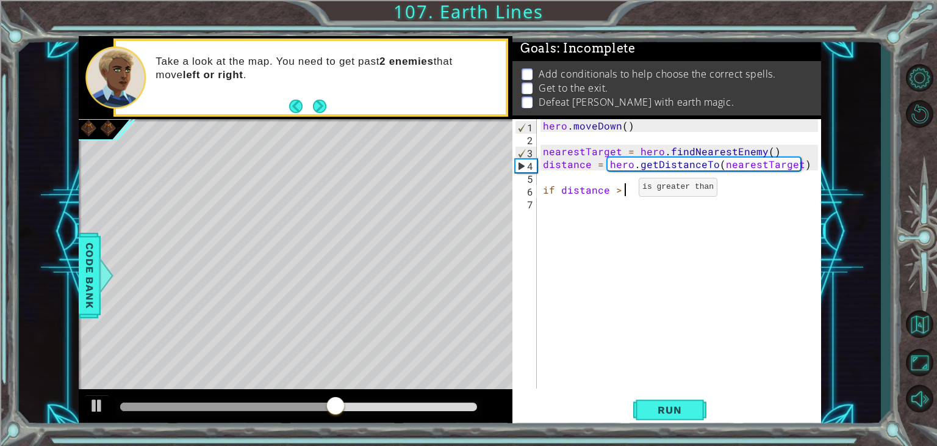
scroll to position [0, 5]
type textarea "if distance > 1:"
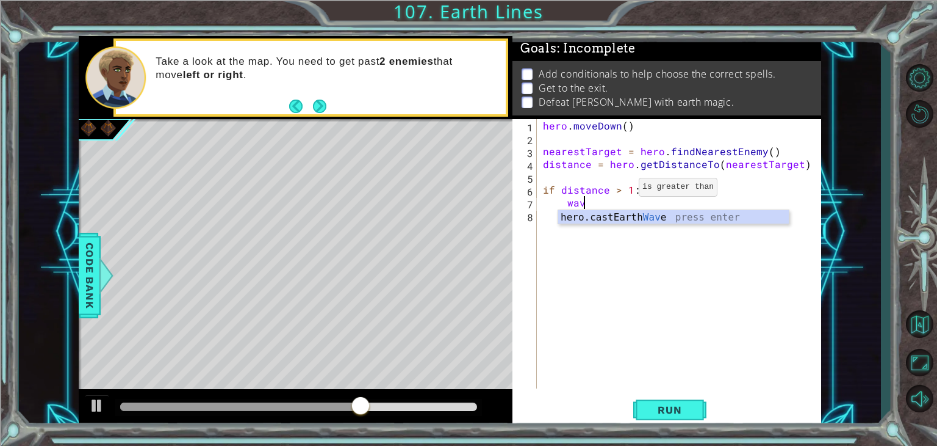
type textarea "wave"
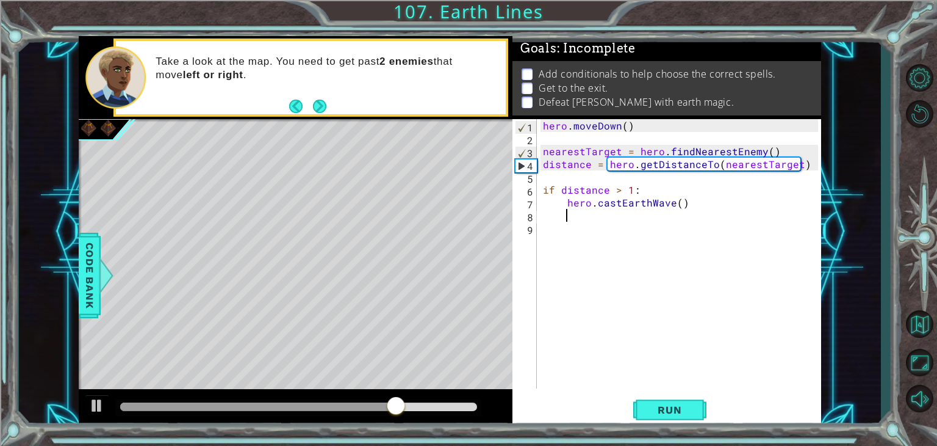
click at [597, 232] on div "hero . [GEOGRAPHIC_DATA] ( ) nearestTarget = hero . findNearestEnemy ( ) distan…" at bounding box center [683, 266] width 284 height 295
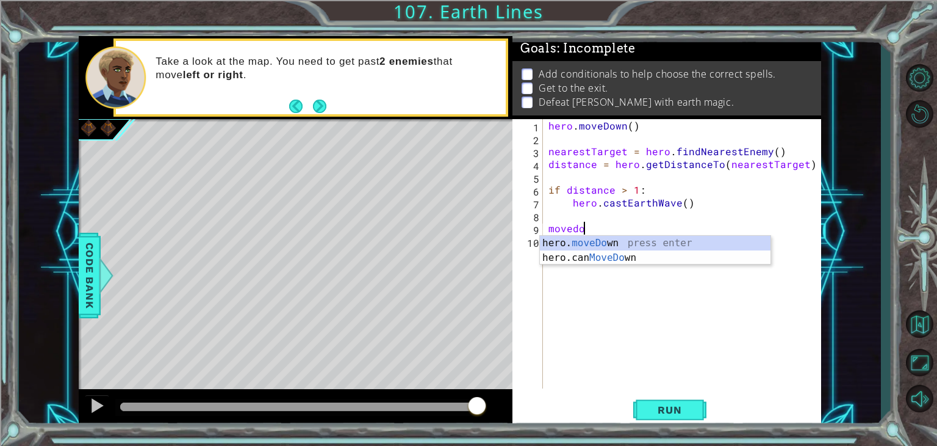
scroll to position [0, 2]
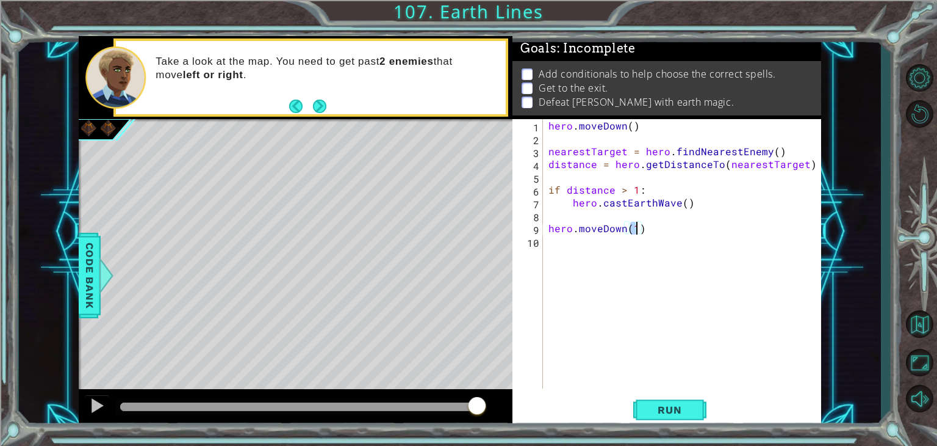
type textarea "hero.moveDown(2)"
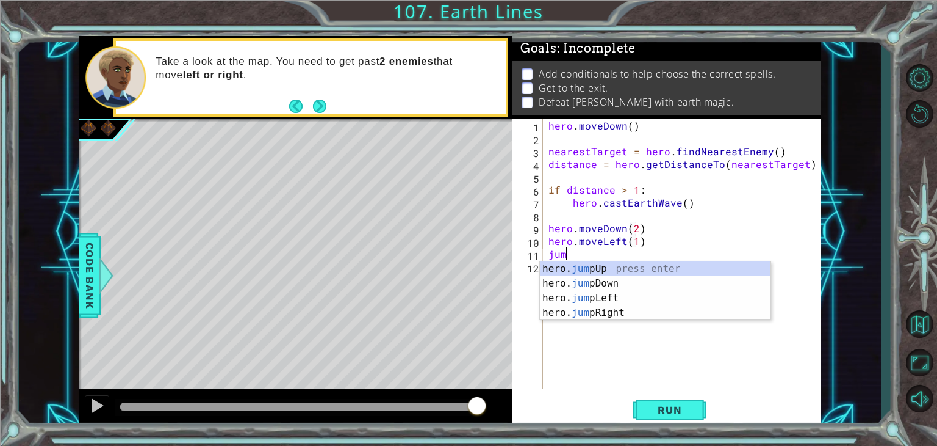
scroll to position [0, 6]
type textarea "hero.moveLeft(1)jump"
click at [603, 301] on div "hero. jump Up press enter hero. jump Down press enter hero. jump Left press ent…" at bounding box center [655, 305] width 231 height 88
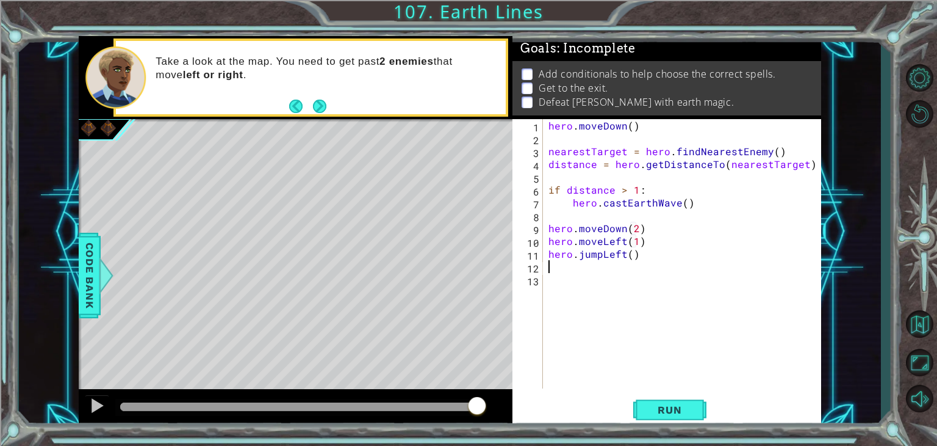
scroll to position [0, 0]
click at [630, 259] on div "hero . [GEOGRAPHIC_DATA] ( ) nearestTarget = hero . findNearestEnemy ( ) distan…" at bounding box center [685, 266] width 278 height 295
click at [674, 411] on span "Run" at bounding box center [670, 409] width 48 height 12
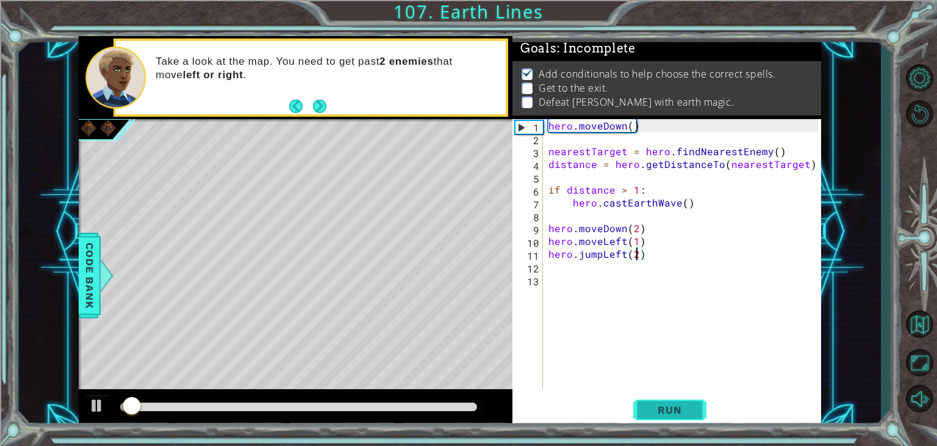
scroll to position [5, 0]
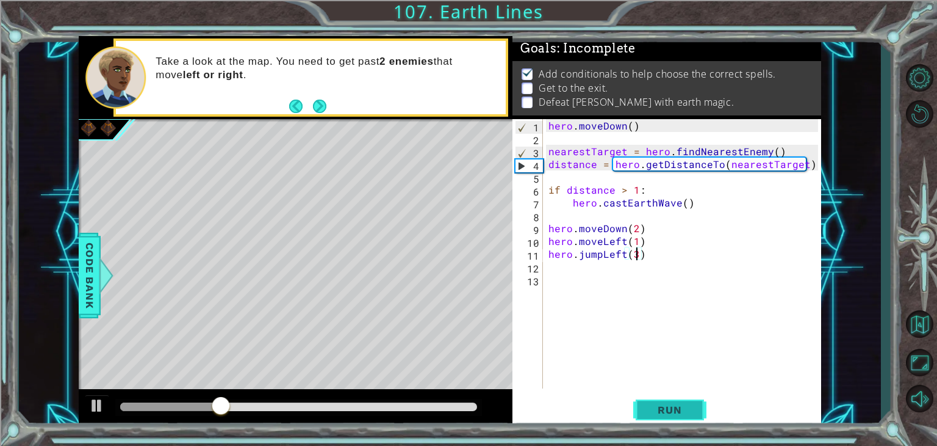
type textarea "hero.jumpLeft(3)"
click at [681, 420] on button "Run" at bounding box center [669, 409] width 73 height 31
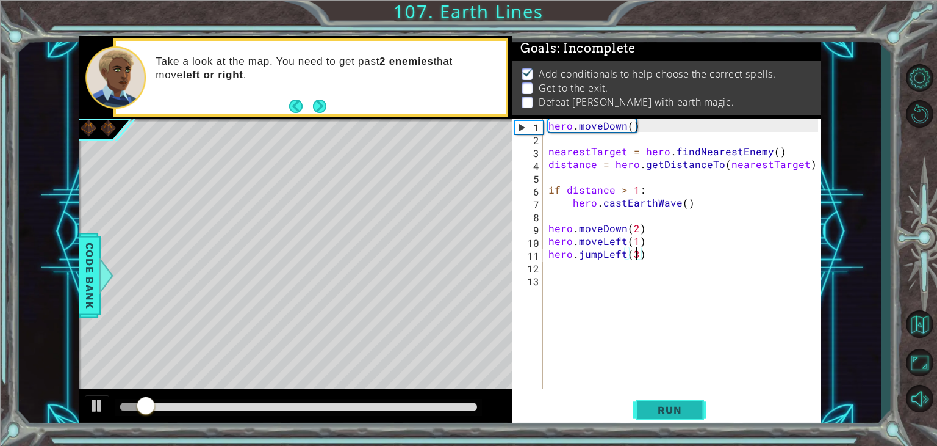
click at [681, 416] on span "Run" at bounding box center [670, 409] width 48 height 12
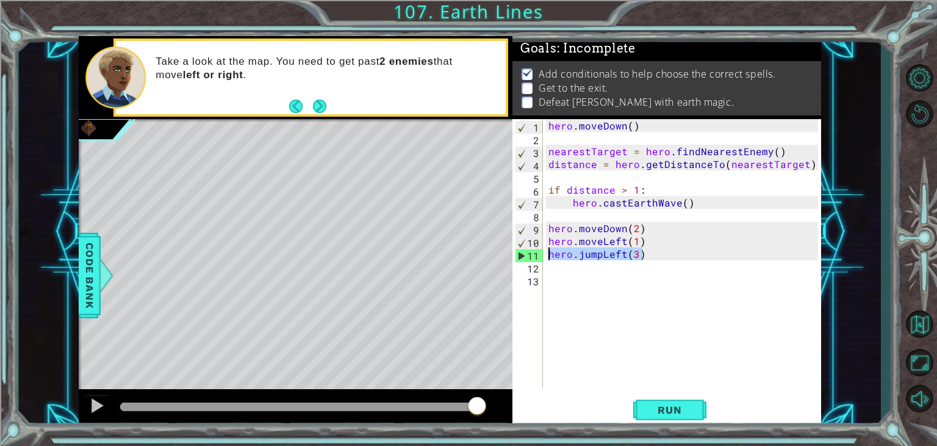
drag, startPoint x: 660, startPoint y: 259, endPoint x: 530, endPoint y: 259, distance: 130.0
click at [530, 259] on div "hero.jumpLeft(3) 1 2 3 4 5 6 7 8 9 10 11 12 13 hero . [GEOGRAPHIC_DATA] ( ) nea…" at bounding box center [666, 253] width 306 height 269
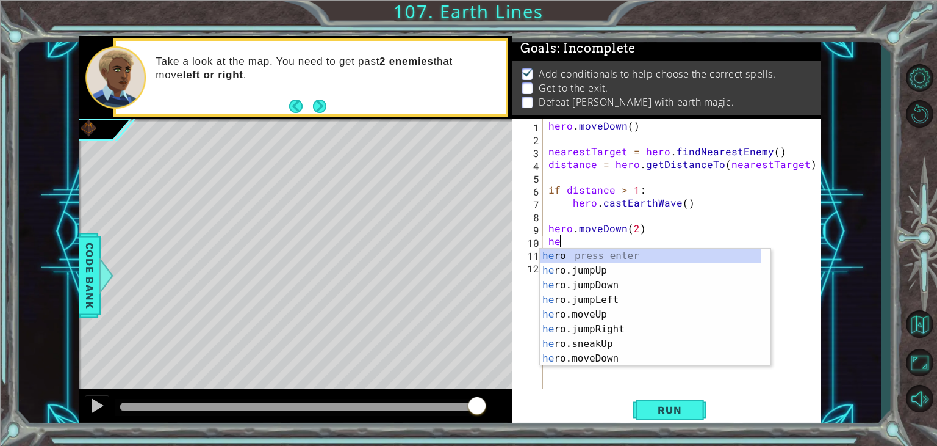
type textarea "h"
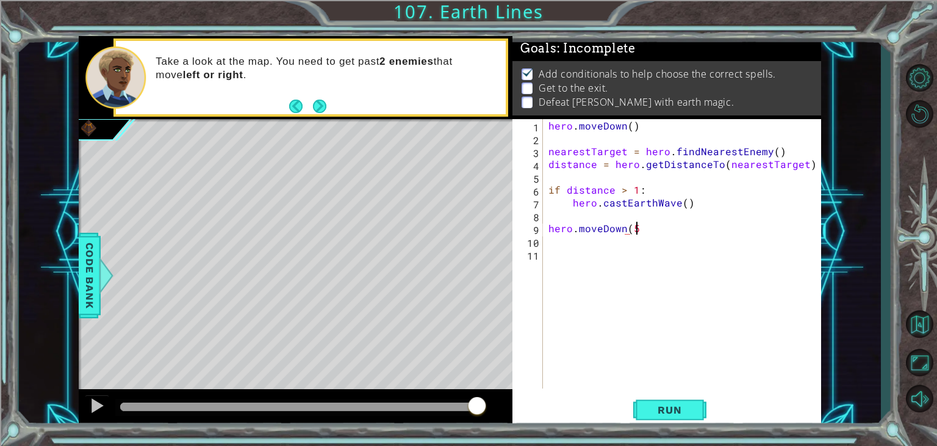
scroll to position [0, 5]
type textarea "hero.moveDown(5)"
type textarea "if distance > 3:"
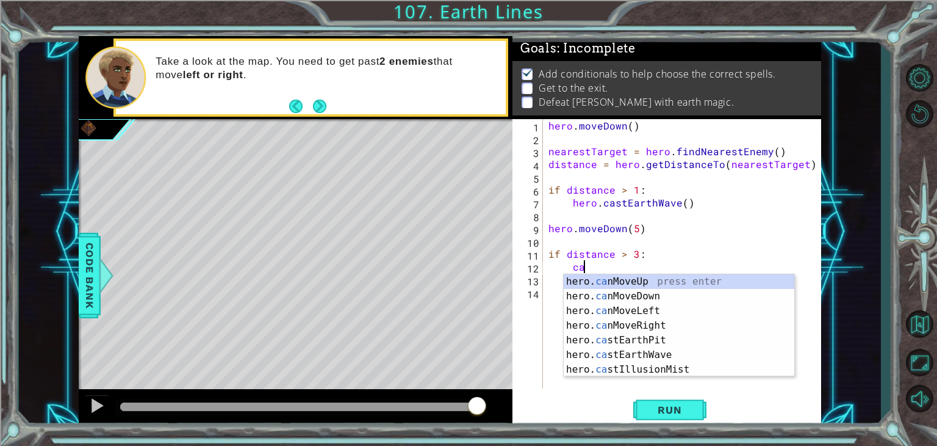
scroll to position [0, 2]
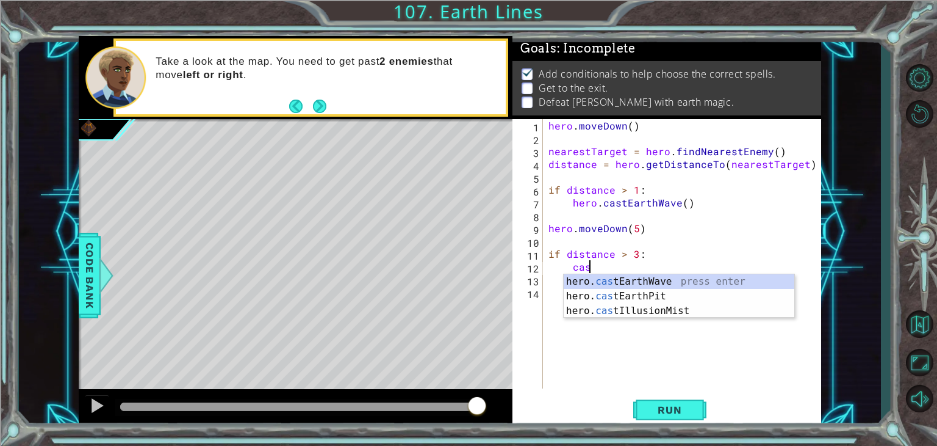
type textarea "cast"
click at [632, 281] on div "hero. cast EarthWave press enter hero. cast EarthPit press enter hero. cast Ill…" at bounding box center [679, 310] width 231 height 73
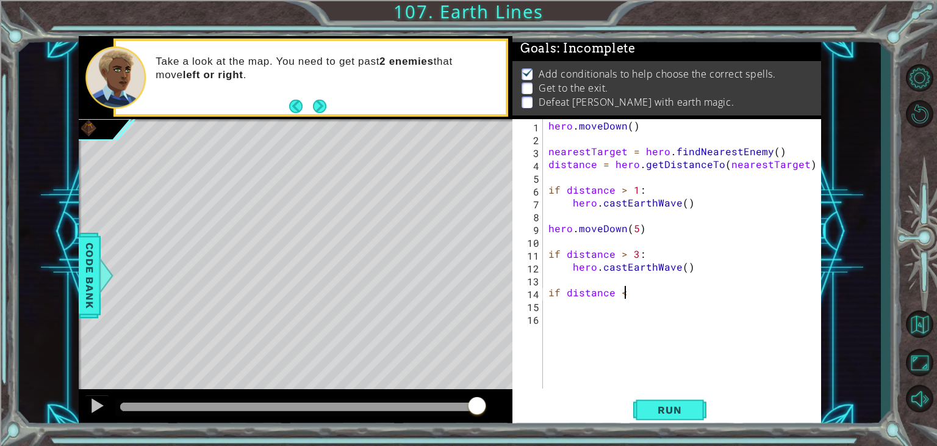
scroll to position [0, 4]
type textarea "if distance < 3"
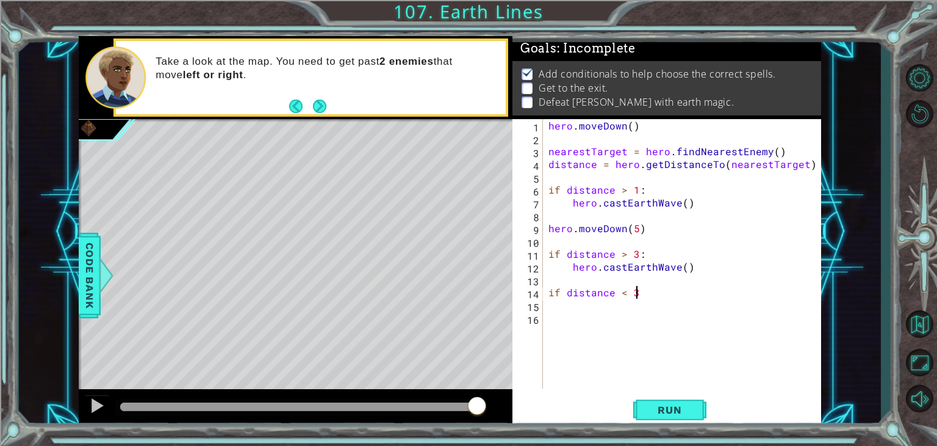
type textarea "if distance < 3:"
type textarea "c"
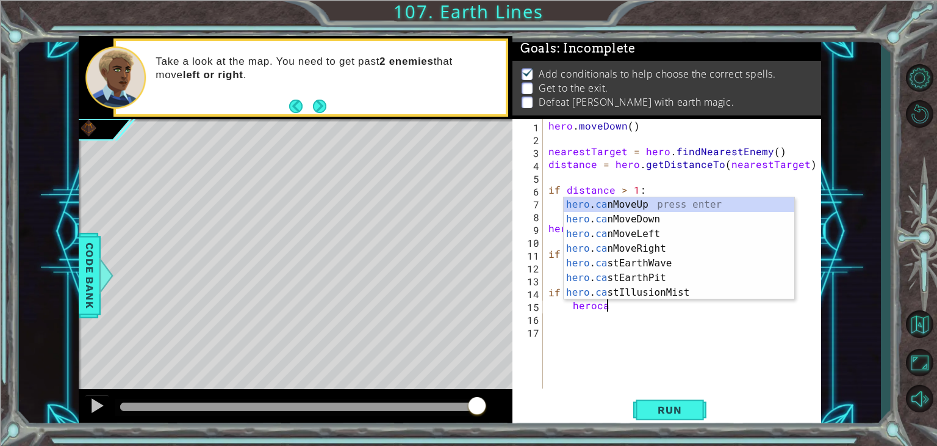
type textarea "herocas"
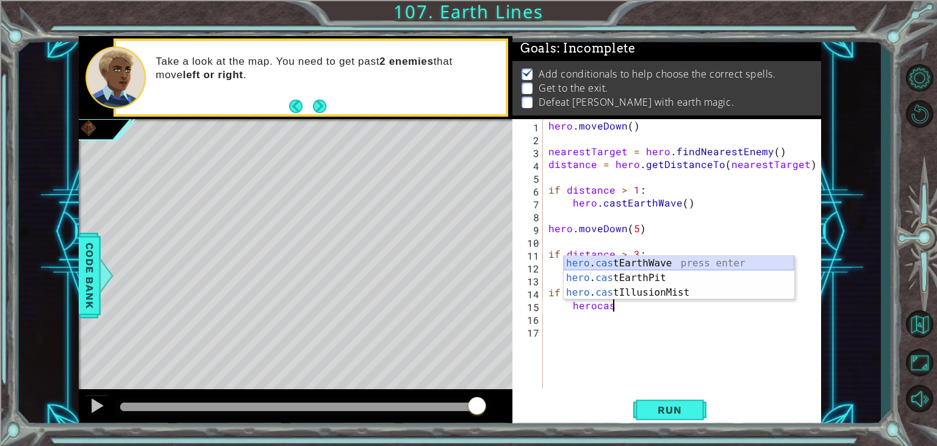
click at [641, 265] on div "hero . cas tEarthWave press enter hero . cas tEarthPit press enter hero . cas t…" at bounding box center [679, 292] width 231 height 73
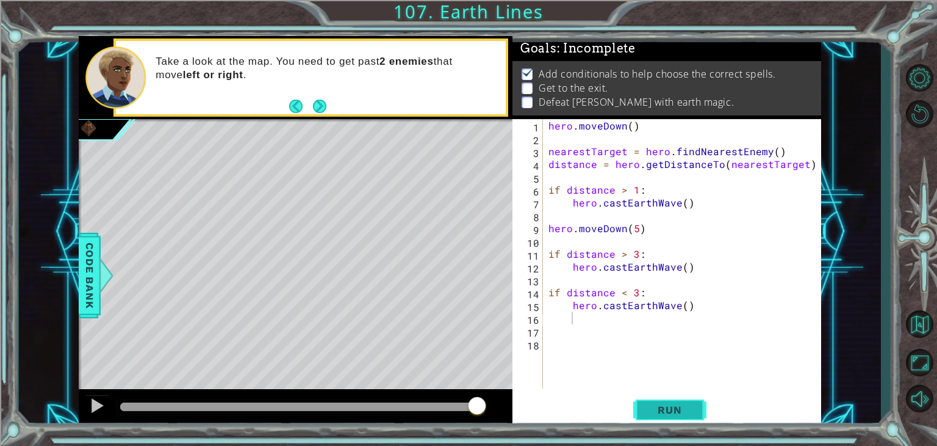
click at [676, 414] on span "Run" at bounding box center [670, 409] width 48 height 12
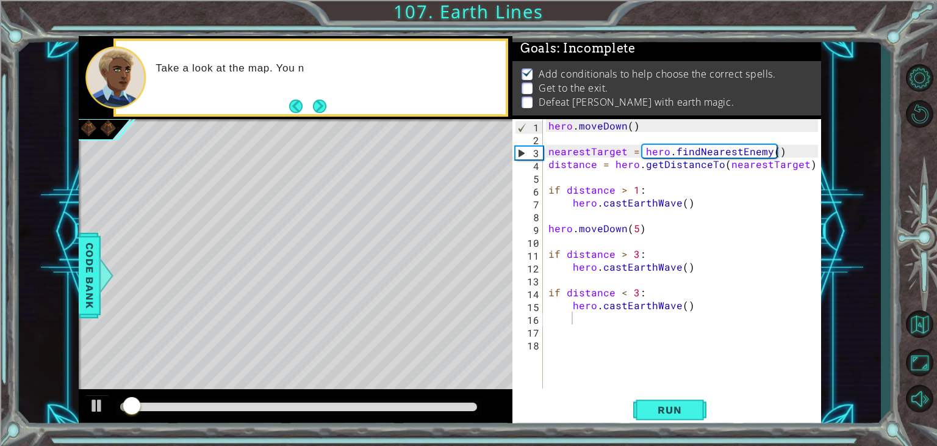
click at [680, 391] on div "1 2 3 4 5 6 7 8 9 10 11 12 13 14 15 16 17 18 hero . [GEOGRAPHIC_DATA] ( ) neare…" at bounding box center [667, 273] width 309 height 308
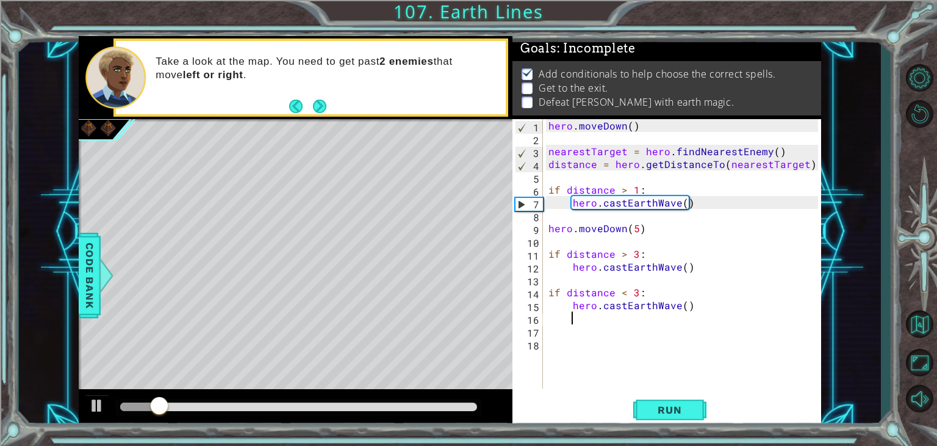
click at [234, 406] on div at bounding box center [298, 406] width 357 height 9
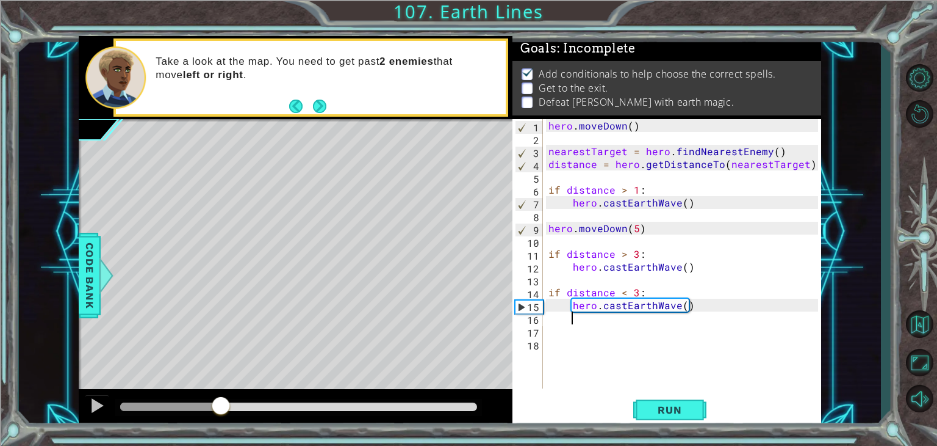
click at [221, 408] on div at bounding box center [170, 406] width 101 height 9
click at [81, 408] on div at bounding box center [296, 408] width 434 height 39
click at [95, 409] on div at bounding box center [97, 405] width 16 height 16
click at [635, 254] on div "hero . [GEOGRAPHIC_DATA] ( ) nearestTarget = hero . findNearestEnemy ( ) distan…" at bounding box center [685, 266] width 278 height 295
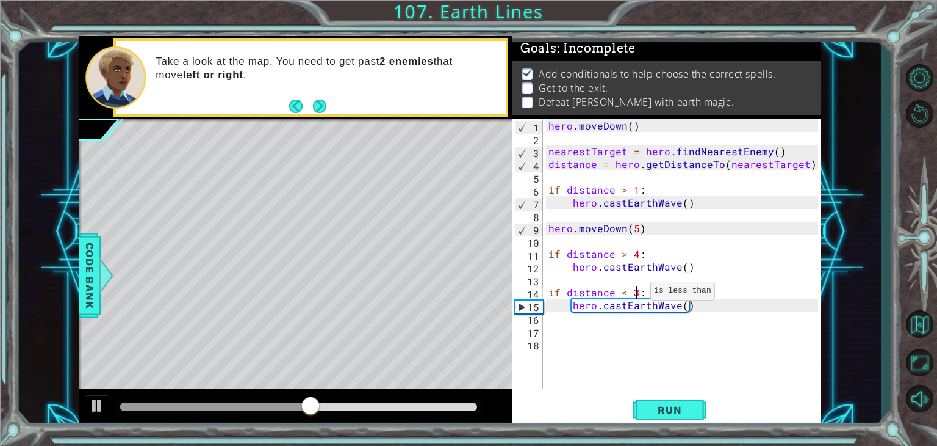
click at [635, 294] on div "hero . [GEOGRAPHIC_DATA] ( ) nearestTarget = hero . findNearestEnemy ( ) distan…" at bounding box center [685, 266] width 278 height 295
click at [652, 407] on span "Run" at bounding box center [670, 409] width 48 height 12
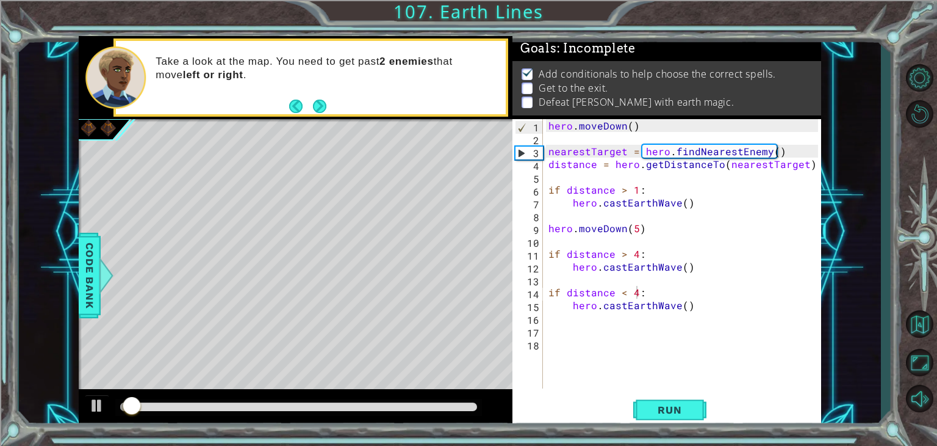
click at [233, 400] on div at bounding box center [298, 407] width 367 height 17
click at [225, 406] on div at bounding box center [298, 406] width 357 height 9
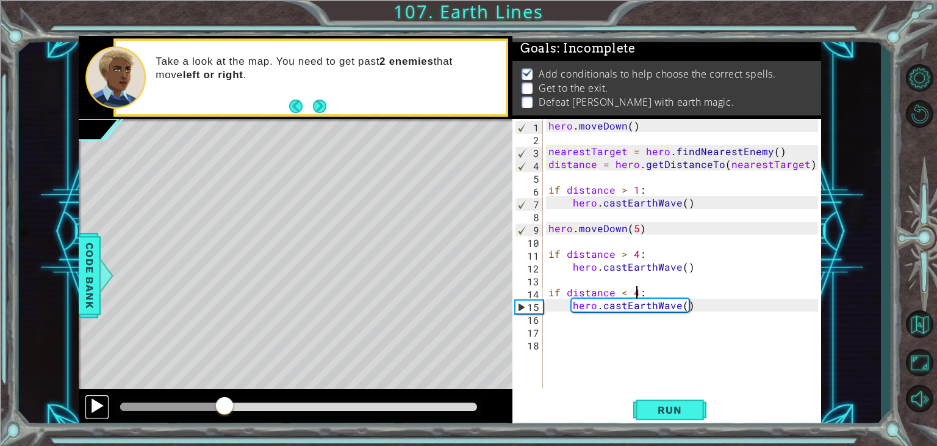
click at [85, 406] on button at bounding box center [97, 406] width 24 height 25
click at [675, 305] on div "hero . [GEOGRAPHIC_DATA] ( ) nearestTarget = hero . findNearestEnemy ( ) distan…" at bounding box center [685, 266] width 278 height 295
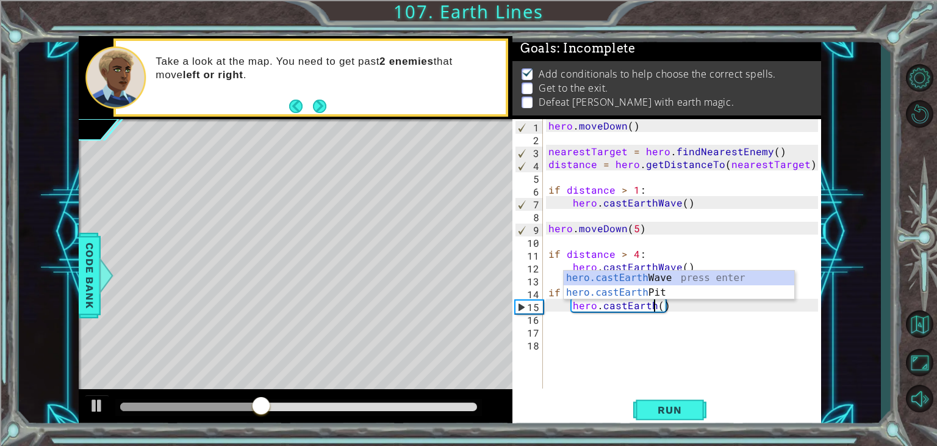
scroll to position [0, 7]
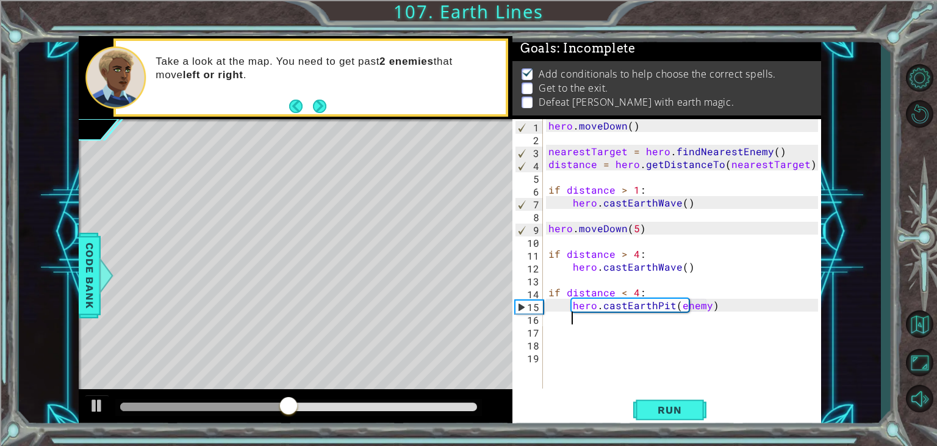
click at [695, 303] on div "hero . [GEOGRAPHIC_DATA] ( ) nearestTarget = hero . findNearestEnemy ( ) distan…" at bounding box center [685, 266] width 278 height 295
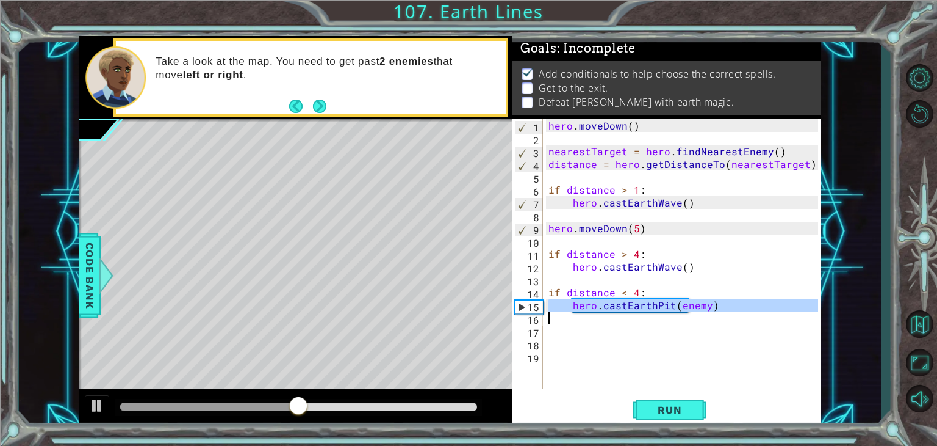
click at [695, 303] on div "hero . [GEOGRAPHIC_DATA] ( ) nearestTarget = hero . findNearestEnemy ( ) distan…" at bounding box center [685, 266] width 278 height 295
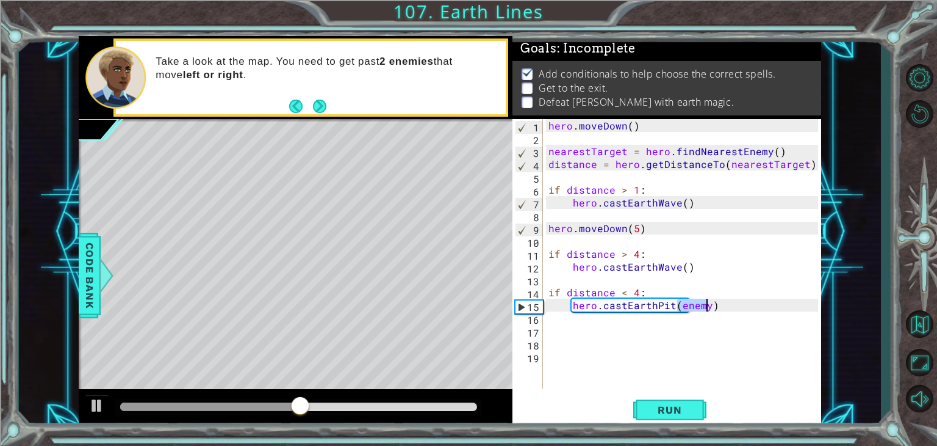
click at [695, 303] on div "hero . [GEOGRAPHIC_DATA] ( ) nearestTarget = hero . findNearestEnemy ( ) distan…" at bounding box center [685, 266] width 278 height 295
click at [686, 406] on span "Run" at bounding box center [670, 409] width 48 height 12
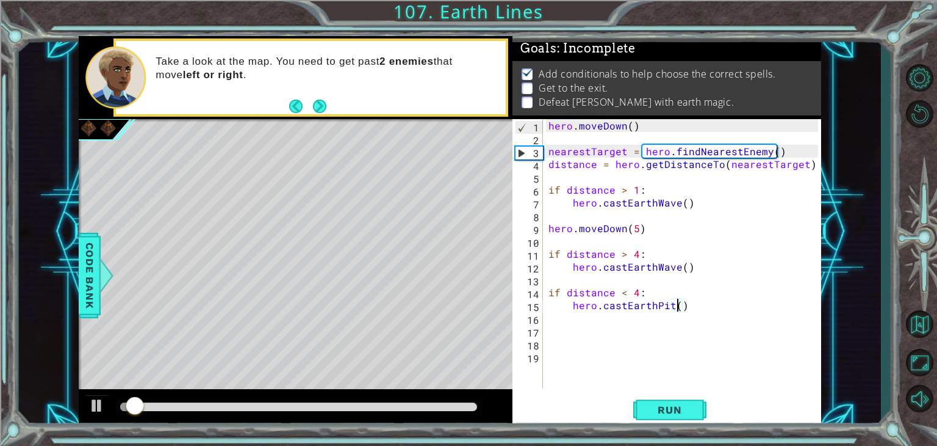
click at [217, 404] on div at bounding box center [298, 406] width 357 height 9
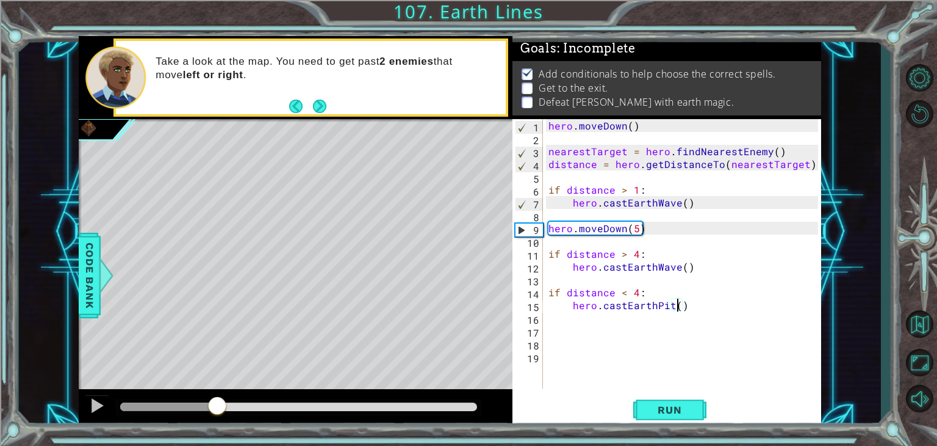
click at [272, 406] on div at bounding box center [298, 406] width 357 height 9
click at [96, 403] on div at bounding box center [97, 405] width 16 height 16
click at [663, 268] on div "hero . [GEOGRAPHIC_DATA] ( ) nearestTarget = hero . findNearestEnemy ( ) distan…" at bounding box center [685, 266] width 278 height 295
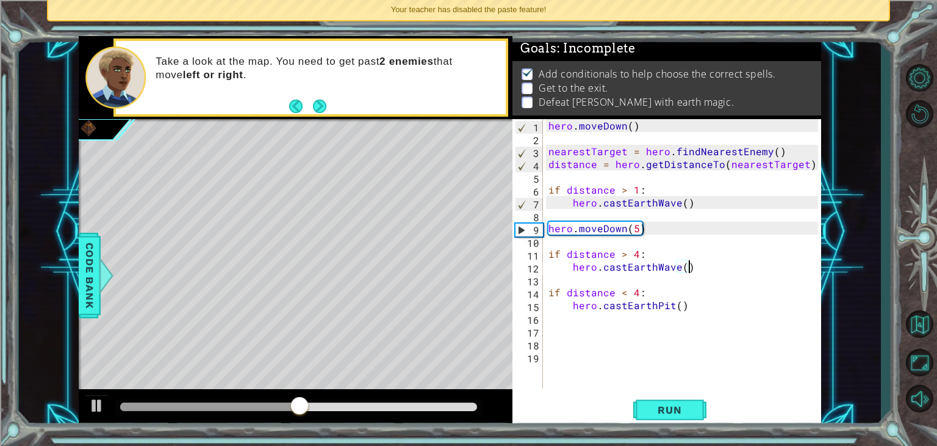
click at [691, 270] on div "hero . [GEOGRAPHIC_DATA] ( ) nearestTarget = hero . findNearestEnemy ( ) distan…" at bounding box center [685, 266] width 278 height 295
click at [671, 268] on div "hero . [GEOGRAPHIC_DATA] ( ) nearestTarget = hero . findNearestEnemy ( ) distan…" at bounding box center [685, 266] width 278 height 295
click at [673, 267] on div "hero . [GEOGRAPHIC_DATA] ( ) nearestTarget = hero . findNearestEnemy ( ) distan…" at bounding box center [685, 266] width 278 height 295
click at [677, 268] on div "hero . [GEOGRAPHIC_DATA] ( ) nearestTarget = hero . findNearestEnemy ( ) distan…" at bounding box center [685, 266] width 278 height 295
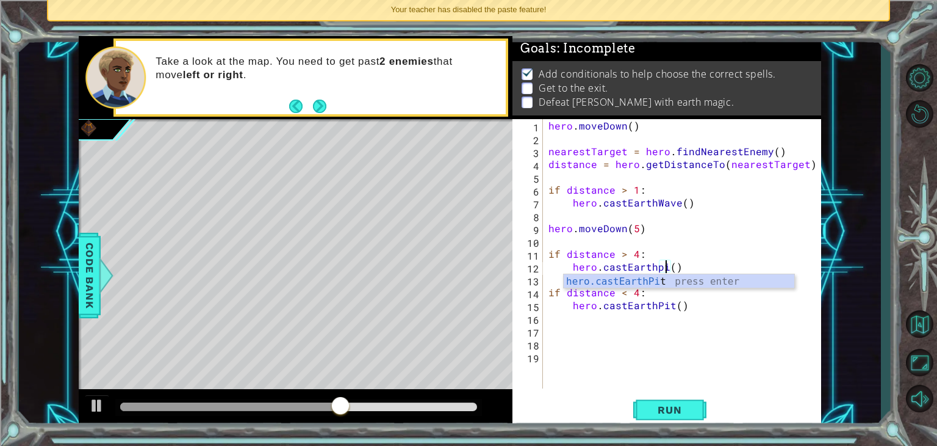
scroll to position [0, 7]
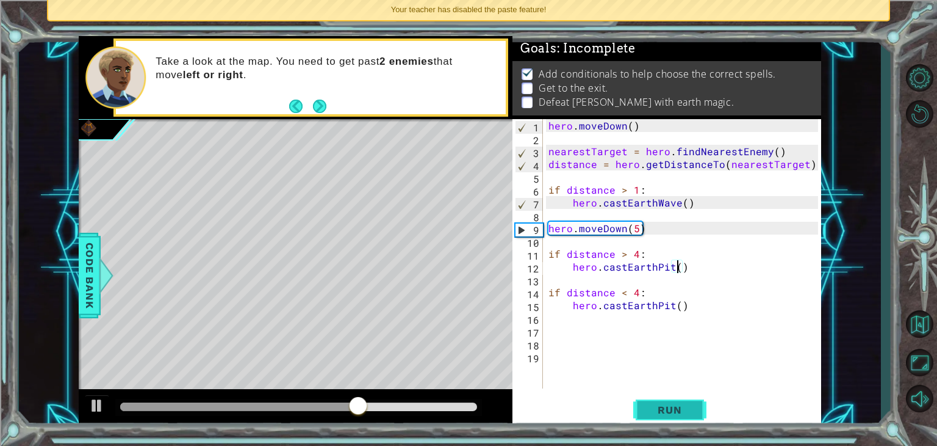
type textarea "hero.castEarthPit()"
click at [665, 419] on button "Run" at bounding box center [669, 409] width 73 height 31
click at [550, 341] on div "hero . [GEOGRAPHIC_DATA] ( ) nearestTarget = hero . findNearestEnemy ( ) distan…" at bounding box center [685, 266] width 278 height 295
click at [553, 330] on div "hero . [GEOGRAPHIC_DATA] ( ) nearestTarget = hero . findNearestEnemy ( ) distan…" at bounding box center [685, 266] width 278 height 295
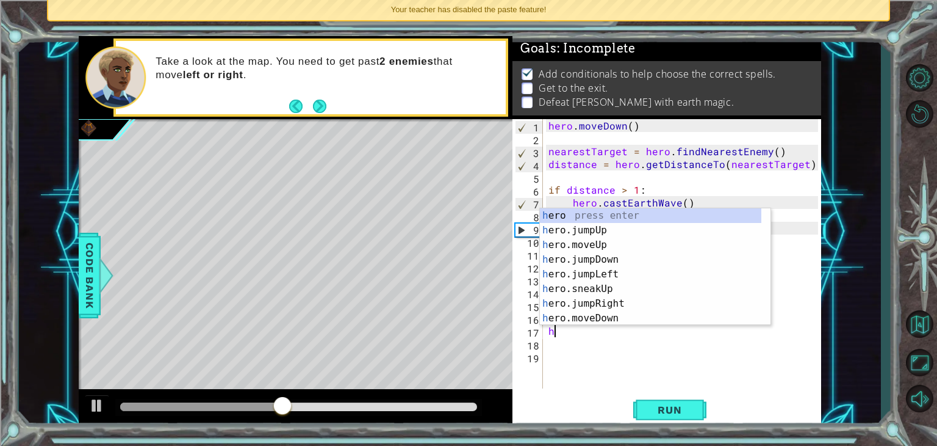
type textarea "hc"
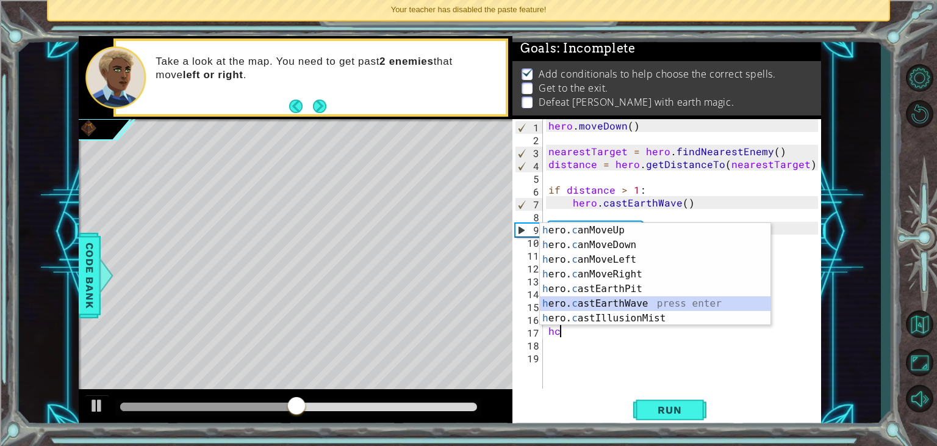
click at [627, 302] on div "h ero. c anMoveUp press enter h ero. c anMoveDown press enter h ero. c anMoveLe…" at bounding box center [655, 289] width 231 height 132
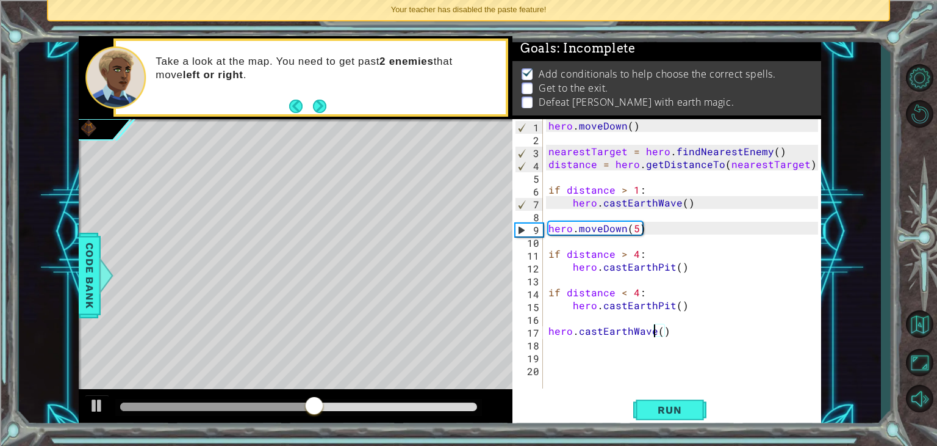
click at [657, 331] on div "hero . [GEOGRAPHIC_DATA] ( ) nearestTarget = hero . findNearestEnemy ( ) distan…" at bounding box center [685, 266] width 278 height 295
type textarea "hero.castEarthWave()"
drag, startPoint x: 671, startPoint y: 331, endPoint x: 545, endPoint y: 328, distance: 125.8
click at [545, 328] on div "hero.castEarthWave() 1 2 3 4 5 6 7 8 9 10 11 12 13 14 15 16 17 18 19 20 hero . …" at bounding box center [666, 253] width 306 height 269
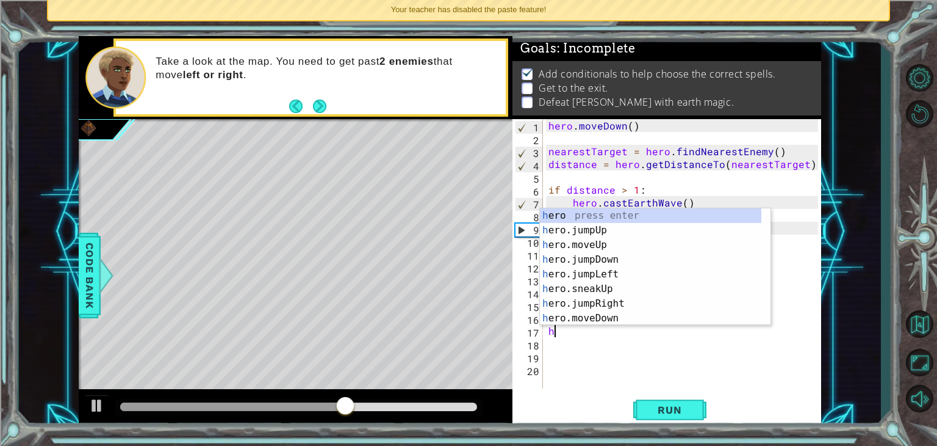
type textarea "hf"
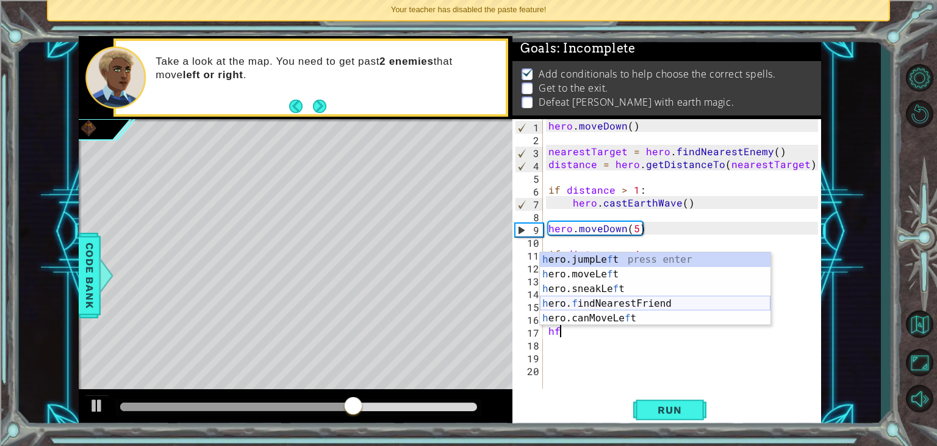
click at [601, 298] on div "h ero.jumpLe f t press enter h ero.moveLe f t press enter h ero.sneakLe f t pre…" at bounding box center [655, 303] width 231 height 103
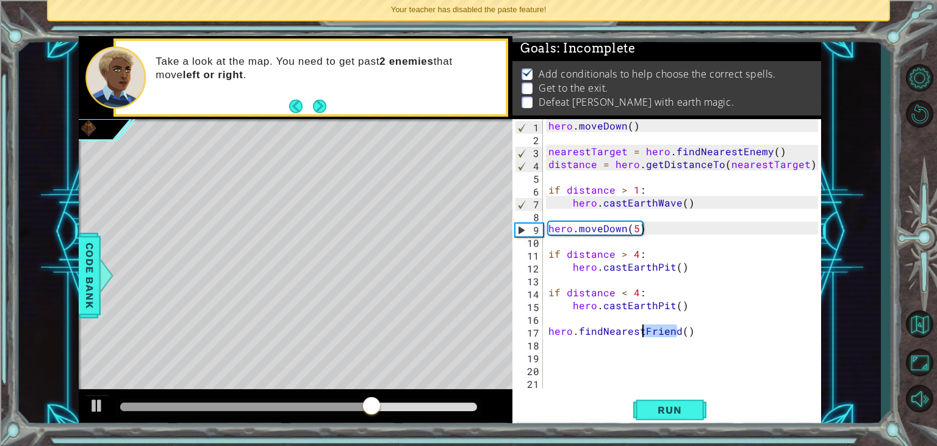
drag, startPoint x: 679, startPoint y: 333, endPoint x: 644, endPoint y: 336, distance: 35.0
click at [644, 336] on div "hero . [GEOGRAPHIC_DATA] ( ) nearestTarget = hero . findNearestEnemy ( ) distan…" at bounding box center [685, 266] width 278 height 295
type textarea "hero.findNearestEnemy()"
click at [573, 346] on div "hero . [GEOGRAPHIC_DATA] ( ) nearestTarget = hero . findNearestEnemy ( ) distan…" at bounding box center [685, 266] width 278 height 295
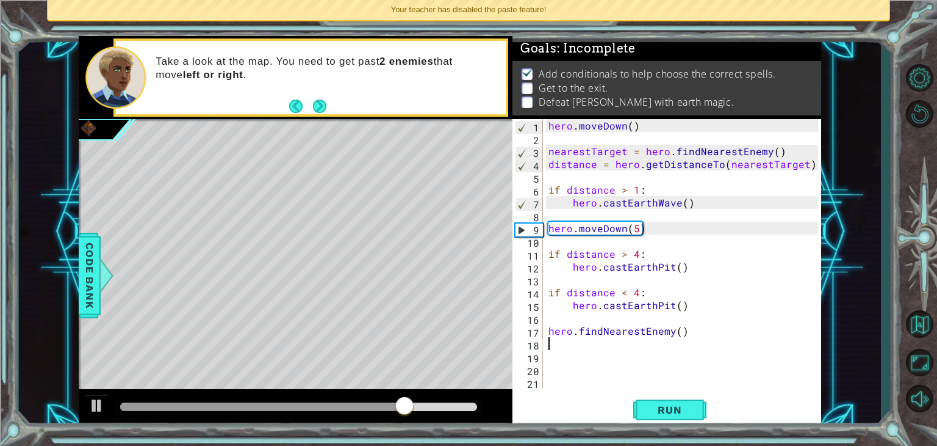
scroll to position [0, 0]
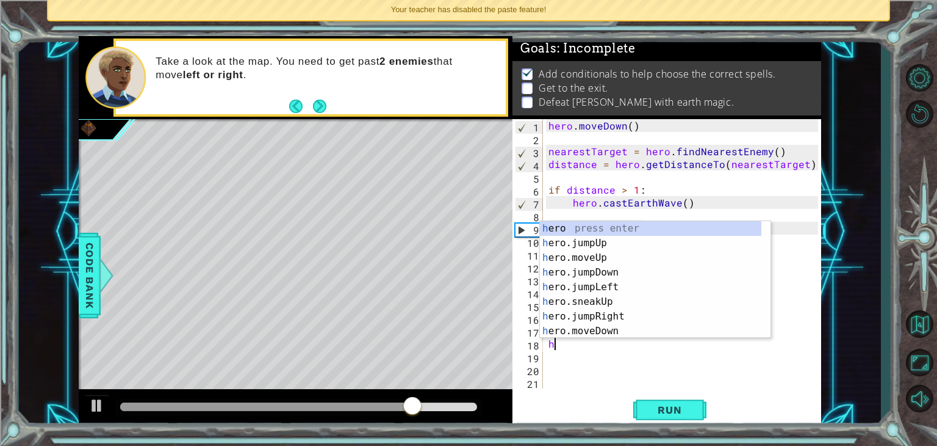
type textarea "hc"
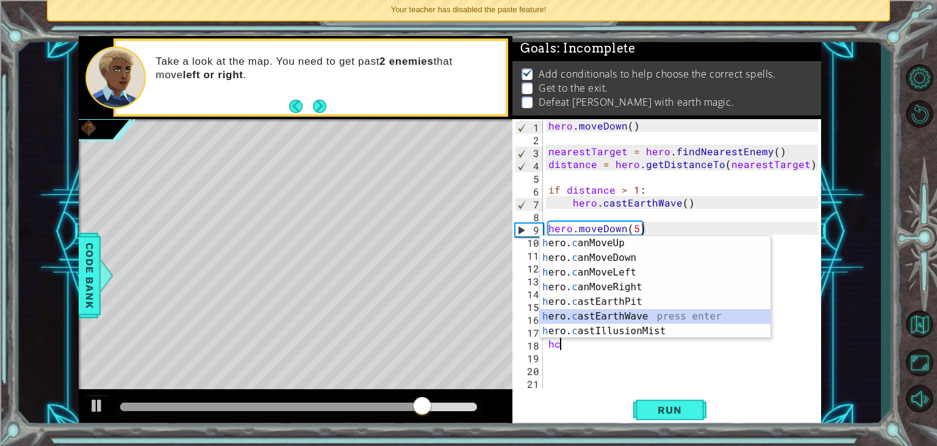
click at [642, 318] on div "h ero. c anMoveUp press enter h ero. c anMoveDown press enter h ero. c anMoveLe…" at bounding box center [655, 302] width 231 height 132
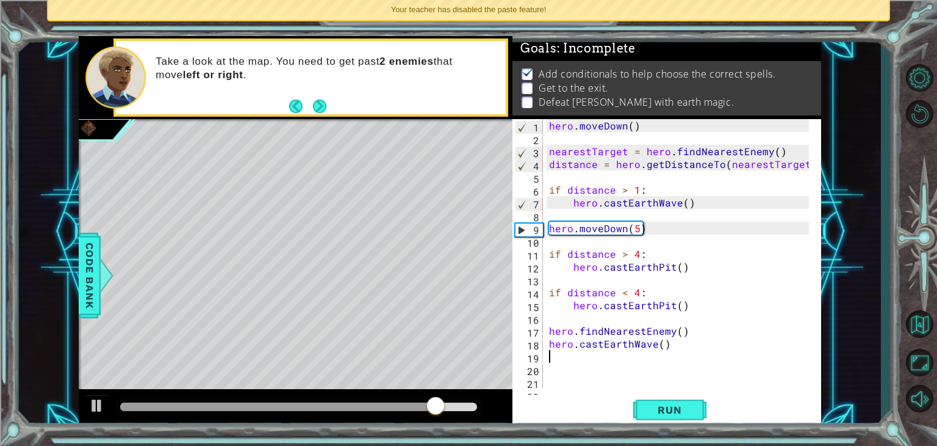
click at [660, 350] on div "hero . [GEOGRAPHIC_DATA] ( ) nearestTarget = hero . findNearestEnemy ( ) distan…" at bounding box center [681, 266] width 269 height 295
click at [659, 342] on div "hero . [GEOGRAPHIC_DATA] ( ) nearestTarget = hero . findNearestEnemy ( ) distan…" at bounding box center [681, 266] width 269 height 295
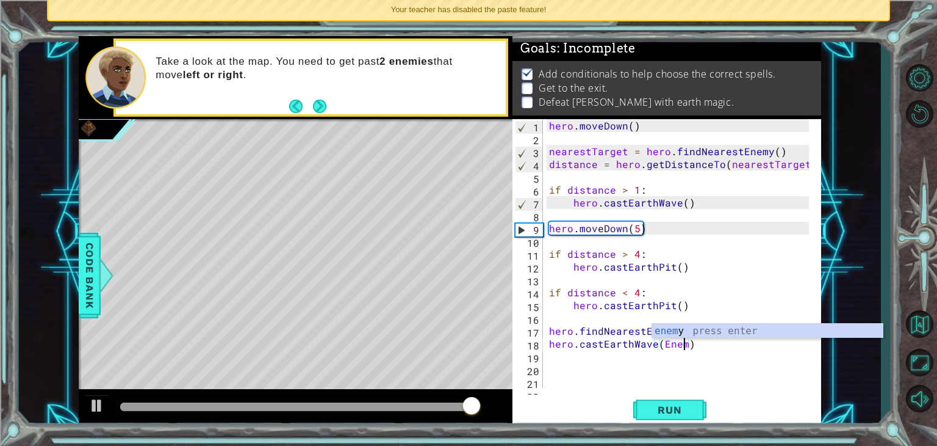
scroll to position [0, 8]
click at [676, 403] on button "Run" at bounding box center [669, 409] width 73 height 31
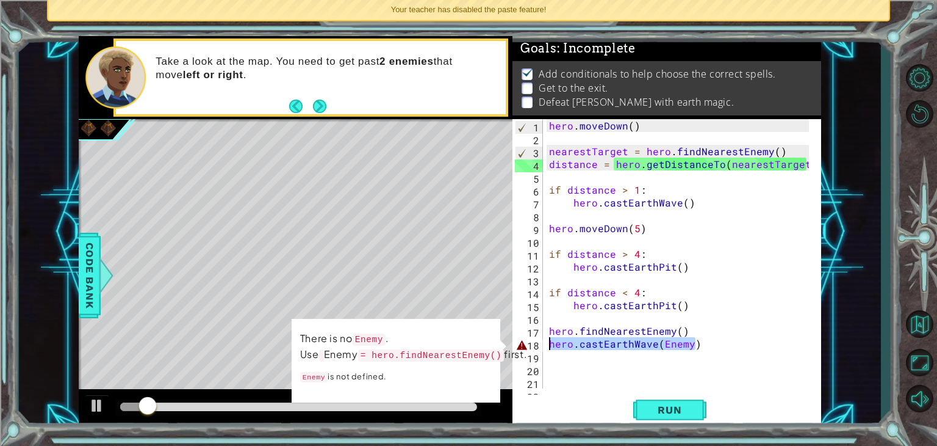
drag, startPoint x: 701, startPoint y: 345, endPoint x: 542, endPoint y: 341, distance: 159.3
click at [542, 341] on div "hero.castEarthWave(Enemy) 1 2 3 4 5 6 7 8 9 10 11 12 13 14 15 16 17 18 19 20 21…" at bounding box center [666, 253] width 306 height 269
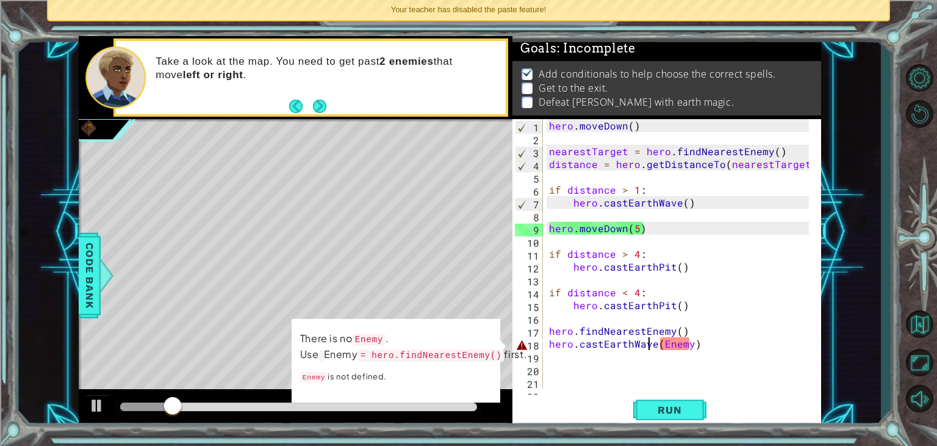
click at [654, 344] on div "hero . [GEOGRAPHIC_DATA] ( ) nearestTarget = hero . findNearestEnemy ( ) distan…" at bounding box center [681, 266] width 269 height 295
click at [671, 344] on div "hero . [GEOGRAPHIC_DATA] ( ) nearestTarget = hero . findNearestEnemy ( ) distan…" at bounding box center [681, 266] width 269 height 295
click at [666, 345] on div "hero . [GEOGRAPHIC_DATA] ( ) nearestTarget = hero . findNearestEnemy ( ) distan…" at bounding box center [681, 266] width 269 height 295
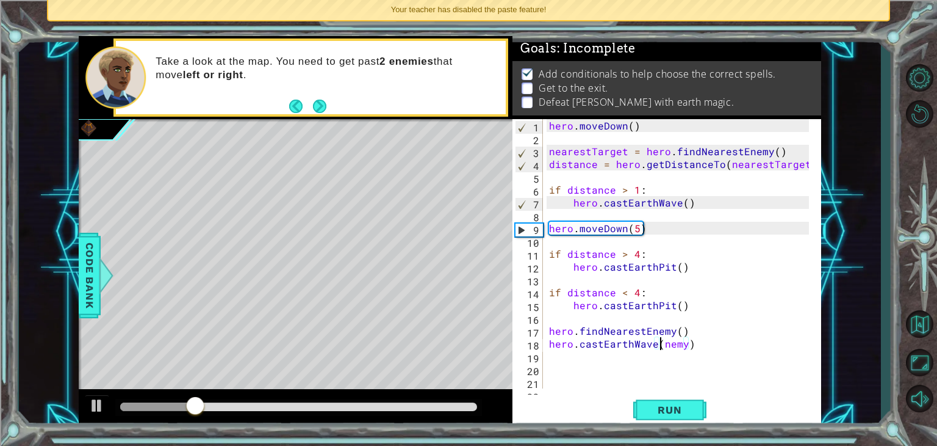
scroll to position [0, 7]
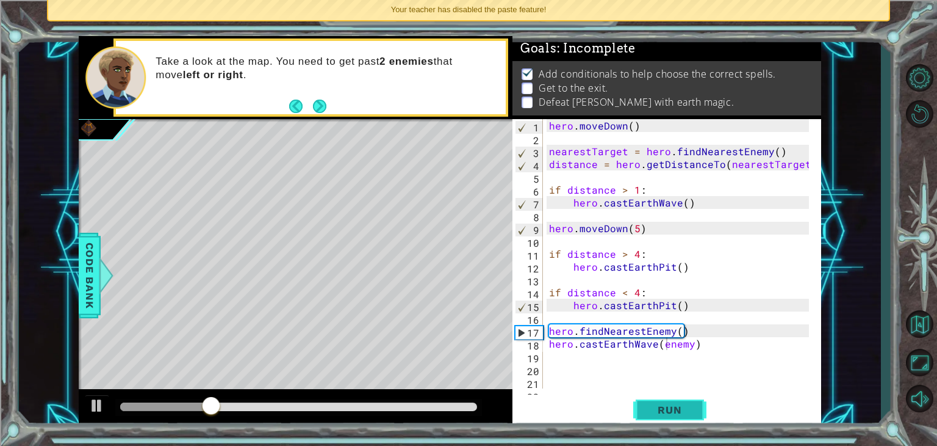
click at [676, 402] on button "Run" at bounding box center [669, 409] width 73 height 31
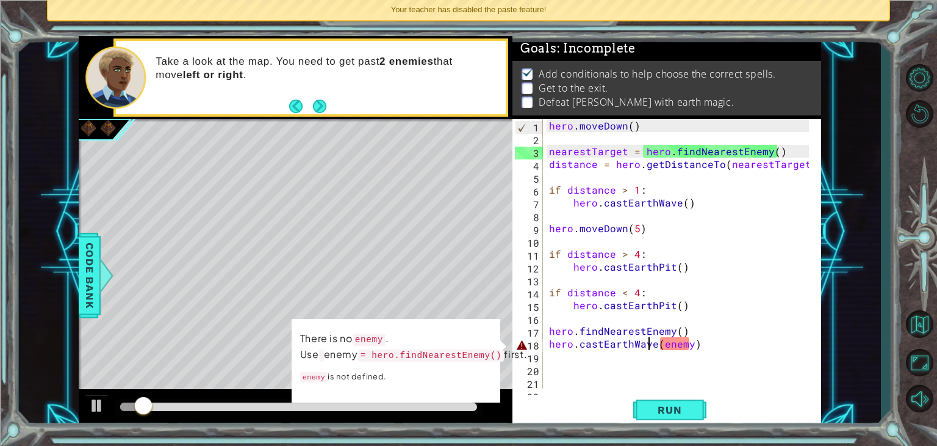
click at [649, 340] on div "hero . [GEOGRAPHIC_DATA] ( ) nearestTarget = hero . findNearestEnemy ( ) distan…" at bounding box center [681, 266] width 269 height 295
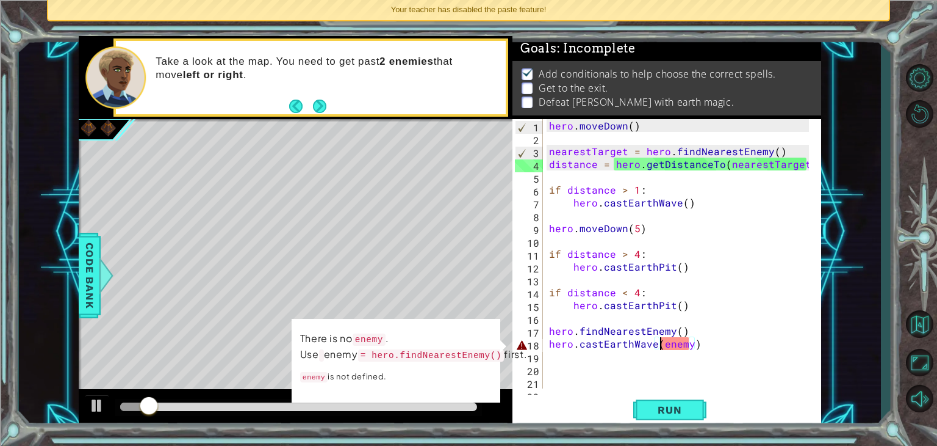
click at [659, 347] on div "hero . [GEOGRAPHIC_DATA] ( ) nearestTarget = hero . findNearestEnemy ( ) distan…" at bounding box center [681, 266] width 269 height 295
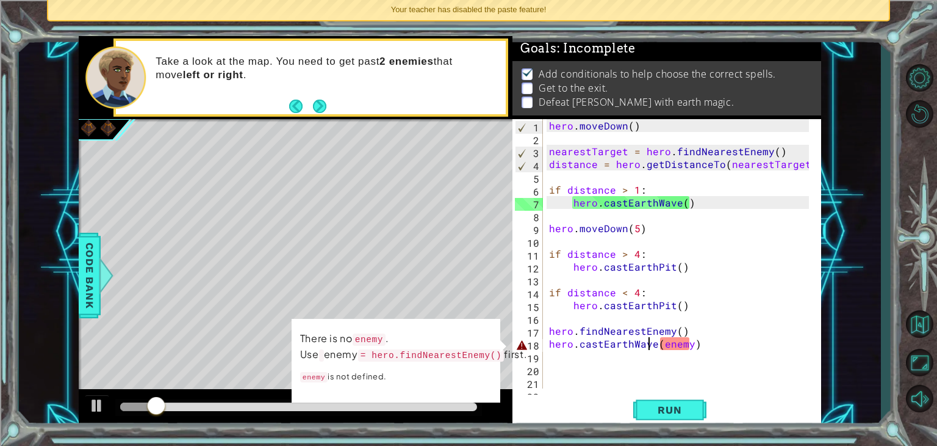
click at [652, 345] on div "hero . [GEOGRAPHIC_DATA] ( ) nearestTarget = hero . findNearestEnemy ( ) distan…" at bounding box center [681, 266] width 269 height 295
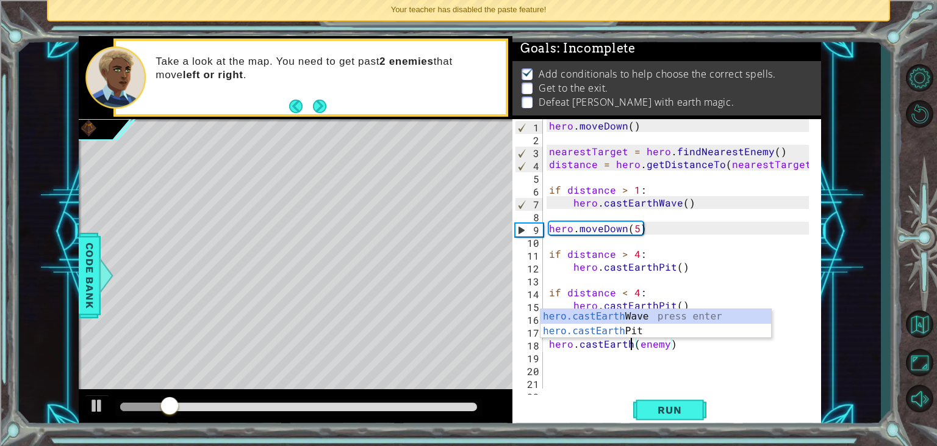
scroll to position [0, 7]
click at [652, 330] on div "hero.castEarth Wave press enter hero.castEarth Pit press enter" at bounding box center [656, 338] width 231 height 59
type textarea "hero.castEarthPit(enemy)(enemy)"
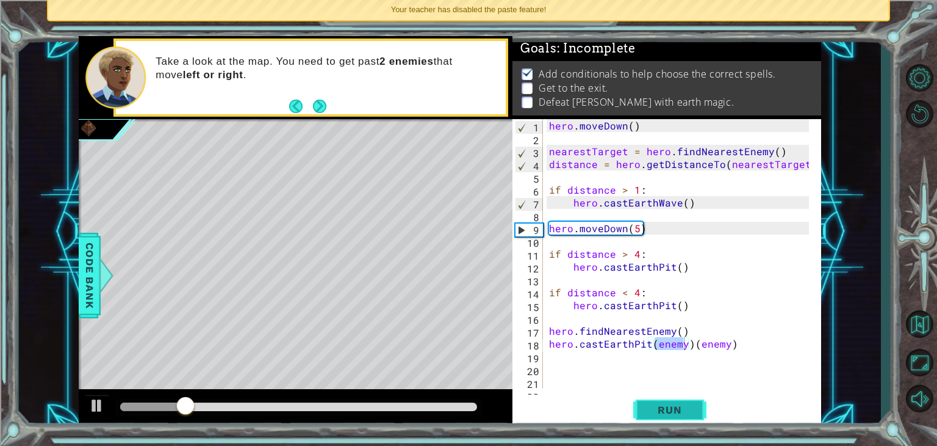
click at [660, 412] on span "Run" at bounding box center [670, 409] width 48 height 12
